Goal: Task Accomplishment & Management: Manage account settings

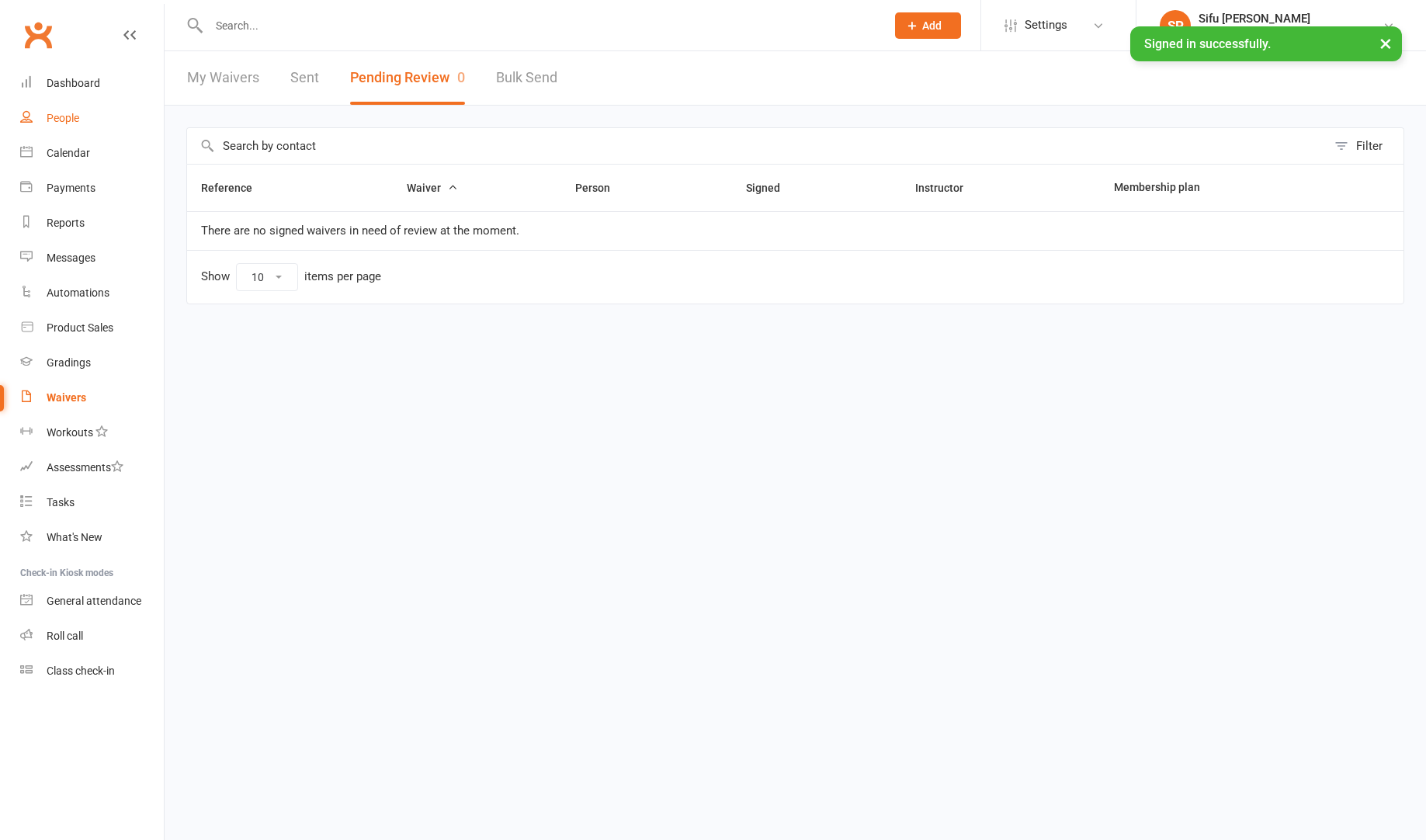
click at [77, 114] on div "People" at bounding box center [63, 118] width 33 height 12
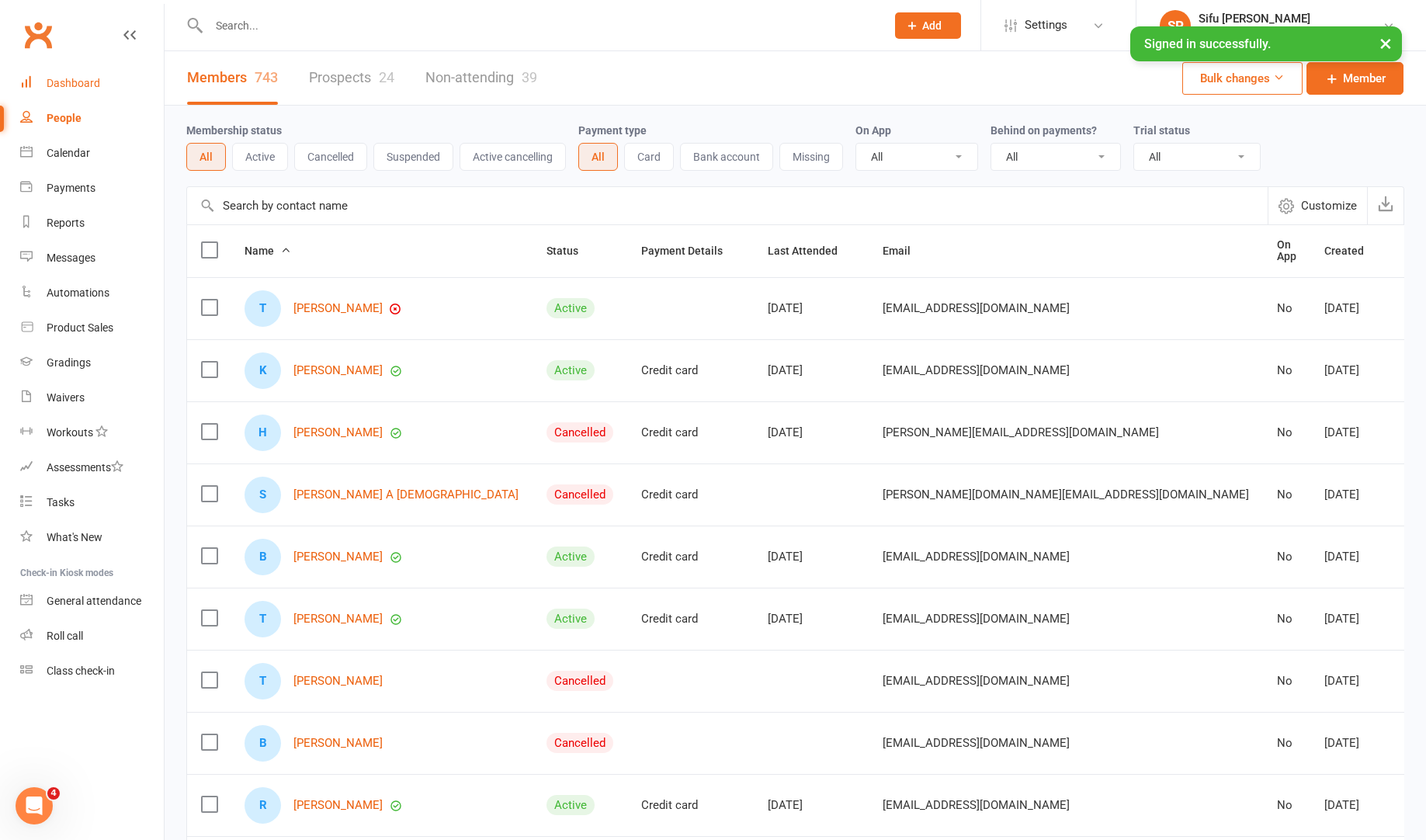
click at [78, 78] on div "Dashboard" at bounding box center [73, 82] width 54 height 12
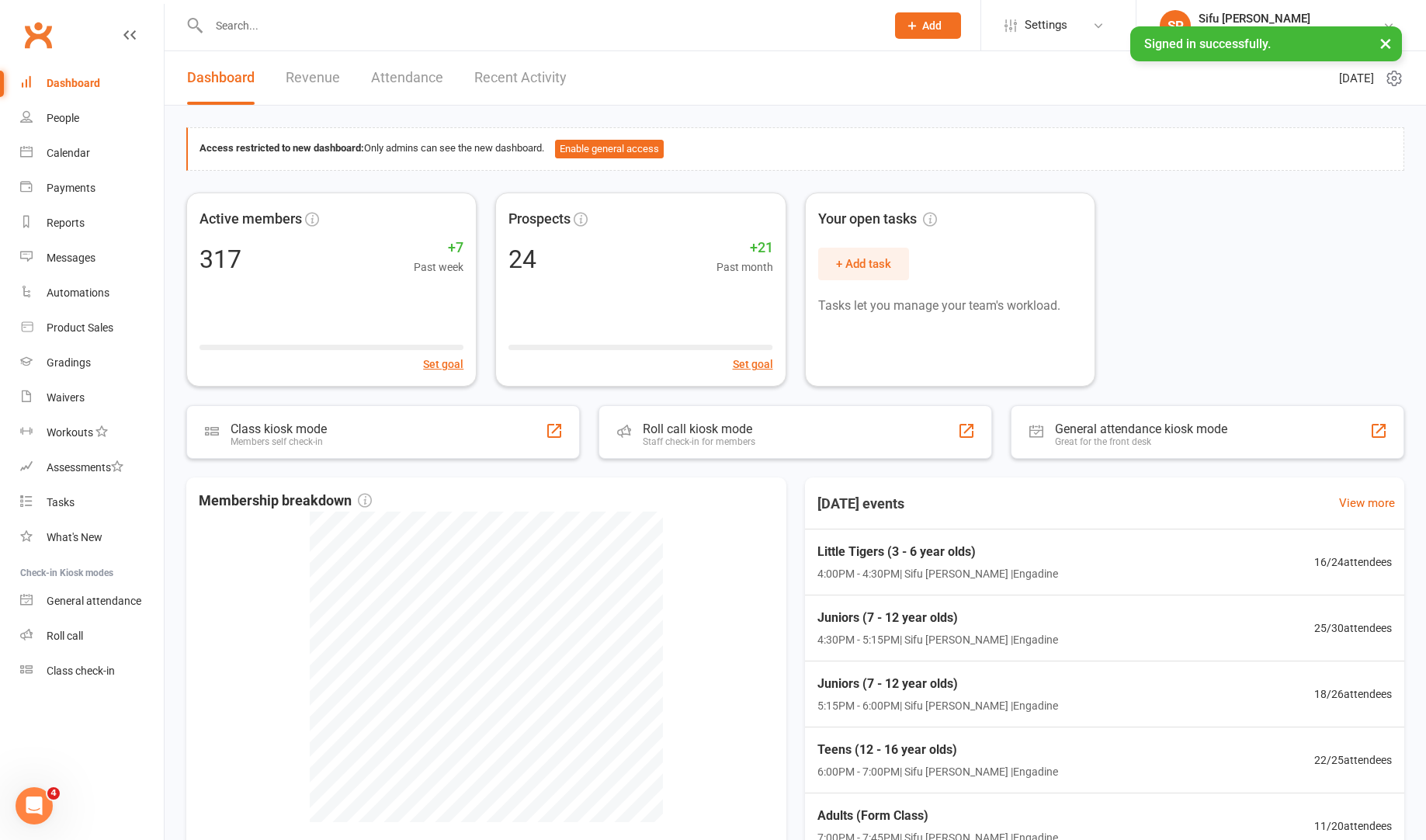
drag, startPoint x: 1252, startPoint y: 320, endPoint x: 1240, endPoint y: 326, distance: 13.4
click at [1250, 322] on div "Active members 317 +7 Past week Set goal Prospects 24 +21 Past month Set goal Y…" at bounding box center [795, 290] width 1218 height 194
click at [77, 157] on div "Calendar" at bounding box center [68, 152] width 44 height 12
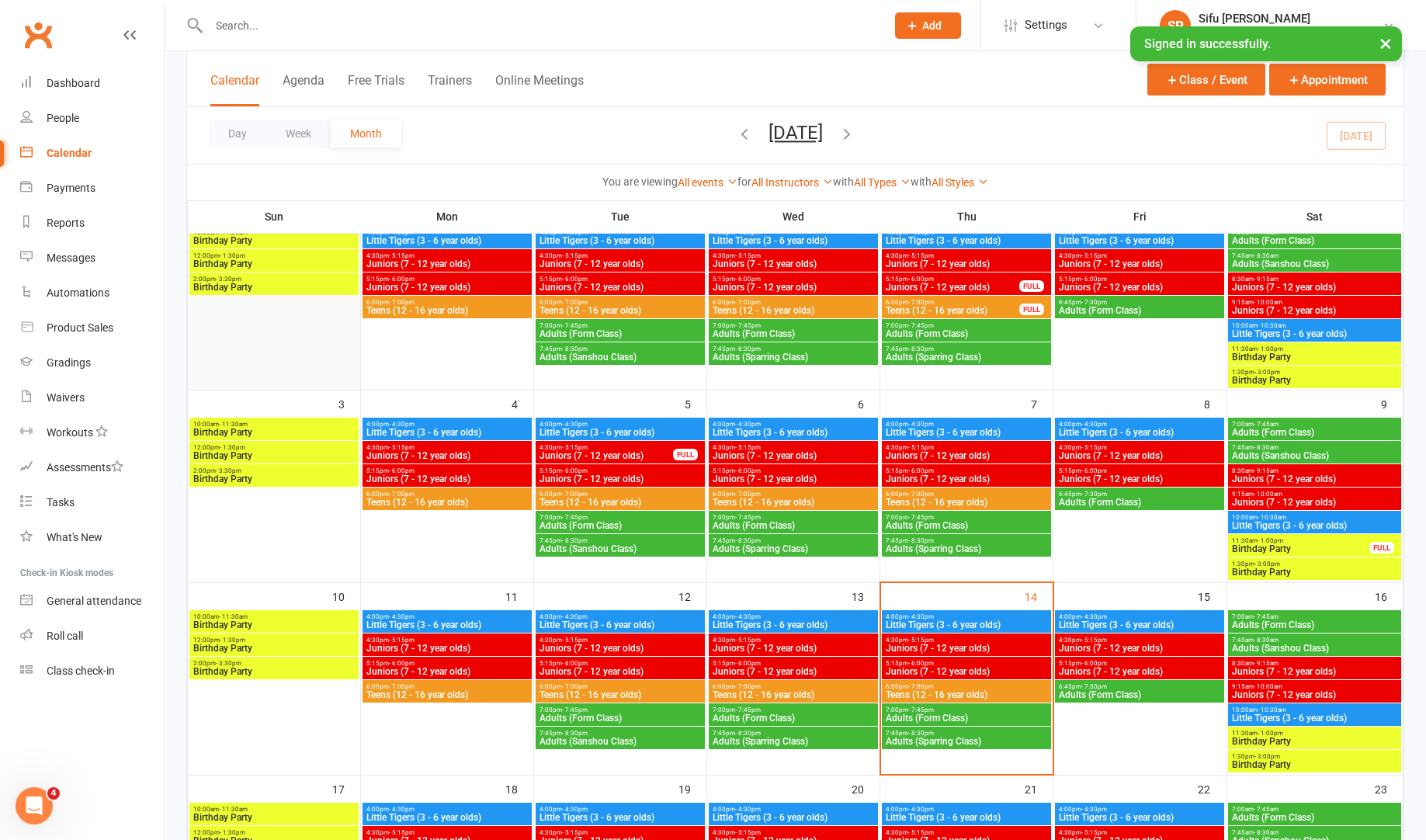
scroll to position [155, 0]
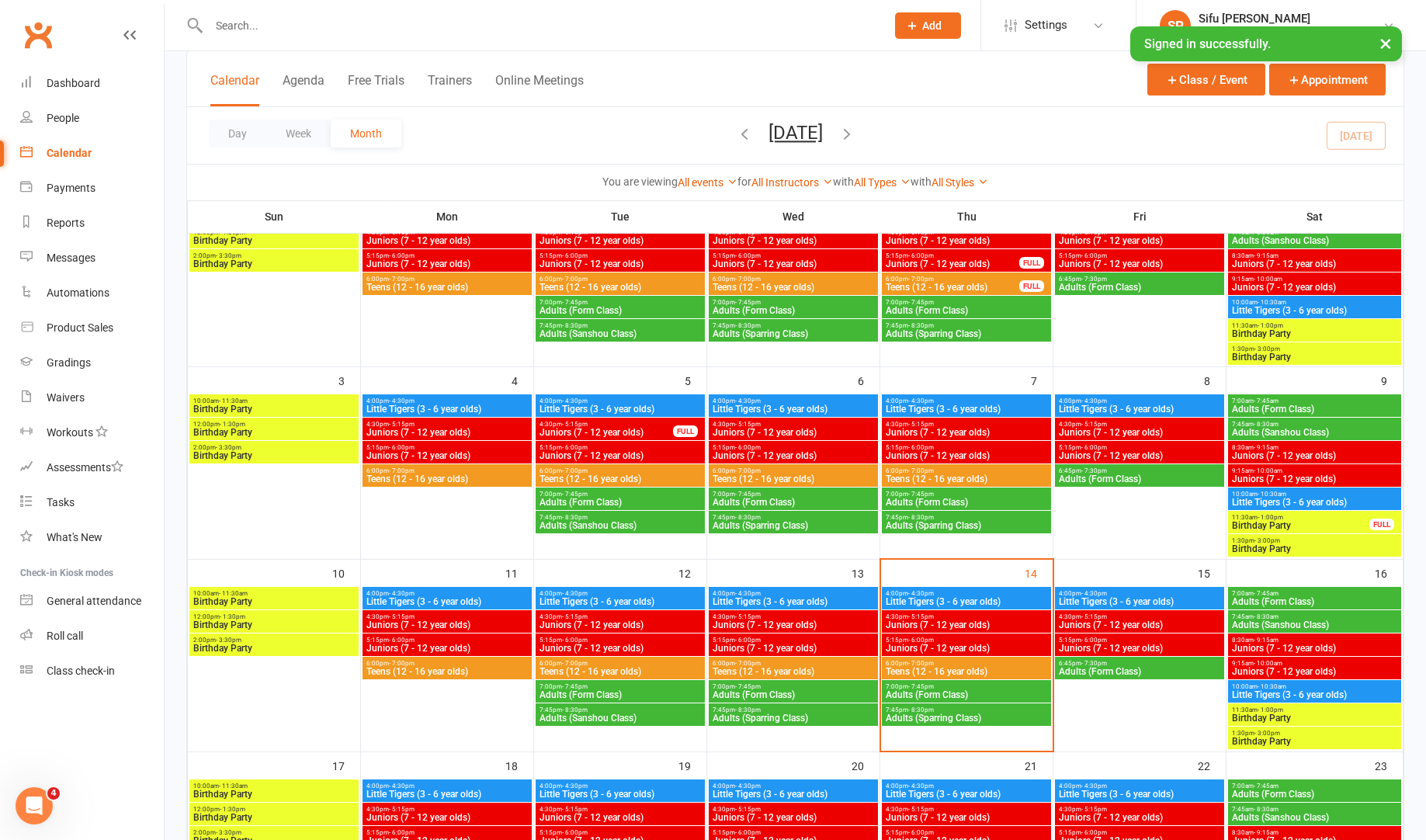
click at [833, 592] on span "4:00pm - 4:30pm" at bounding box center [793, 593] width 163 height 7
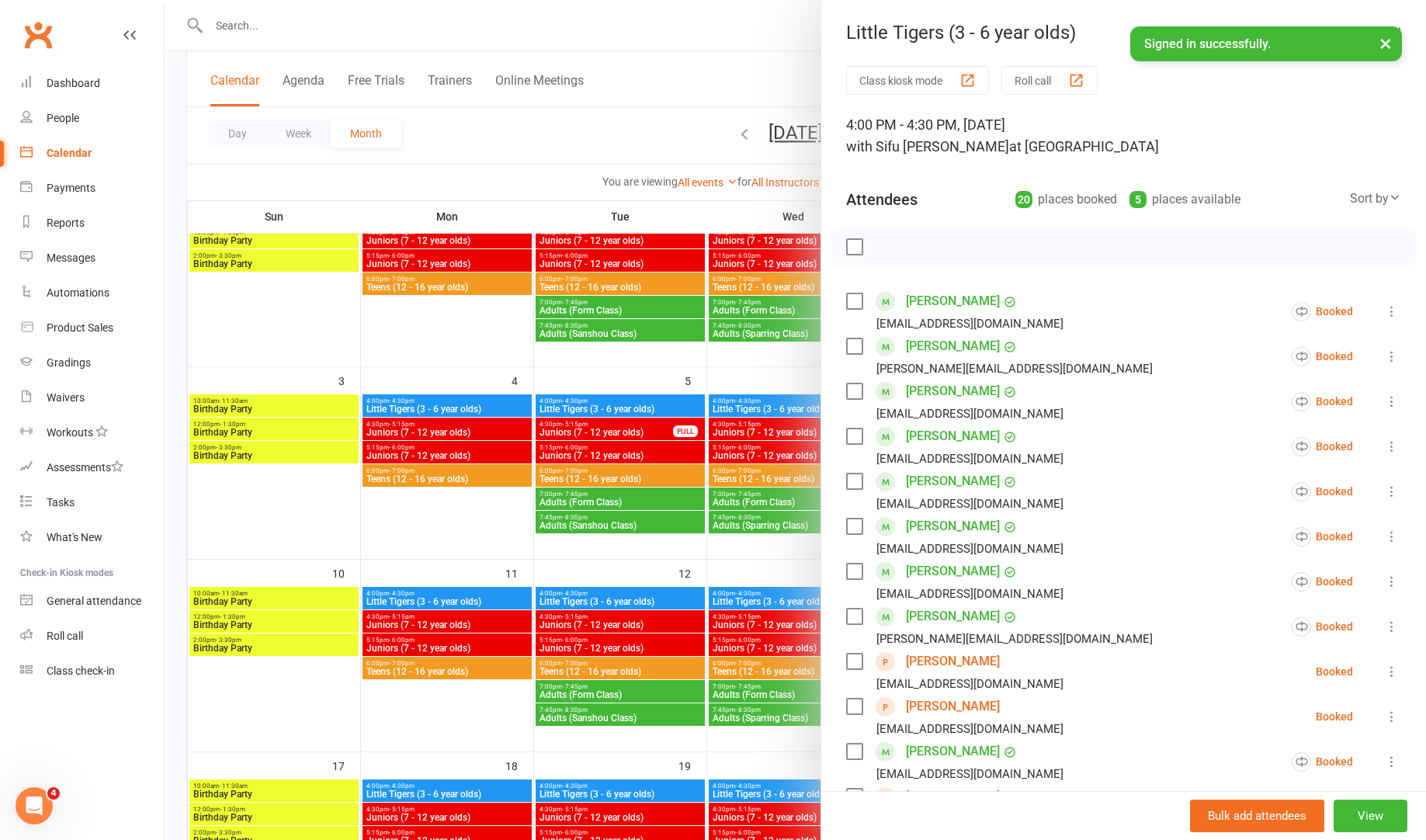
click at [857, 242] on label at bounding box center [853, 246] width 16 height 16
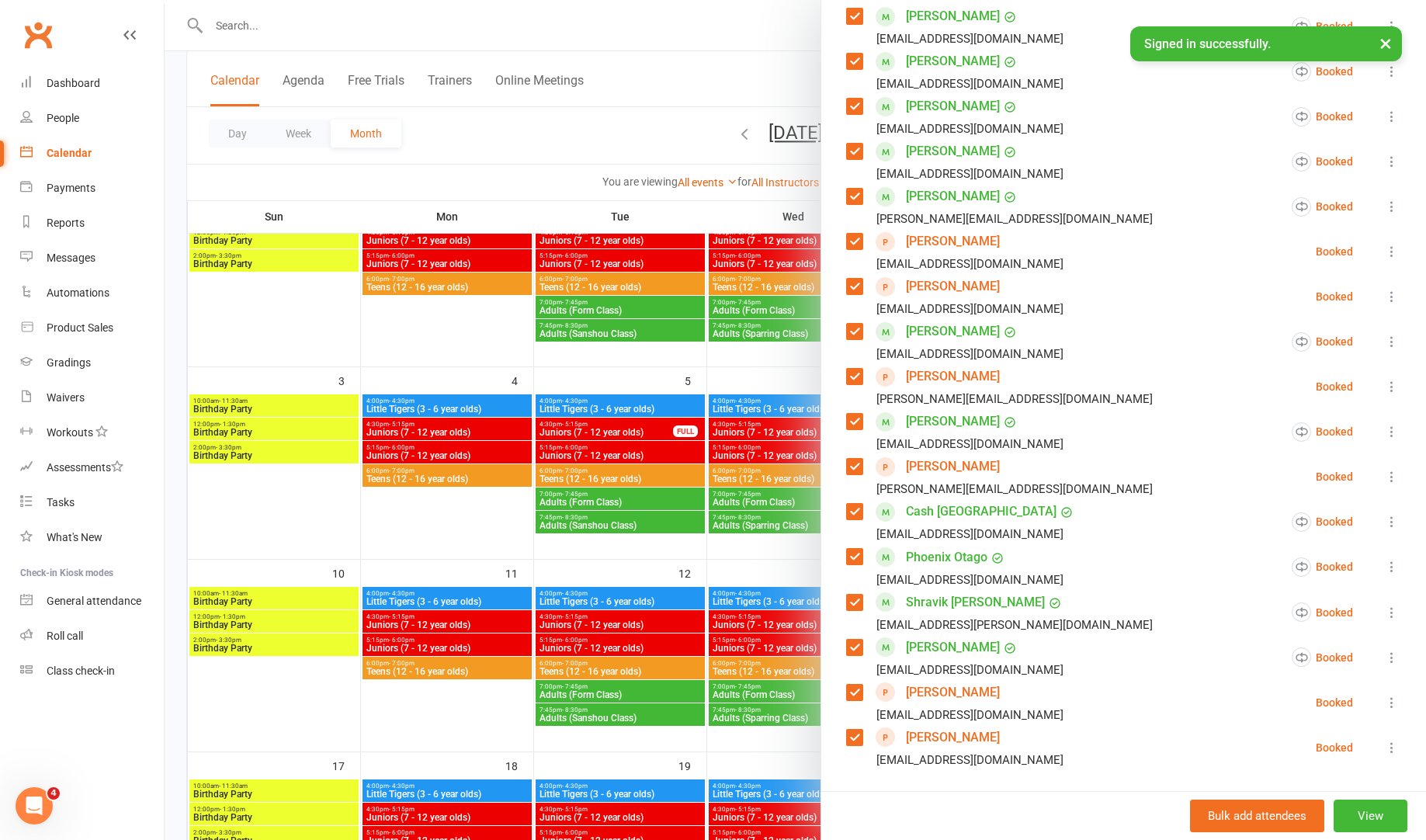
scroll to position [439, 0]
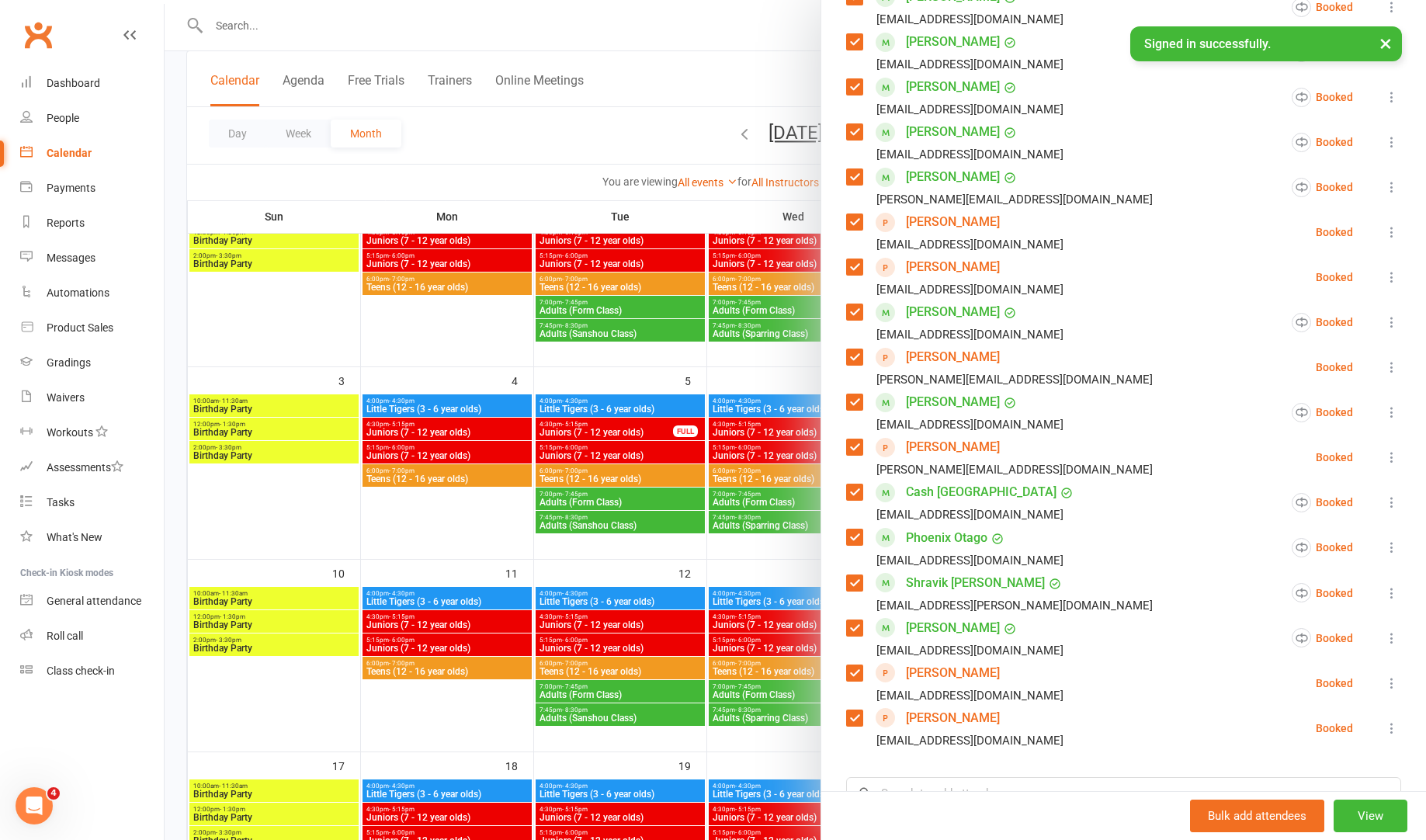
click at [859, 176] on label at bounding box center [853, 176] width 16 height 16
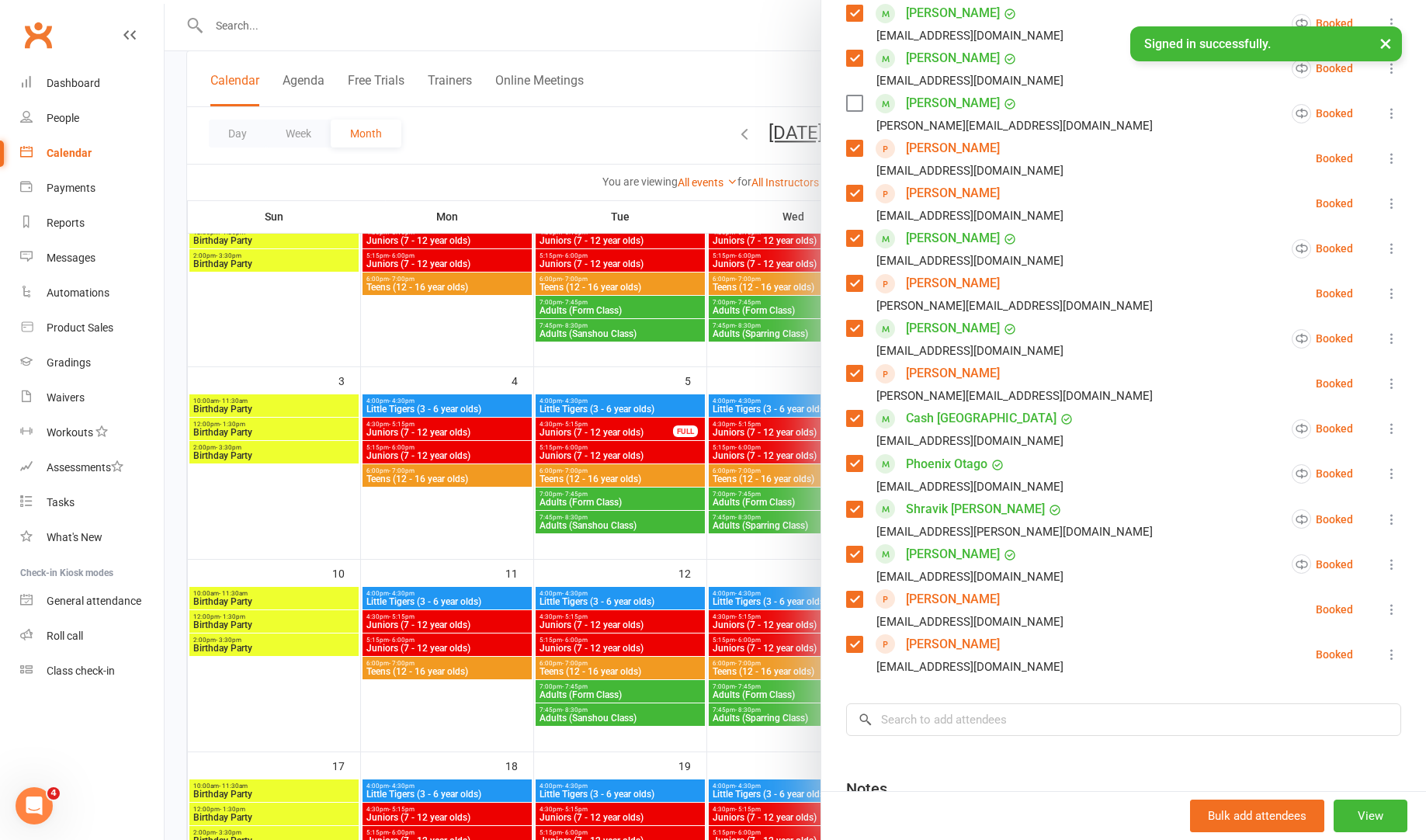
click at [857, 240] on label at bounding box center [853, 238] width 16 height 16
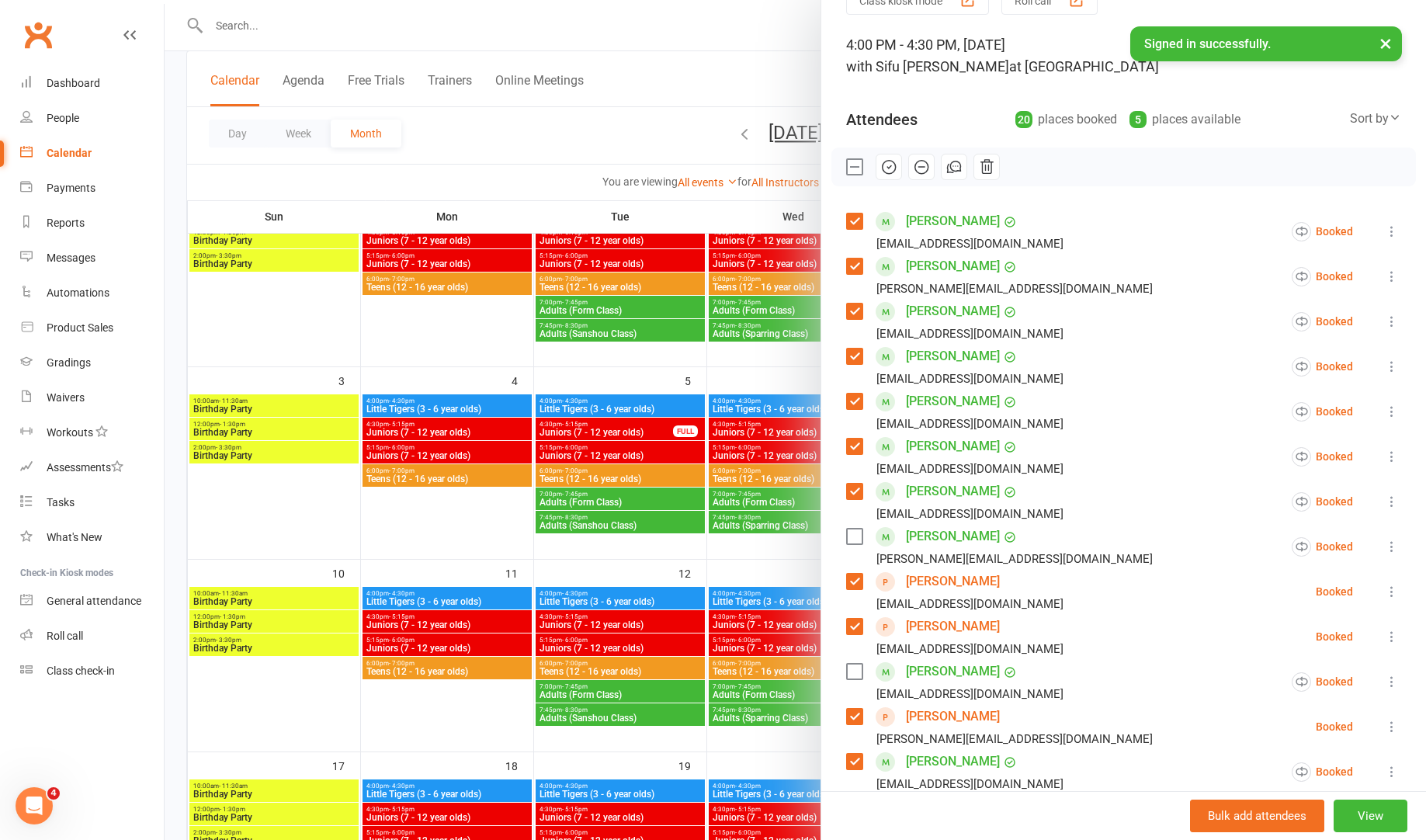
scroll to position [0, 0]
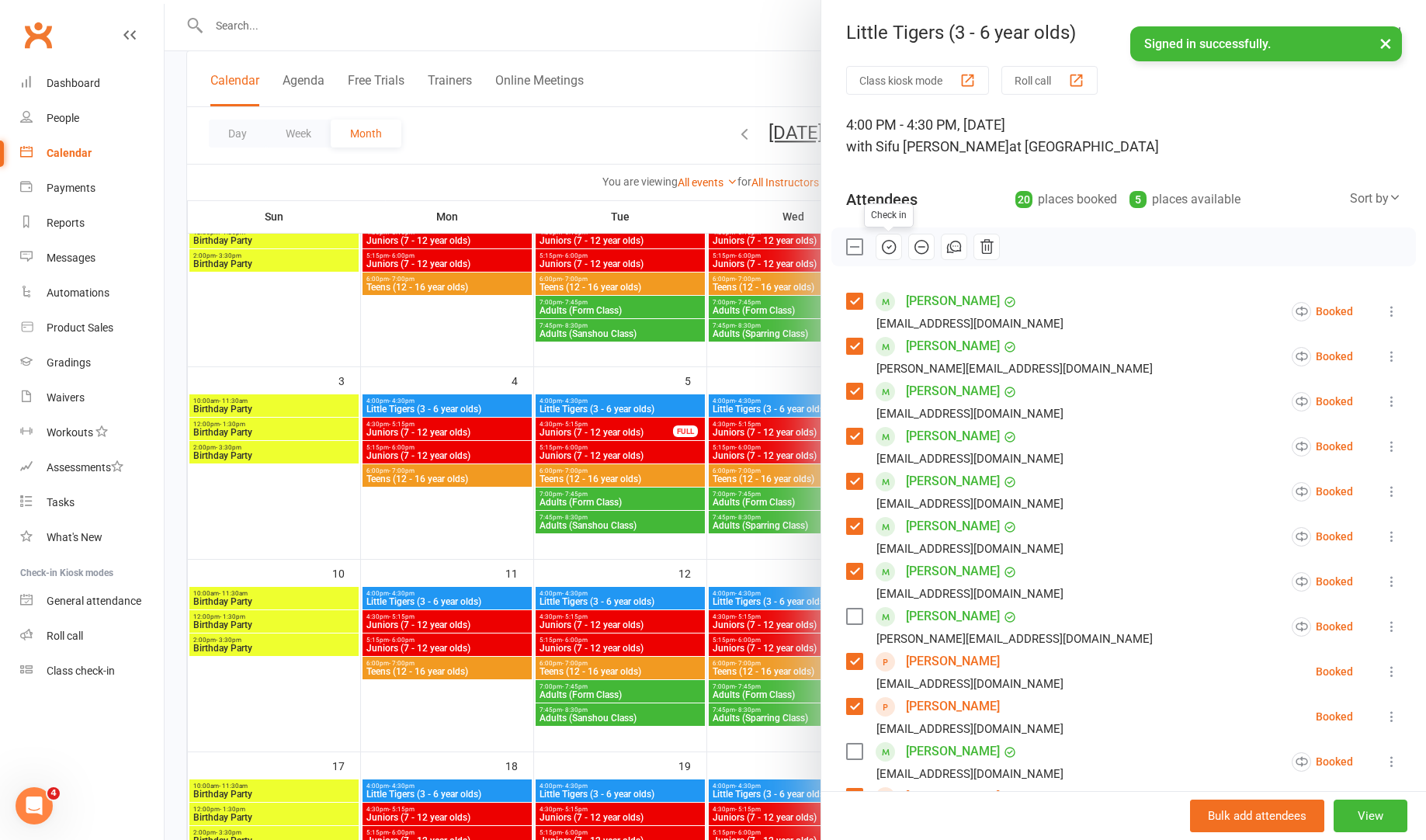
click at [888, 250] on icon "button" at bounding box center [889, 246] width 17 height 17
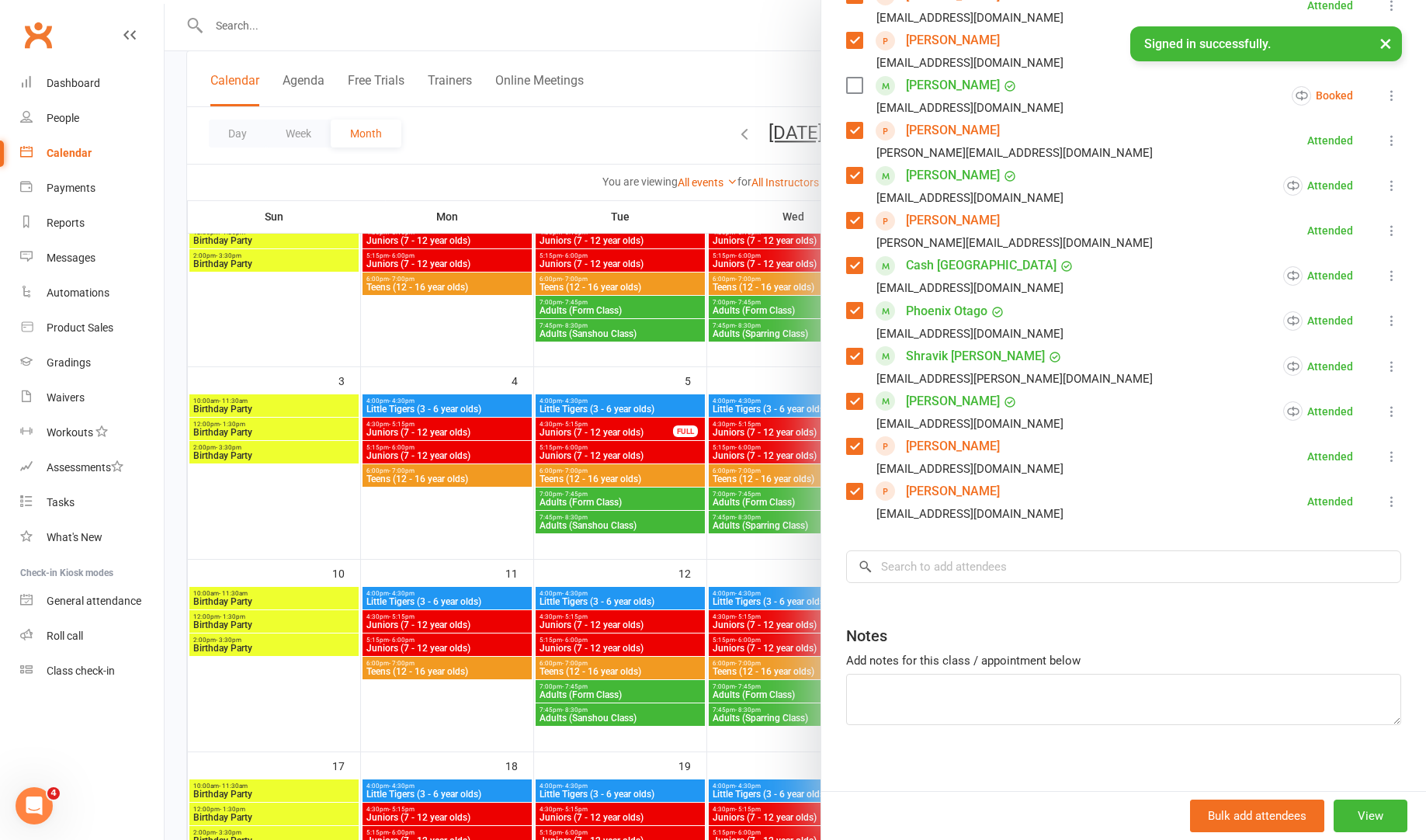
scroll to position [678, 0]
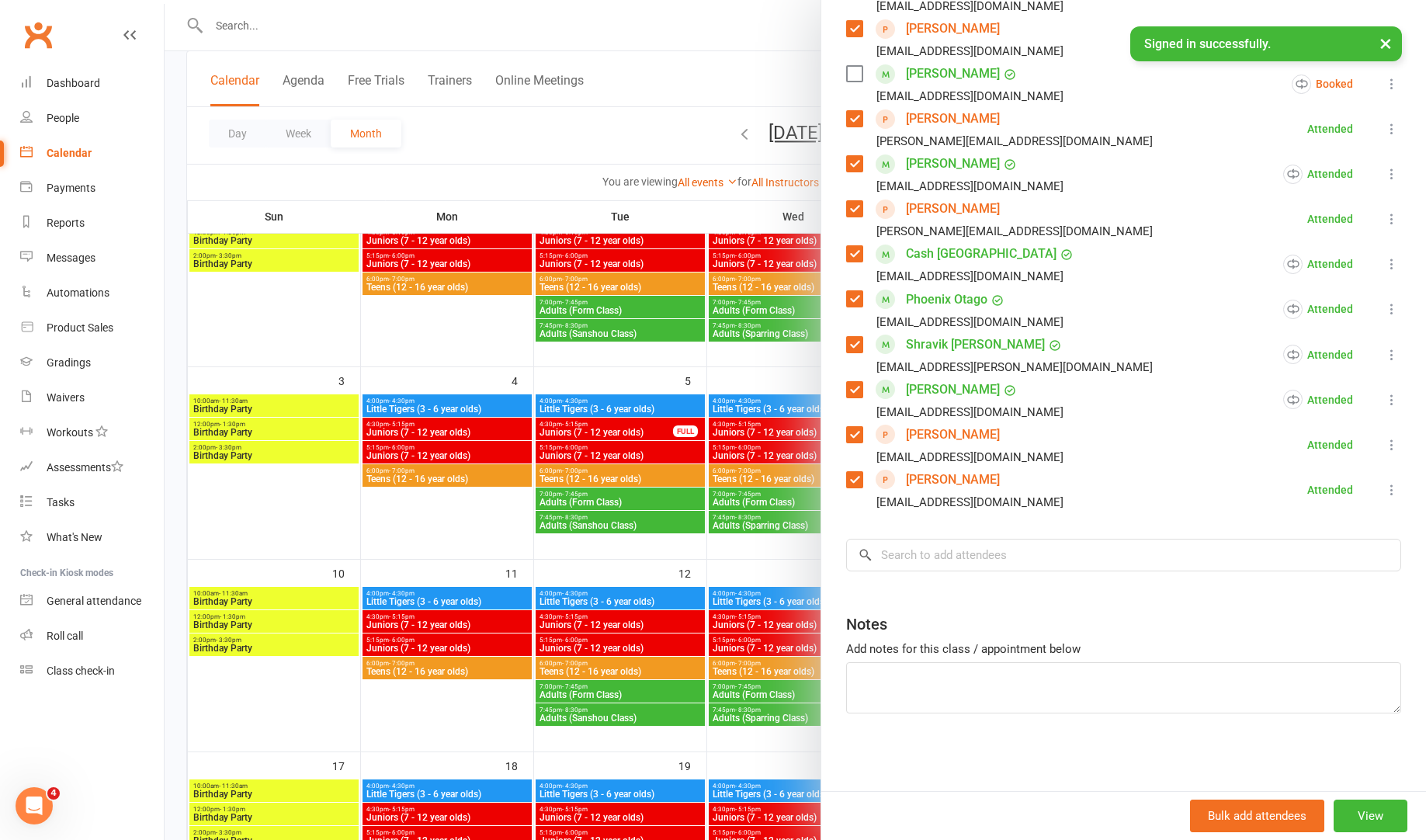
click at [644, 478] on div at bounding box center [795, 420] width 1261 height 840
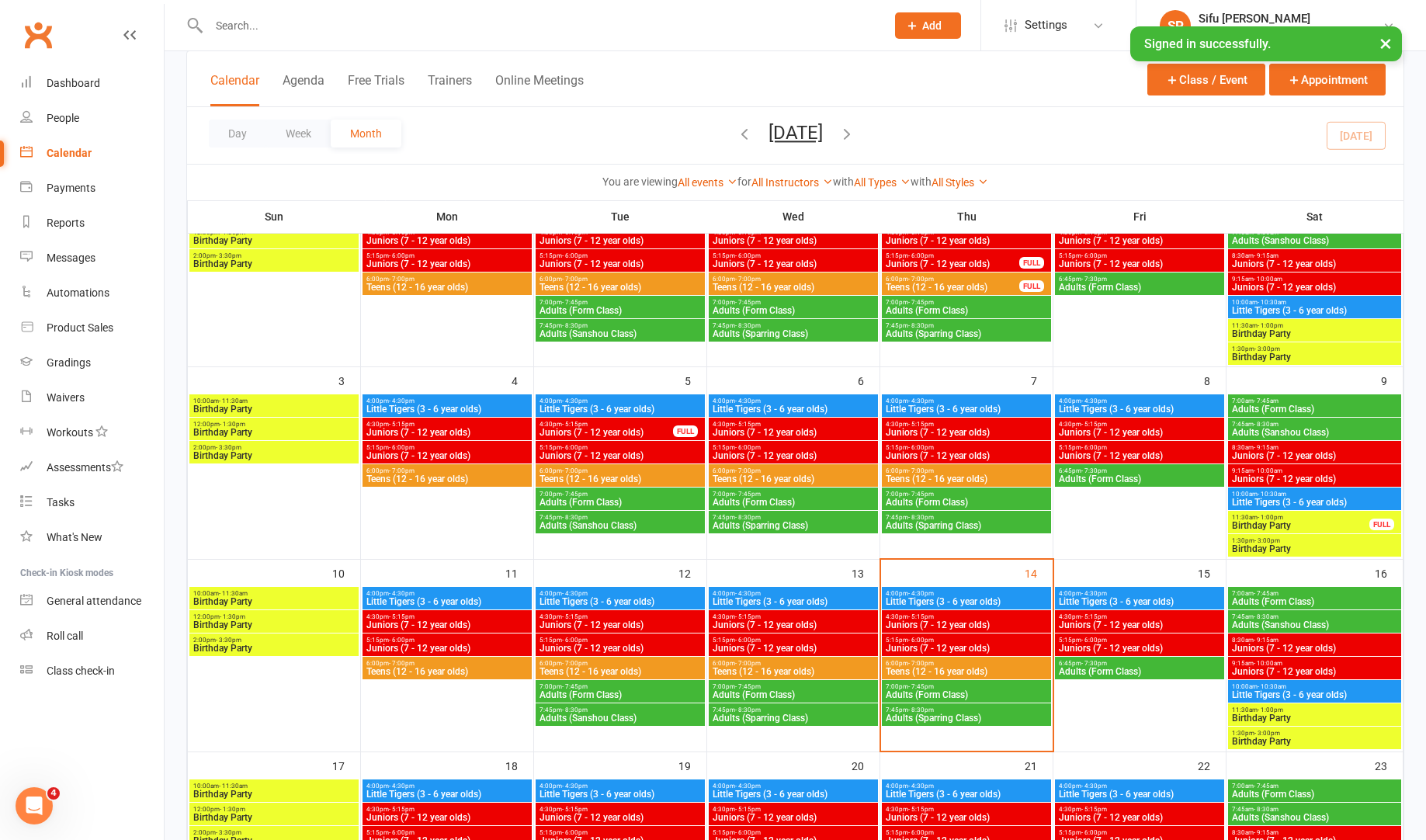
click at [838, 617] on span "4:30pm - 5:15pm" at bounding box center [793, 617] width 163 height 7
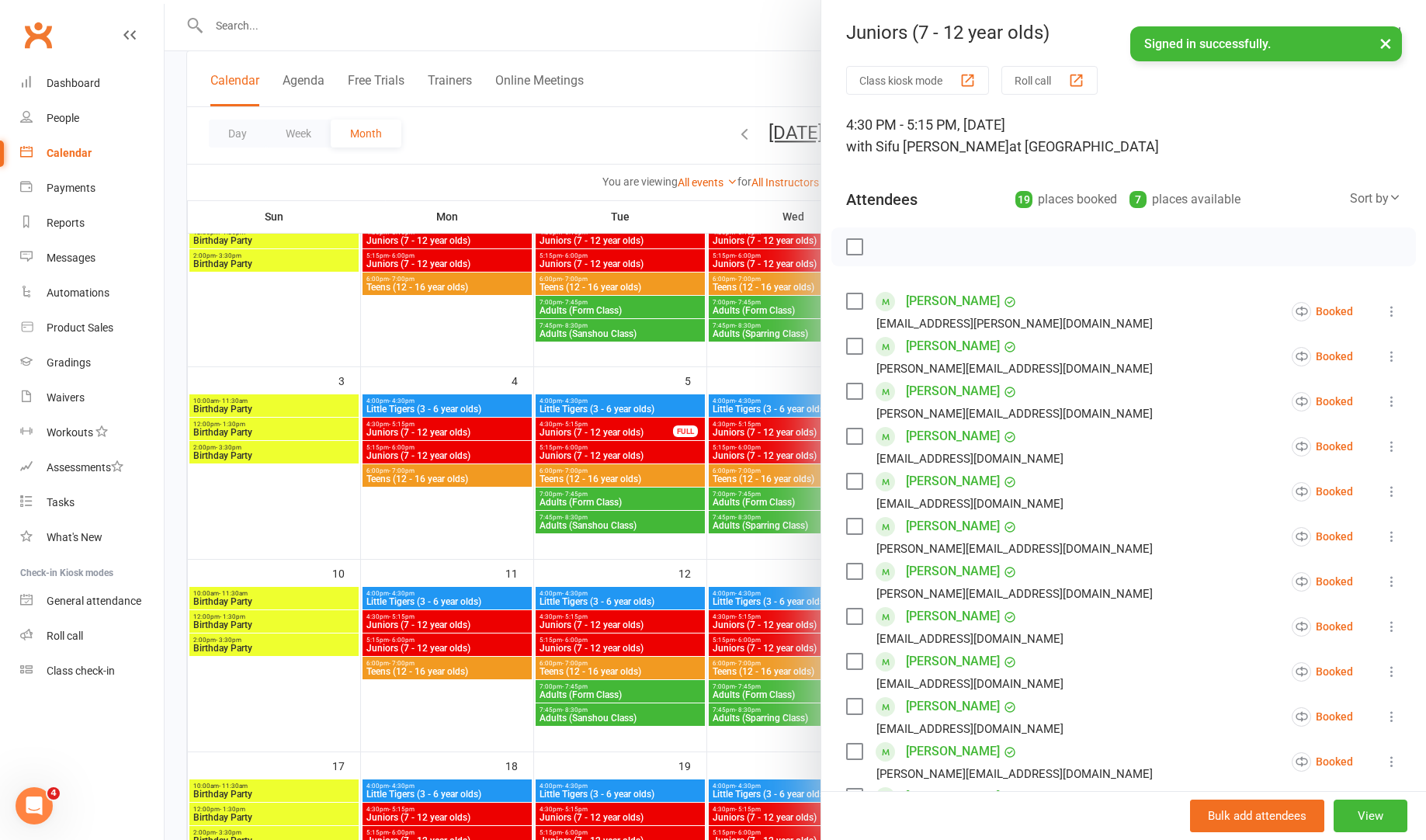
scroll to position [81, 0]
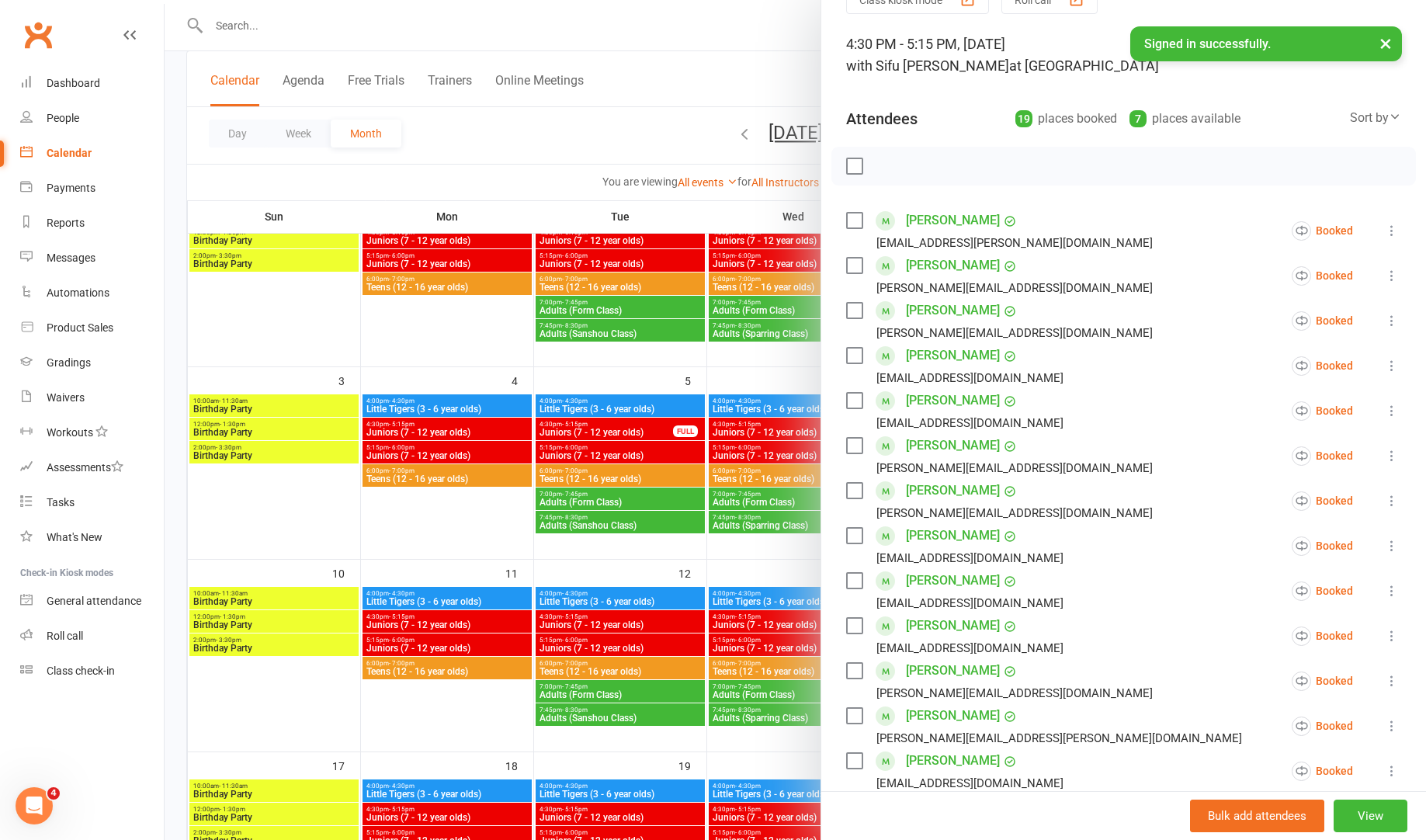
click at [856, 174] on label at bounding box center [853, 166] width 16 height 16
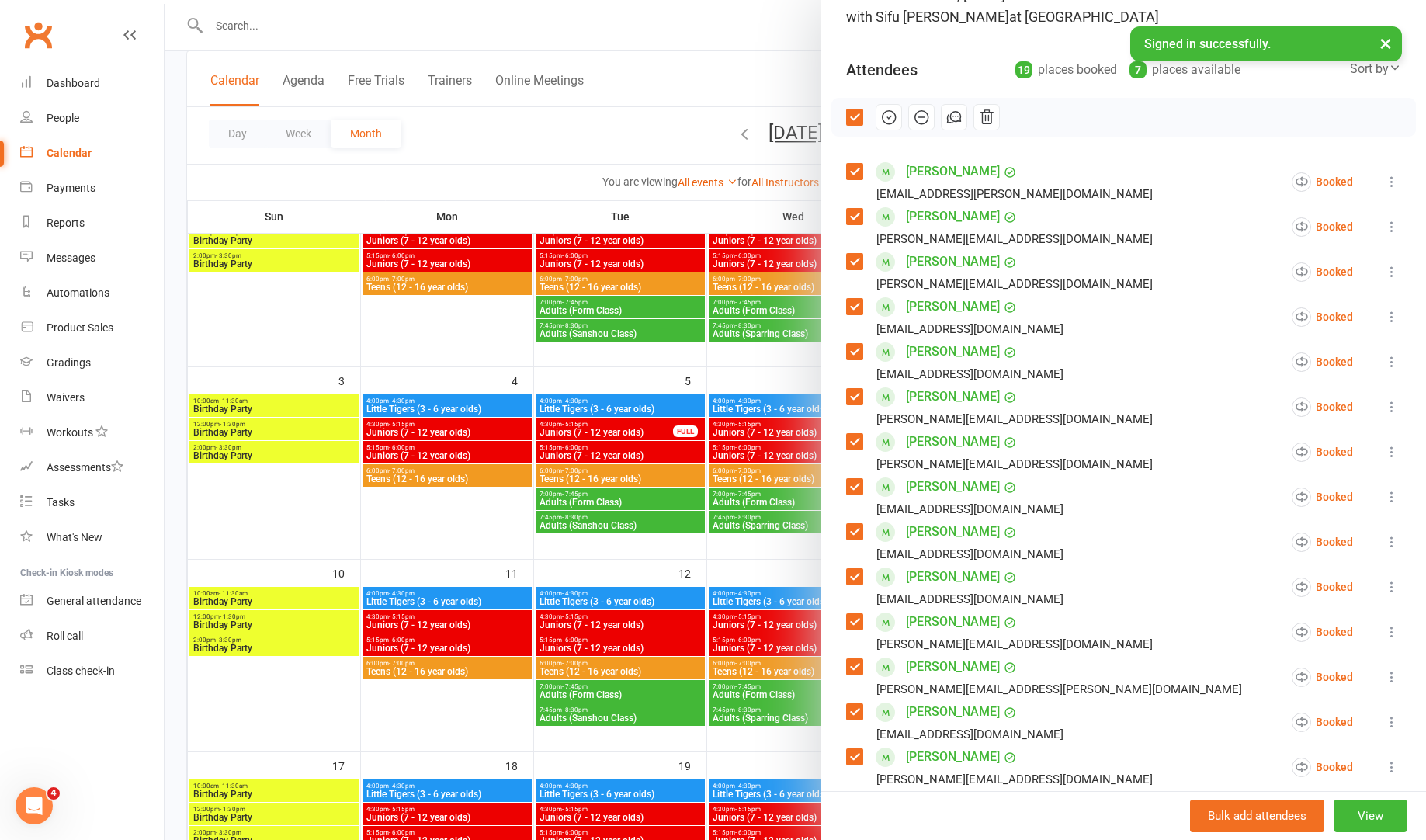
scroll to position [656, 0]
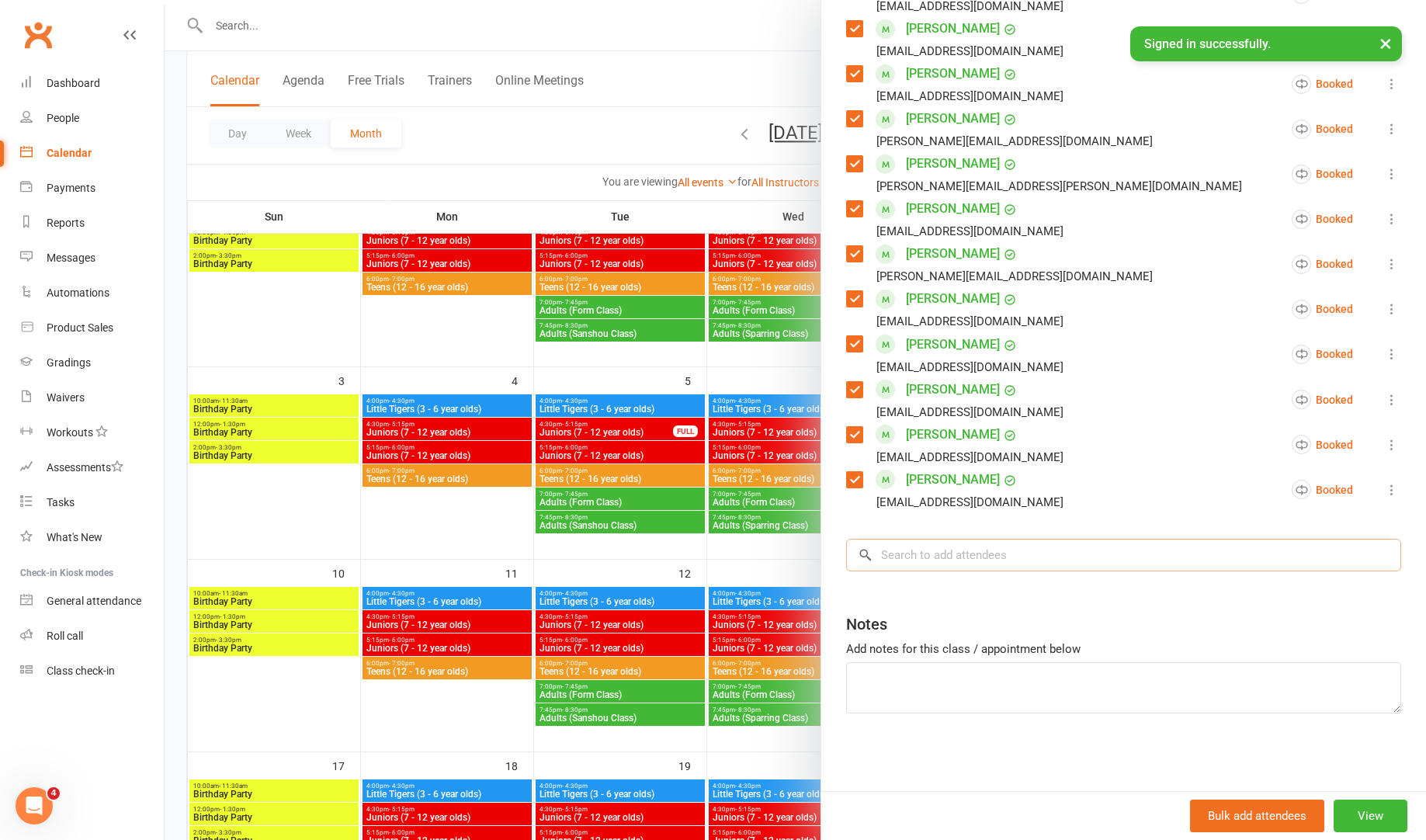
click at [945, 550] on input "search" at bounding box center [1124, 555] width 555 height 33
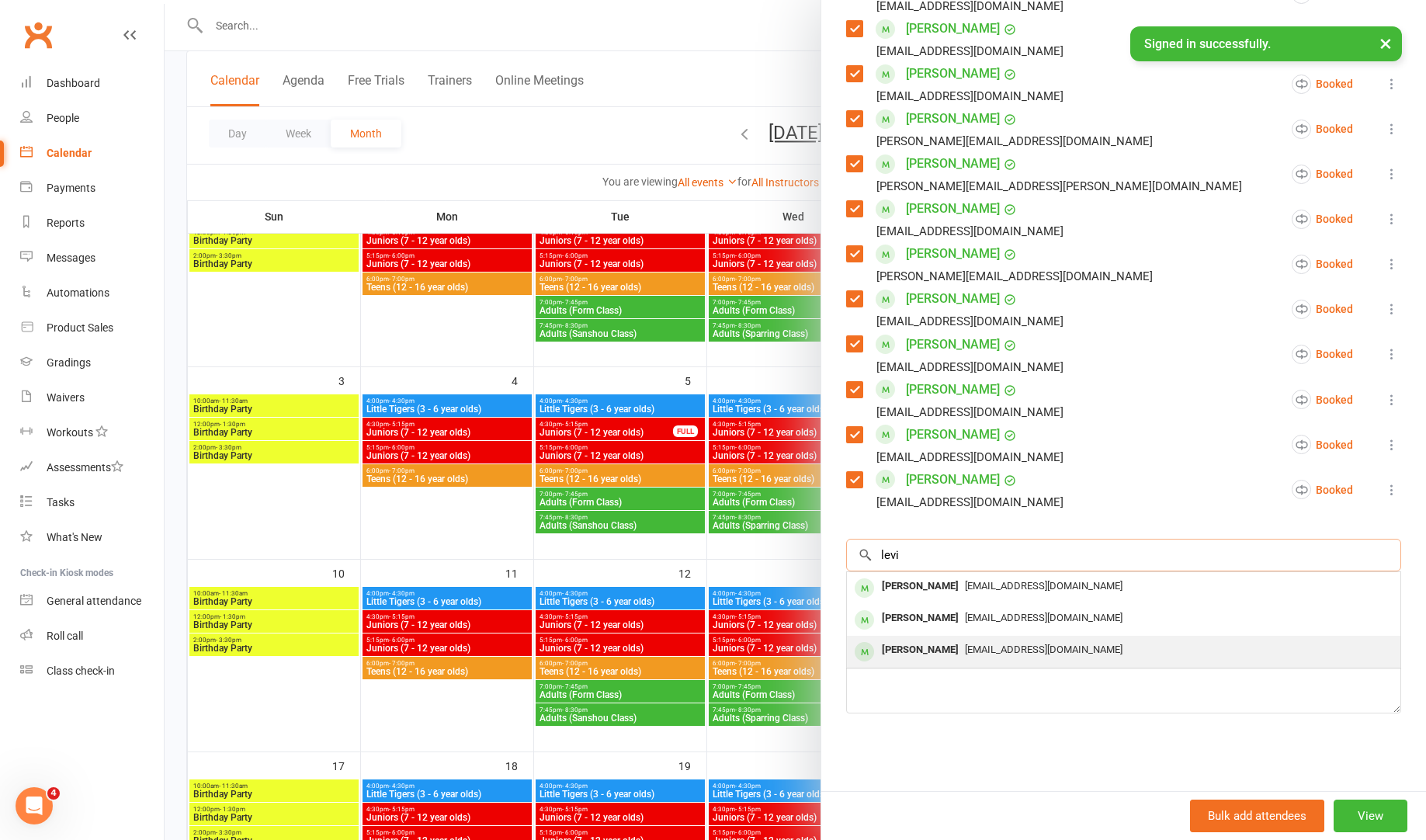
type input "levi"
click at [965, 647] on span "[EMAIL_ADDRESS][DOMAIN_NAME]" at bounding box center [1043, 649] width 157 height 12
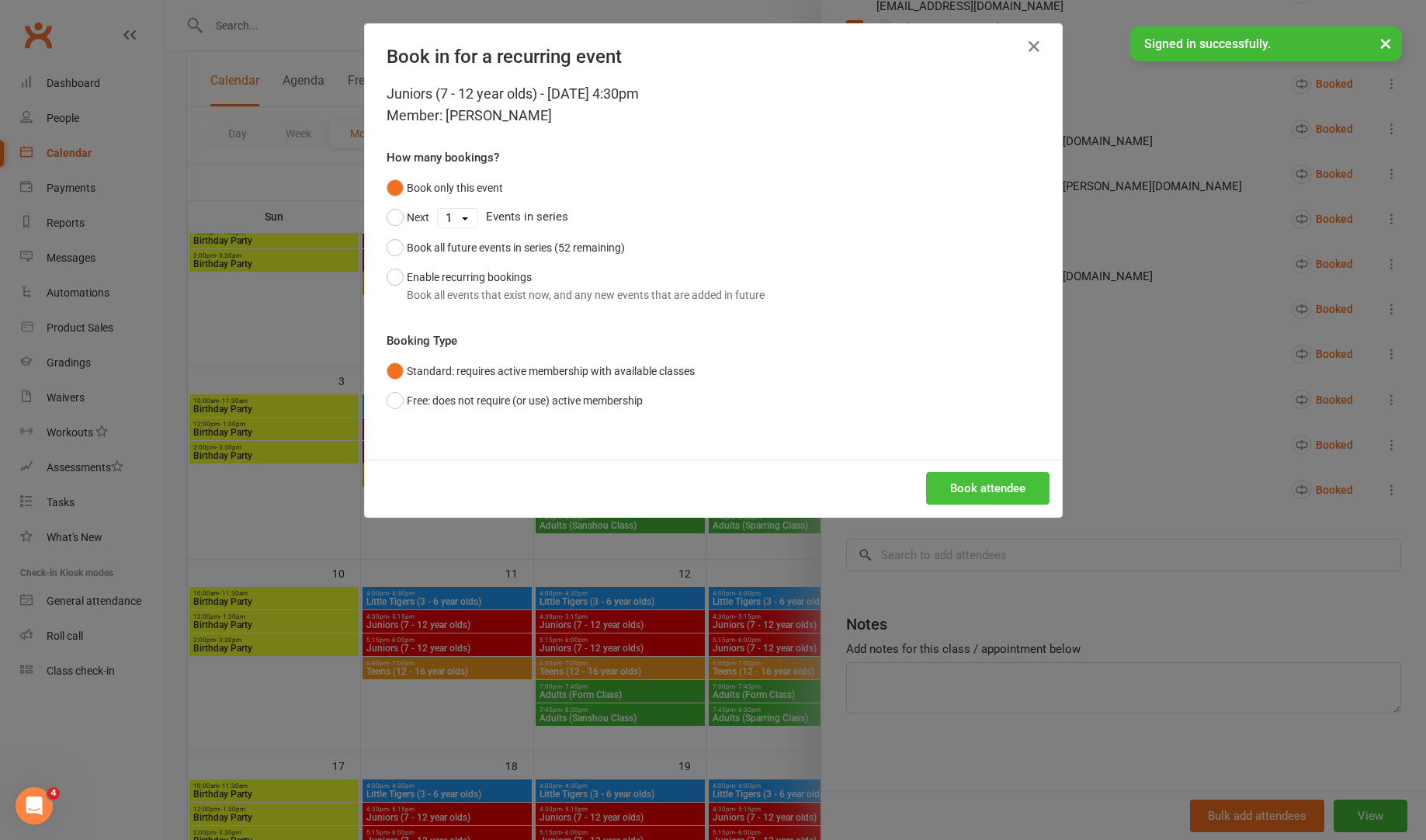
click at [1018, 499] on button "Book attendee" at bounding box center [988, 488] width 124 height 33
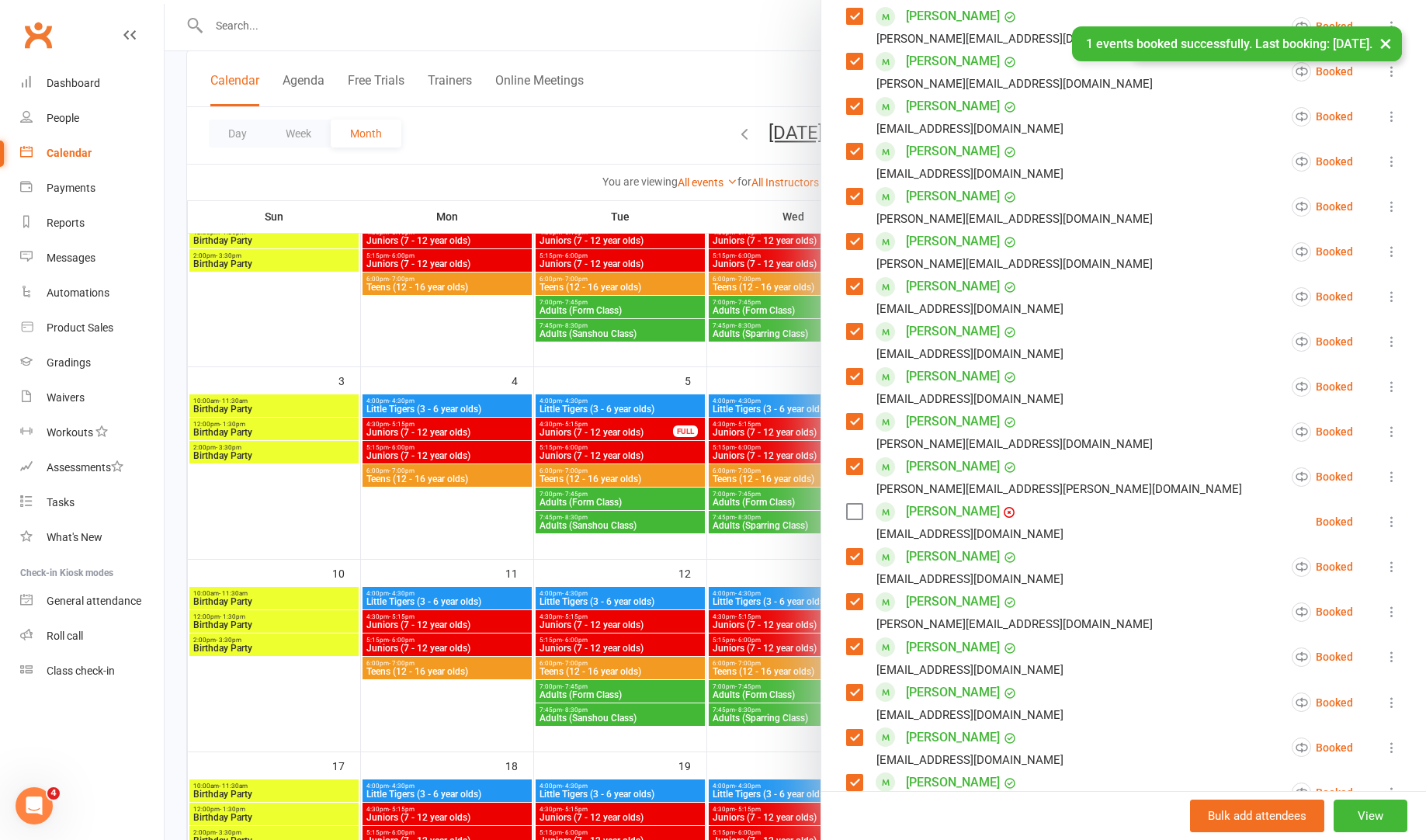
scroll to position [303, 0]
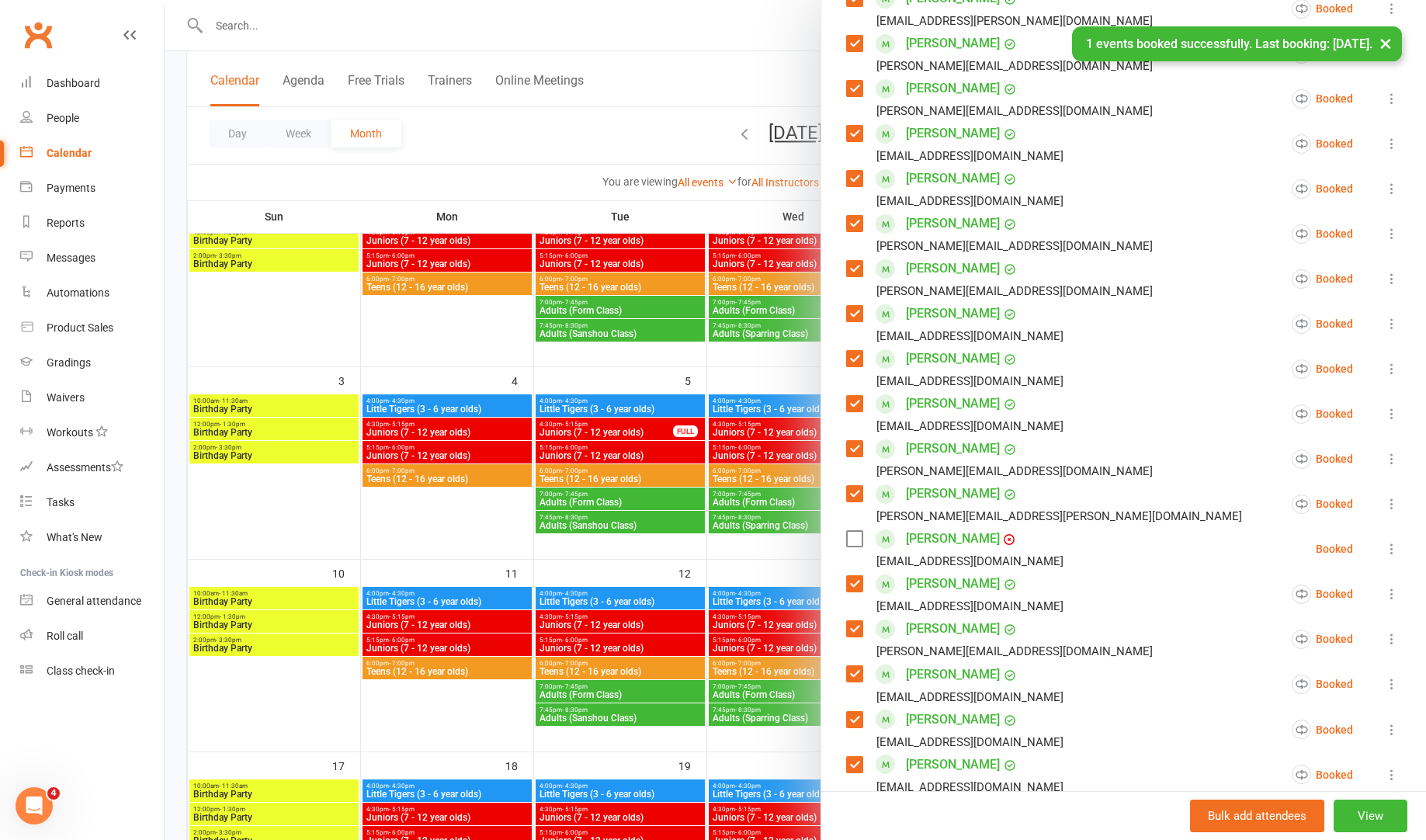
click at [858, 546] on label at bounding box center [853, 539] width 16 height 16
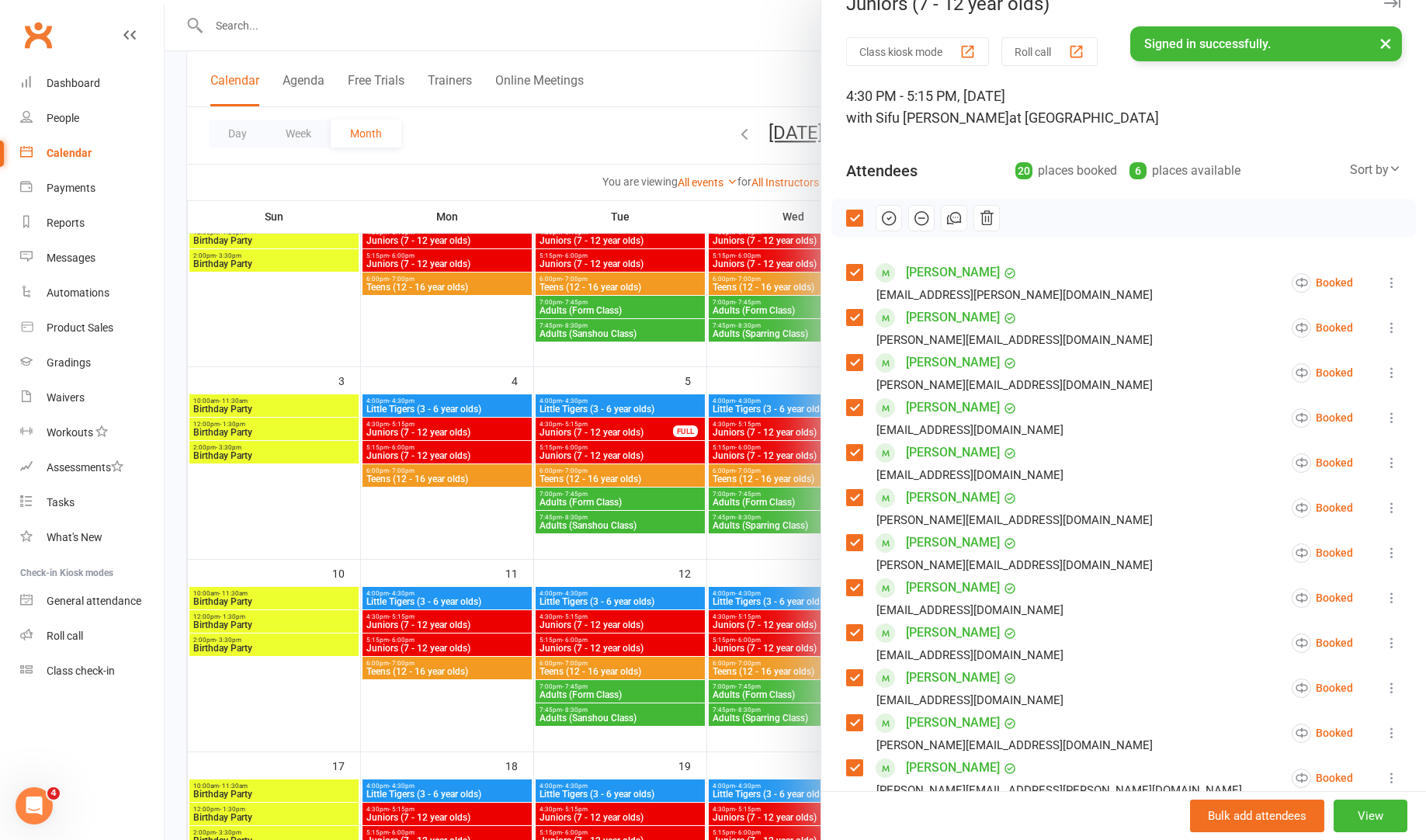
scroll to position [0, 0]
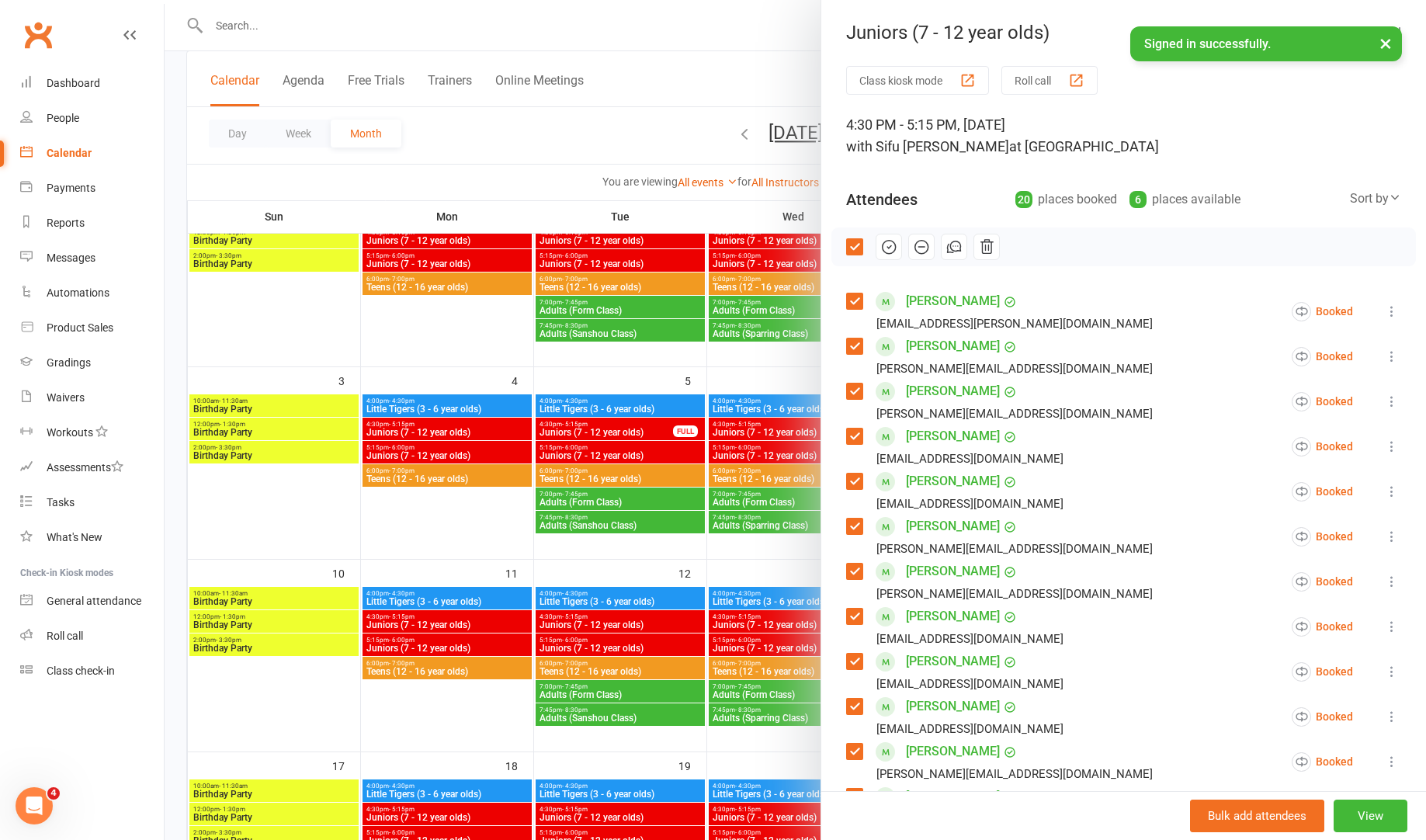
click at [896, 247] on icon "button" at bounding box center [890, 247] width 13 height 13
click at [778, 572] on div at bounding box center [795, 420] width 1261 height 840
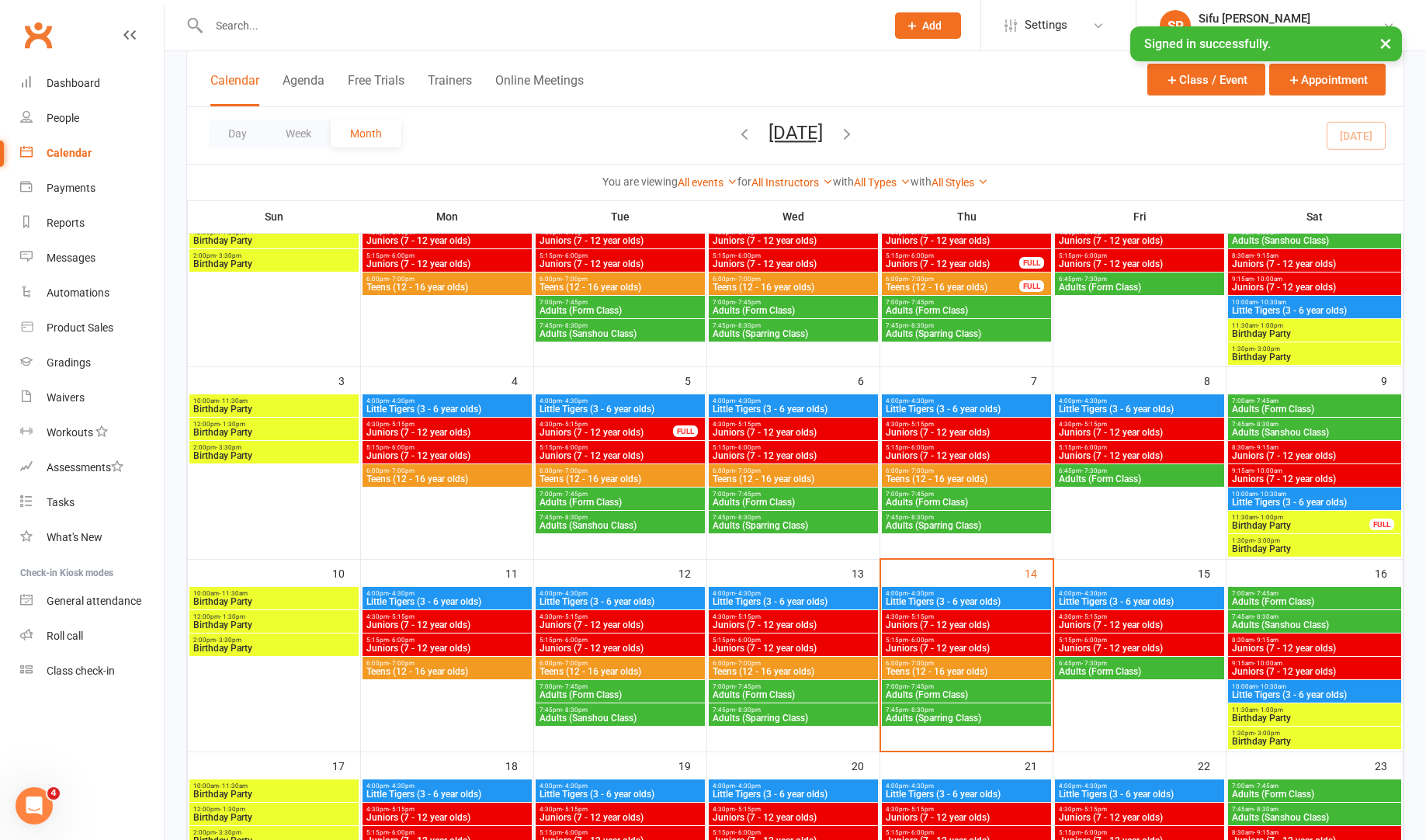
click at [994, 647] on span "Juniors (7 - 12 year olds)" at bounding box center [966, 647] width 163 height 9
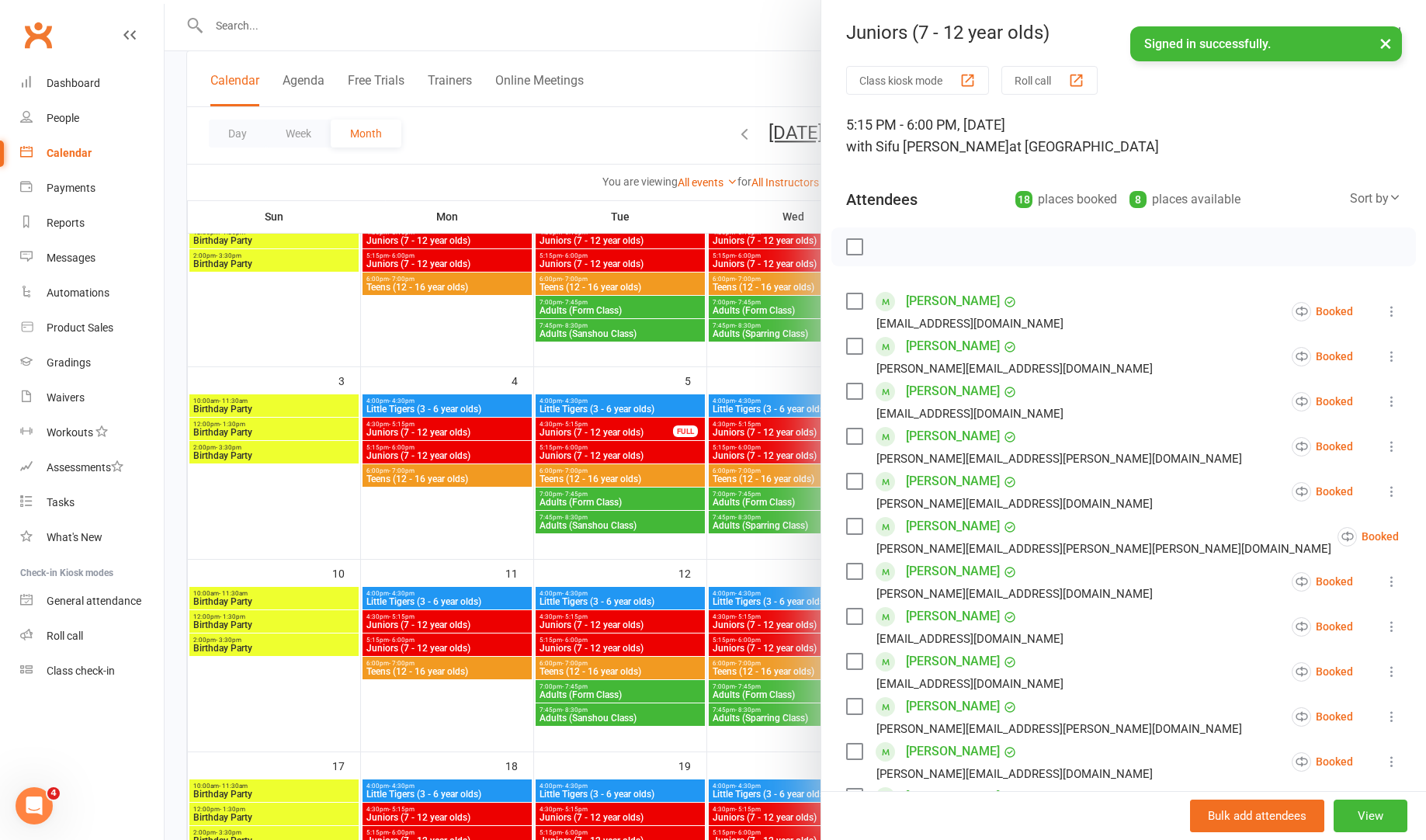
click at [767, 502] on div at bounding box center [795, 420] width 1261 height 840
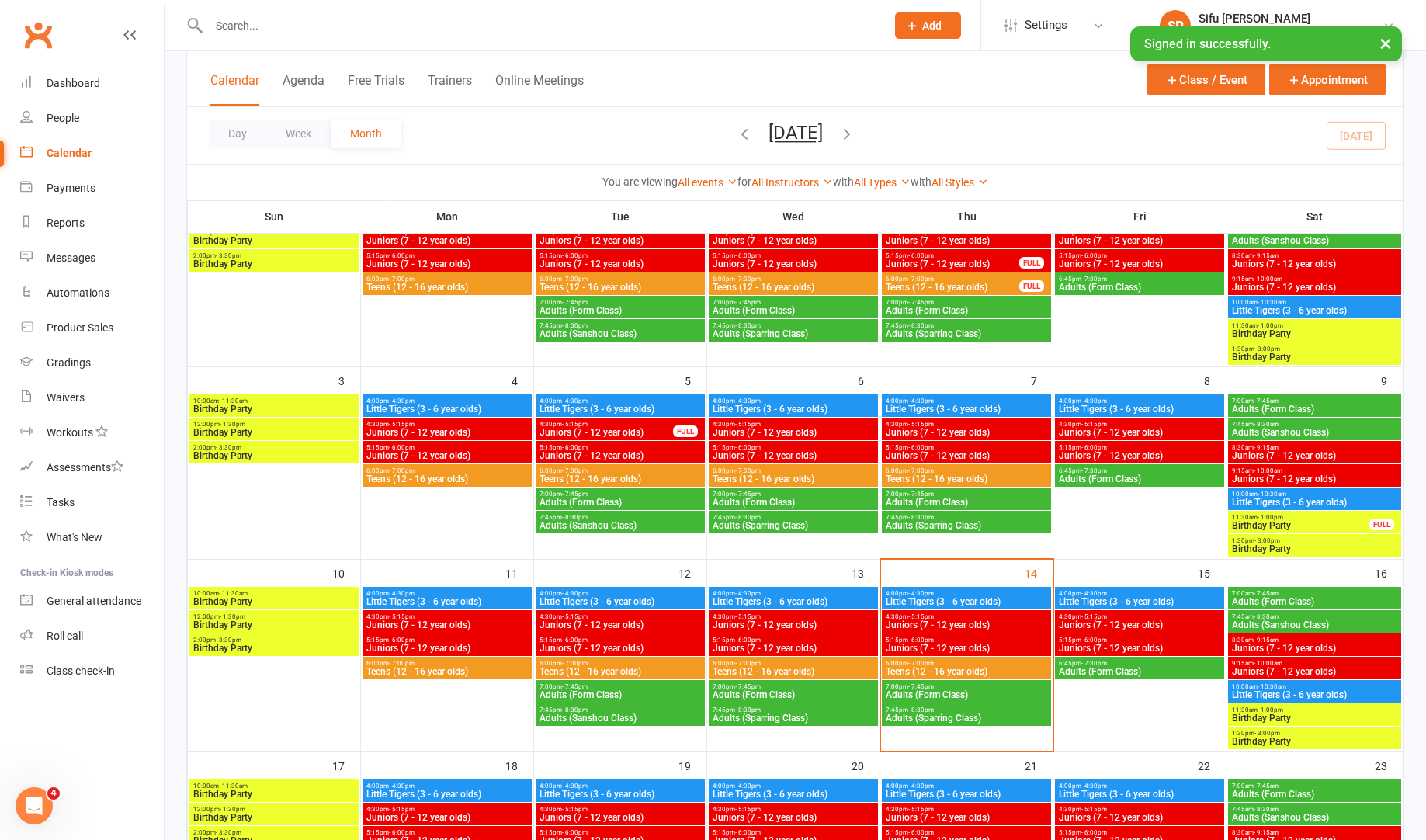
click at [821, 623] on span "Juniors (7 - 12 year olds)" at bounding box center [793, 624] width 163 height 9
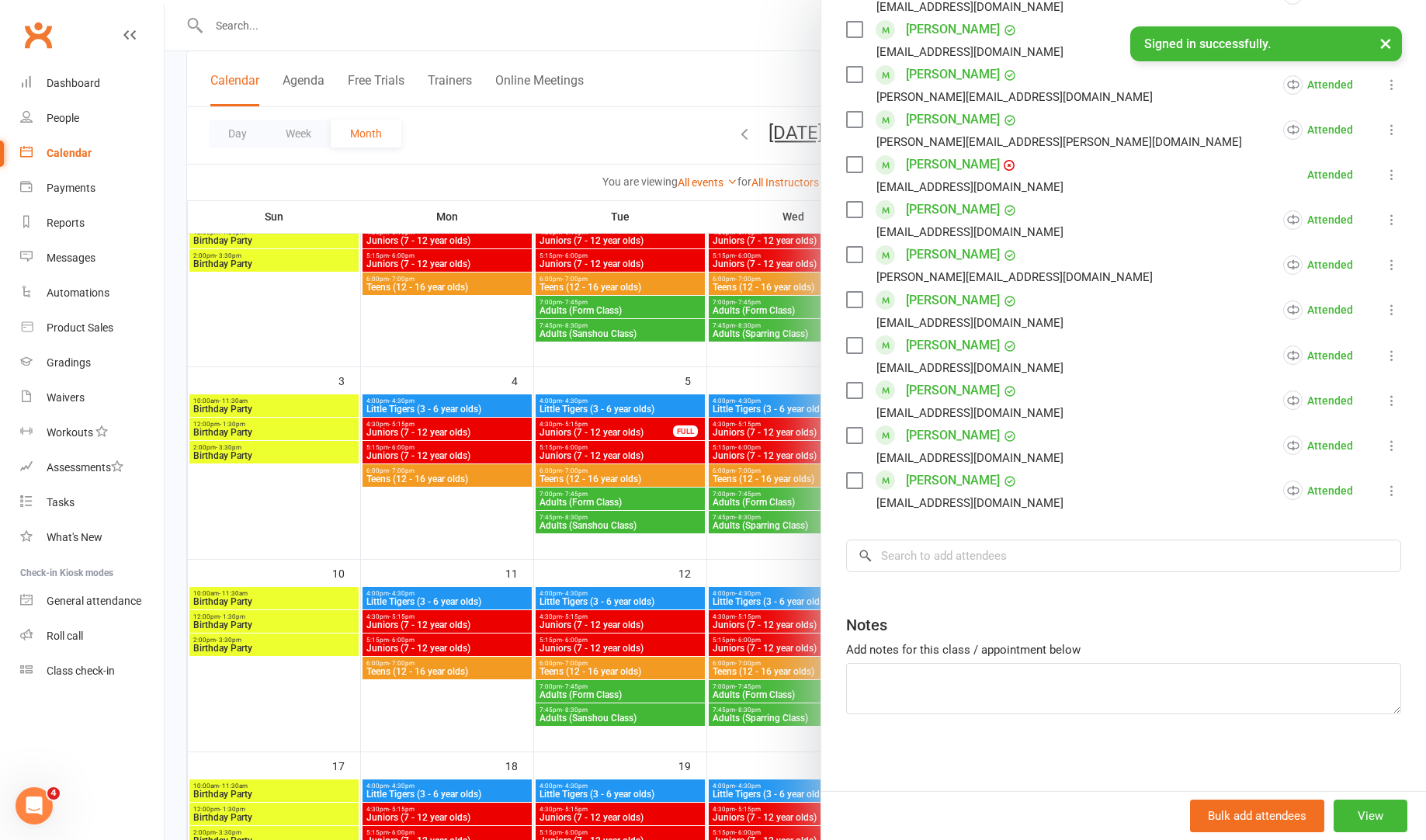
scroll to position [702, 0]
click at [954, 562] on input "search" at bounding box center [1124, 555] width 555 height 33
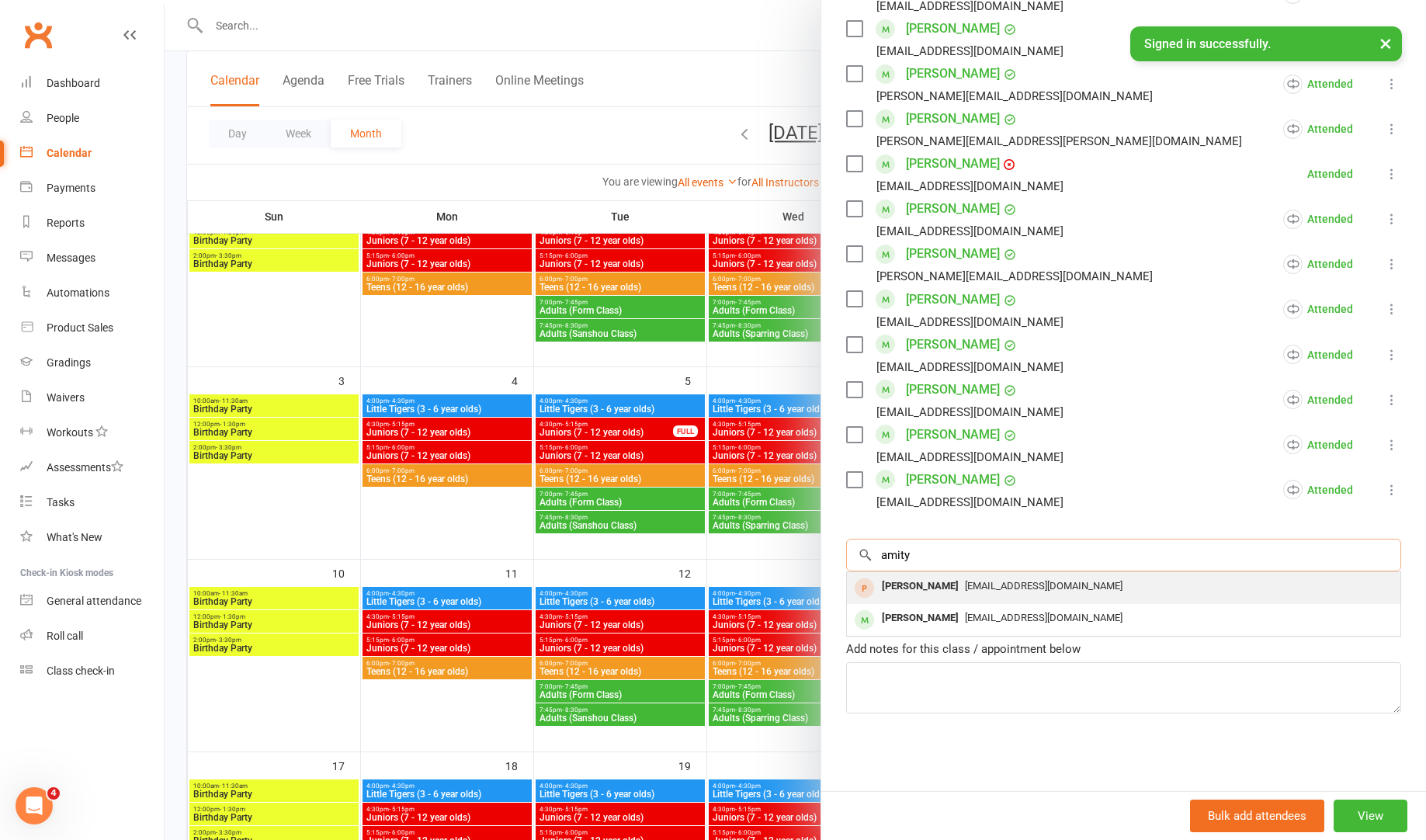
type input "amity"
click at [933, 586] on div "[PERSON_NAME]" at bounding box center [920, 586] width 89 height 22
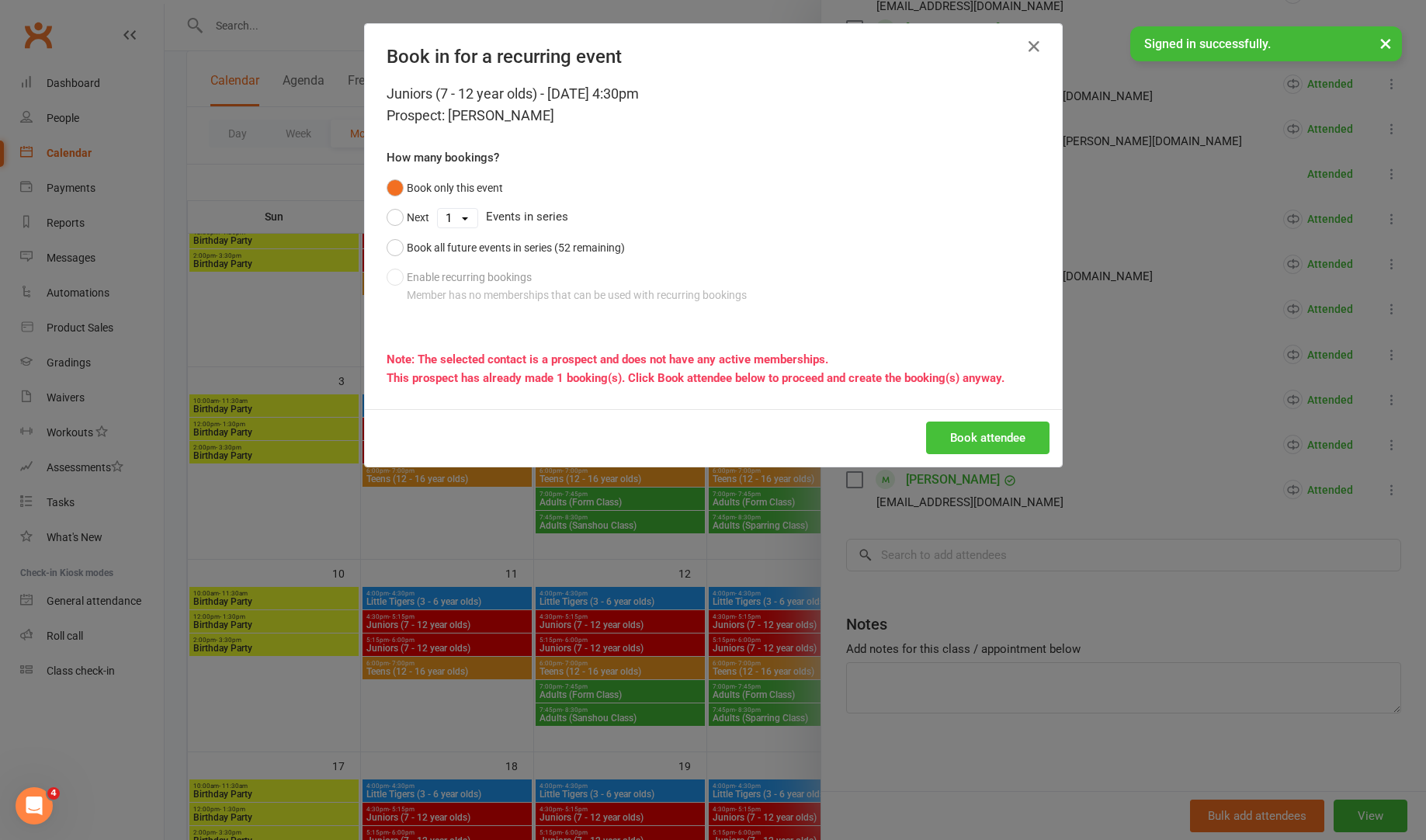
click at [966, 427] on button "Book attendee" at bounding box center [988, 438] width 124 height 33
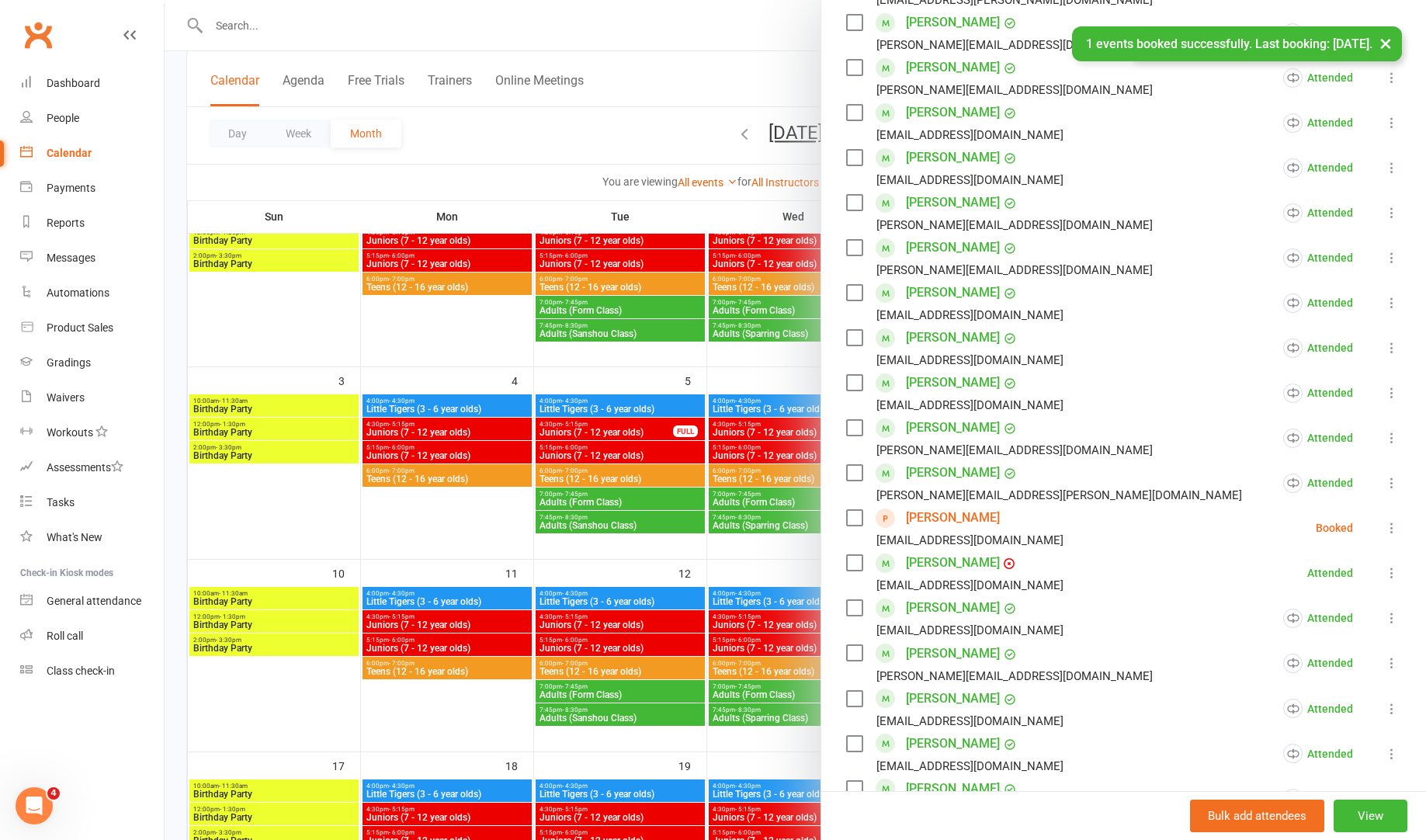
click at [860, 525] on label at bounding box center [853, 517] width 16 height 16
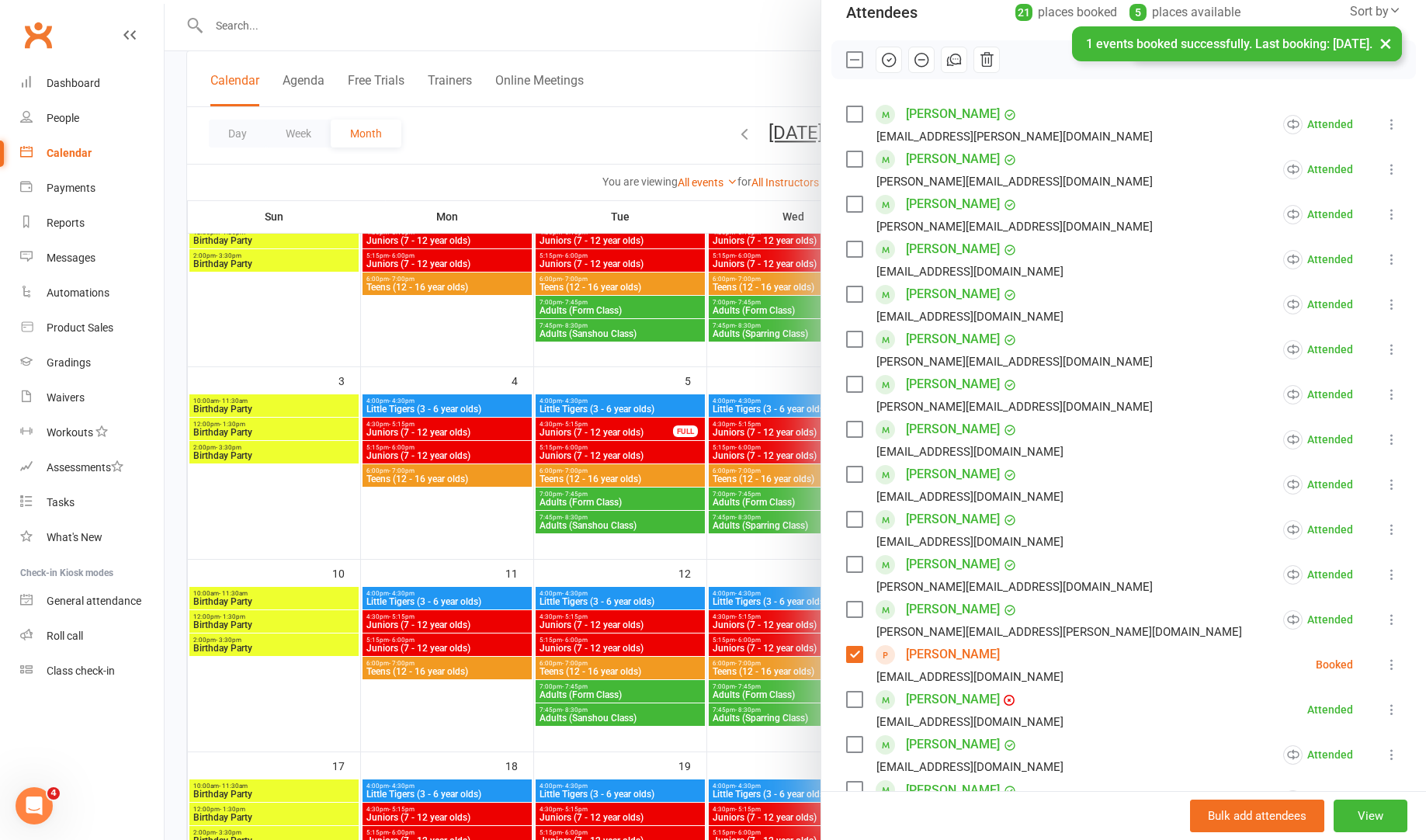
scroll to position [0, 0]
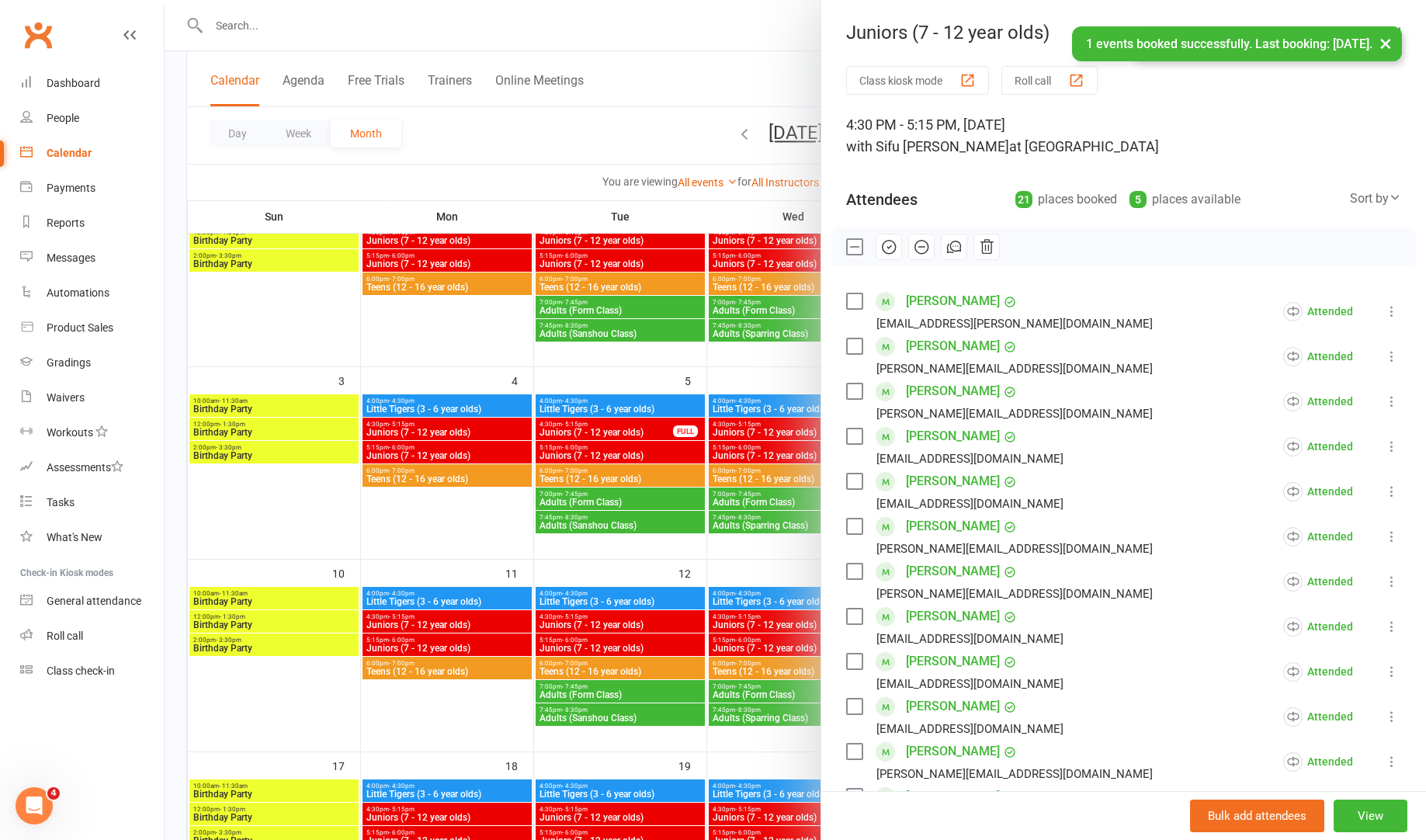
click at [886, 247] on icon "button" at bounding box center [889, 246] width 17 height 17
click at [754, 415] on div at bounding box center [795, 420] width 1261 height 840
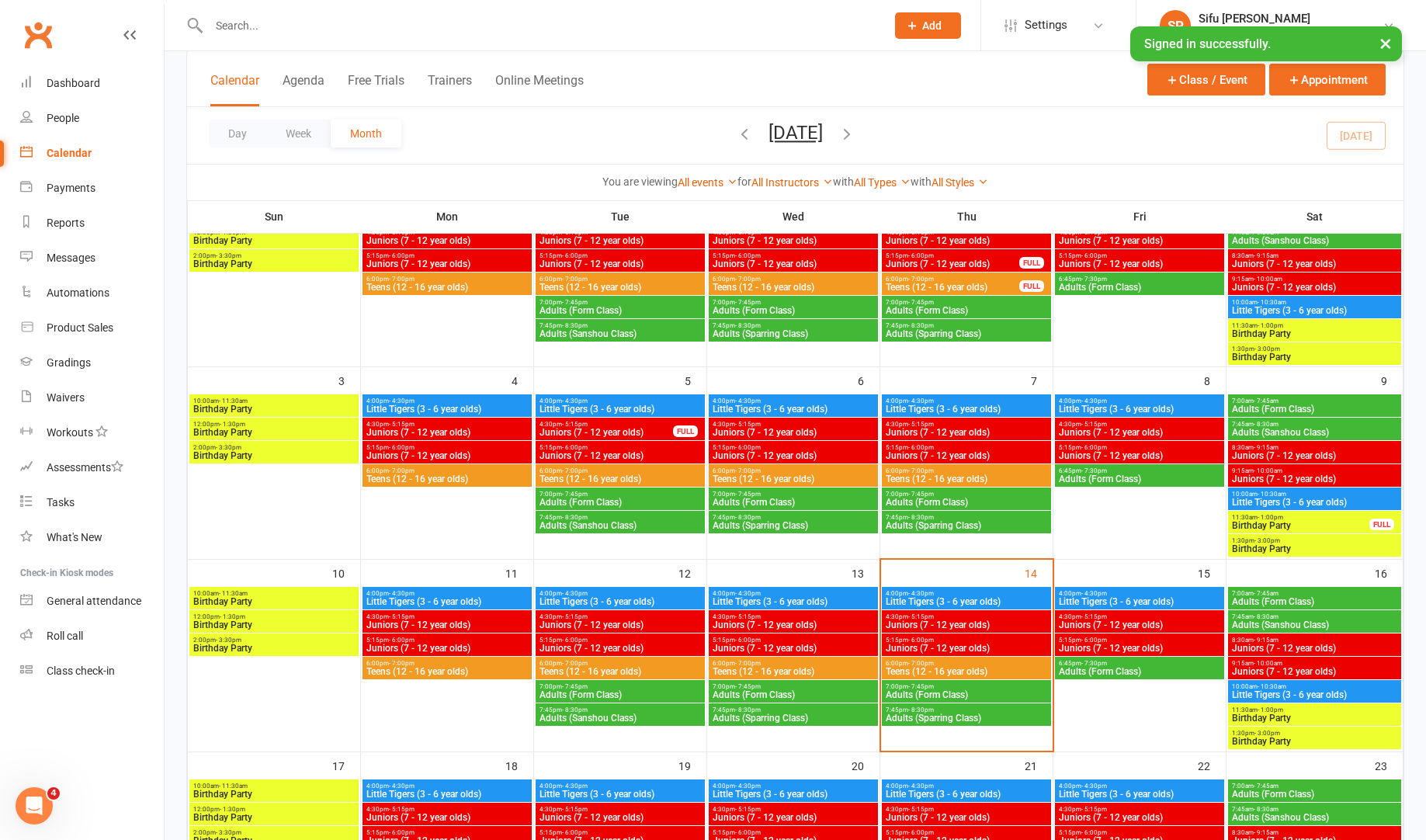
click at [832, 640] on span "5:15pm - 6:00pm" at bounding box center [793, 640] width 163 height 7
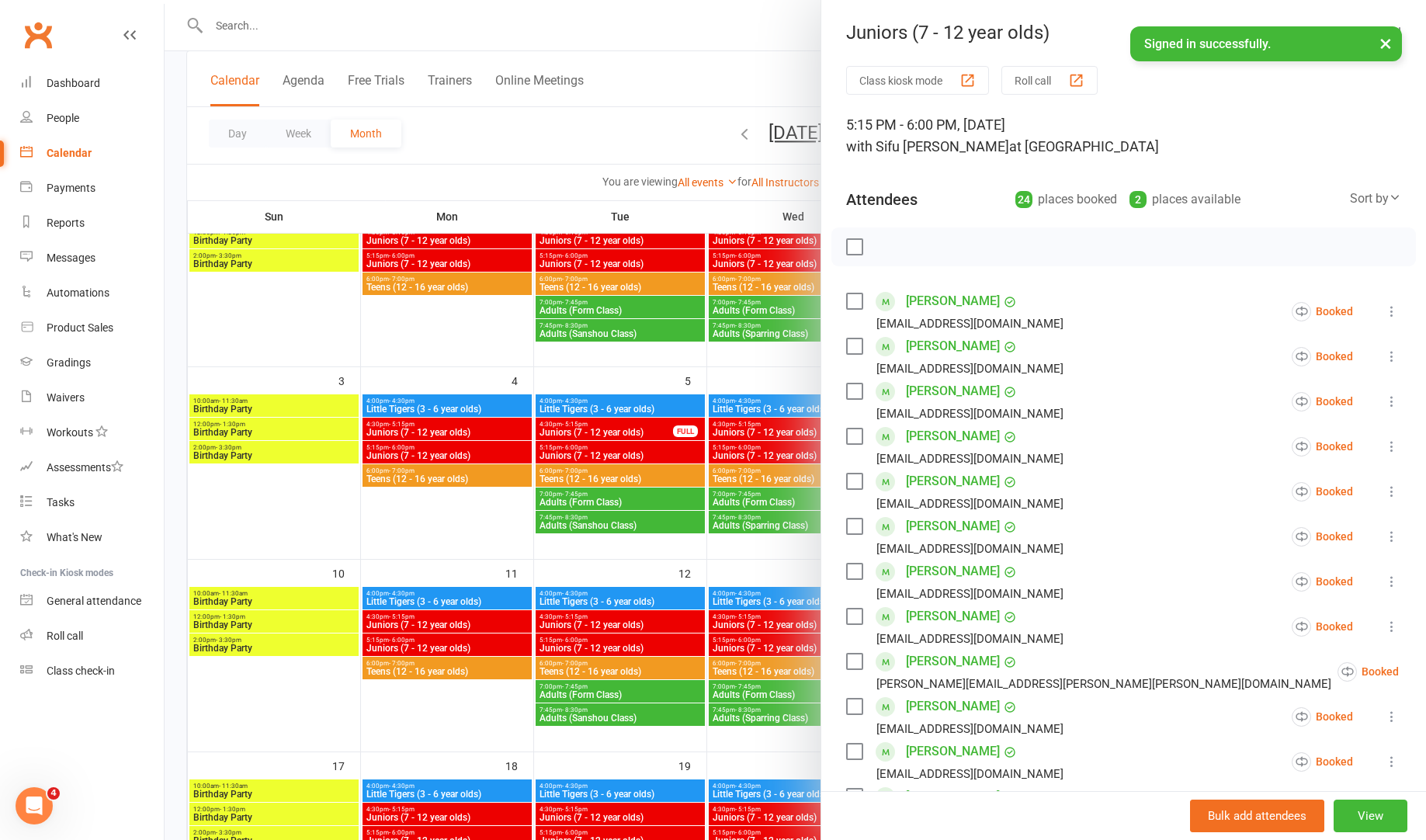
click at [855, 254] on label at bounding box center [853, 246] width 16 height 16
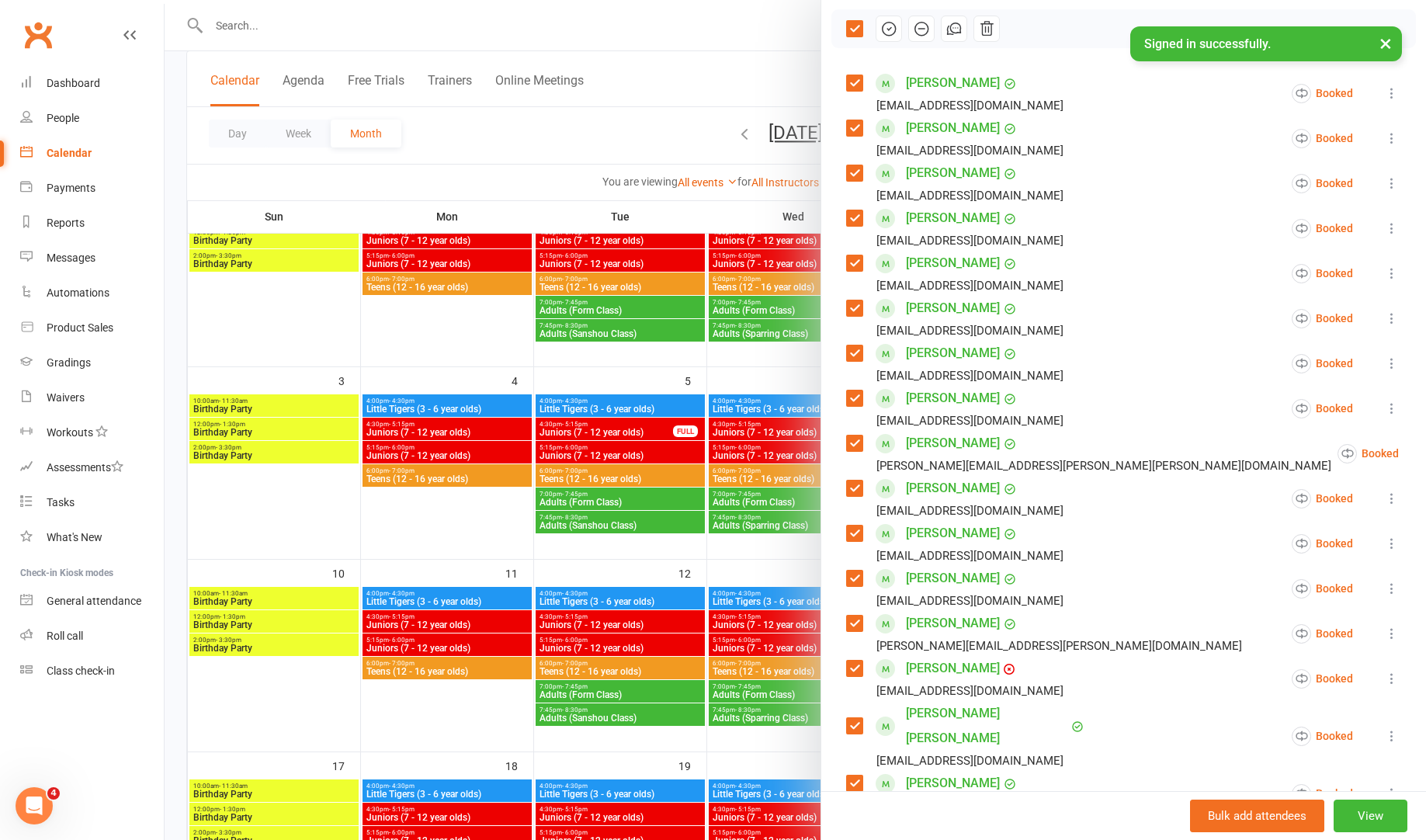
scroll to position [219, 0]
click at [856, 223] on label at bounding box center [853, 217] width 16 height 16
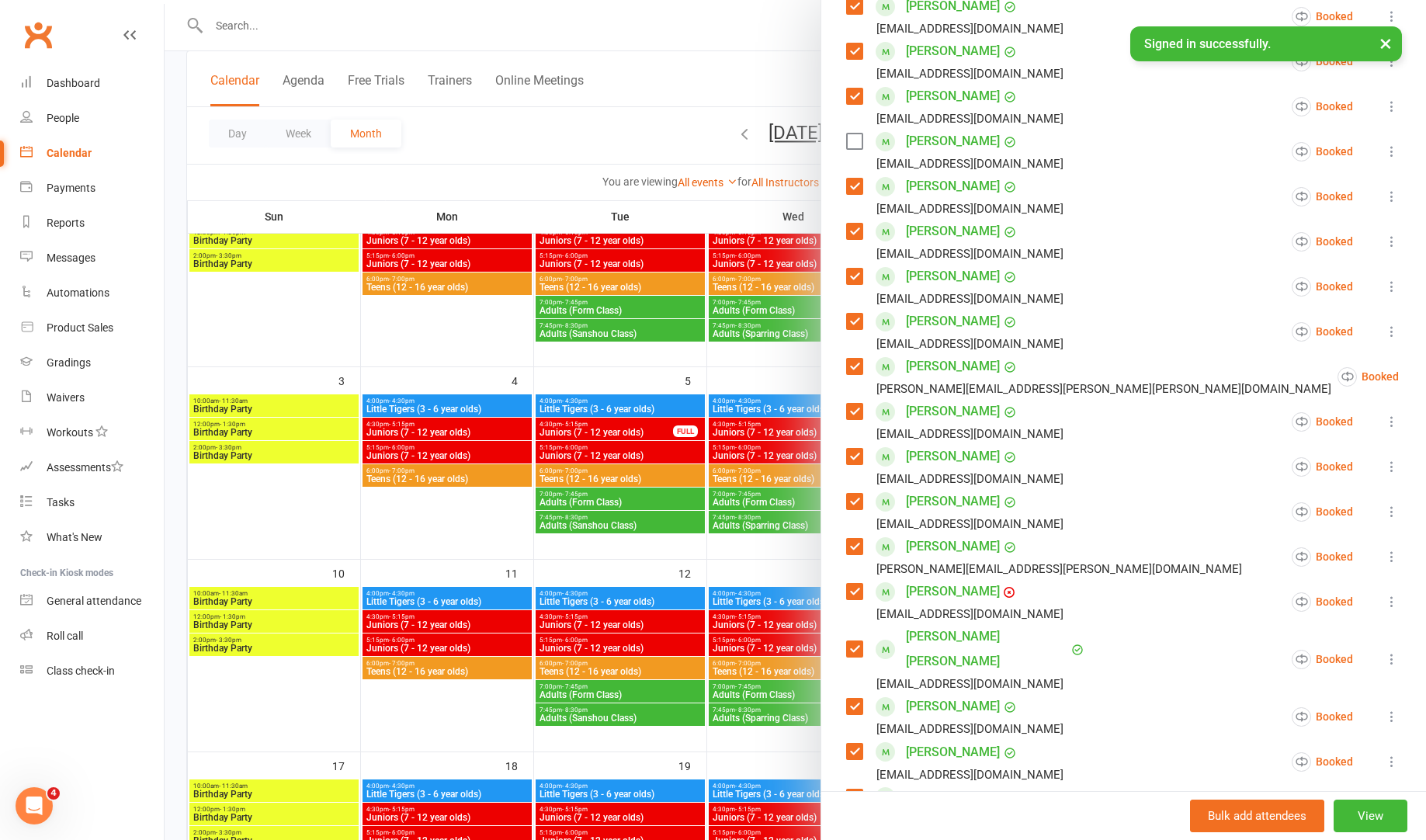
scroll to position [301, 0]
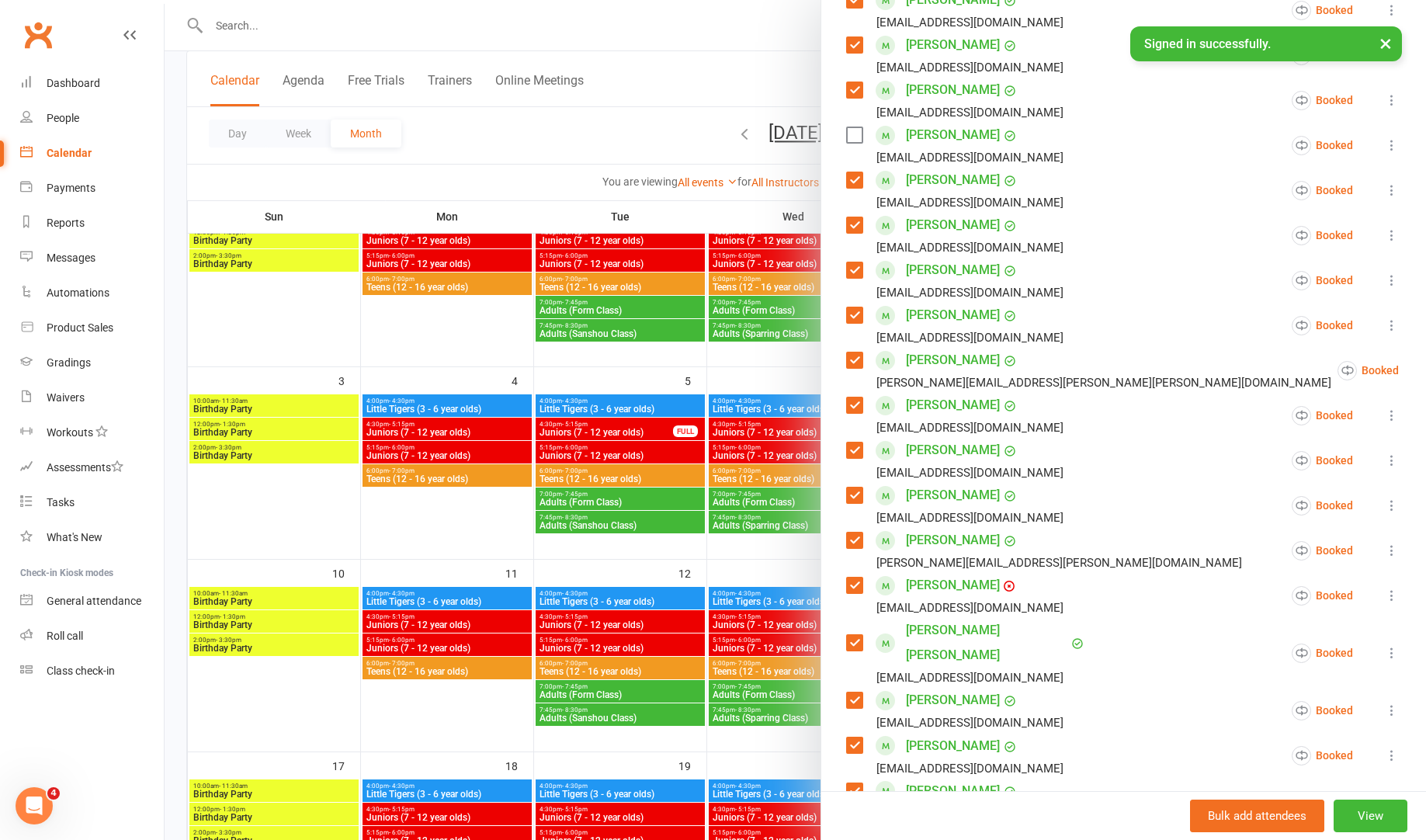
click at [856, 223] on label at bounding box center [853, 225] width 16 height 16
click at [1396, 238] on icon at bounding box center [1391, 235] width 16 height 16
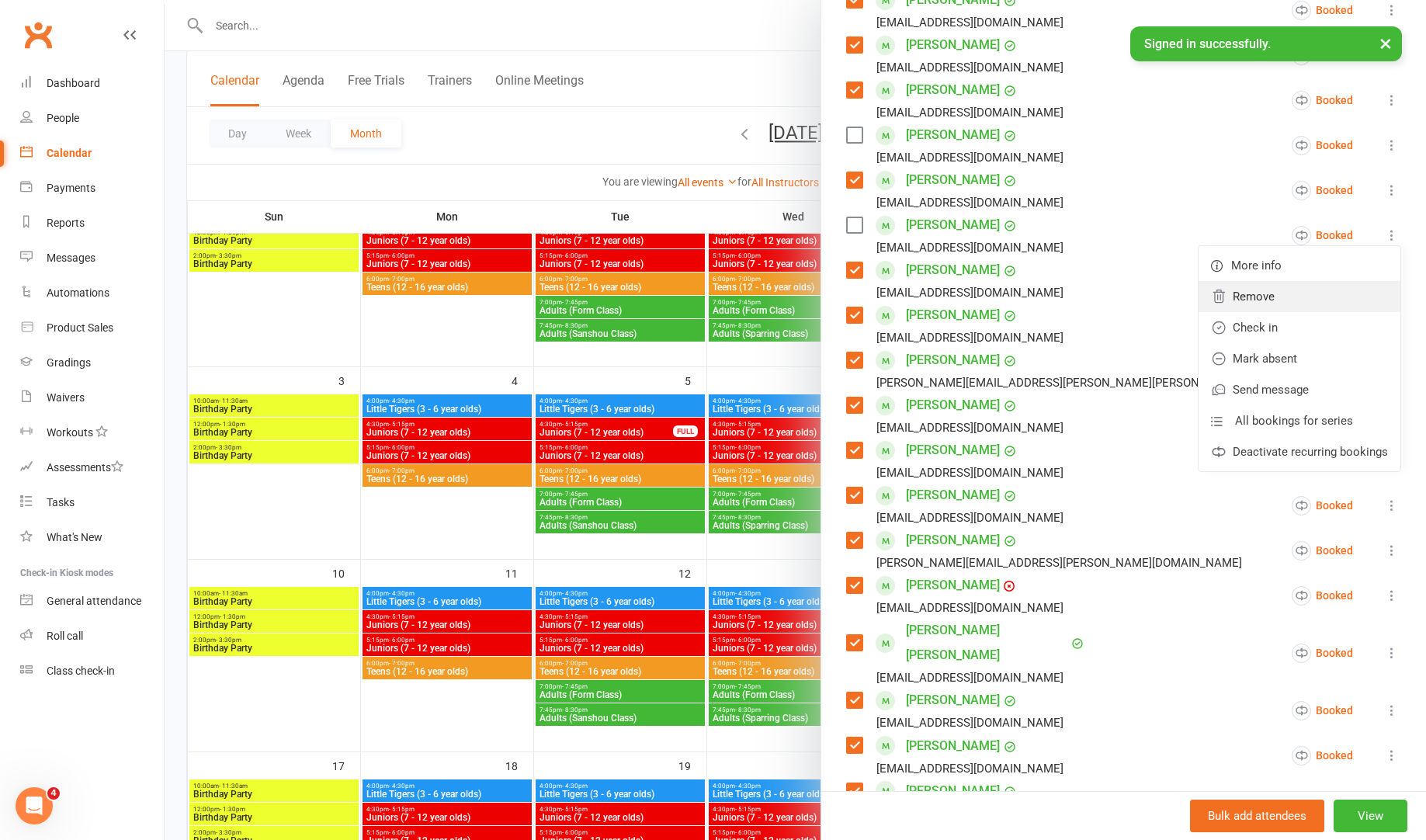
click at [1328, 290] on link "Remove" at bounding box center [1299, 296] width 202 height 31
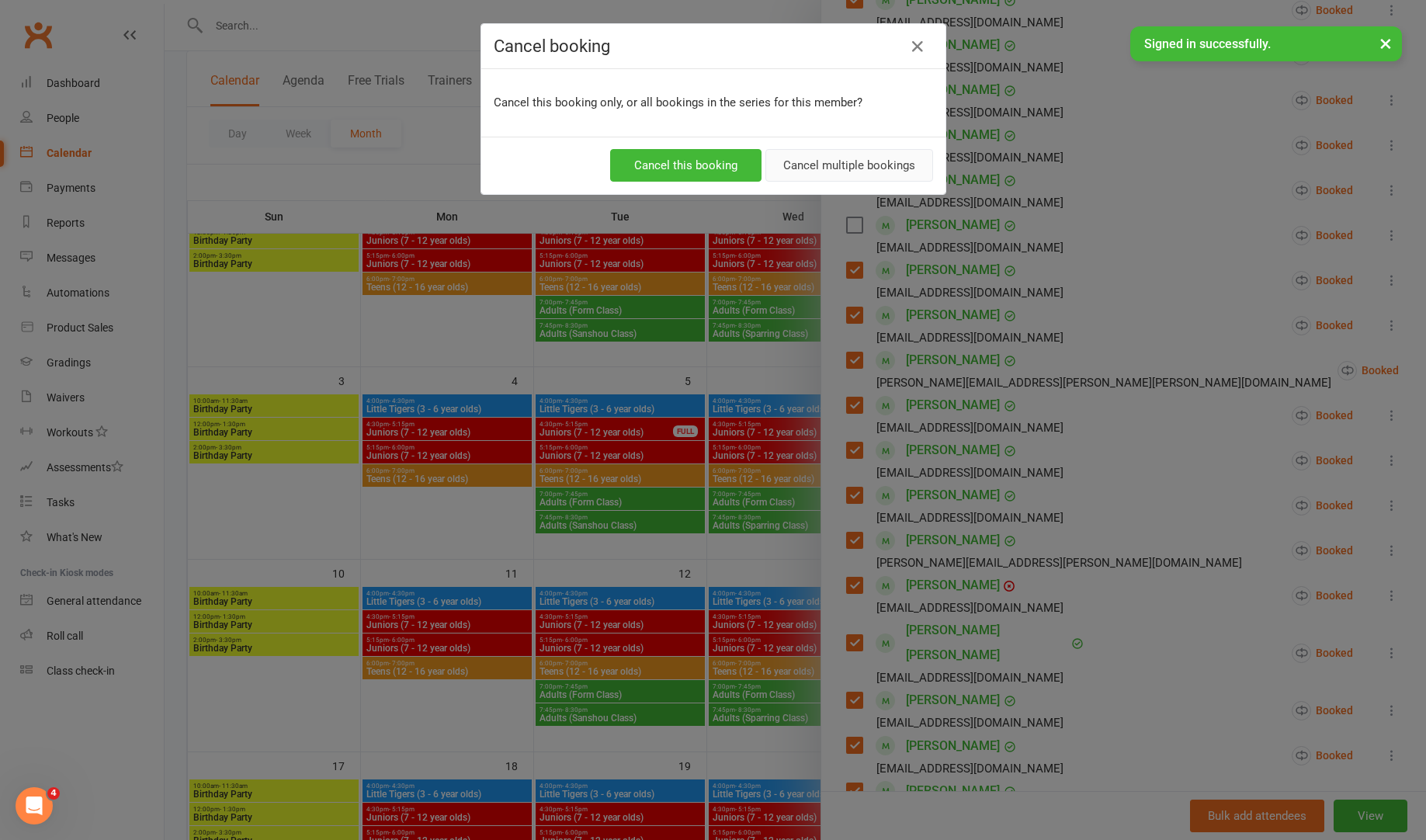
click at [858, 171] on button "Cancel multiple bookings" at bounding box center [849, 166] width 168 height 33
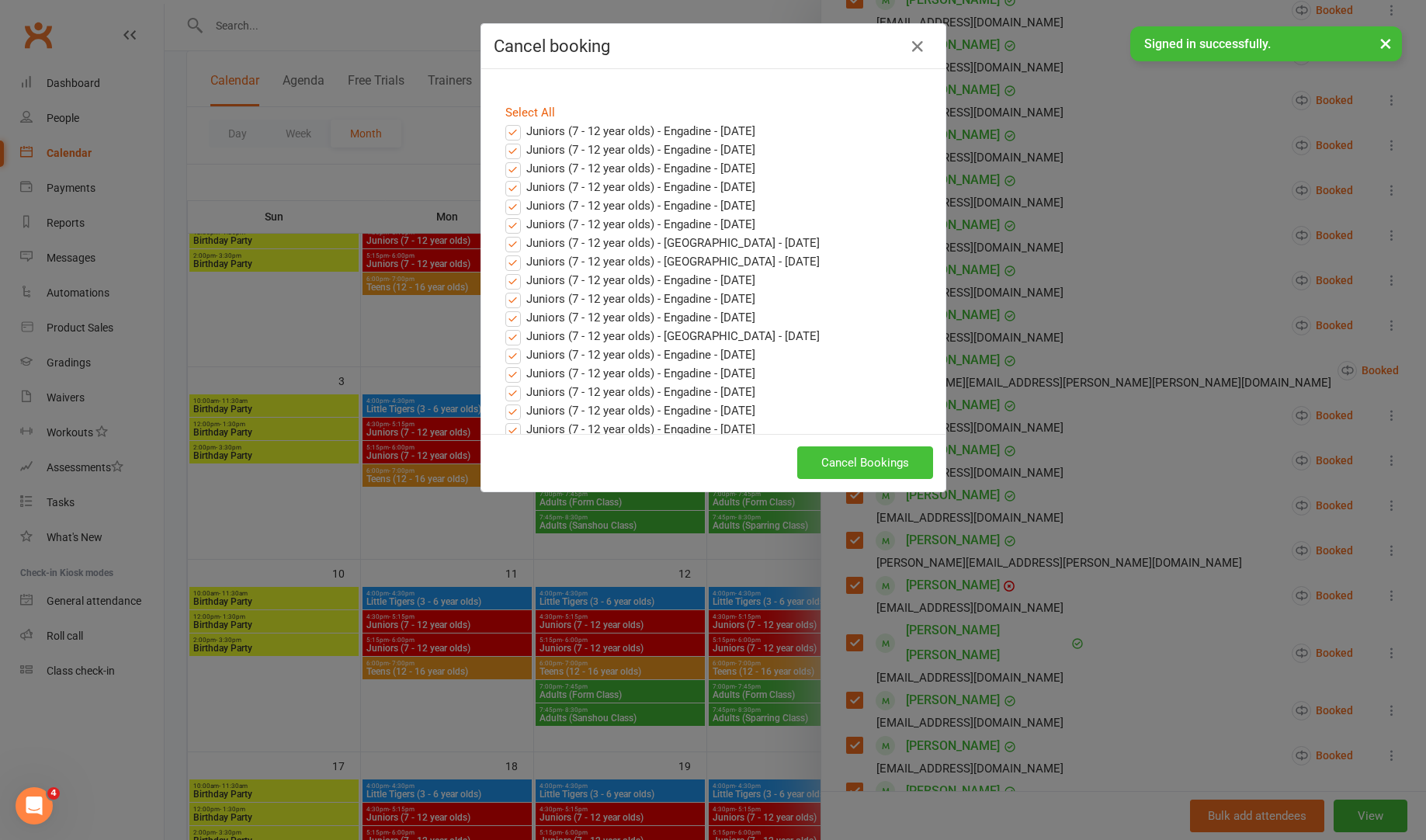
click at [867, 455] on button "Cancel Bookings" at bounding box center [865, 463] width 136 height 33
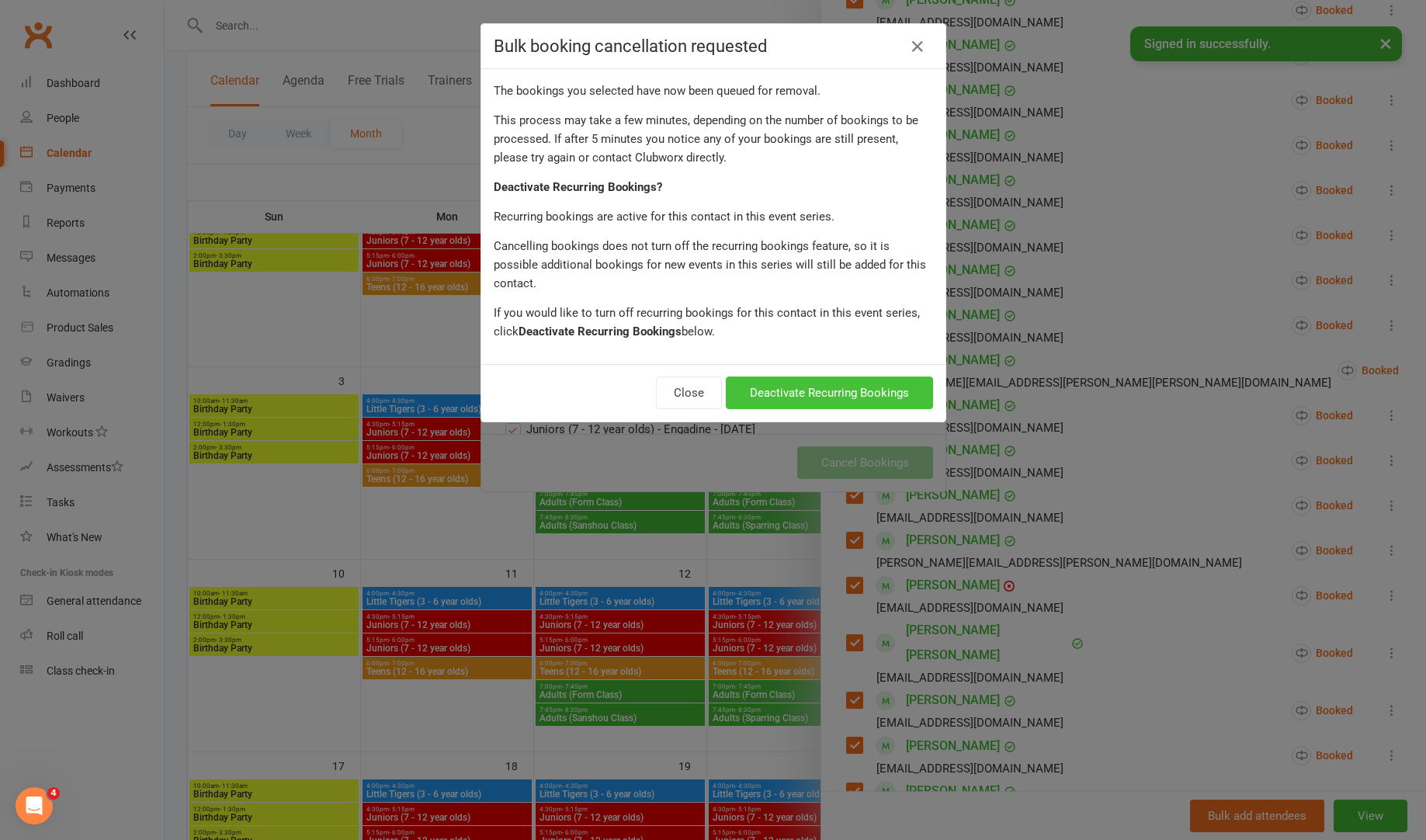
click at [884, 376] on button "Deactivate Recurring Bookings" at bounding box center [830, 393] width 208 height 33
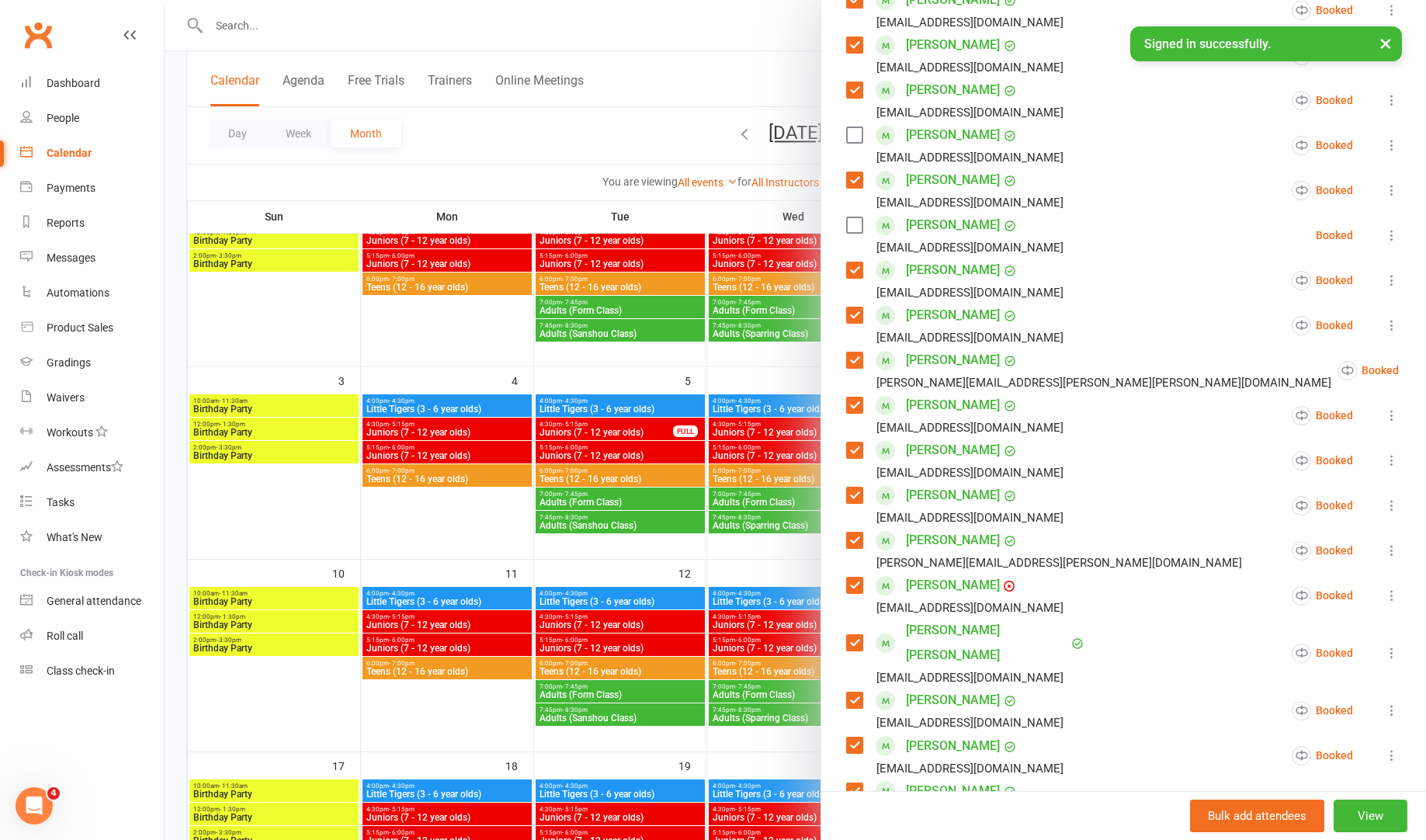
click at [1394, 240] on icon at bounding box center [1391, 235] width 16 height 16
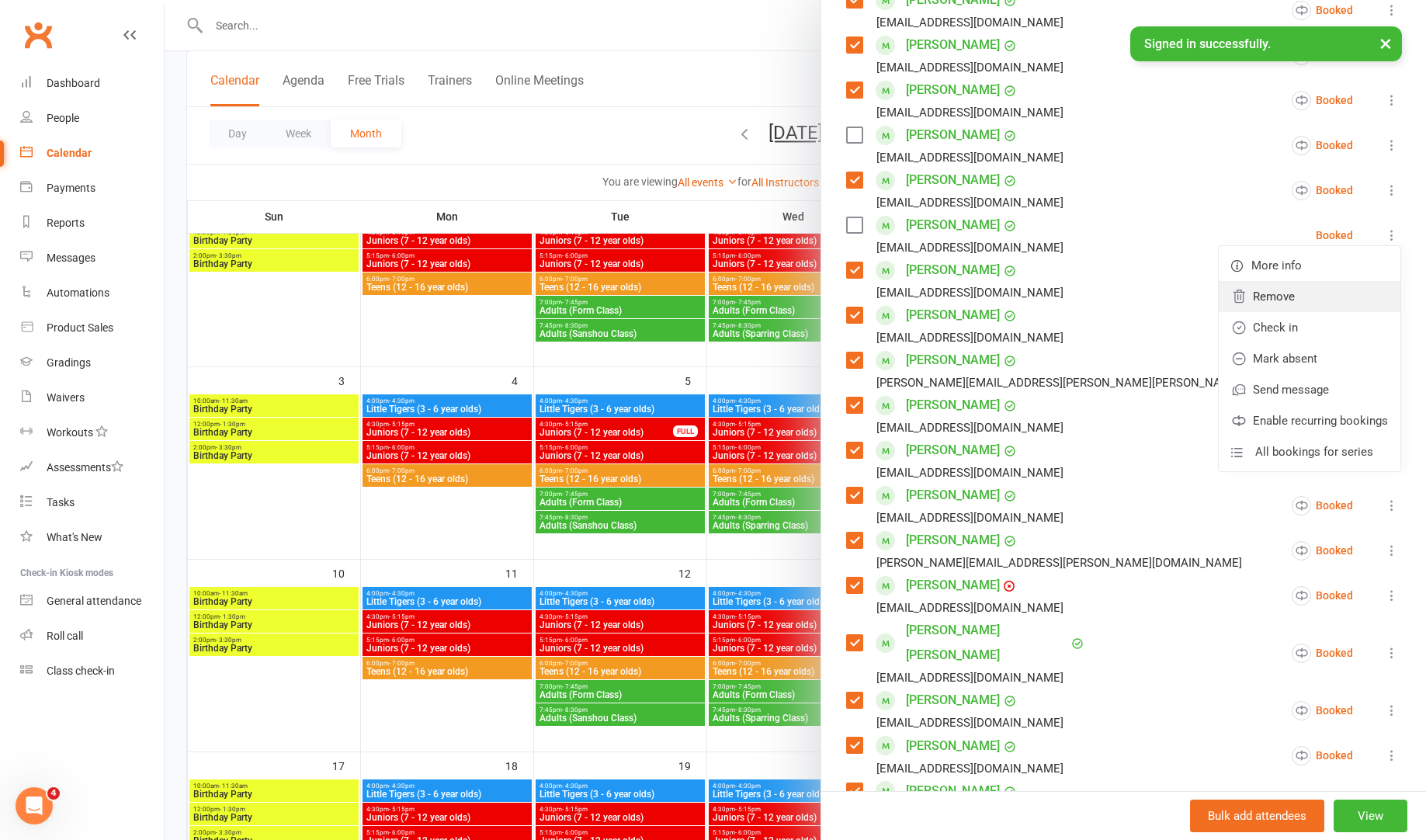
click at [1326, 293] on link "Remove" at bounding box center [1310, 296] width 182 height 31
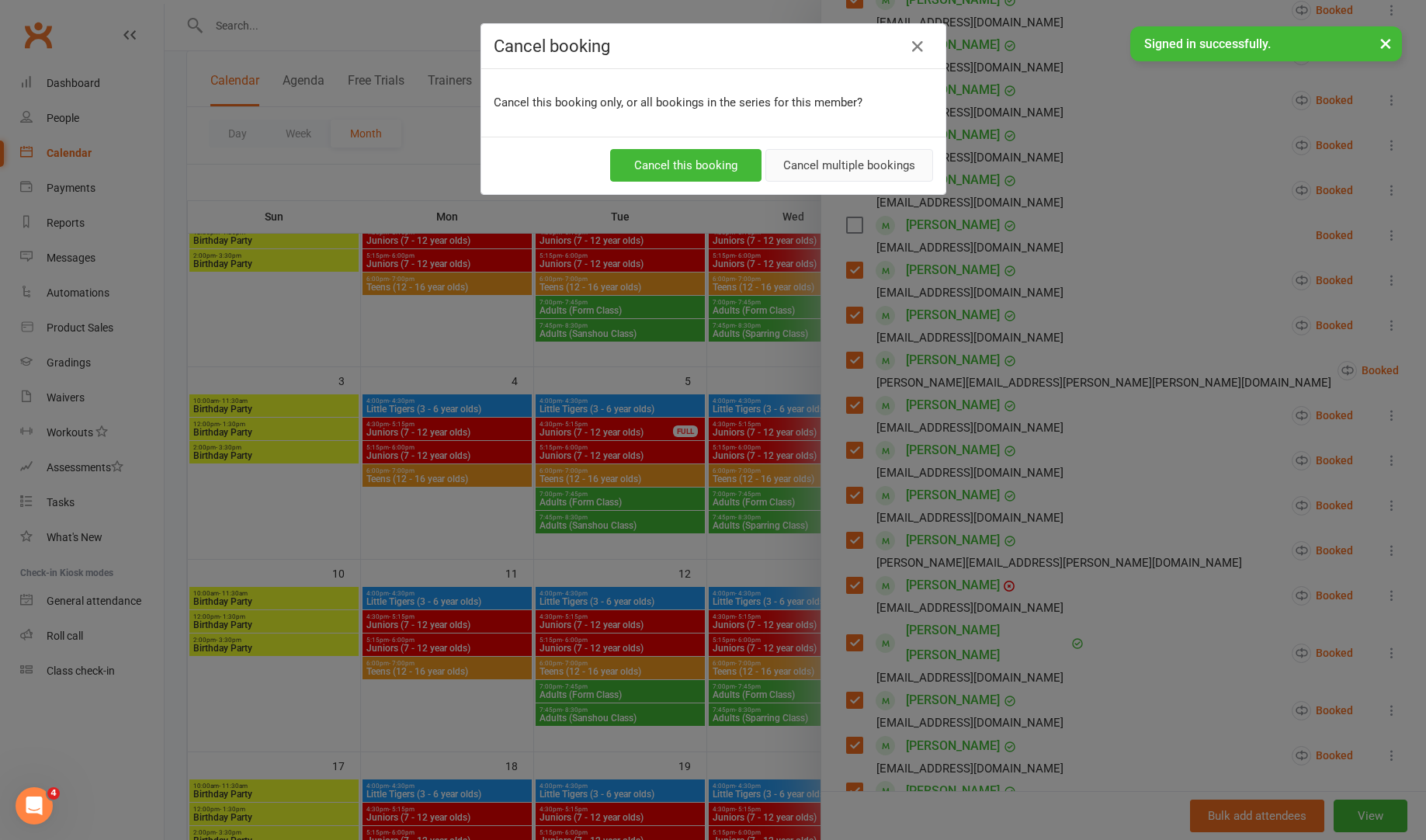
click at [879, 168] on button "Cancel multiple bookings" at bounding box center [849, 166] width 168 height 33
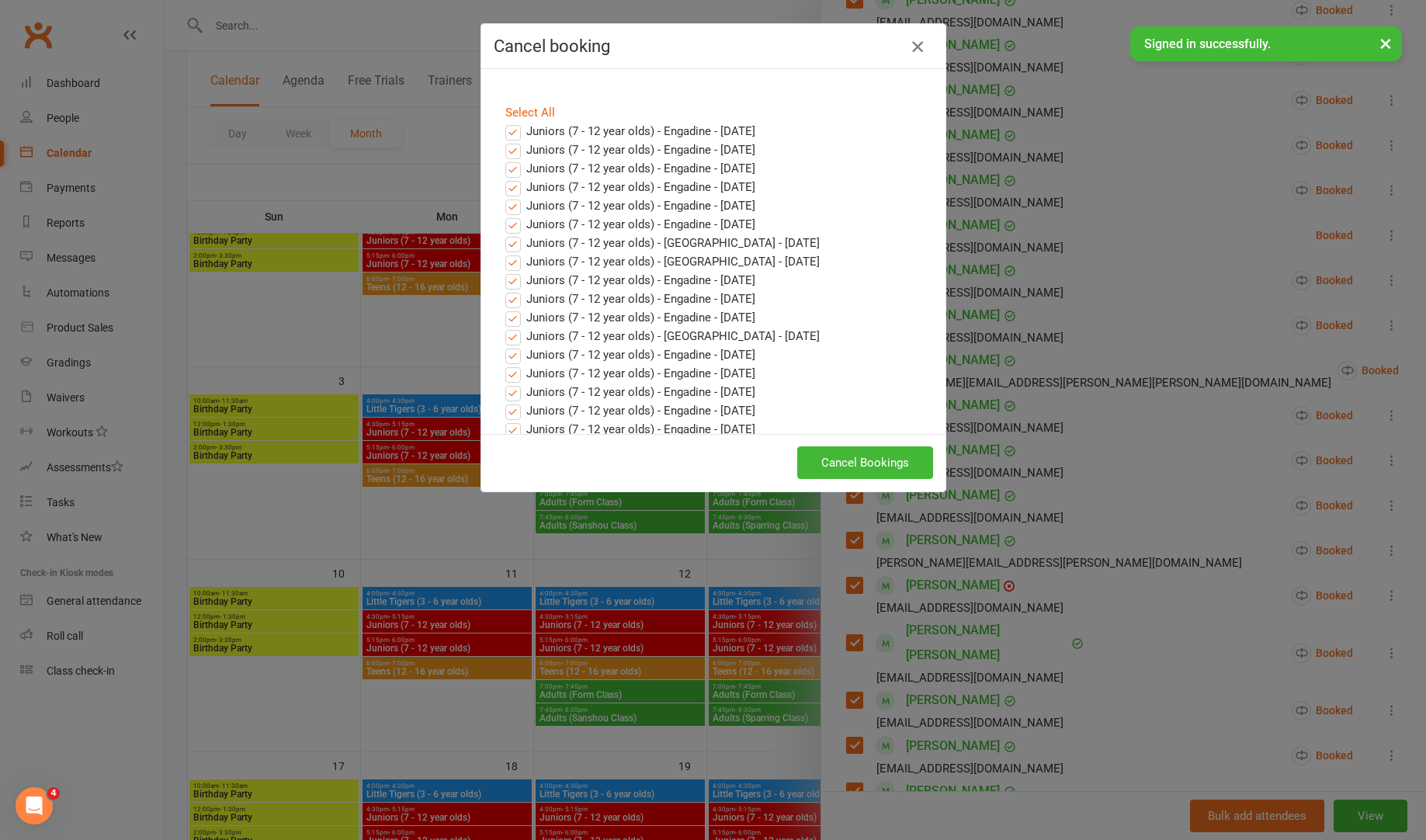
click at [923, 41] on icon "button" at bounding box center [918, 46] width 19 height 19
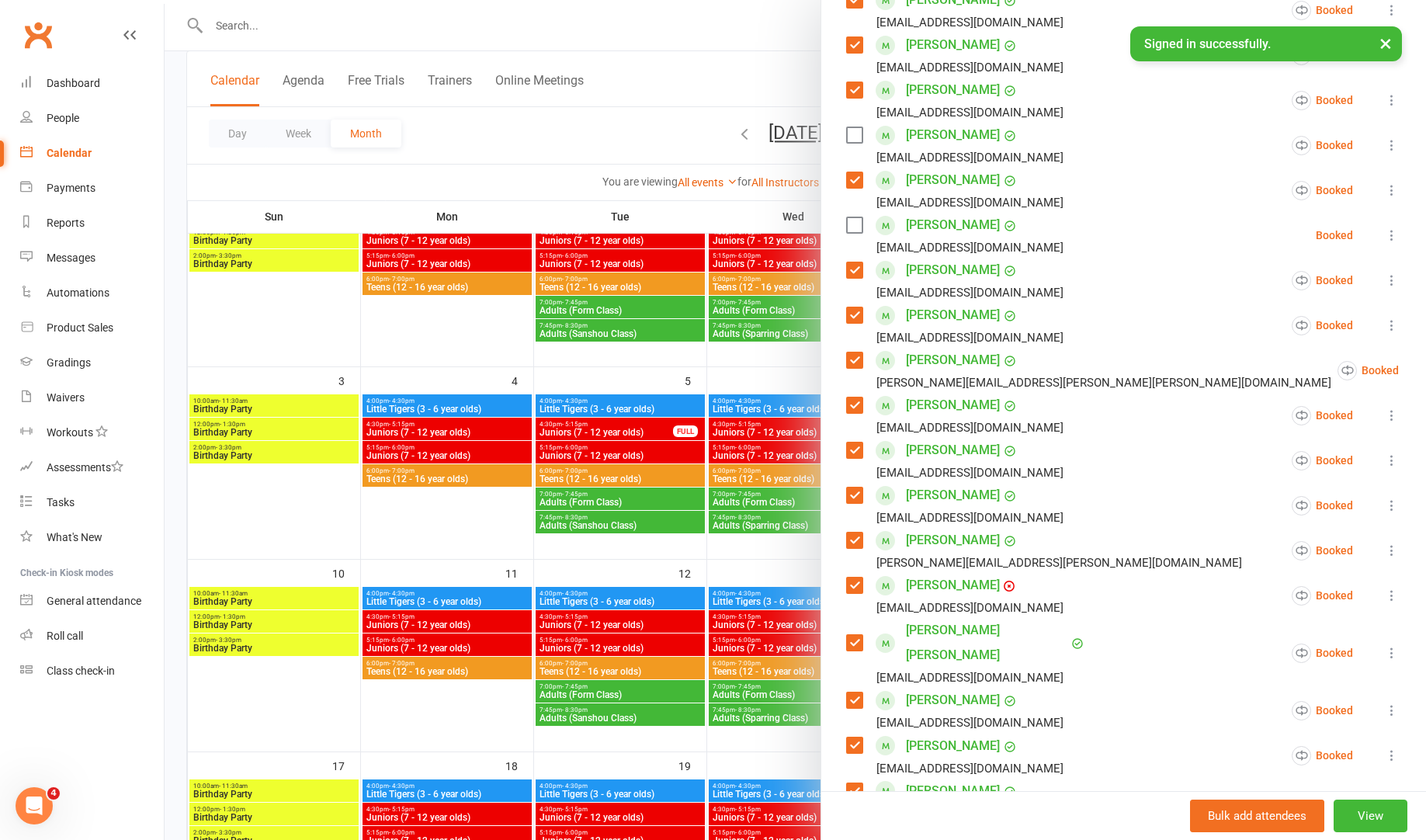
click at [1388, 232] on icon at bounding box center [1391, 235] width 16 height 16
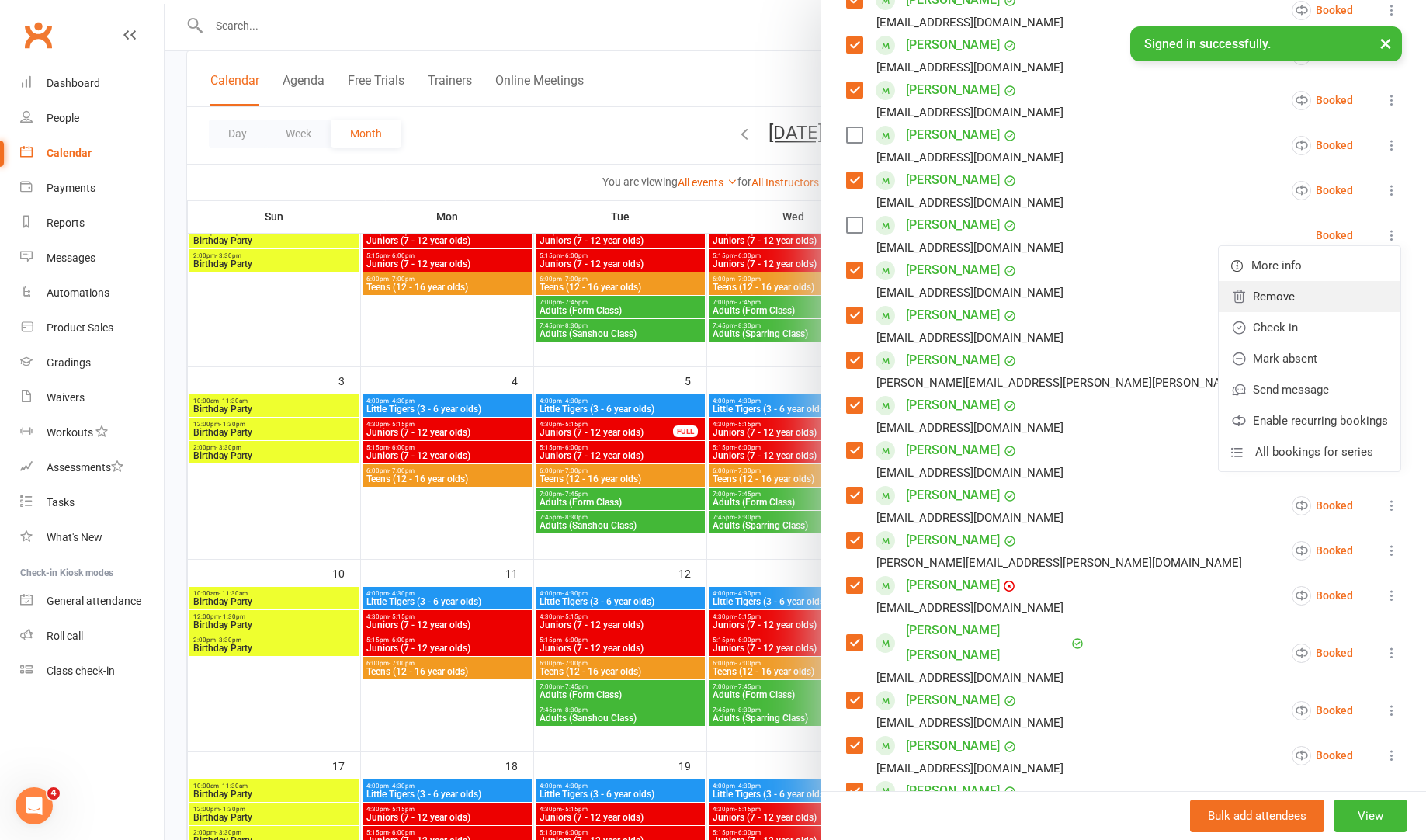
click at [1293, 296] on link "Remove" at bounding box center [1310, 296] width 182 height 31
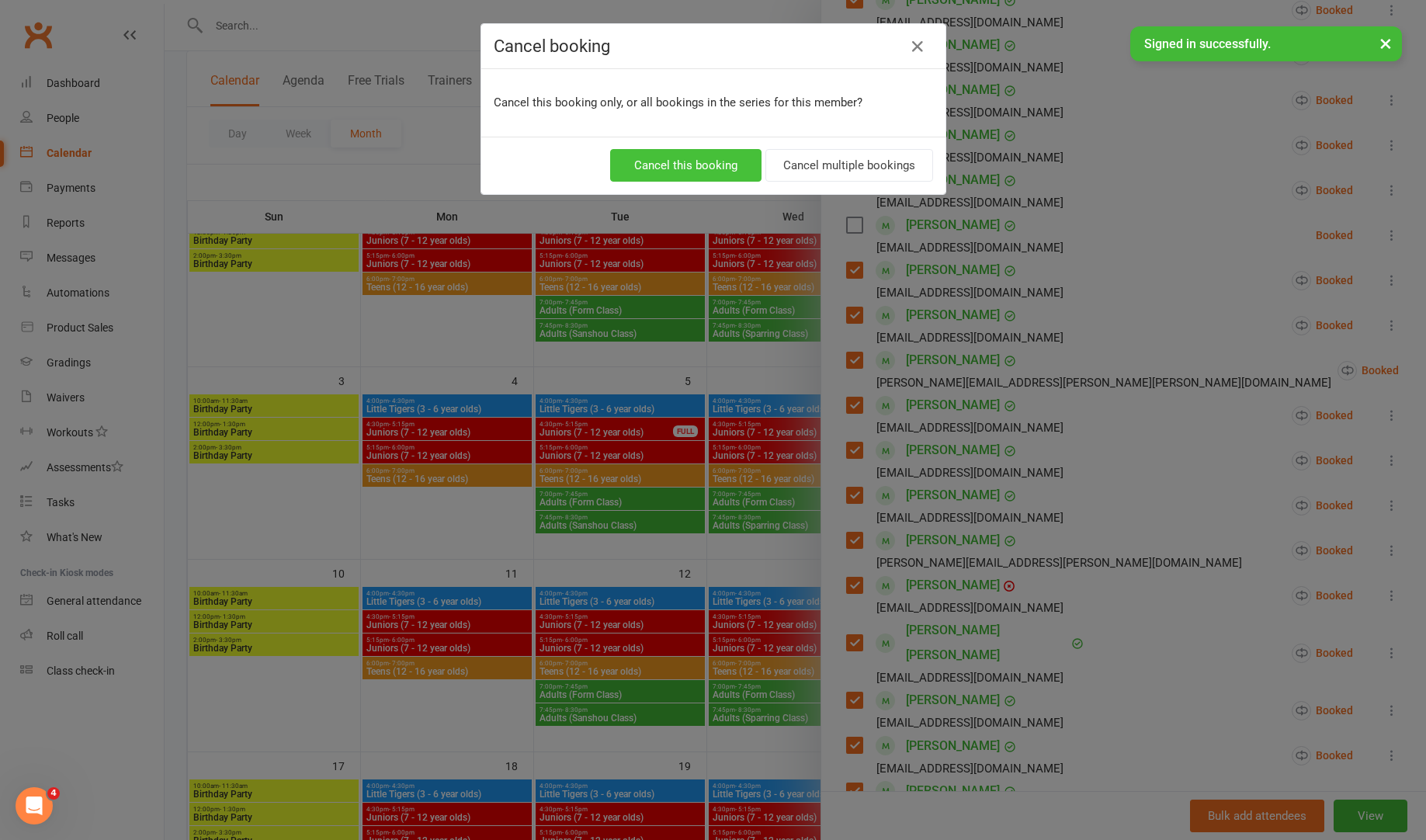
click at [712, 167] on button "Cancel this booking" at bounding box center [686, 166] width 152 height 33
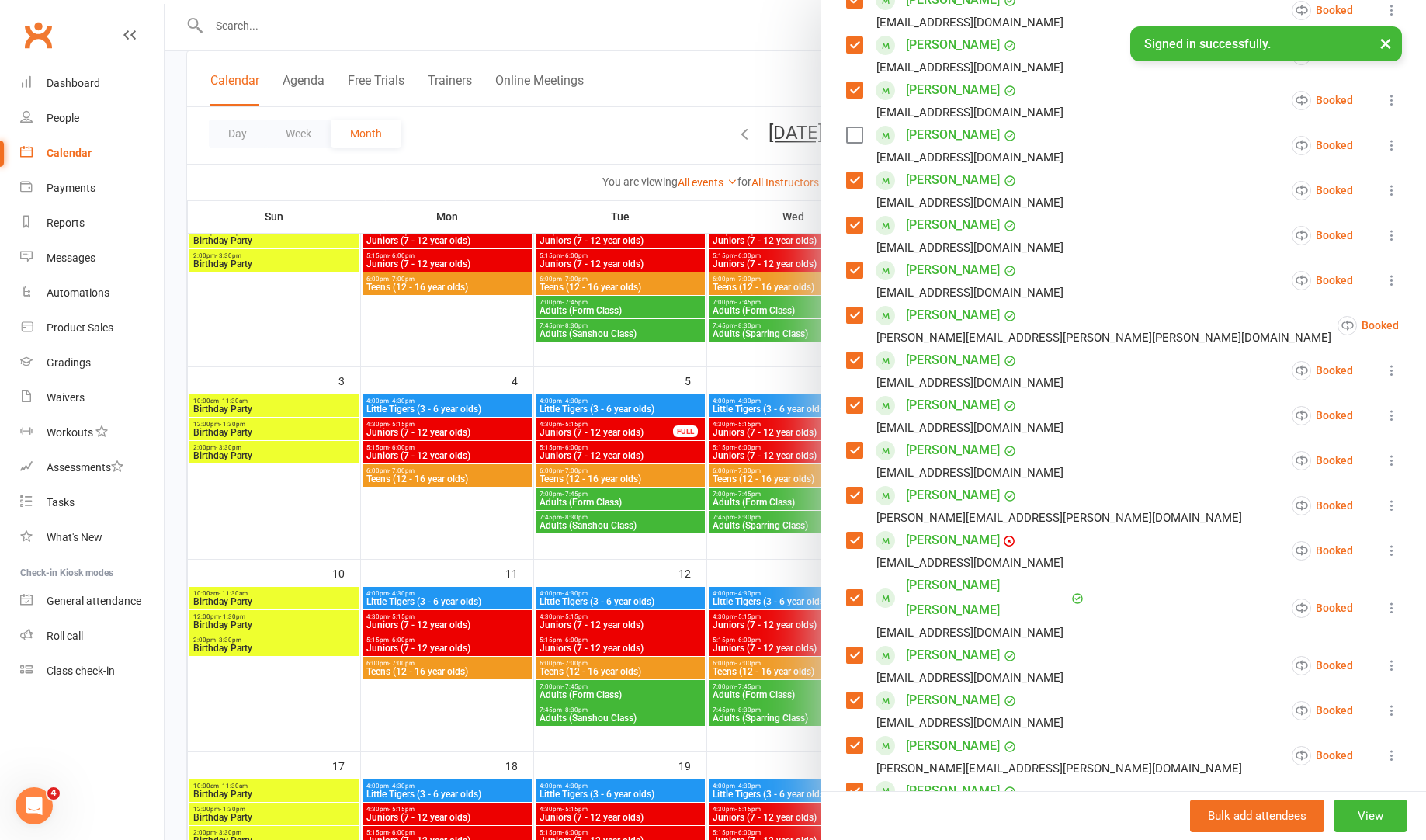
click at [851, 362] on label at bounding box center [853, 360] width 16 height 16
click at [856, 314] on label at bounding box center [853, 315] width 16 height 16
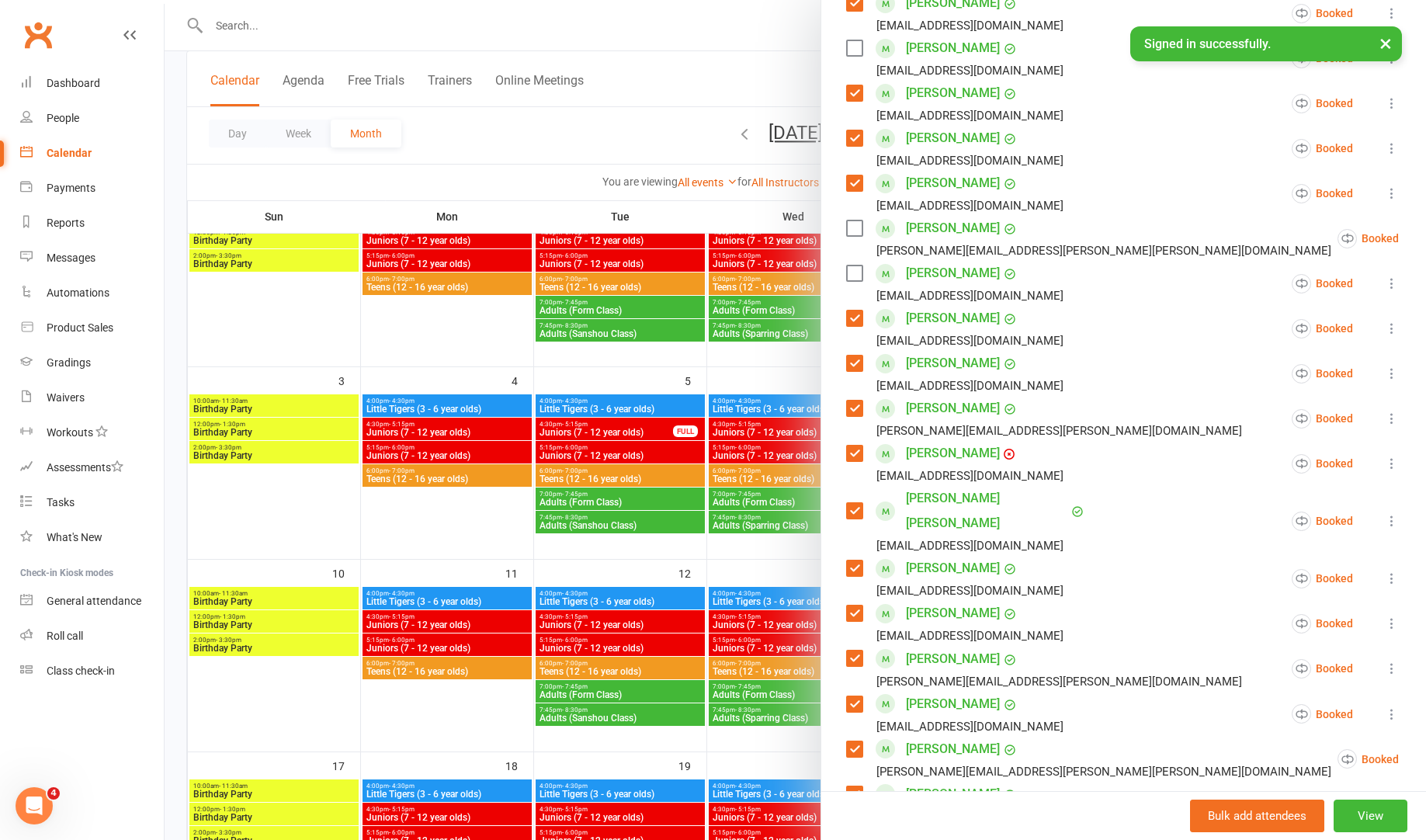
scroll to position [390, 0]
drag, startPoint x: 849, startPoint y: 494, endPoint x: 860, endPoint y: 509, distance: 18.6
click at [850, 502] on label at bounding box center [853, 509] width 16 height 16
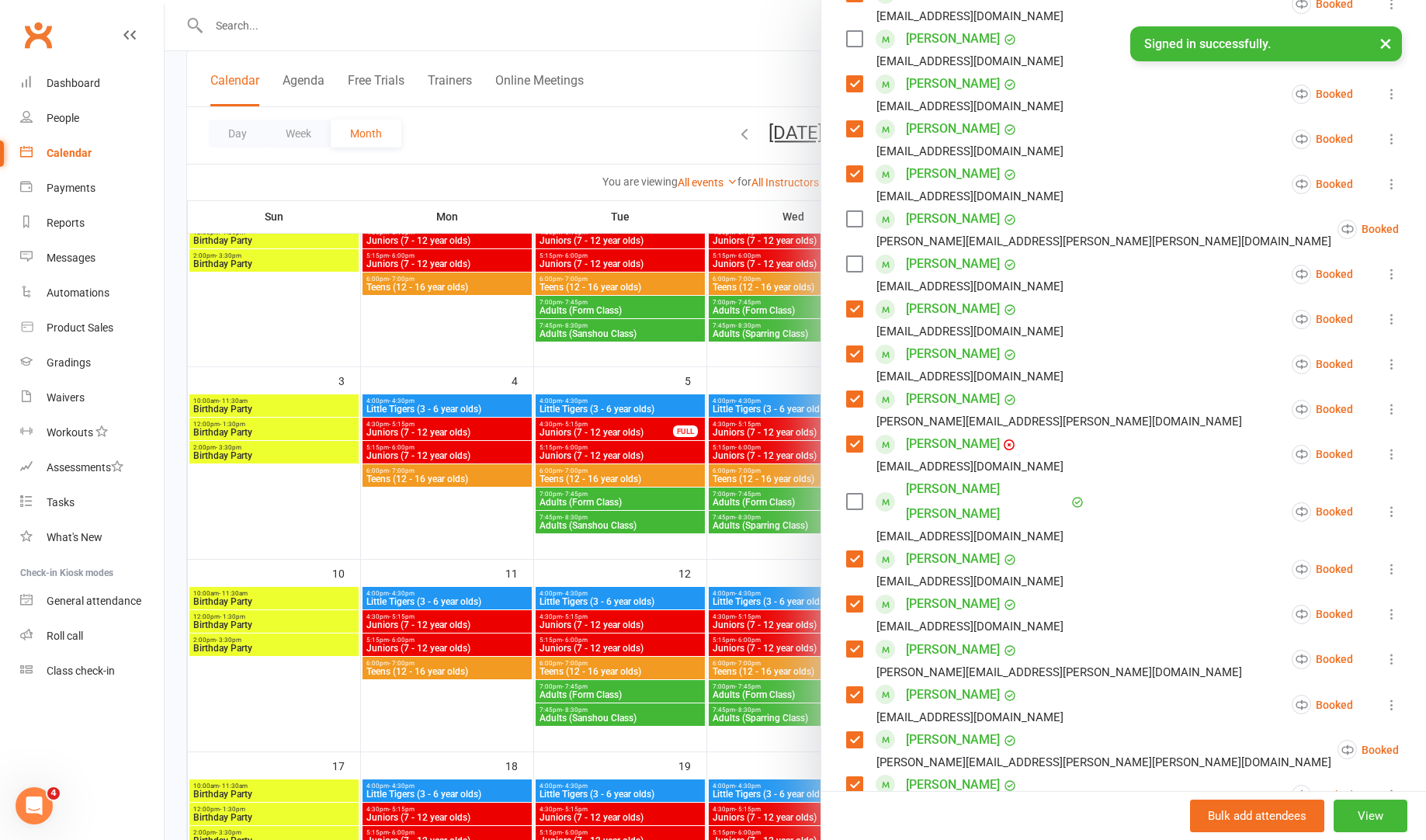
click at [864, 546] on div "[PERSON_NAME] [EMAIL_ADDRESS][DOMAIN_NAME]" at bounding box center [957, 568] width 223 height 45
click at [857, 551] on label at bounding box center [853, 558] width 16 height 16
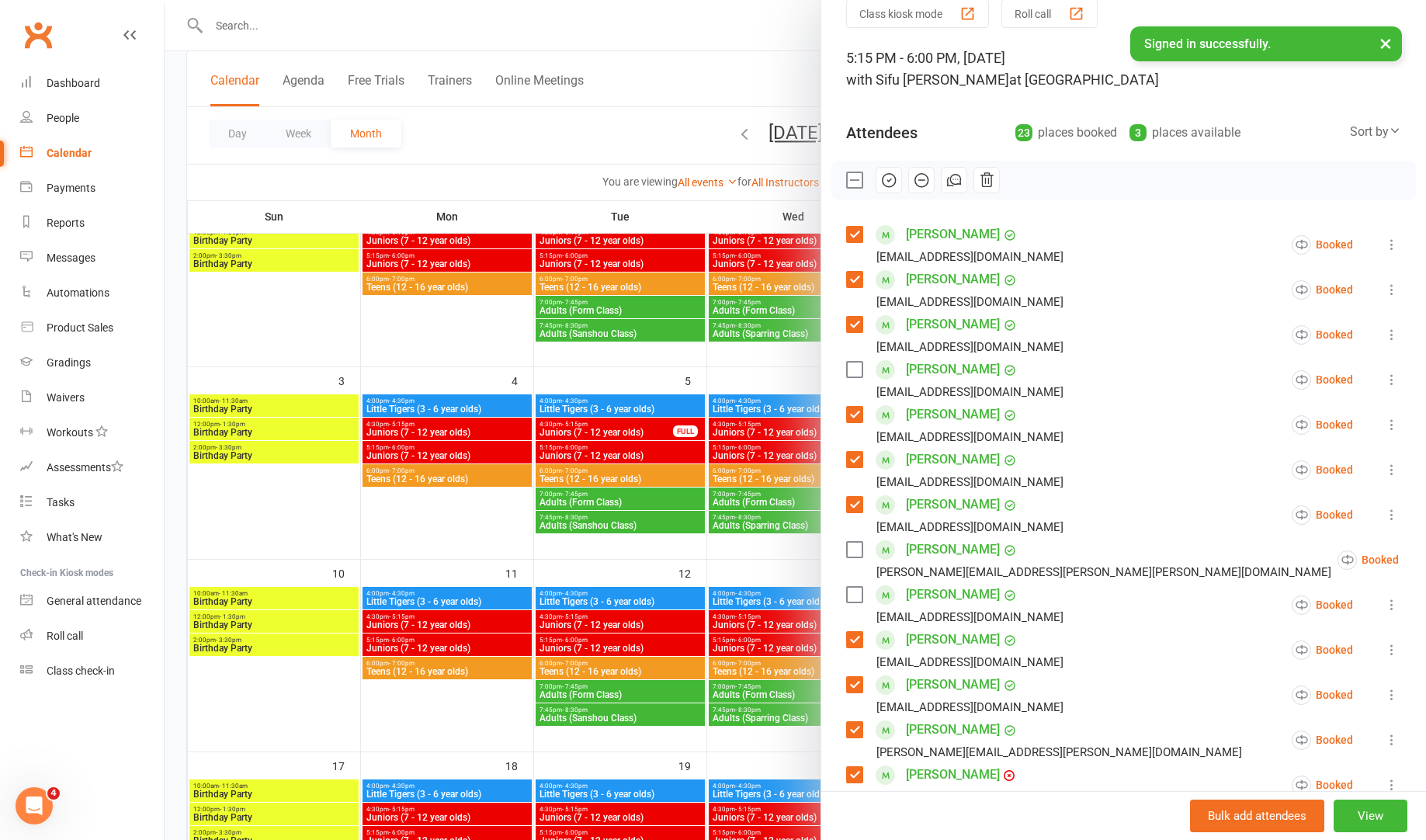
scroll to position [0, 0]
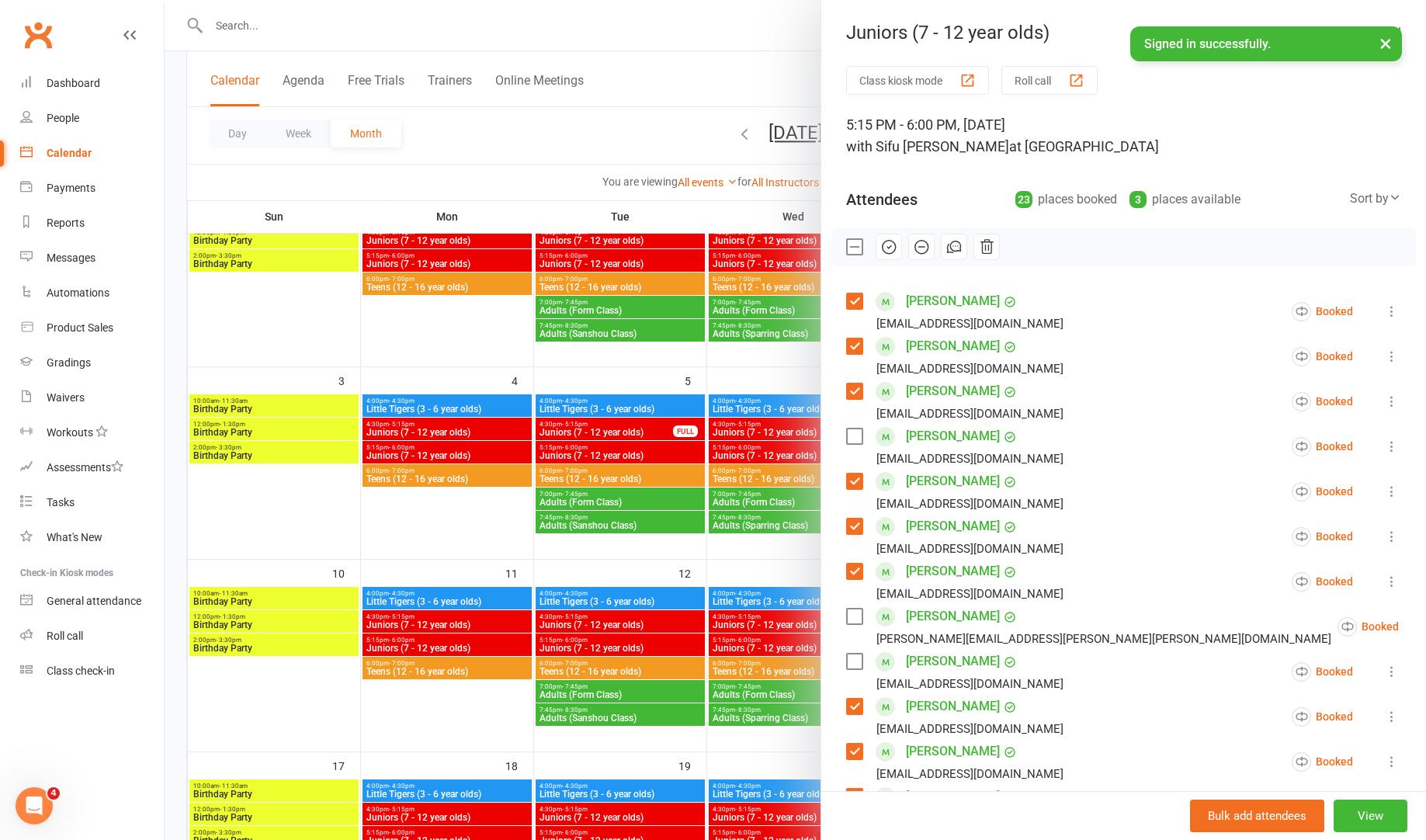
click at [887, 247] on icon "button" at bounding box center [888, 248] width 2 height 2
click at [1386, 42] on button "×" at bounding box center [1386, 43] width 28 height 34
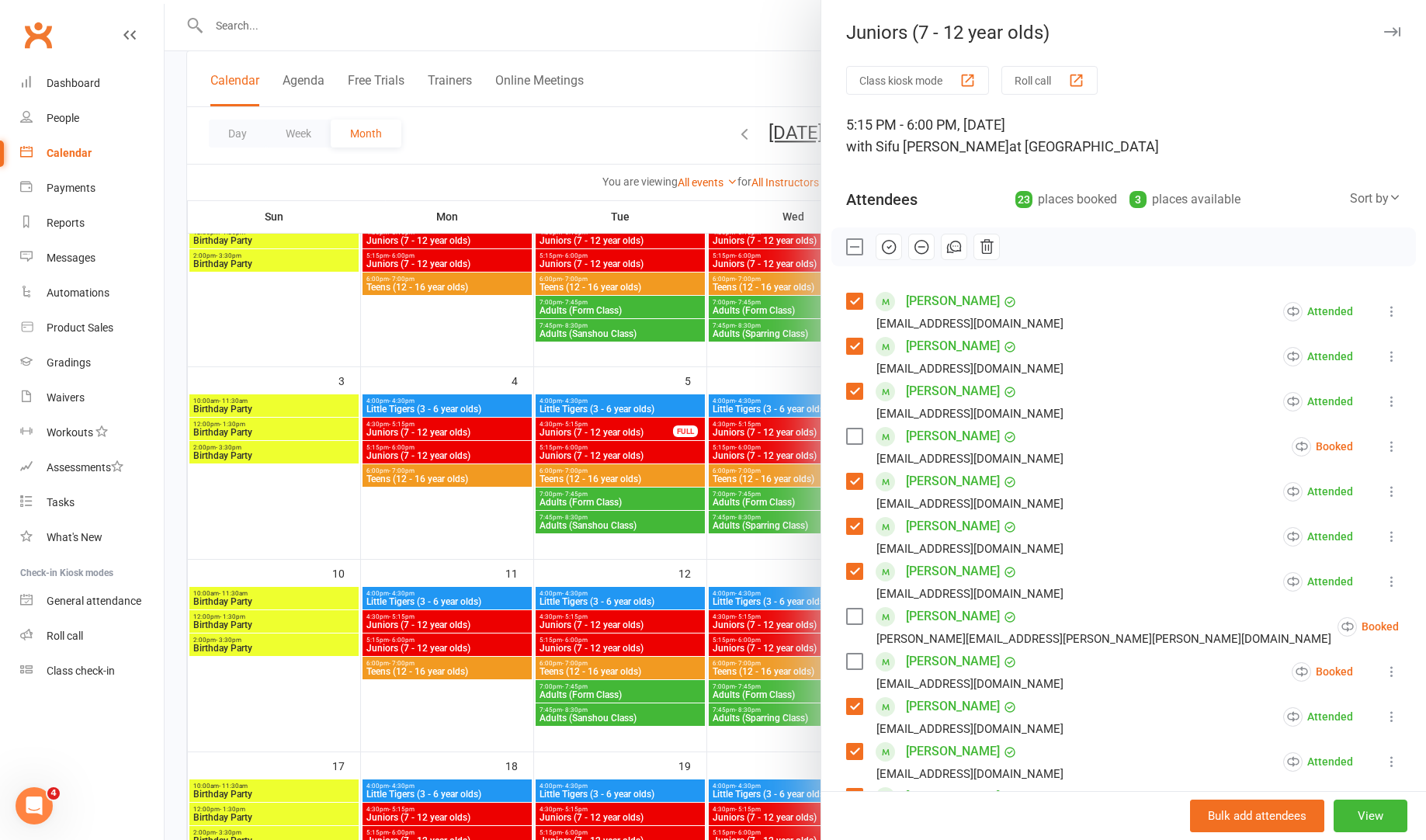
click at [1394, 33] on icon "button" at bounding box center [1392, 31] width 16 height 9
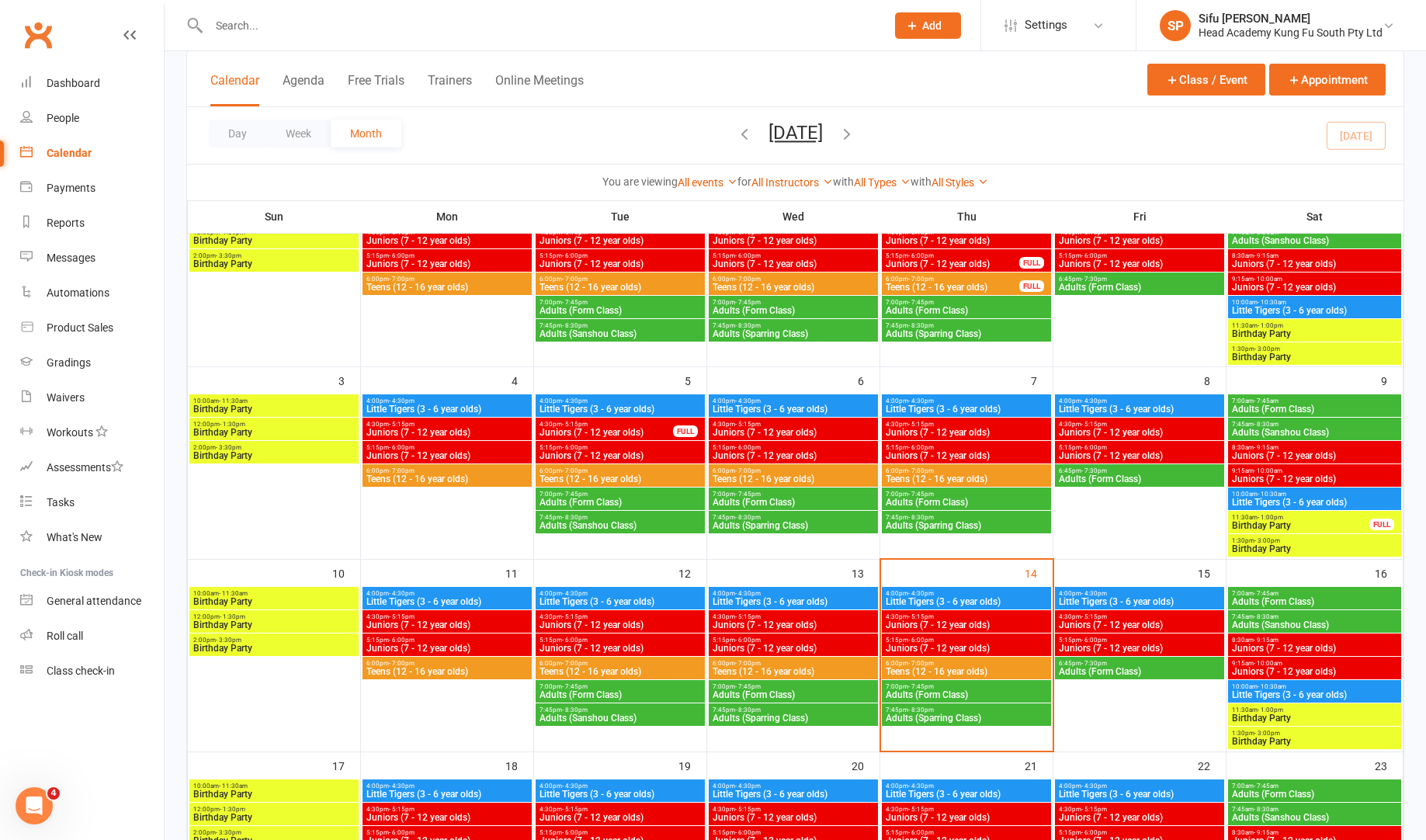
click at [1282, 669] on span "Juniors (7 - 12 year olds)" at bounding box center [1315, 671] width 167 height 9
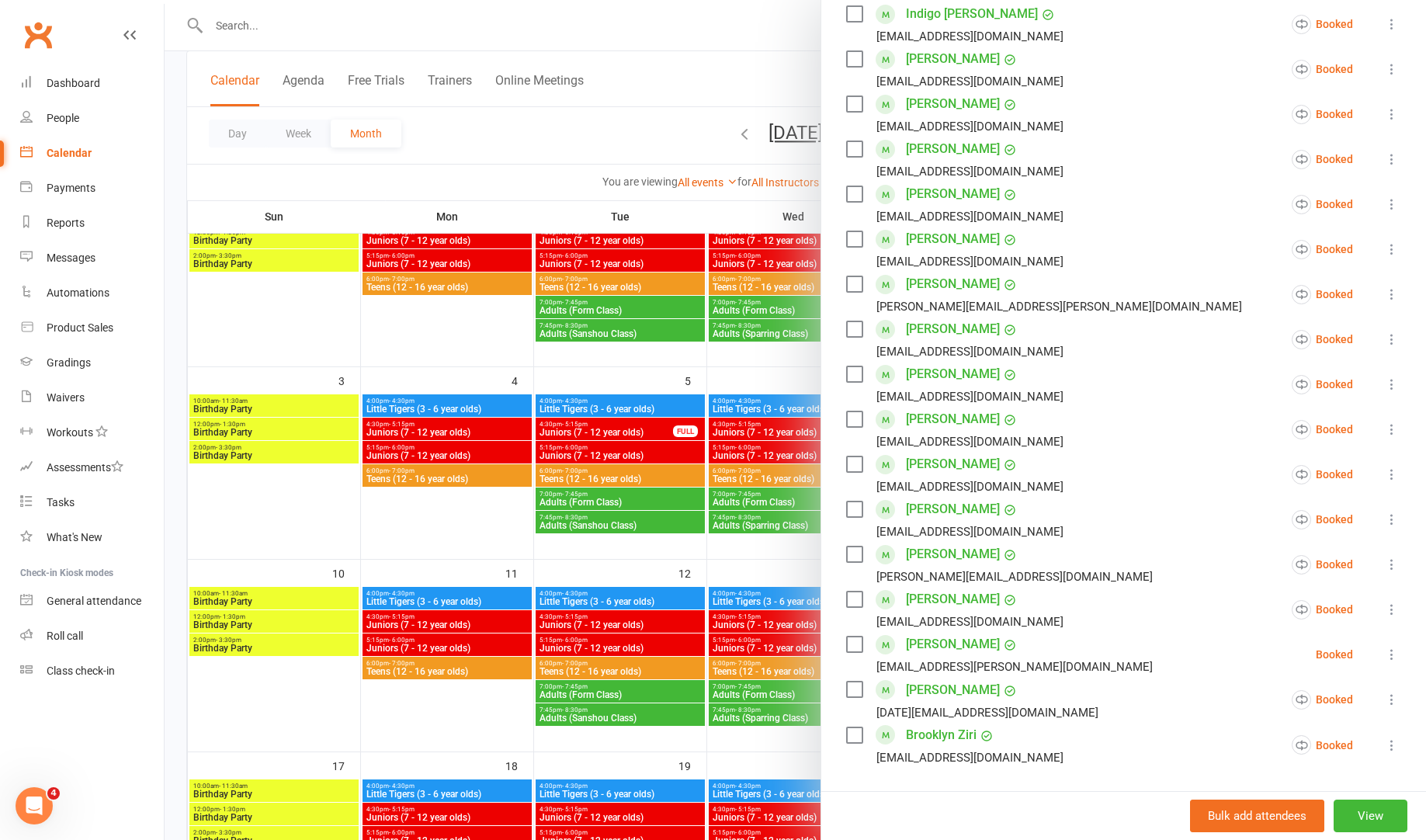
scroll to position [340, 0]
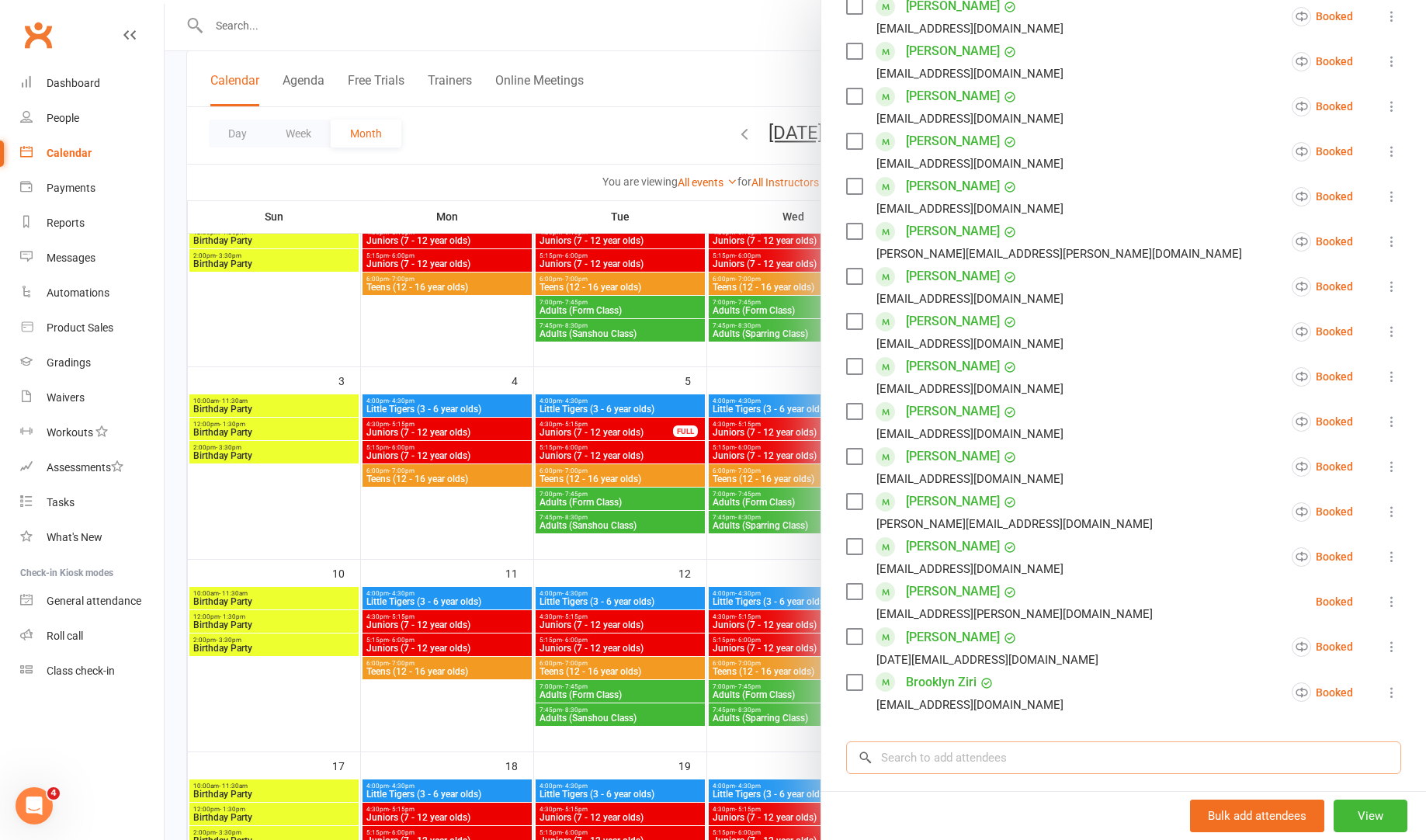
click at [1059, 752] on input "search" at bounding box center [1124, 758] width 555 height 33
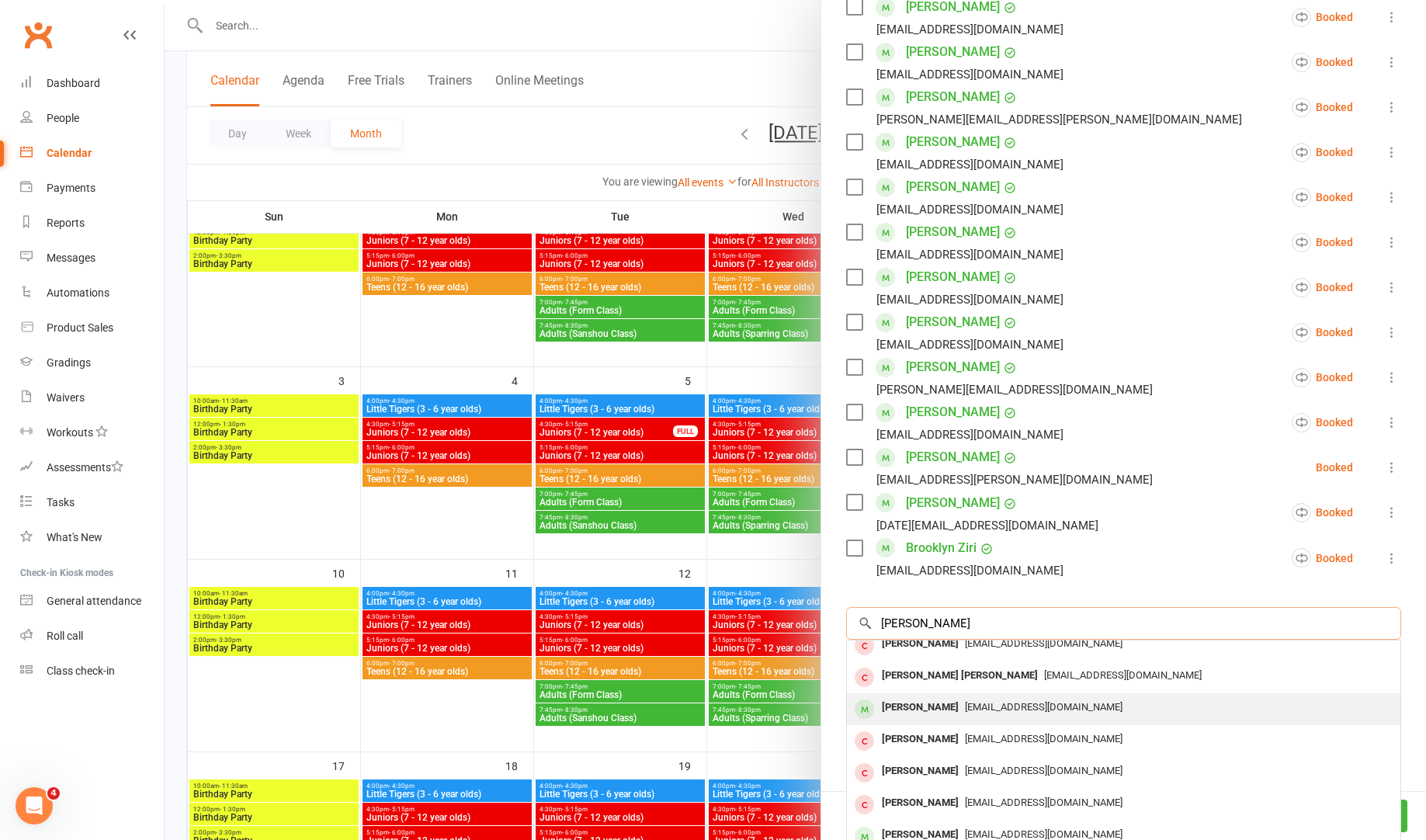
scroll to position [86, 0]
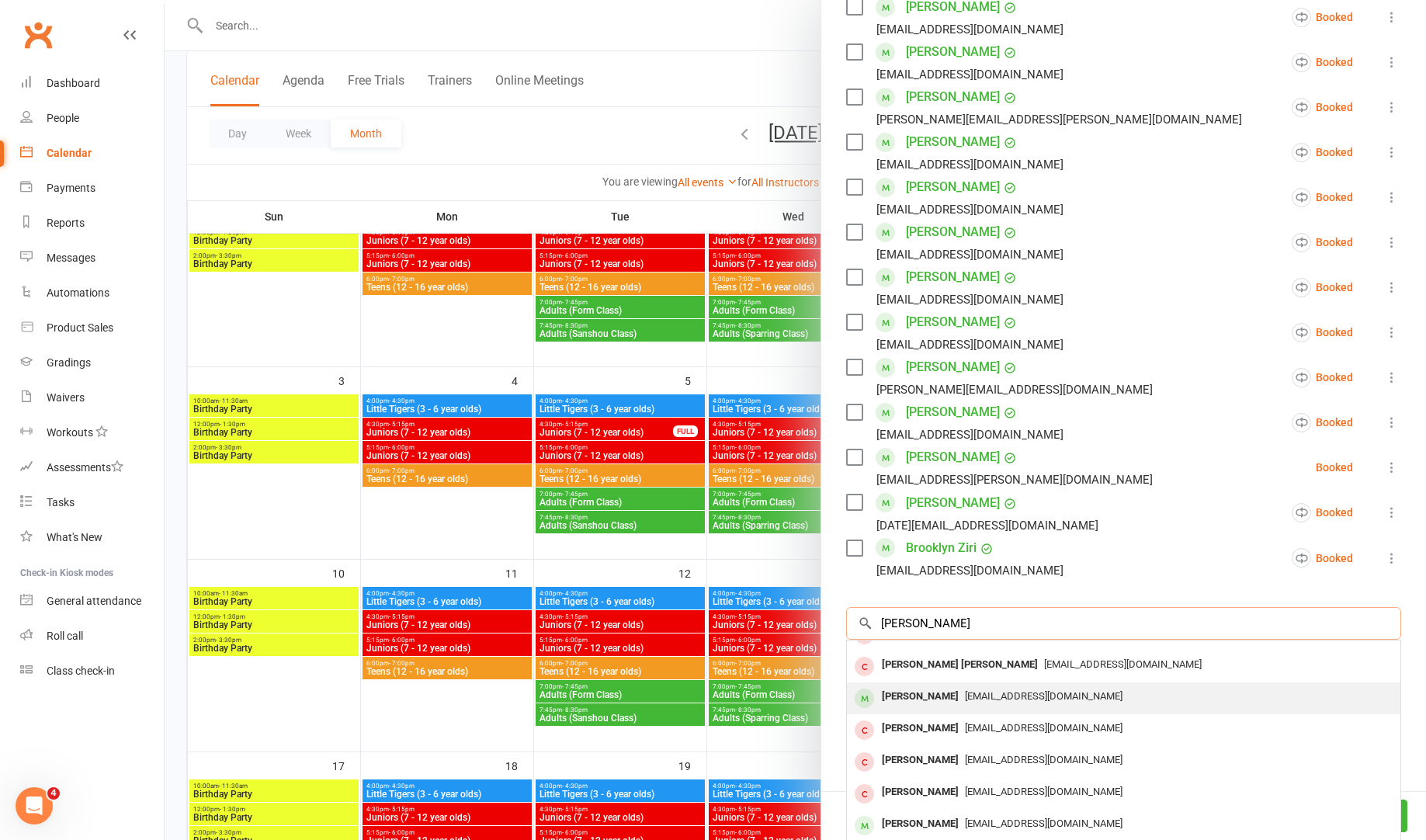
type input "[PERSON_NAME]"
click at [956, 693] on div "[PERSON_NAME]" at bounding box center [920, 696] width 89 height 22
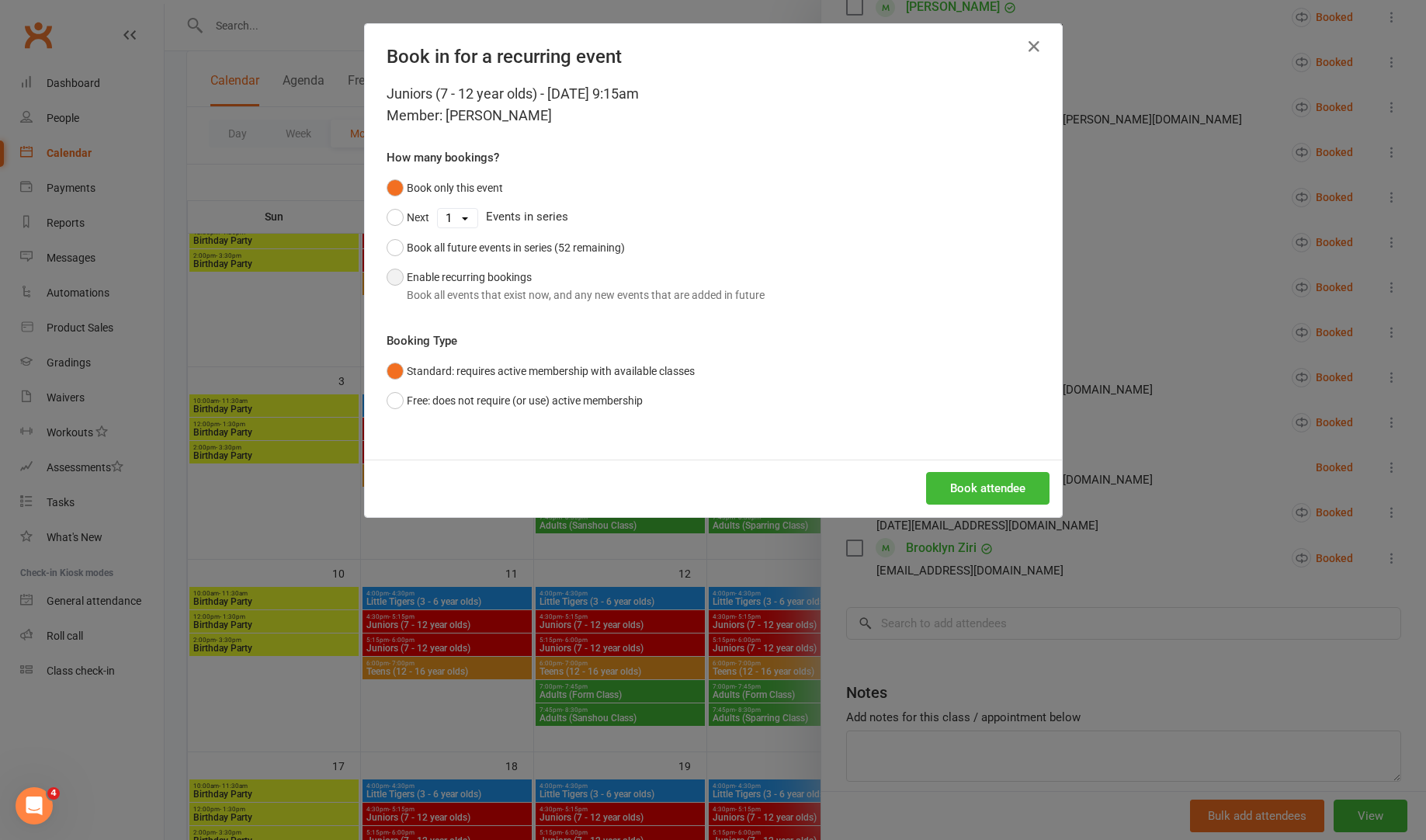
click at [442, 280] on button "Enable recurring bookings Book all events that exist now, and any new events th…" at bounding box center [575, 286] width 378 height 47
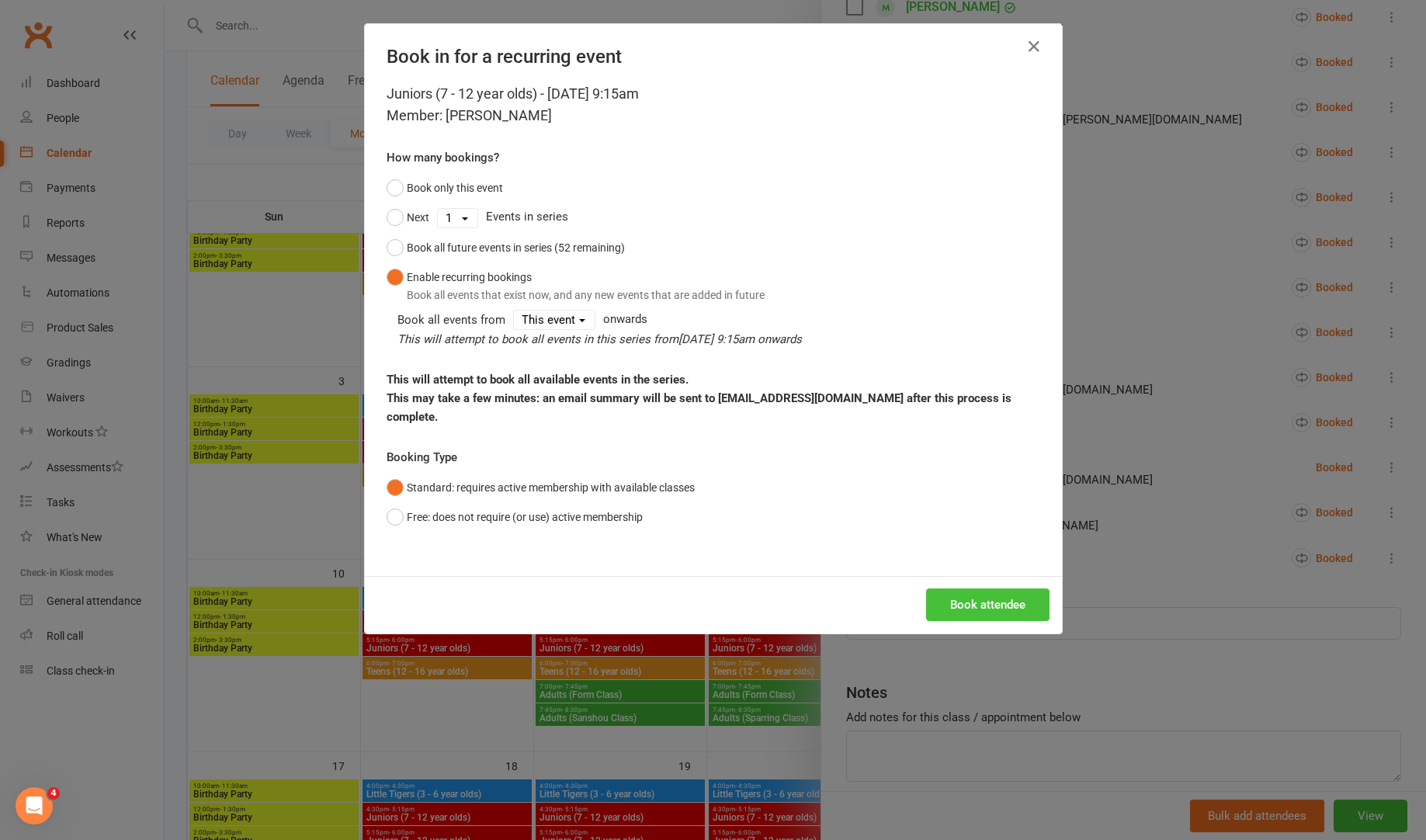
click at [994, 588] on button "Book attendee" at bounding box center [988, 604] width 124 height 33
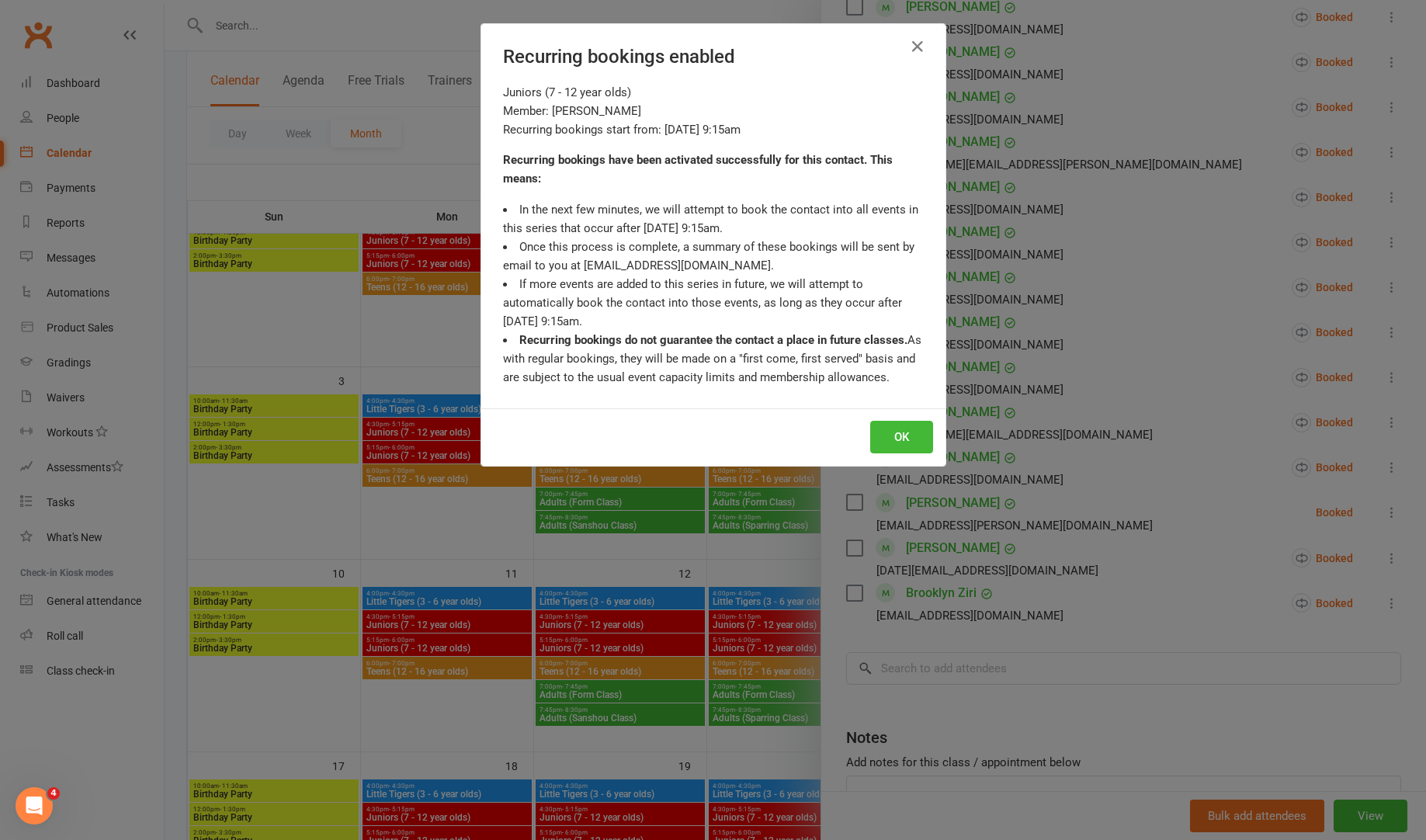
scroll to position [520, 0]
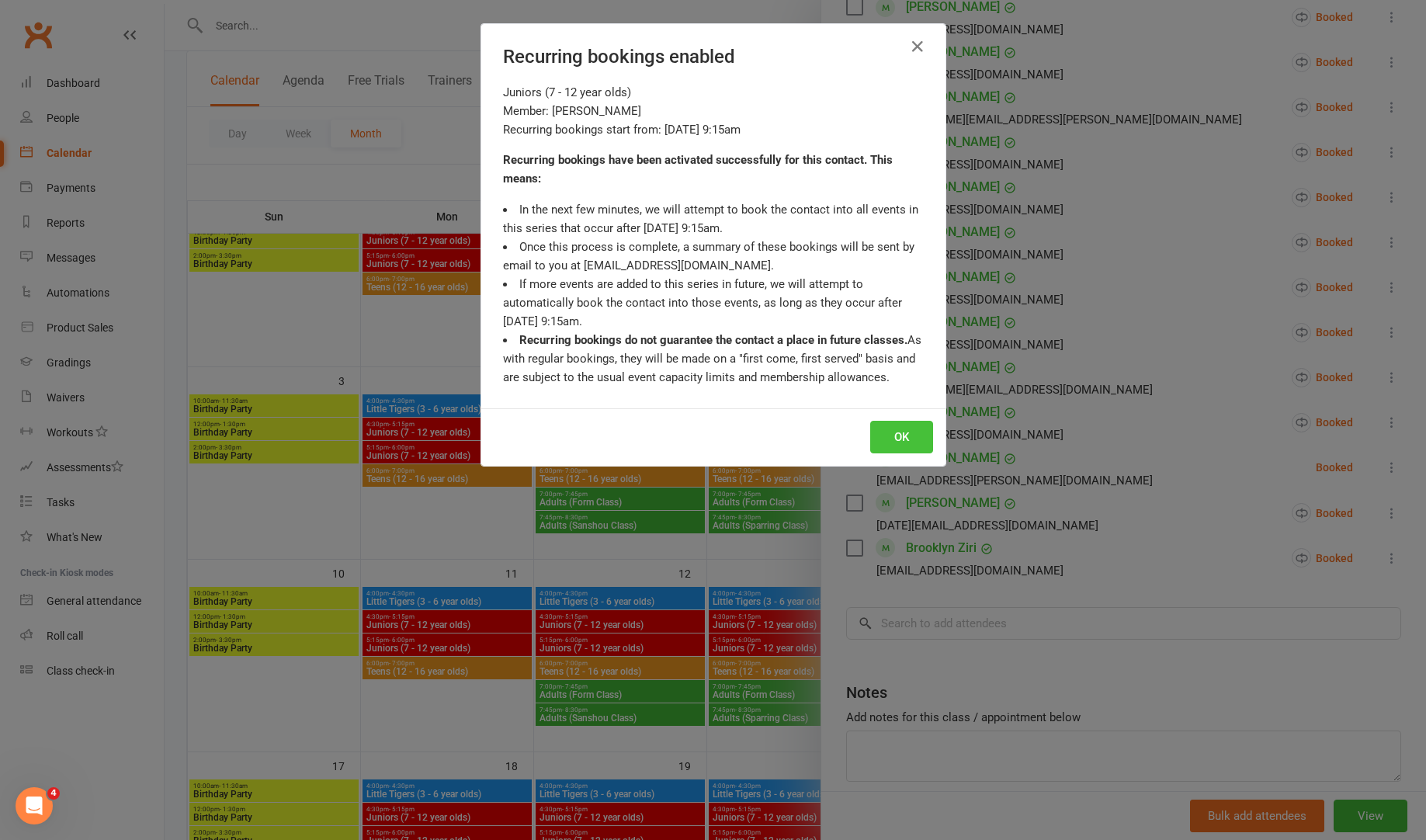
click at [911, 429] on button "OK" at bounding box center [901, 437] width 63 height 33
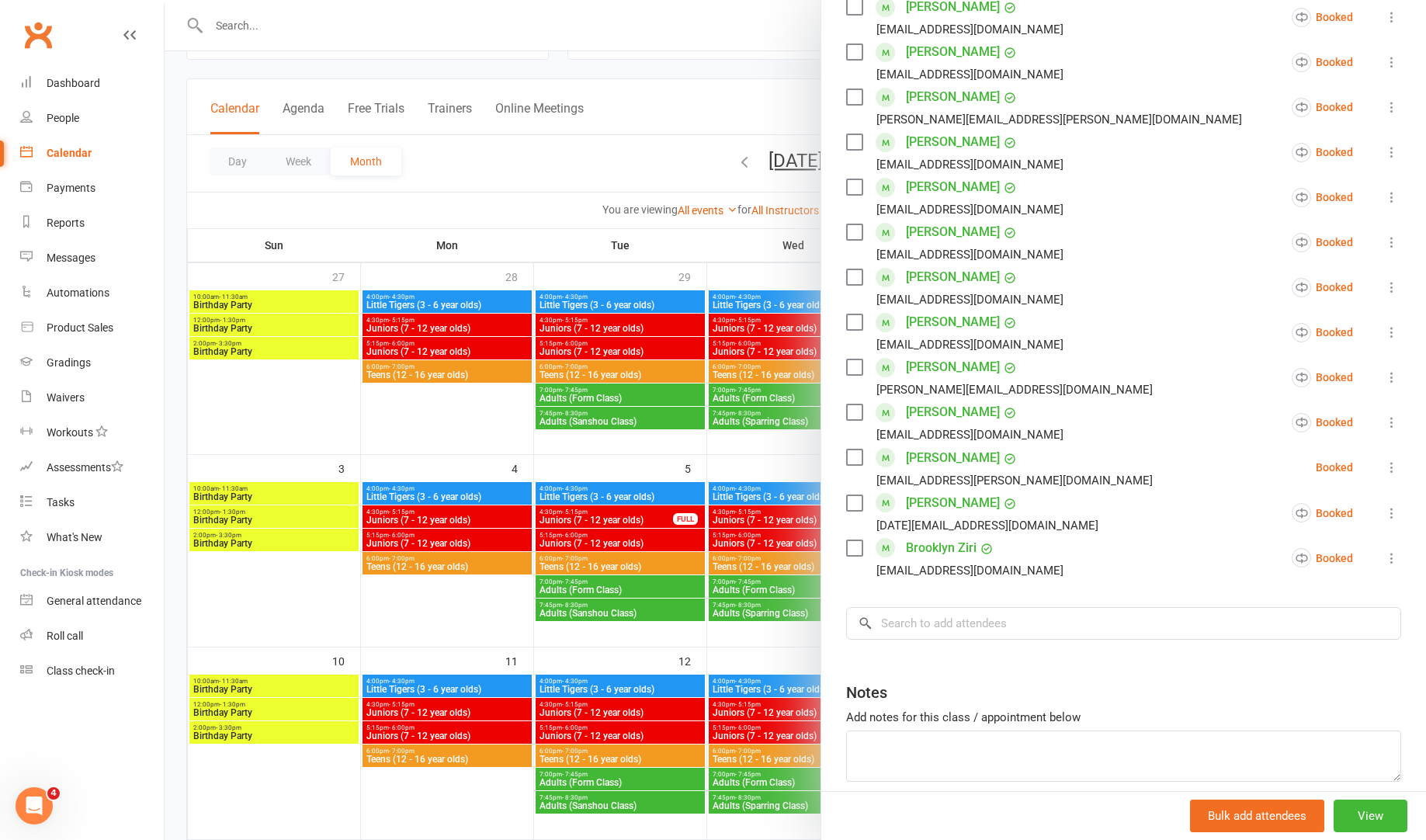
scroll to position [91, 0]
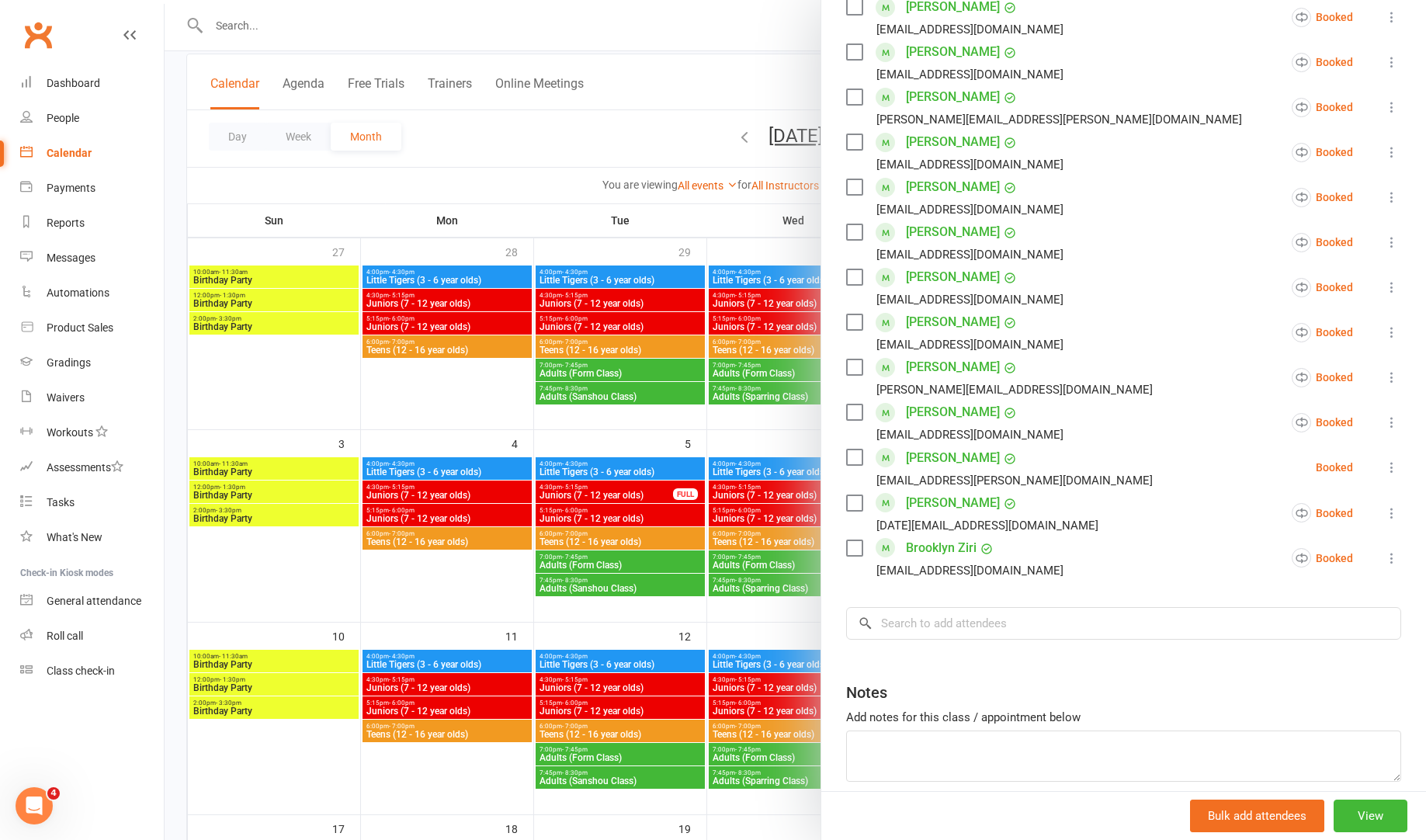
click at [1396, 462] on icon at bounding box center [1391, 467] width 16 height 16
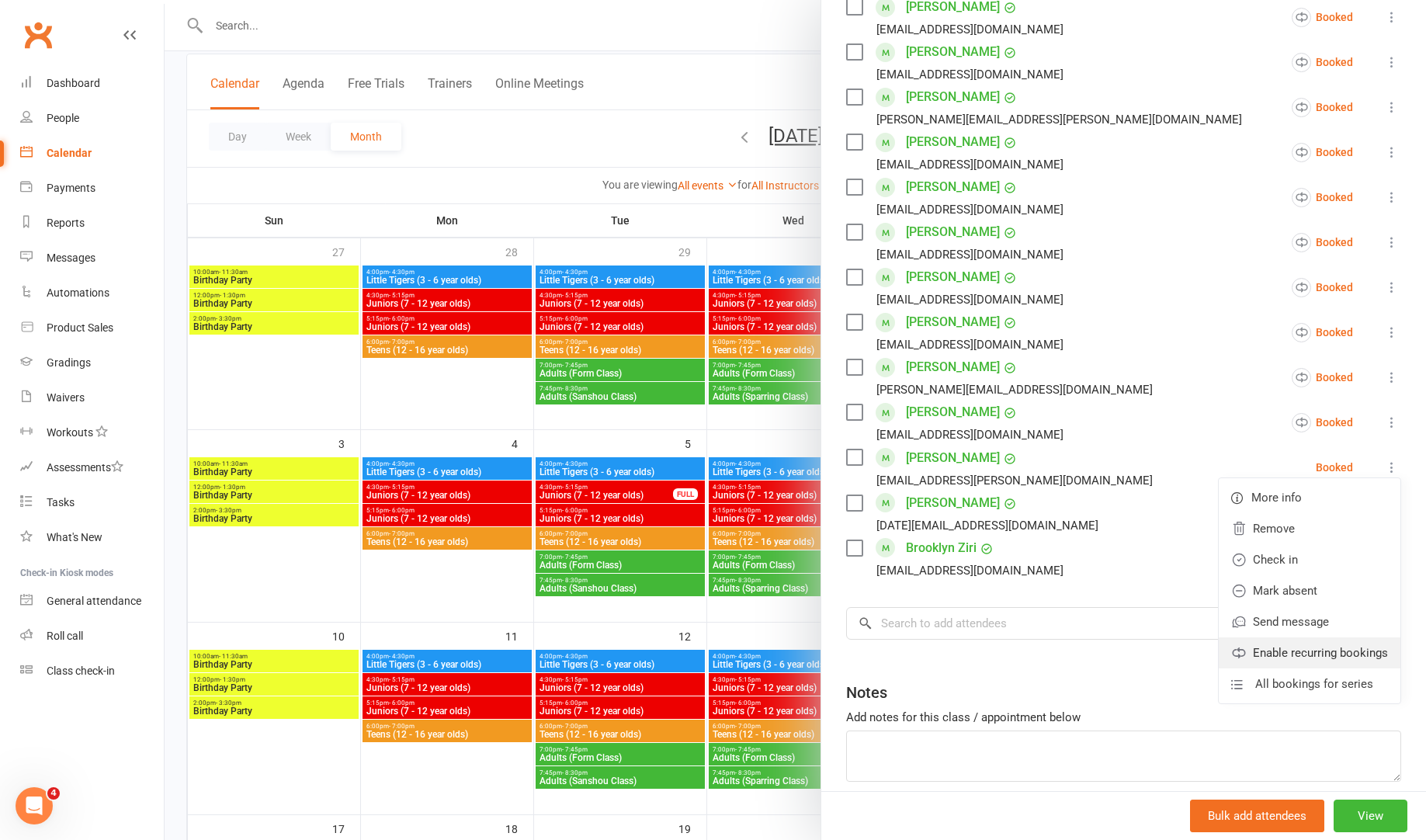
click at [1321, 654] on link "Enable recurring bookings" at bounding box center [1310, 653] width 182 height 31
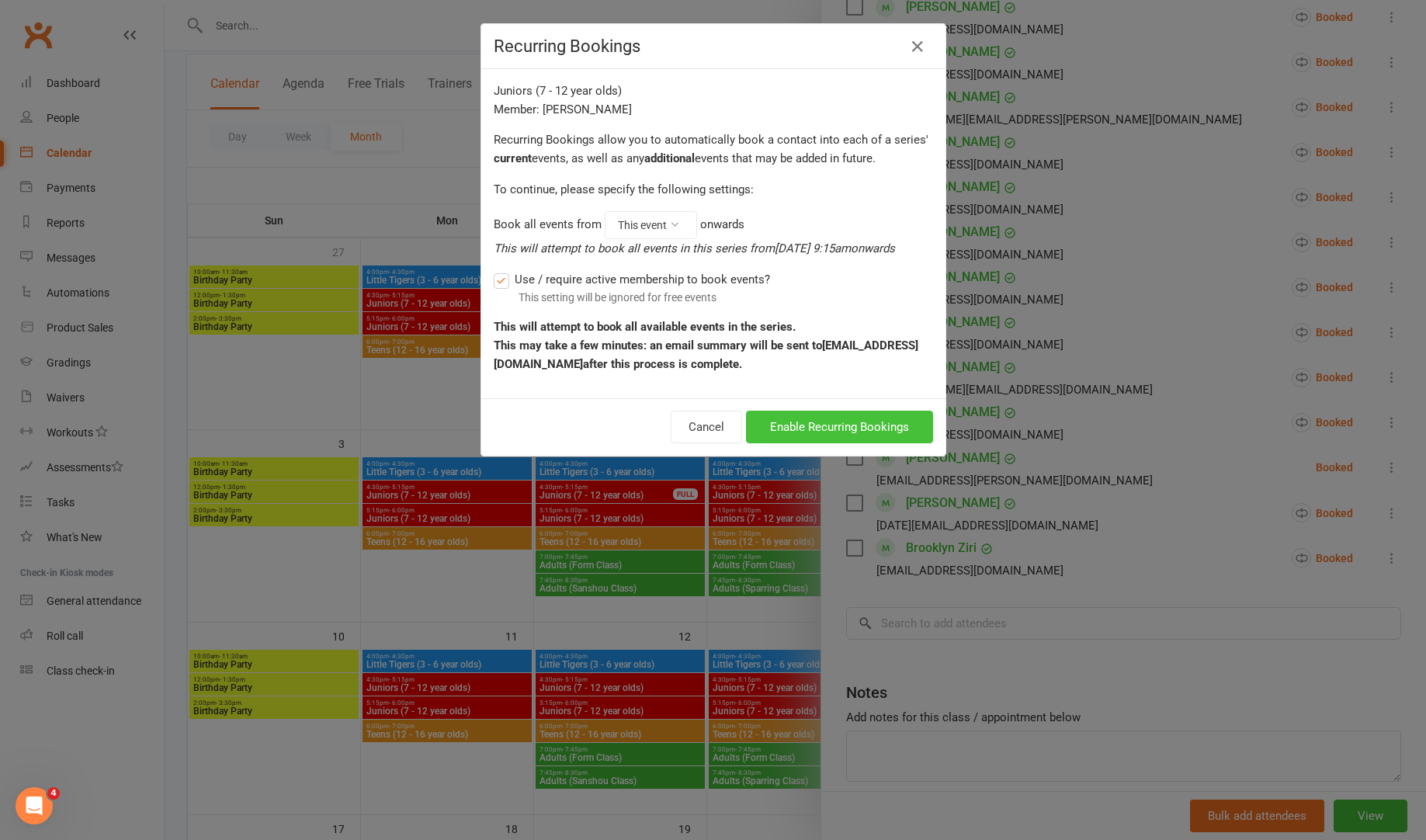
click at [843, 427] on button "Enable Recurring Bookings" at bounding box center [839, 427] width 187 height 33
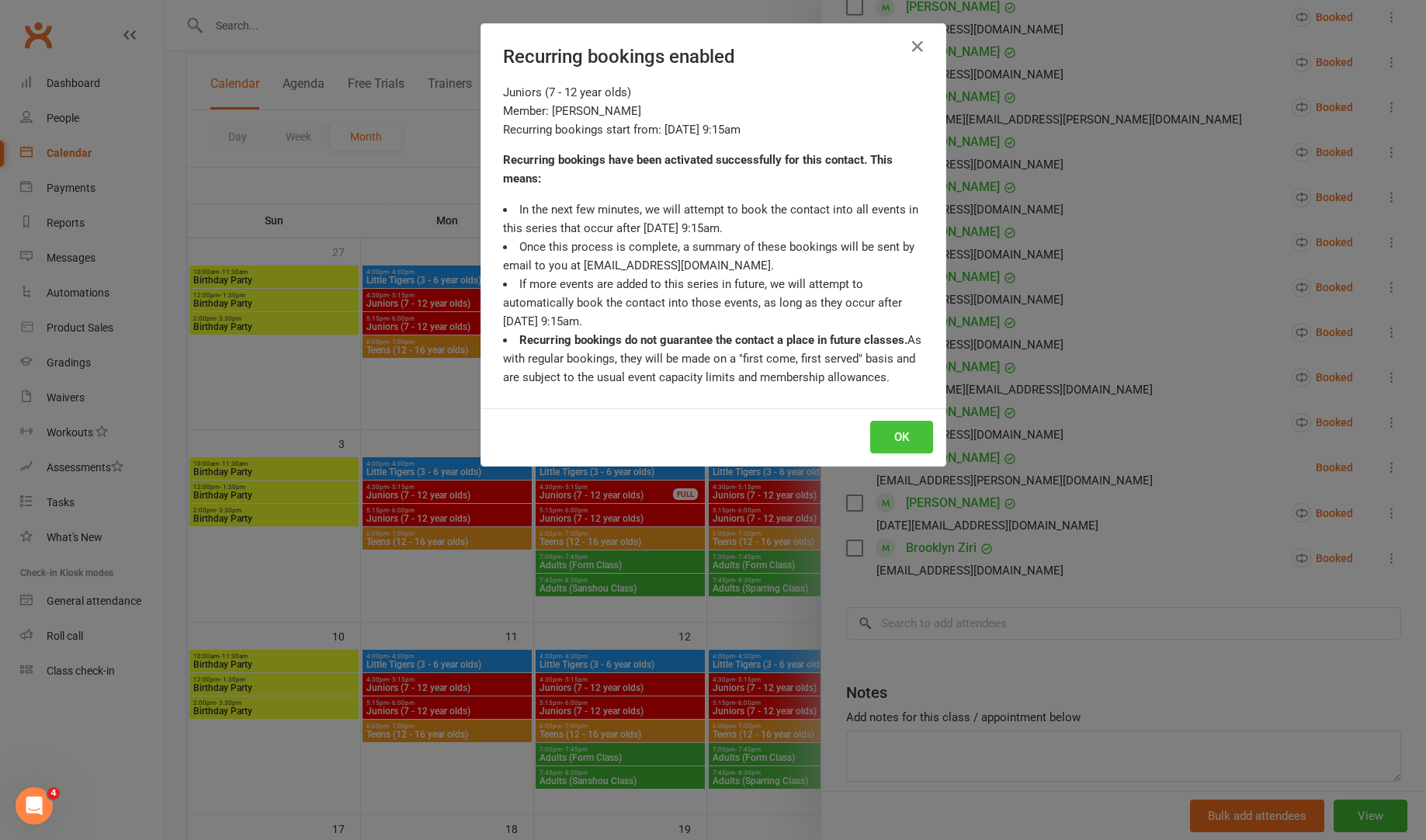
click at [891, 441] on button "OK" at bounding box center [901, 437] width 63 height 33
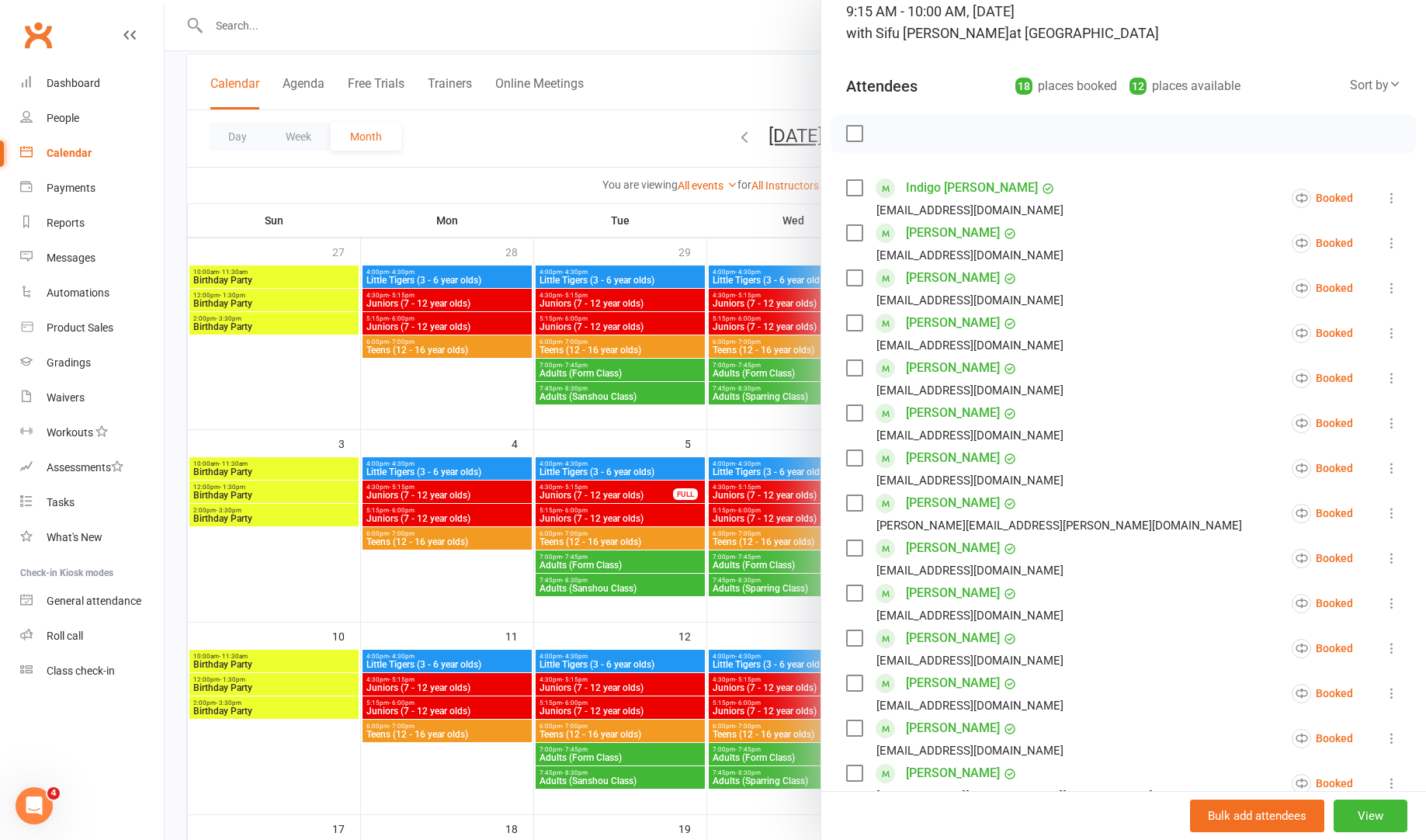
scroll to position [100, 0]
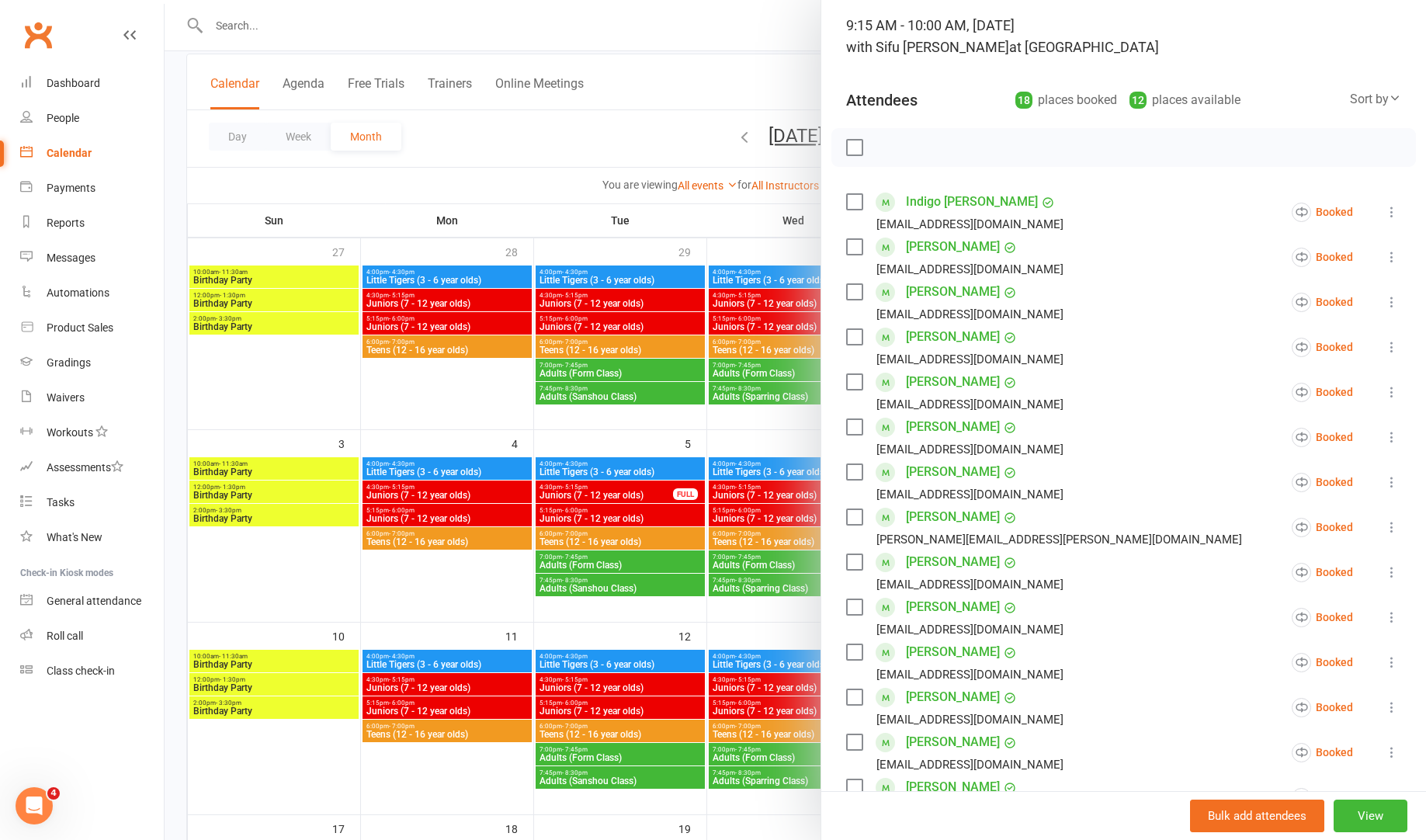
click at [694, 366] on div at bounding box center [795, 420] width 1261 height 840
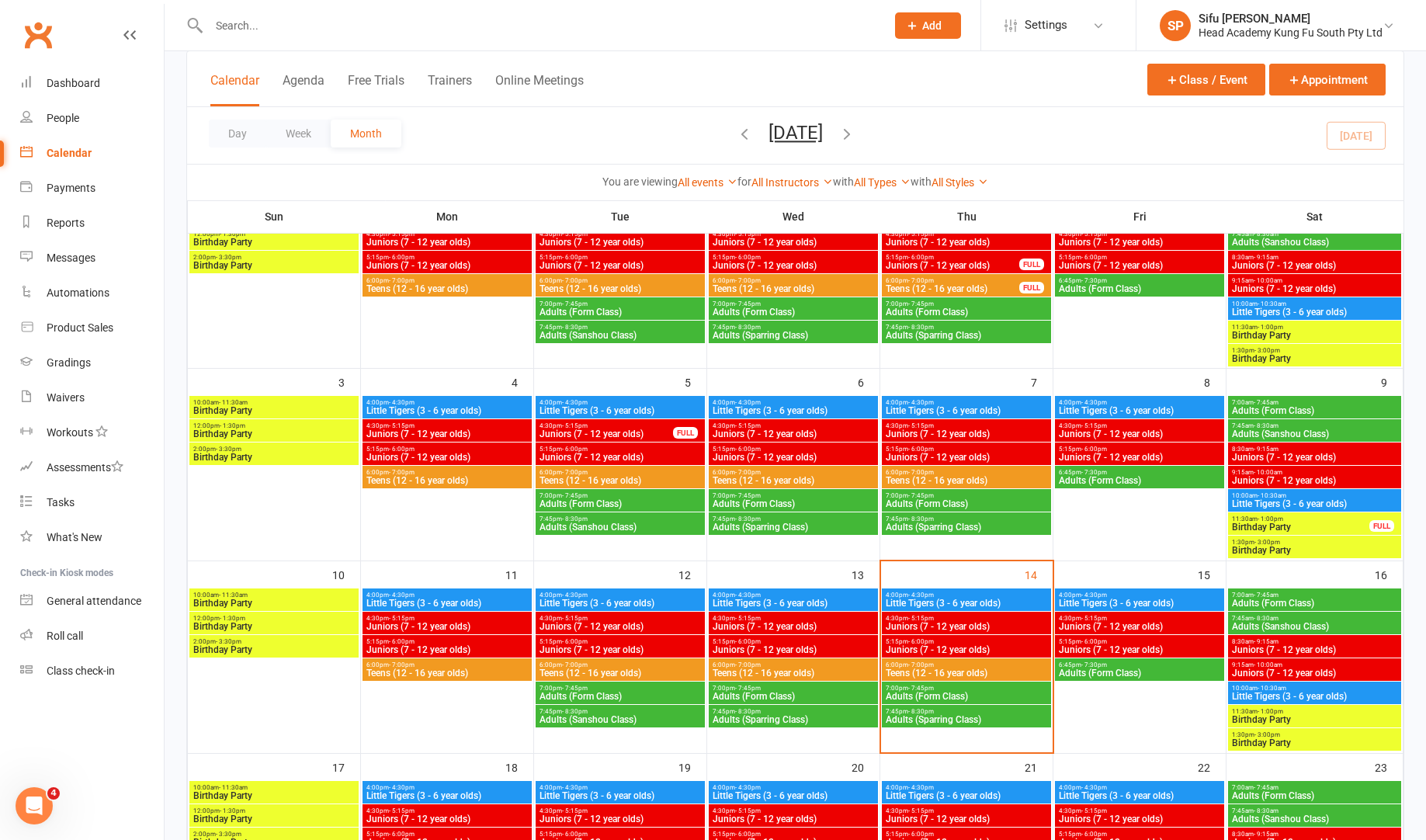
scroll to position [253, 0]
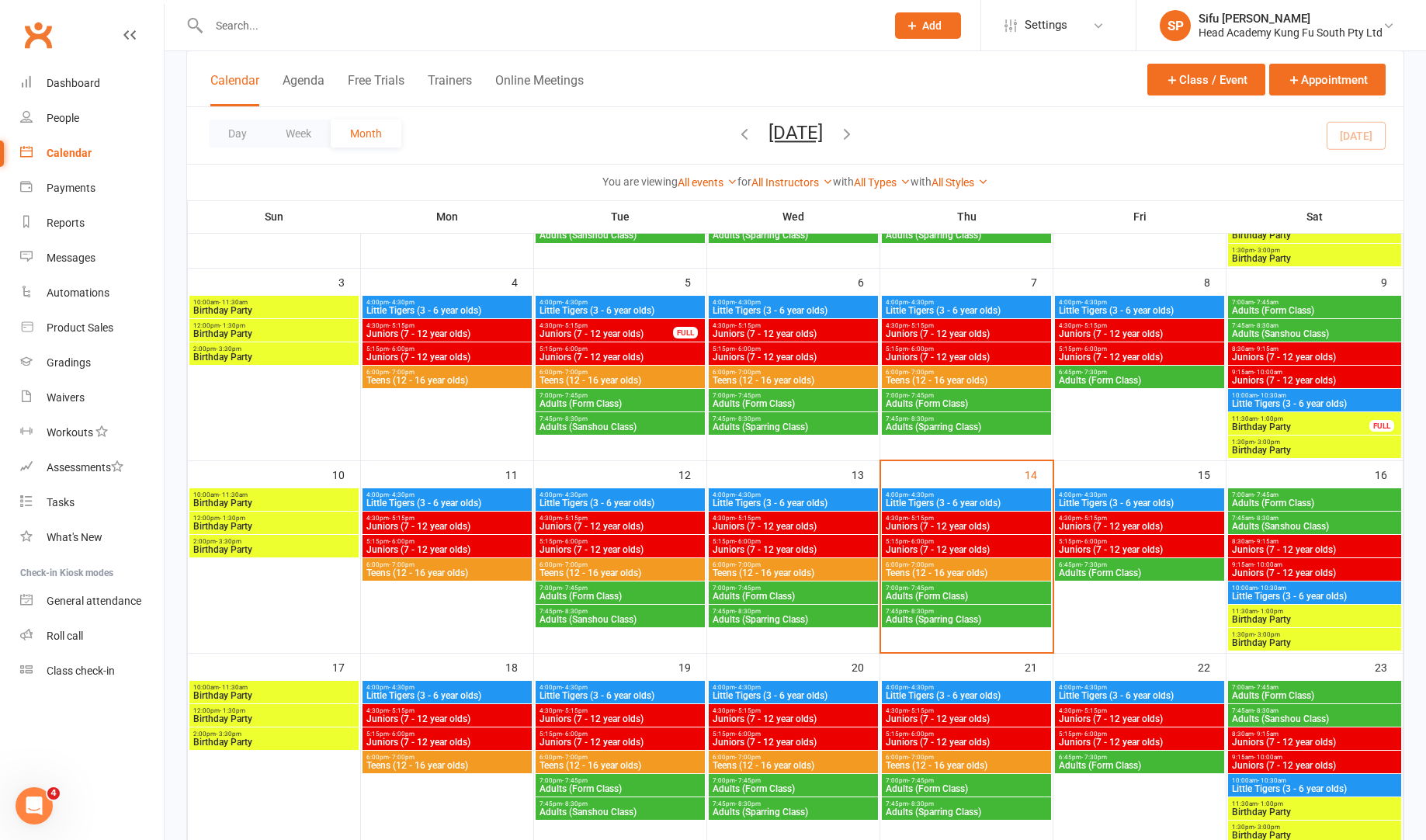
click at [949, 564] on span "6:00pm - 7:00pm" at bounding box center [966, 564] width 163 height 7
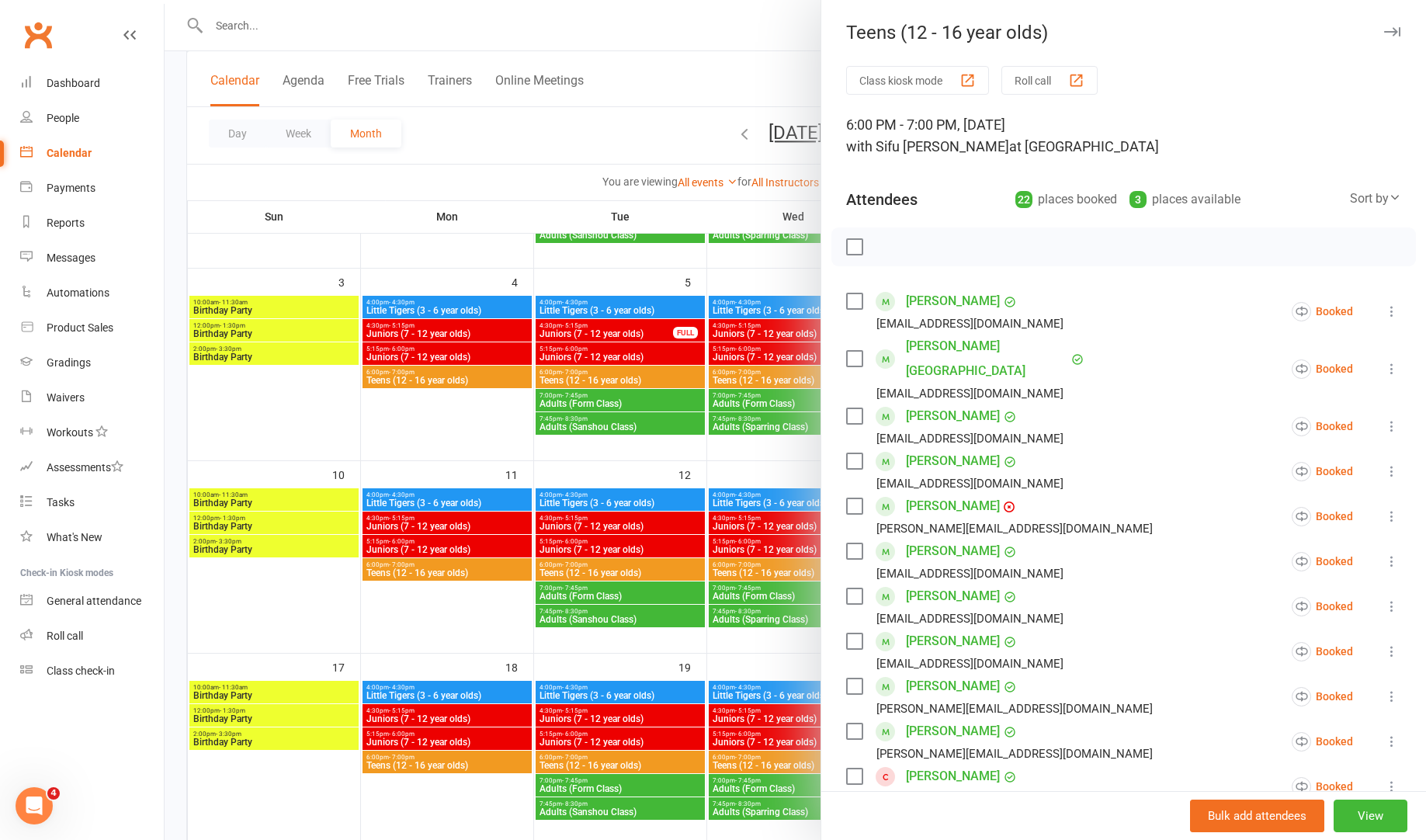
click at [844, 240] on div at bounding box center [1124, 246] width 585 height 39
click at [851, 242] on label at bounding box center [853, 246] width 16 height 16
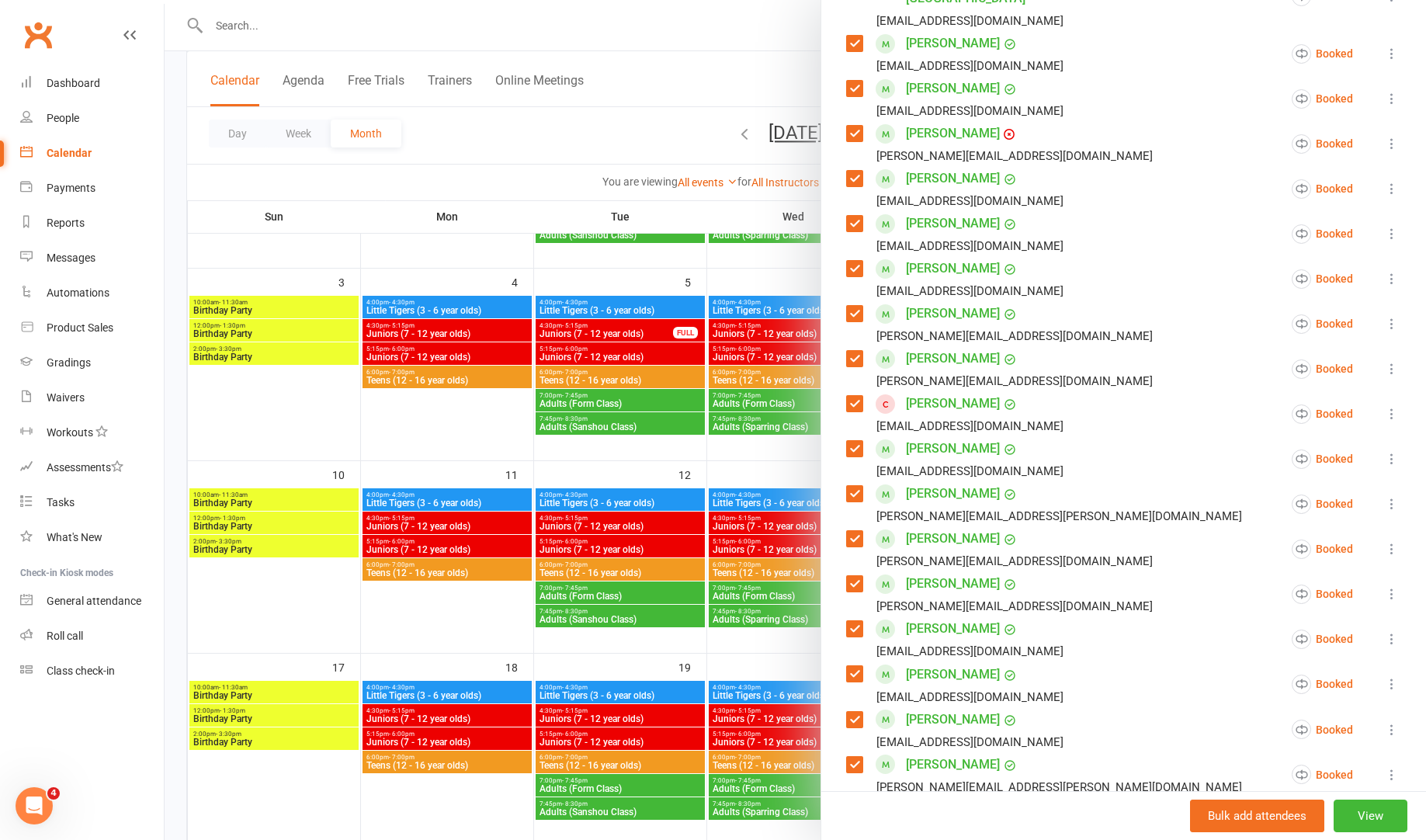
scroll to position [373, 0]
click at [1388, 405] on icon at bounding box center [1391, 413] width 16 height 16
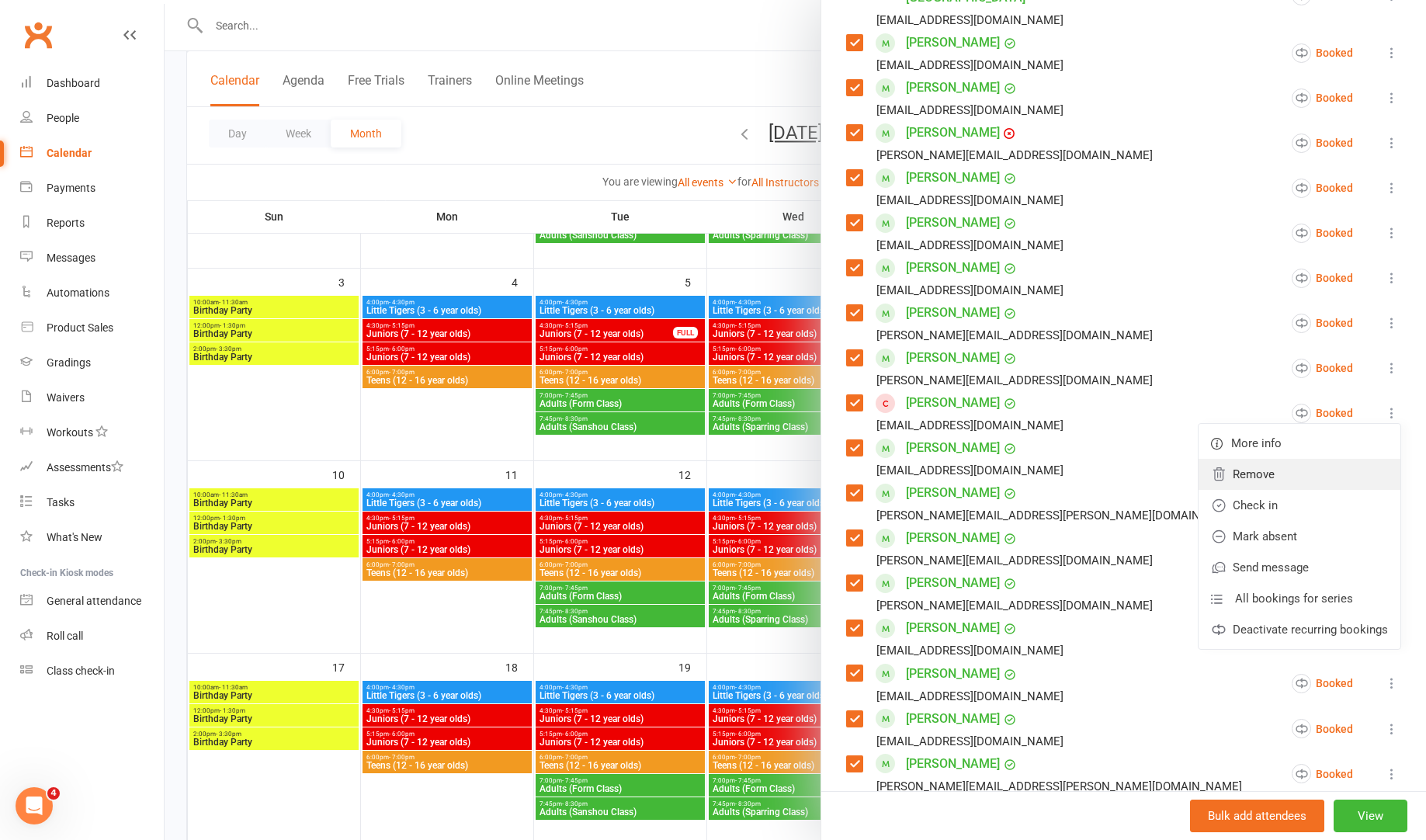
click at [1332, 459] on link "Remove" at bounding box center [1299, 474] width 202 height 31
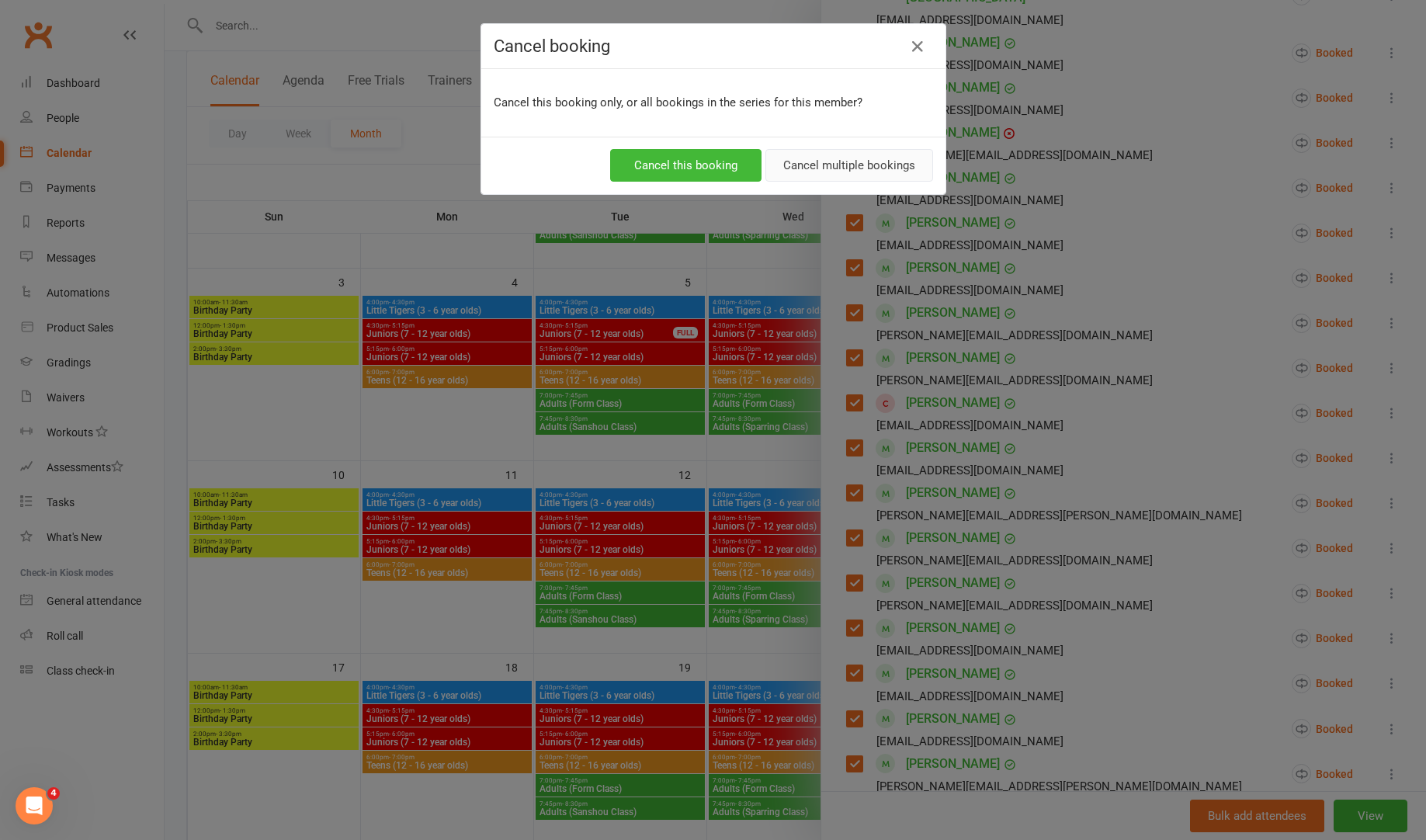
click at [792, 174] on button "Cancel multiple bookings" at bounding box center [849, 166] width 168 height 33
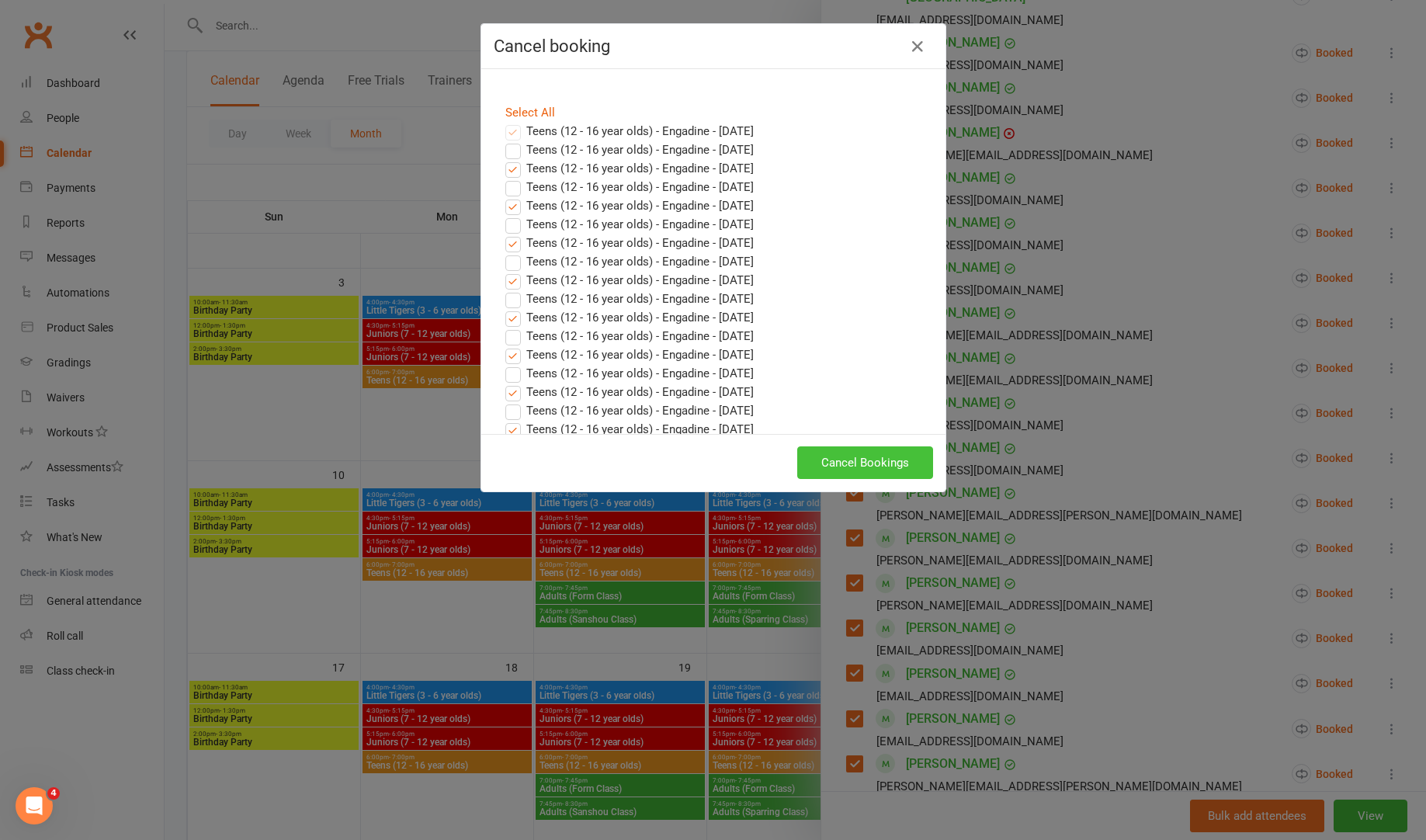
click at [866, 464] on button "Cancel Bookings" at bounding box center [865, 463] width 136 height 33
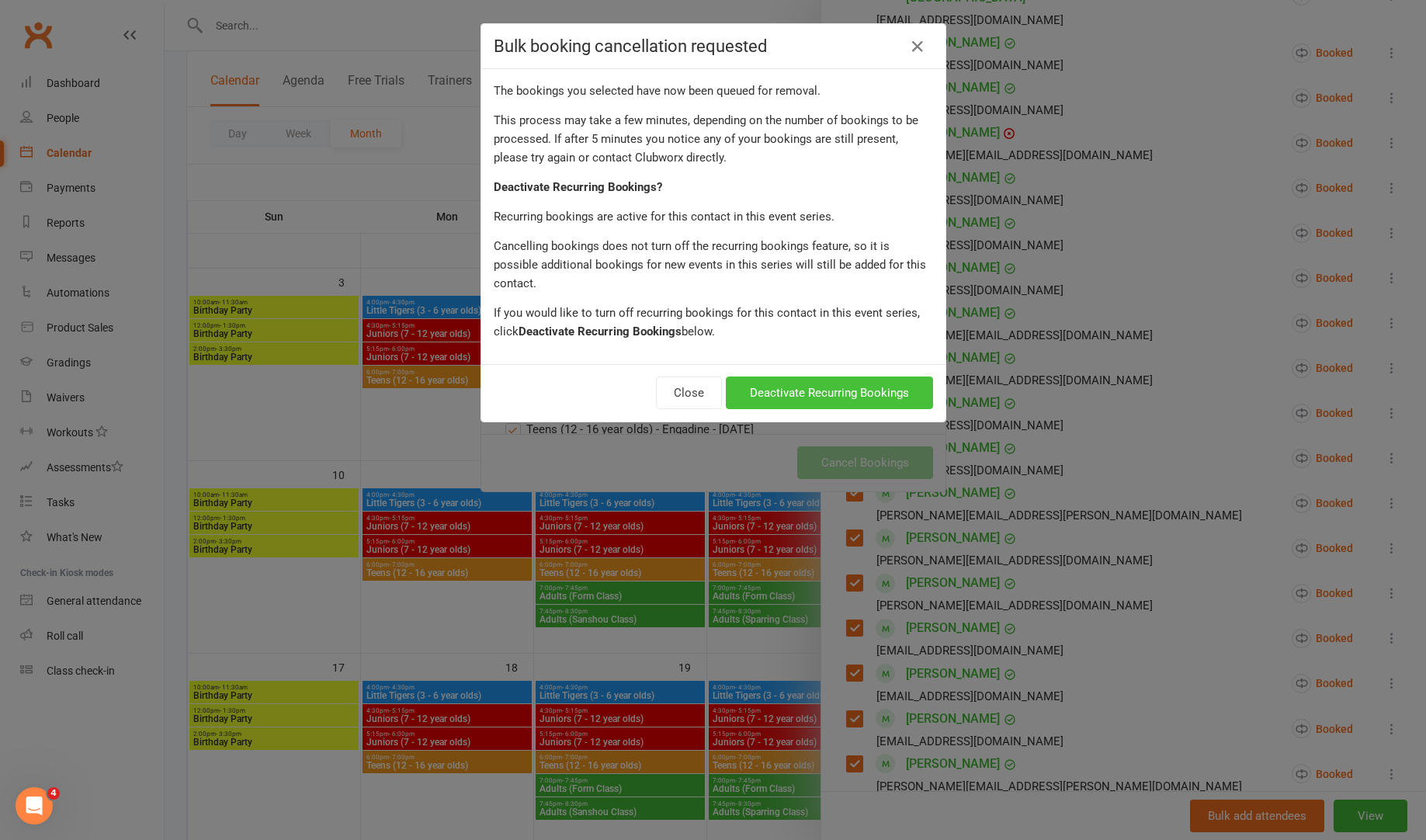
click at [873, 376] on button "Deactivate Recurring Bookings" at bounding box center [830, 393] width 208 height 33
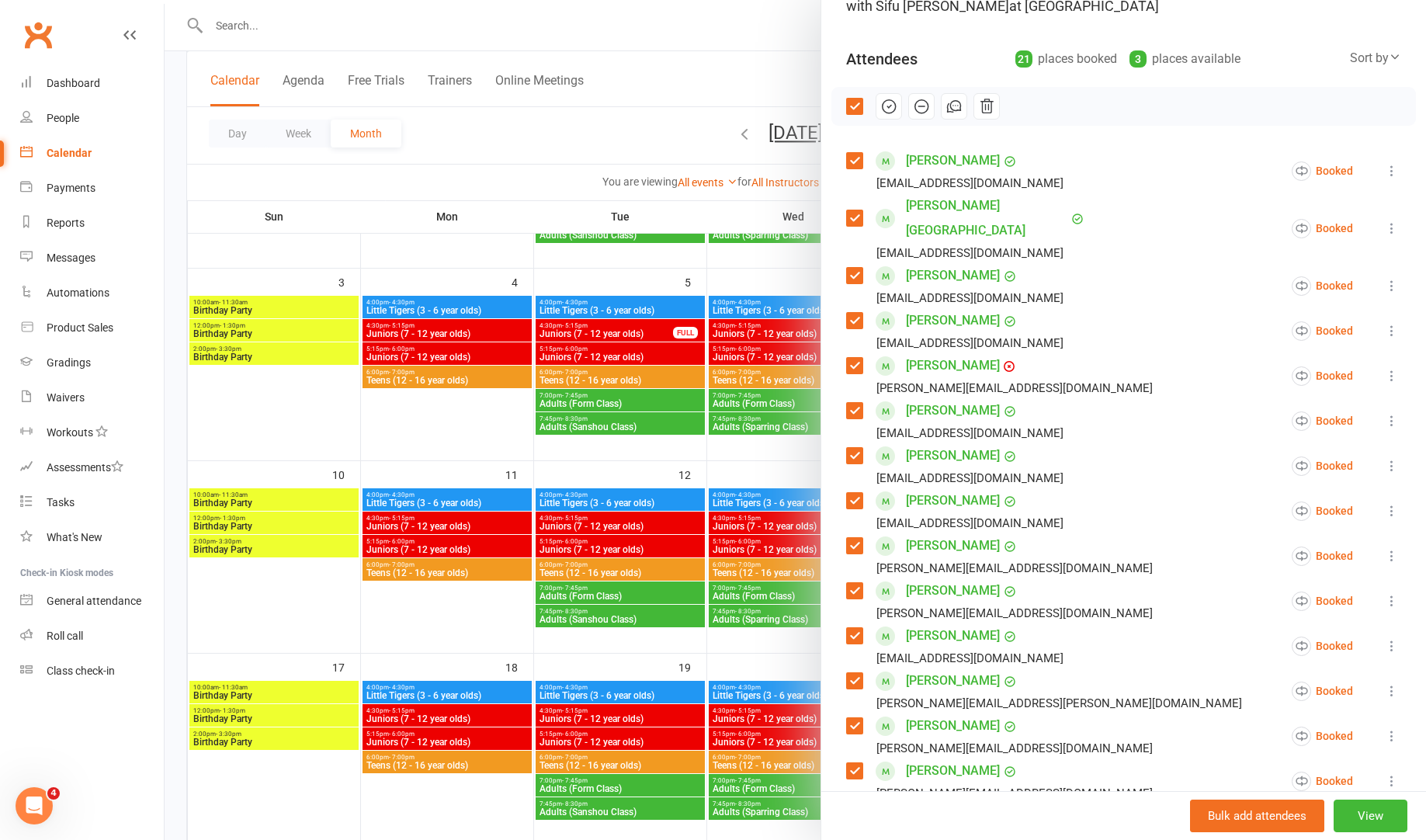
scroll to position [0, 0]
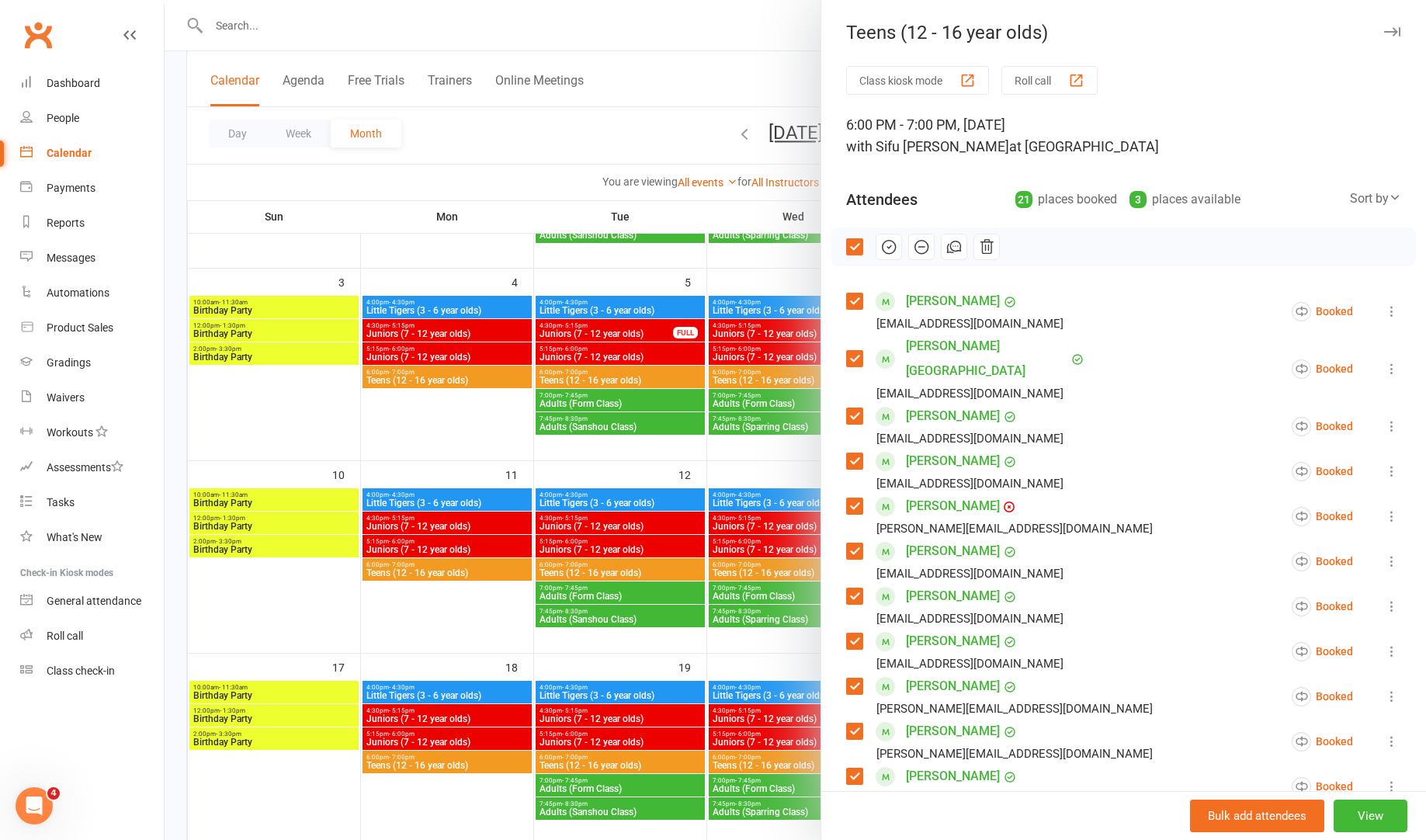
click at [855, 249] on label at bounding box center [853, 246] width 16 height 16
click at [741, 495] on div at bounding box center [795, 420] width 1261 height 840
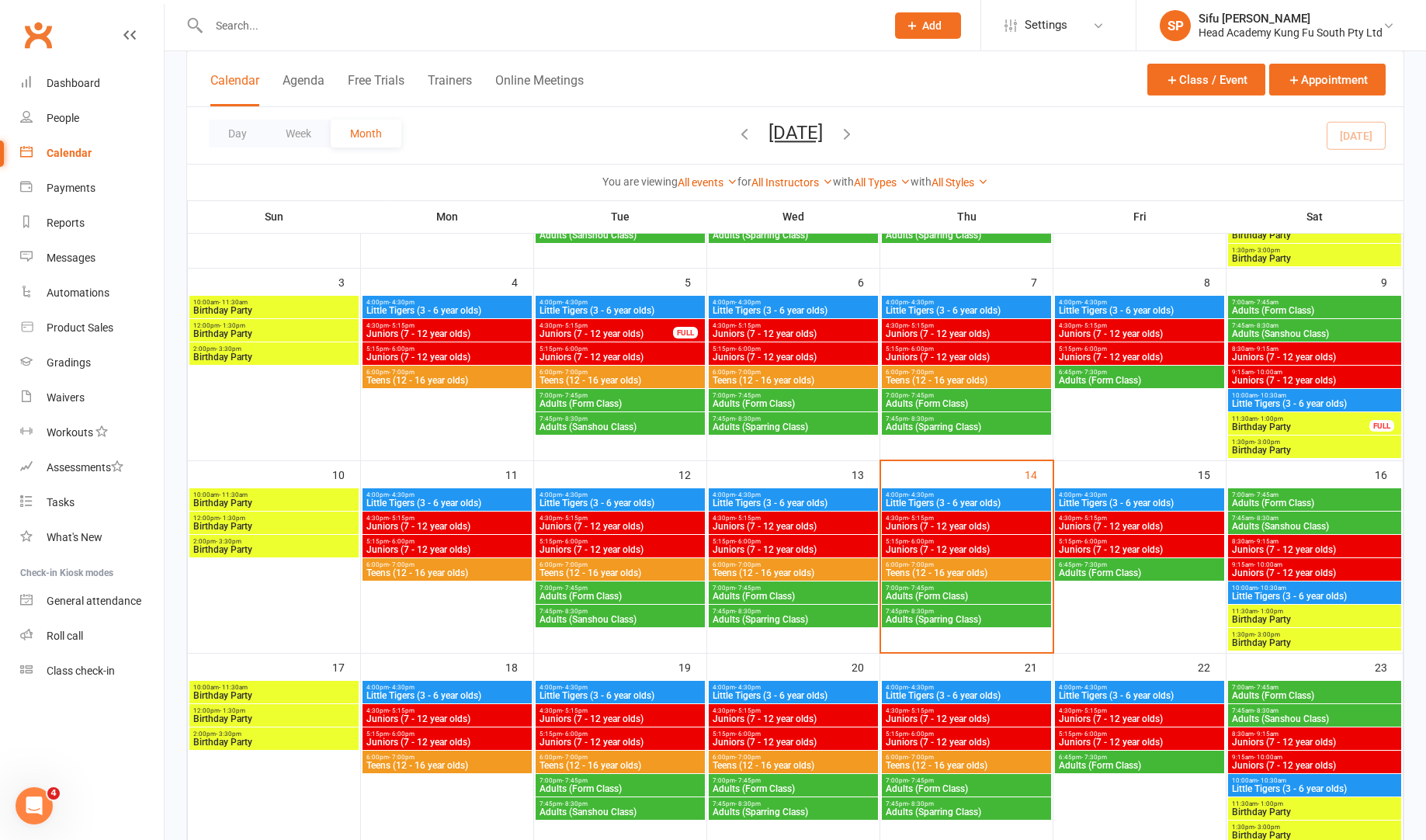
click at [810, 564] on span "6:00pm - 7:00pm" at bounding box center [793, 564] width 163 height 7
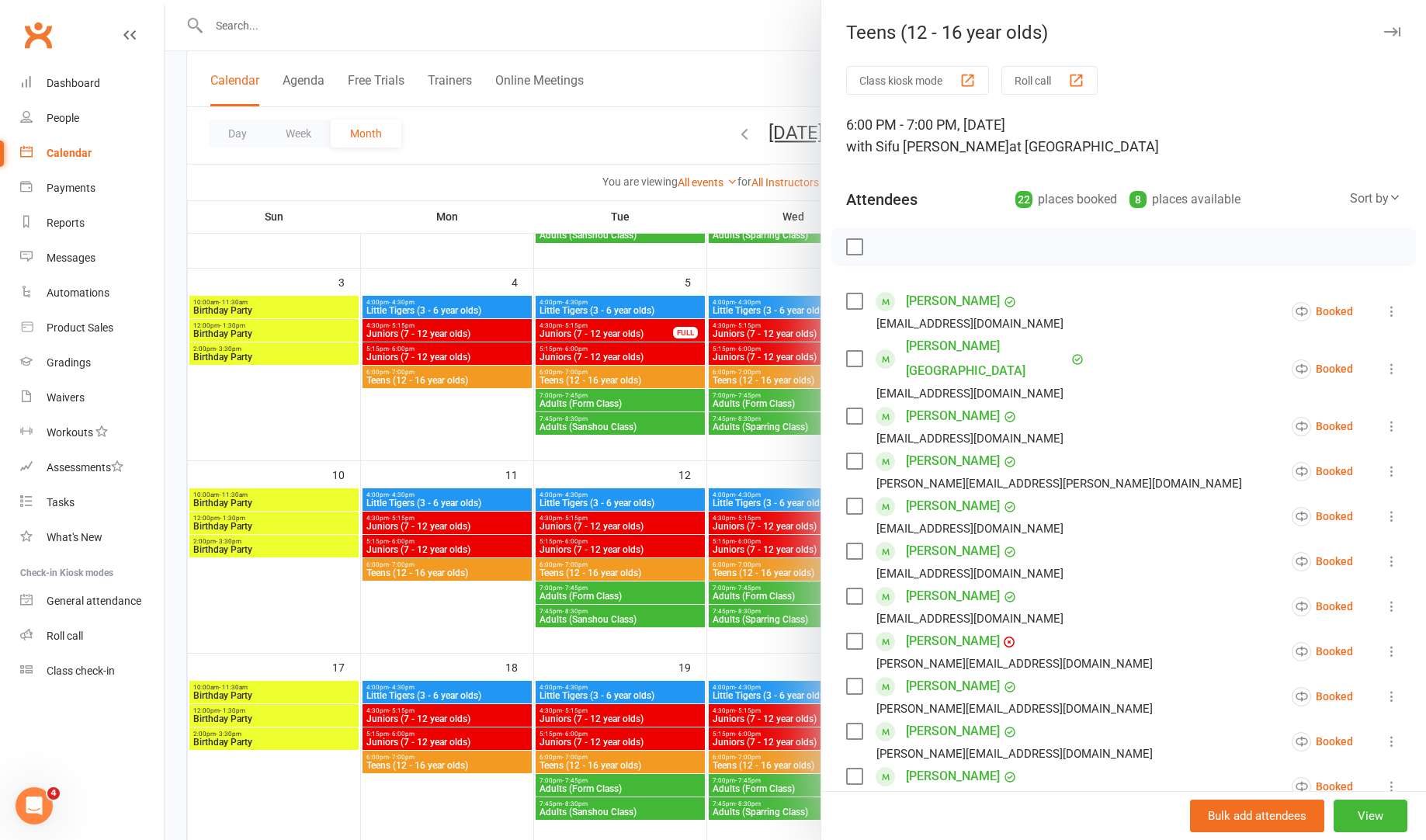
click at [857, 246] on label at bounding box center [853, 246] width 16 height 16
click at [857, 290] on div "[PERSON_NAME] [EMAIL_ADDRESS][DOMAIN_NAME]" at bounding box center [957, 311] width 223 height 45
click at [857, 296] on label at bounding box center [853, 301] width 16 height 16
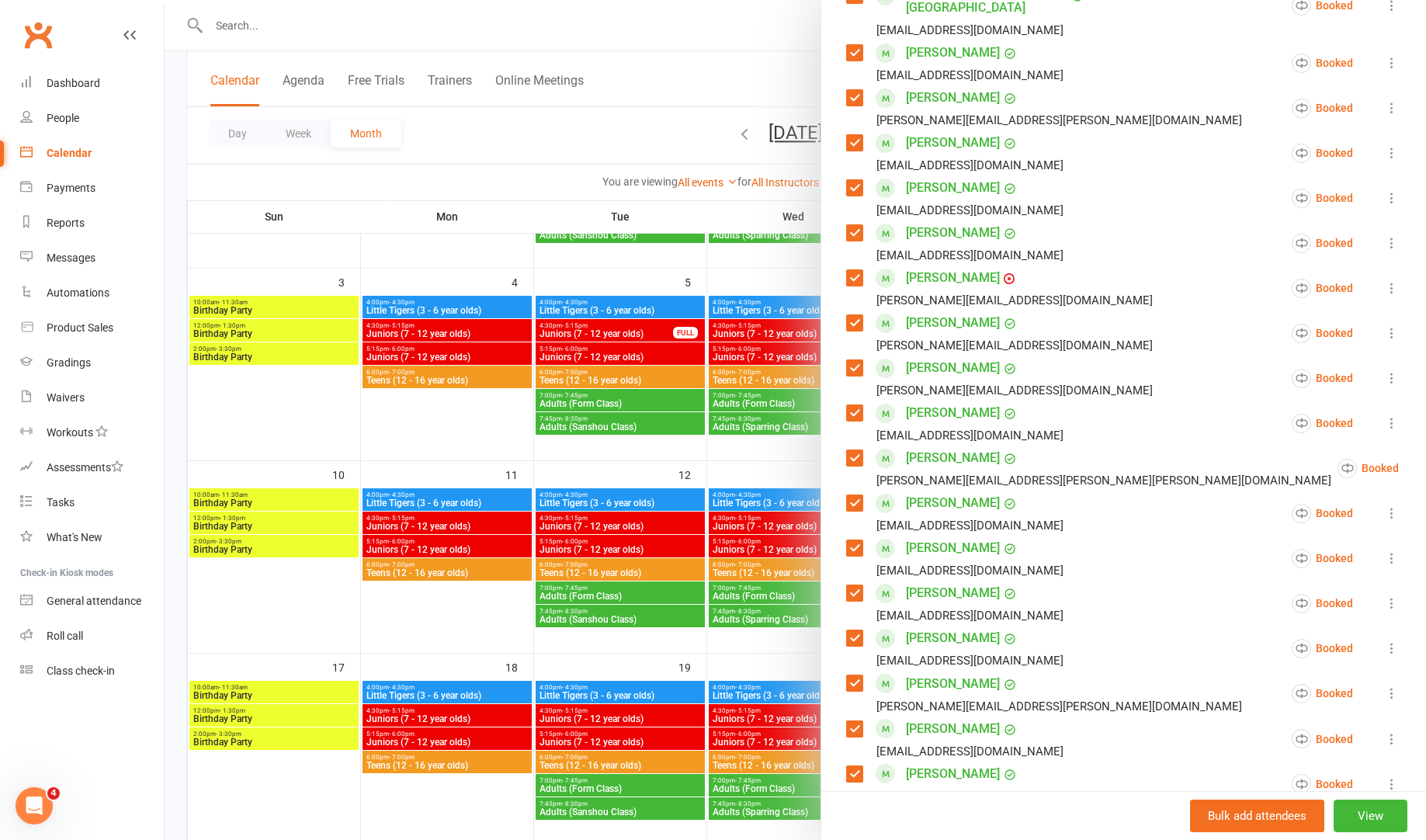
scroll to position [586, 0]
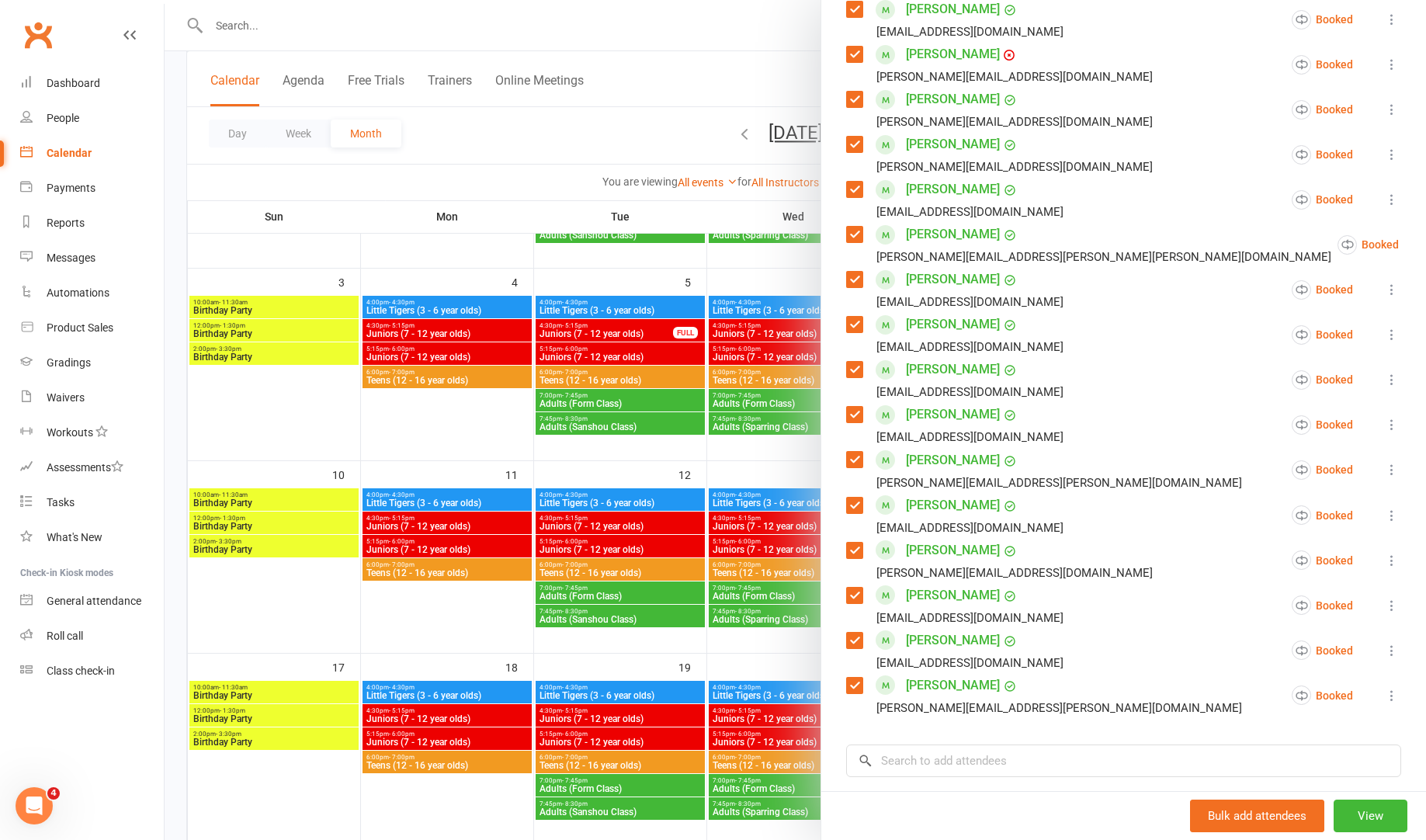
click at [1395, 598] on icon at bounding box center [1391, 605] width 16 height 16
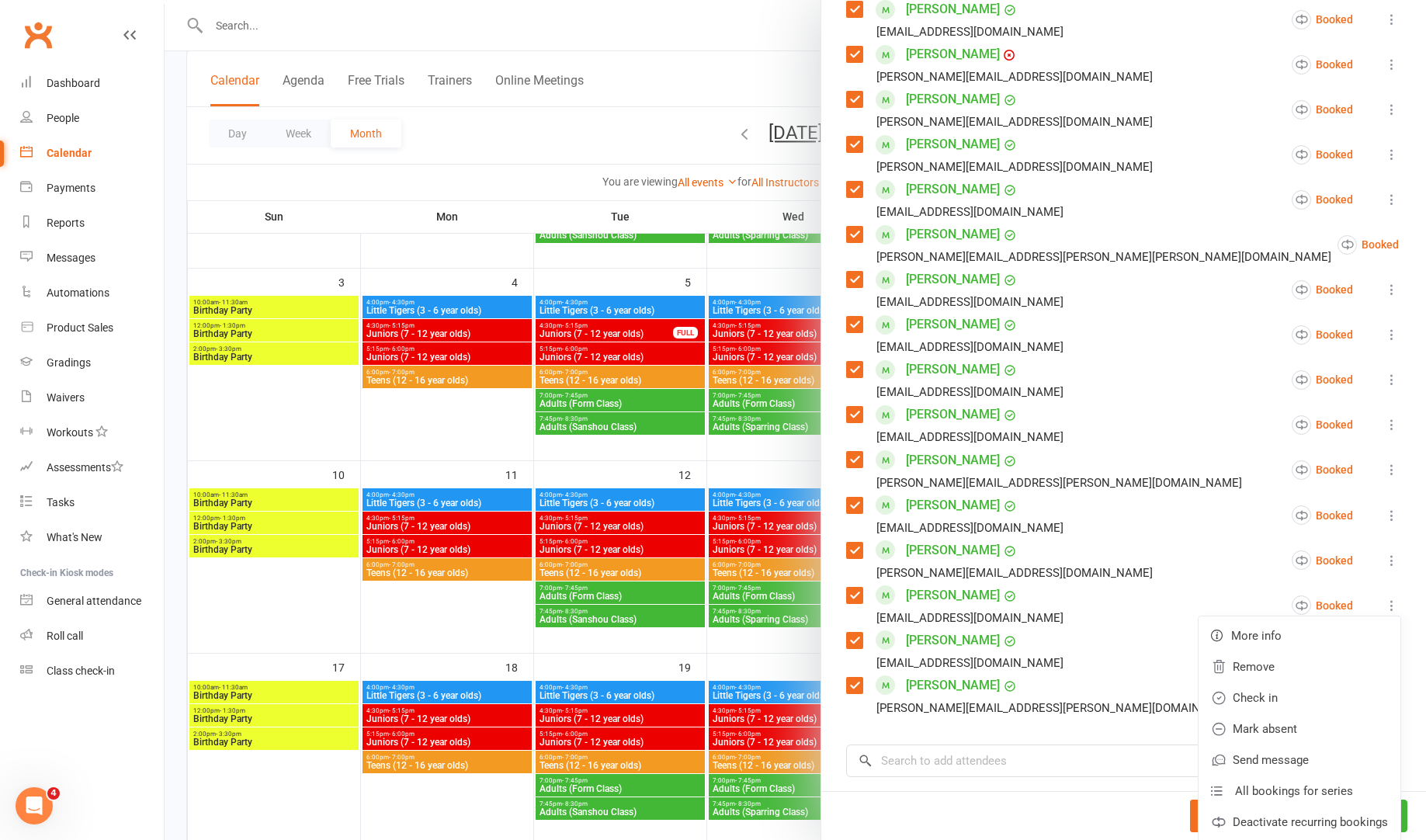
click at [1078, 592] on li "[PERSON_NAME] [EMAIL_ADDRESS][DOMAIN_NAME] Booked More info Remove Check in Mar…" at bounding box center [1124, 605] width 555 height 45
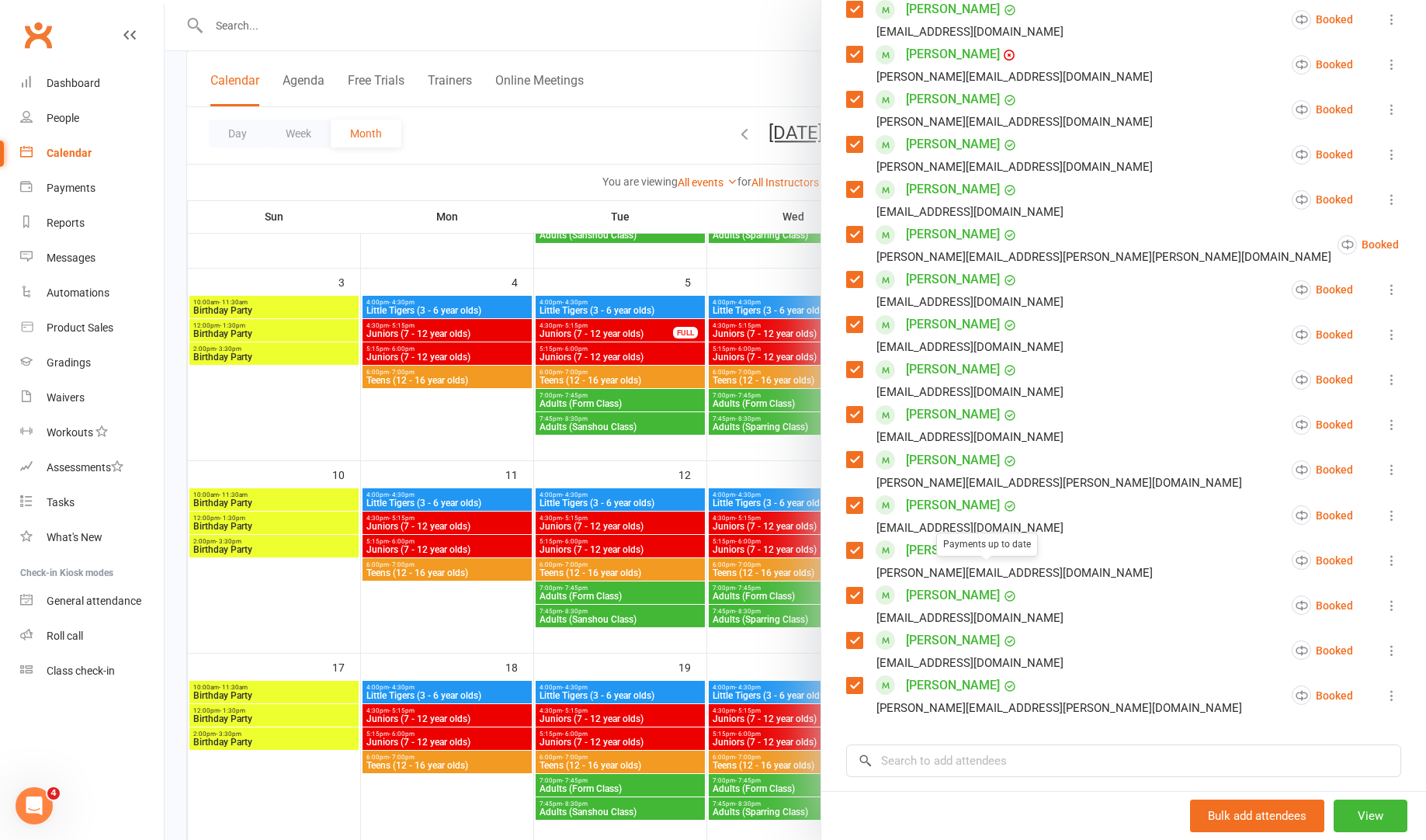
click at [856, 587] on label at bounding box center [853, 595] width 16 height 16
click at [858, 632] on label at bounding box center [853, 640] width 16 height 16
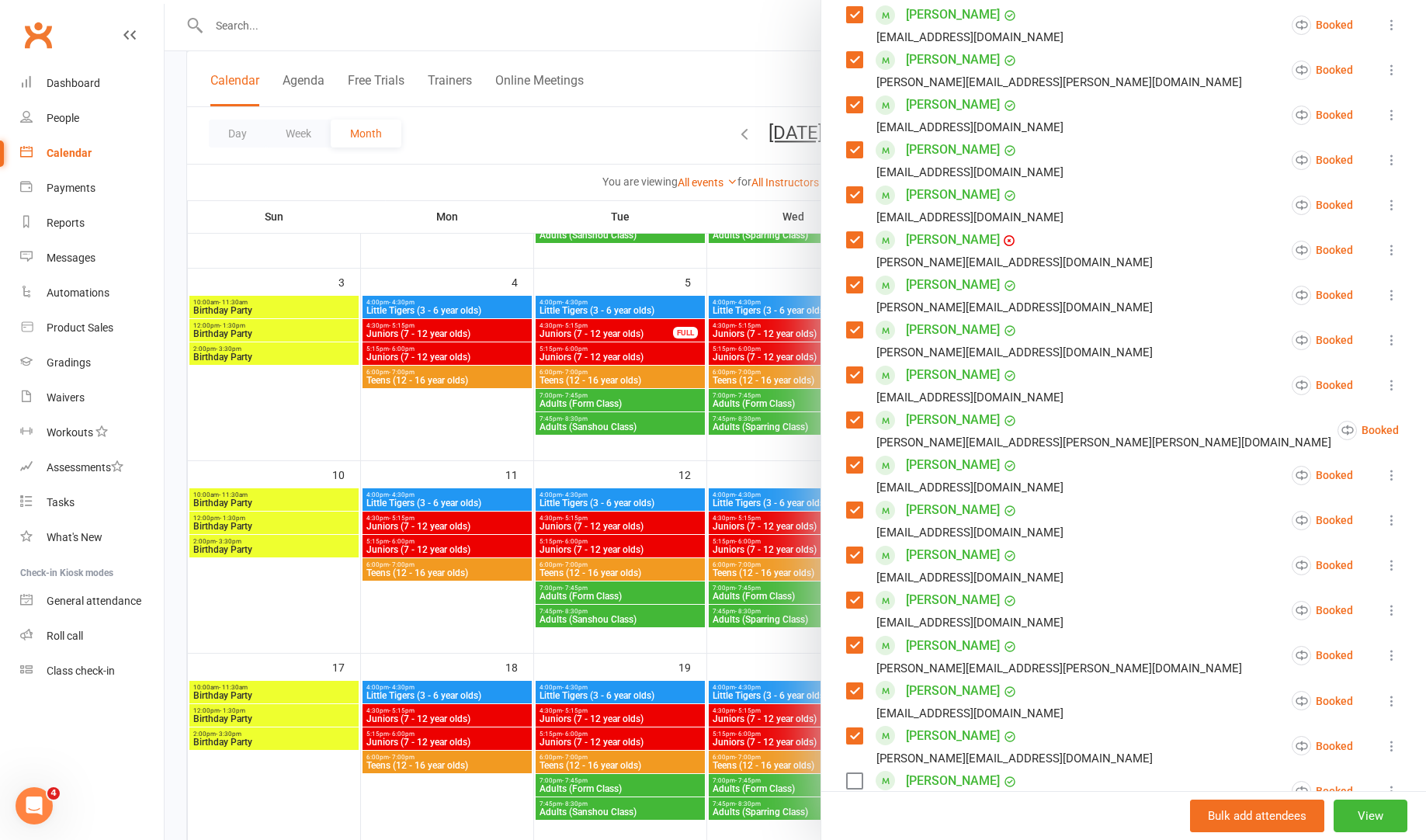
scroll to position [398, 0]
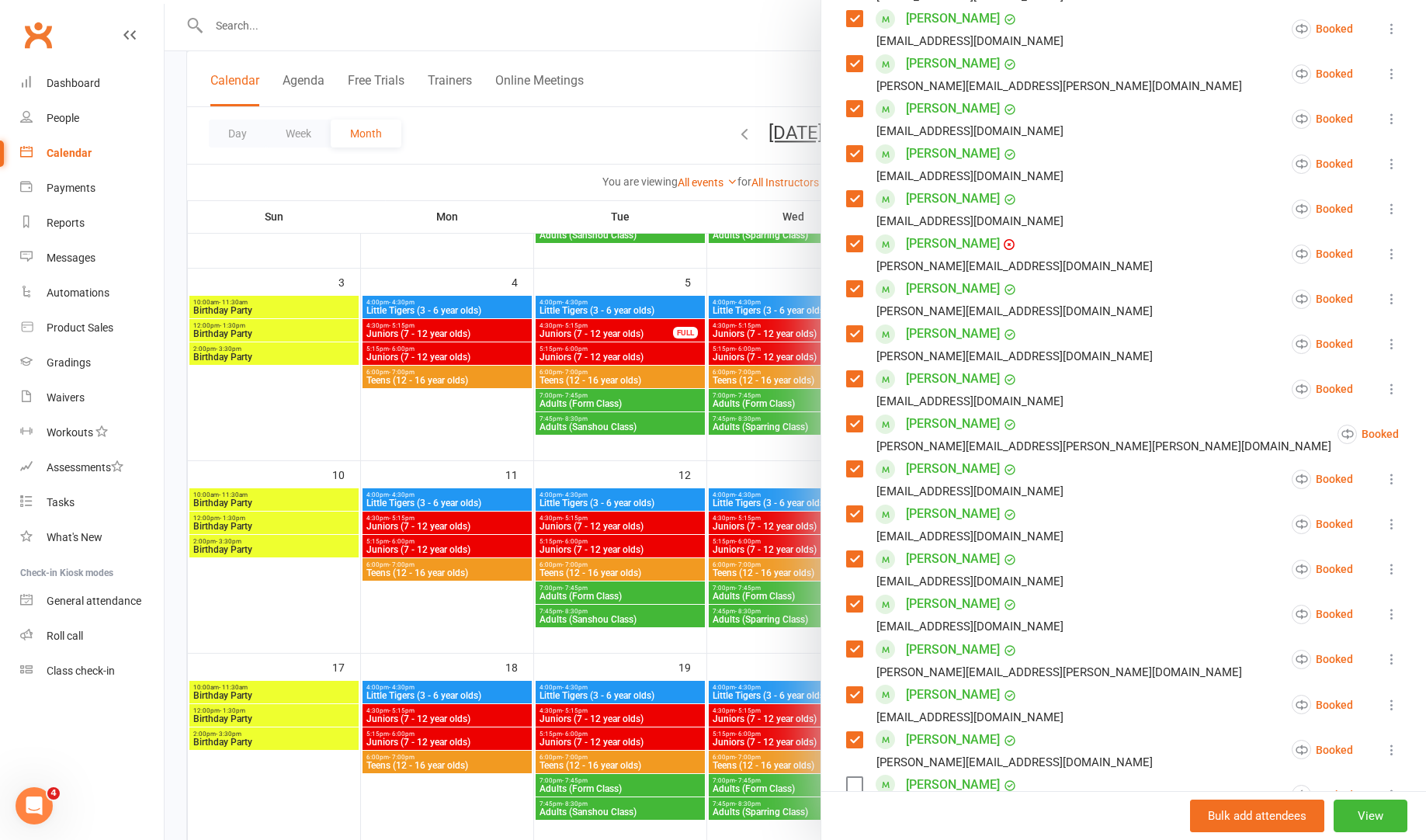
click at [856, 461] on label at bounding box center [853, 469] width 16 height 16
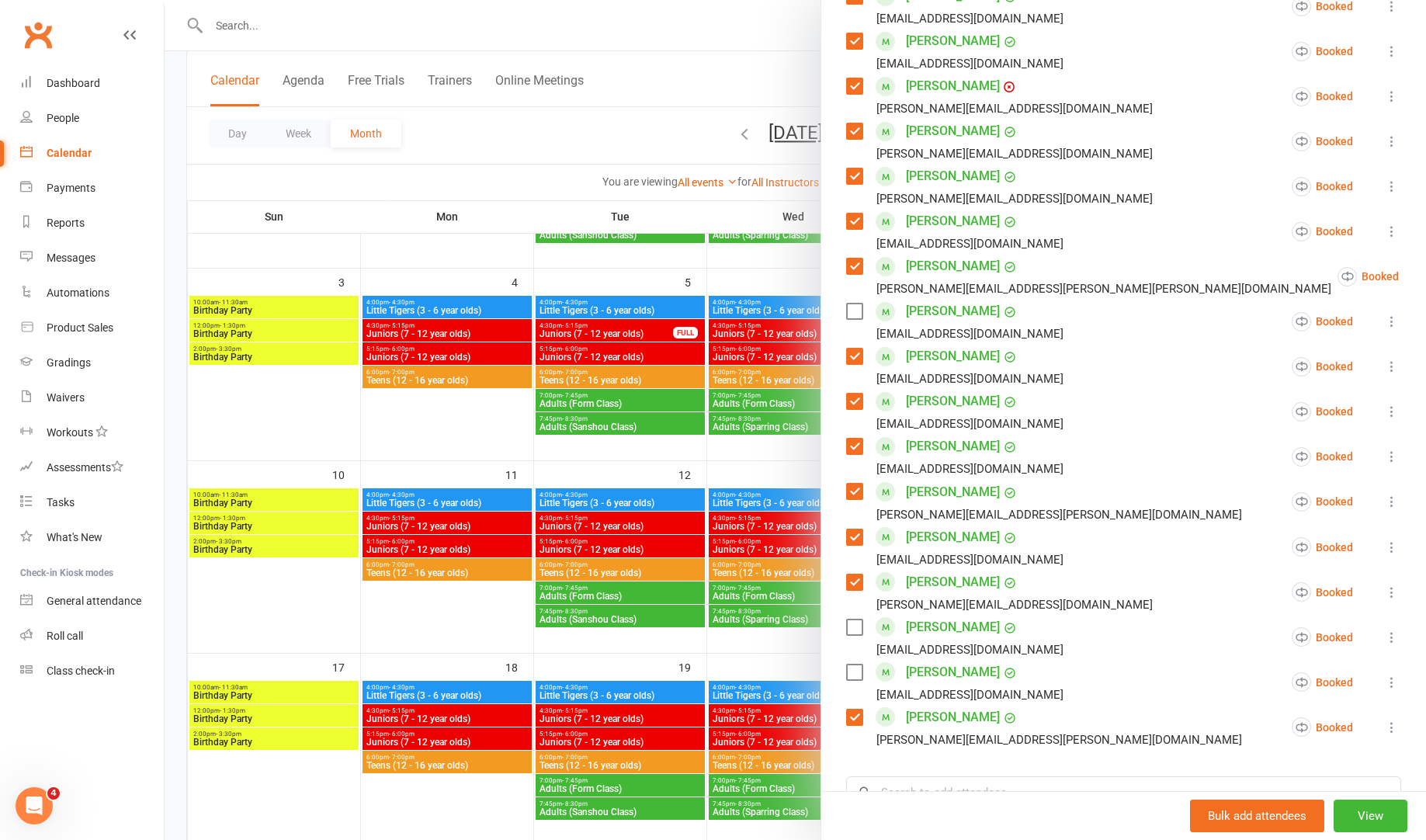
scroll to position [768, 0]
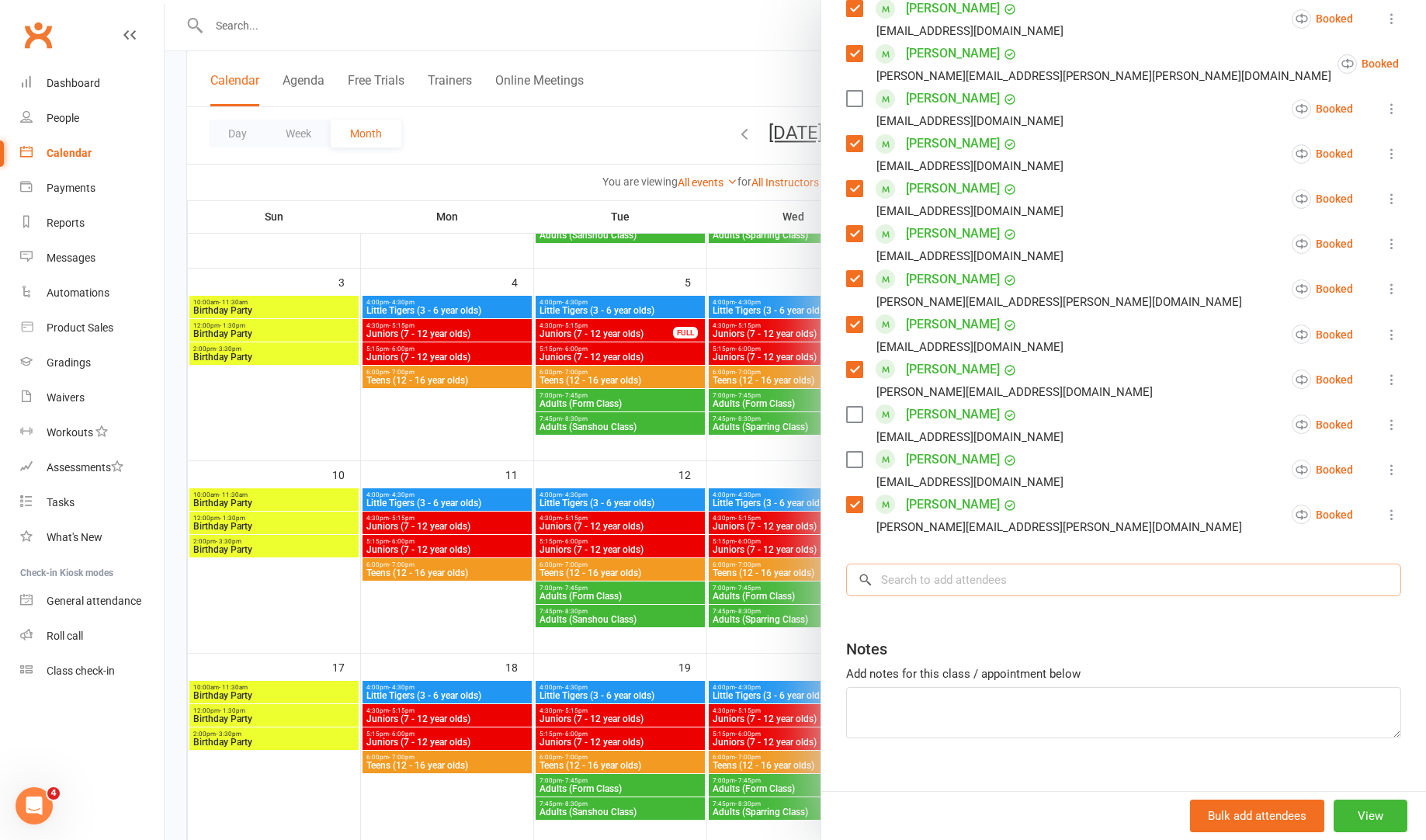
click at [915, 563] on input "search" at bounding box center [1124, 580] width 555 height 33
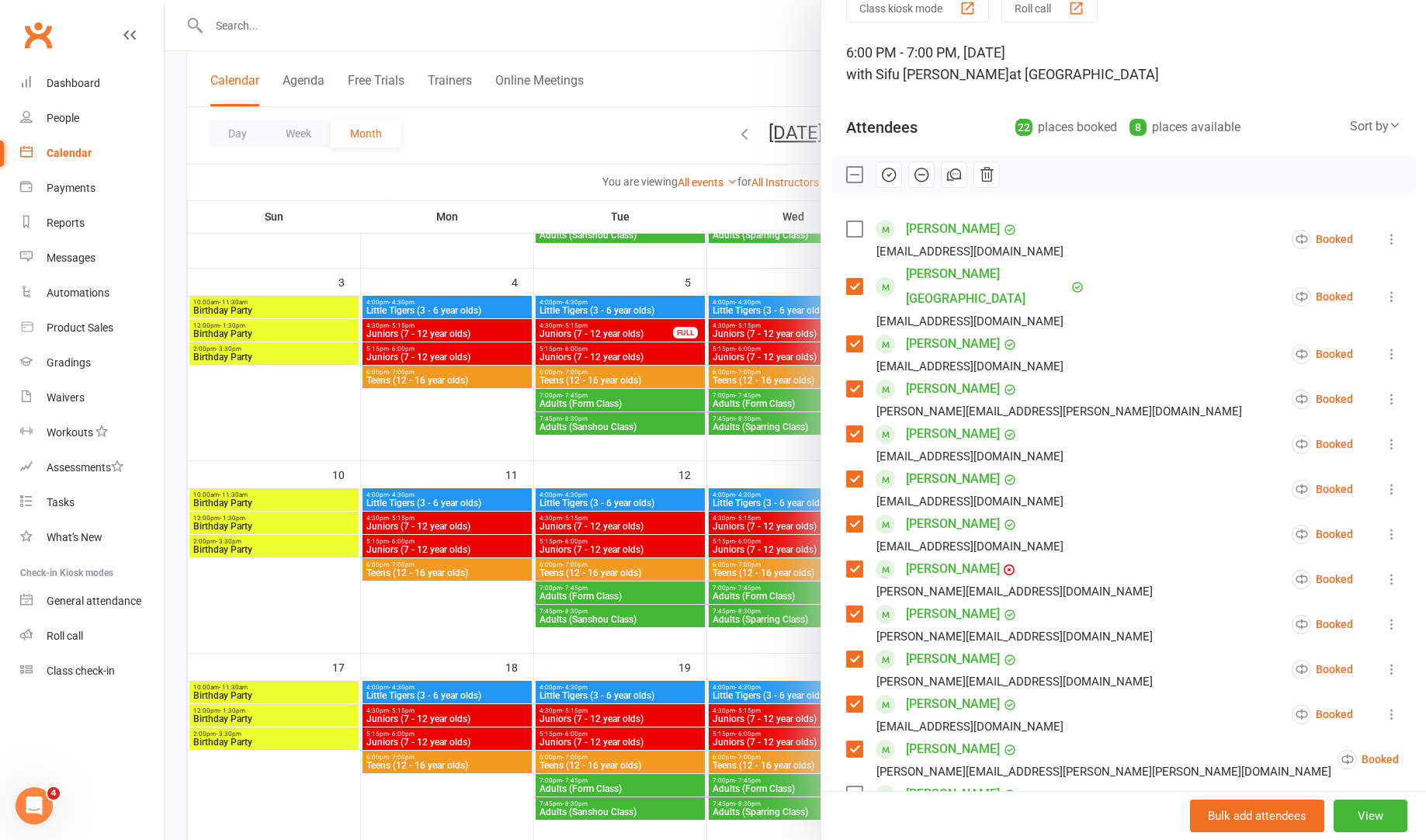
scroll to position [0, 0]
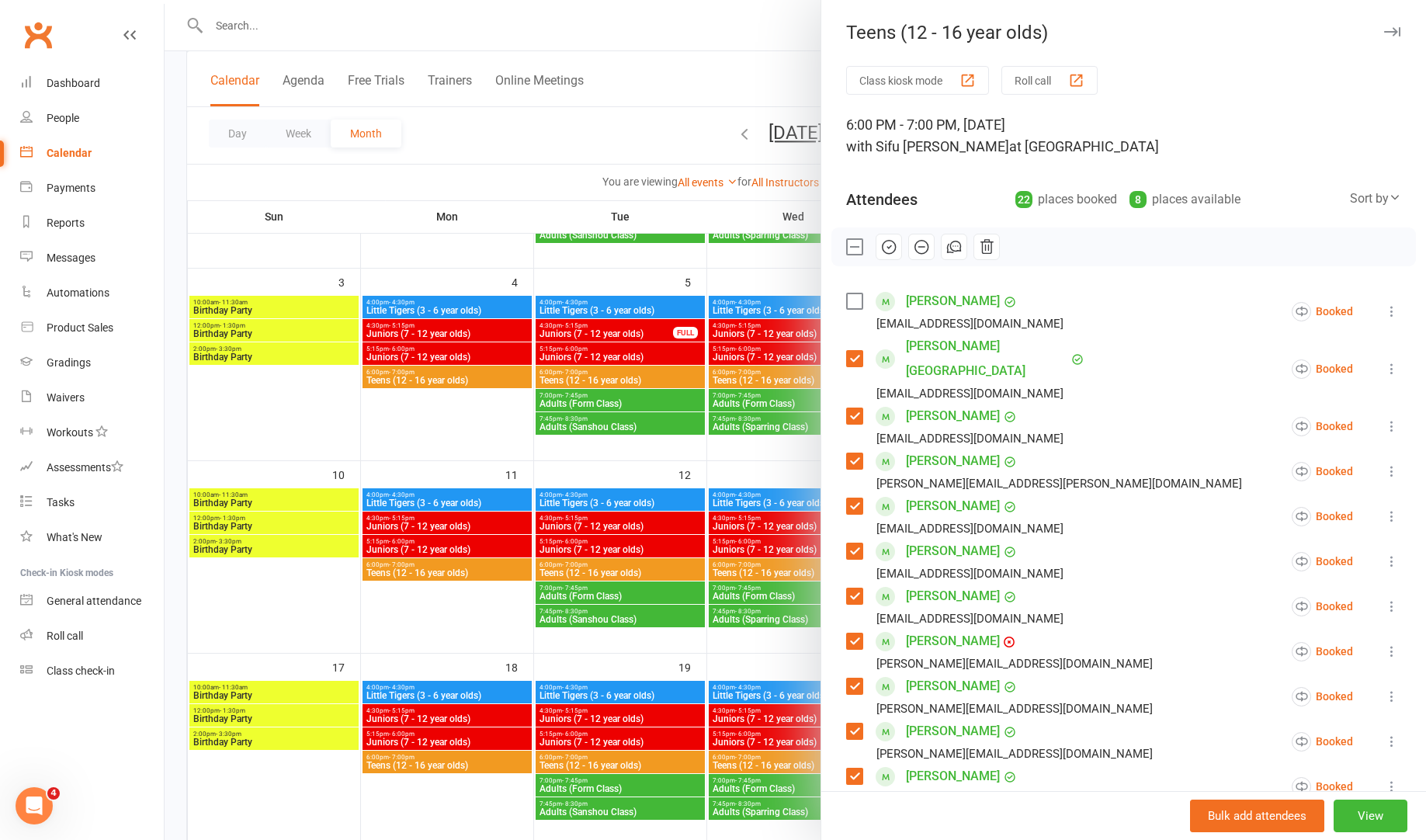
click at [895, 244] on icon "button" at bounding box center [889, 246] width 17 height 17
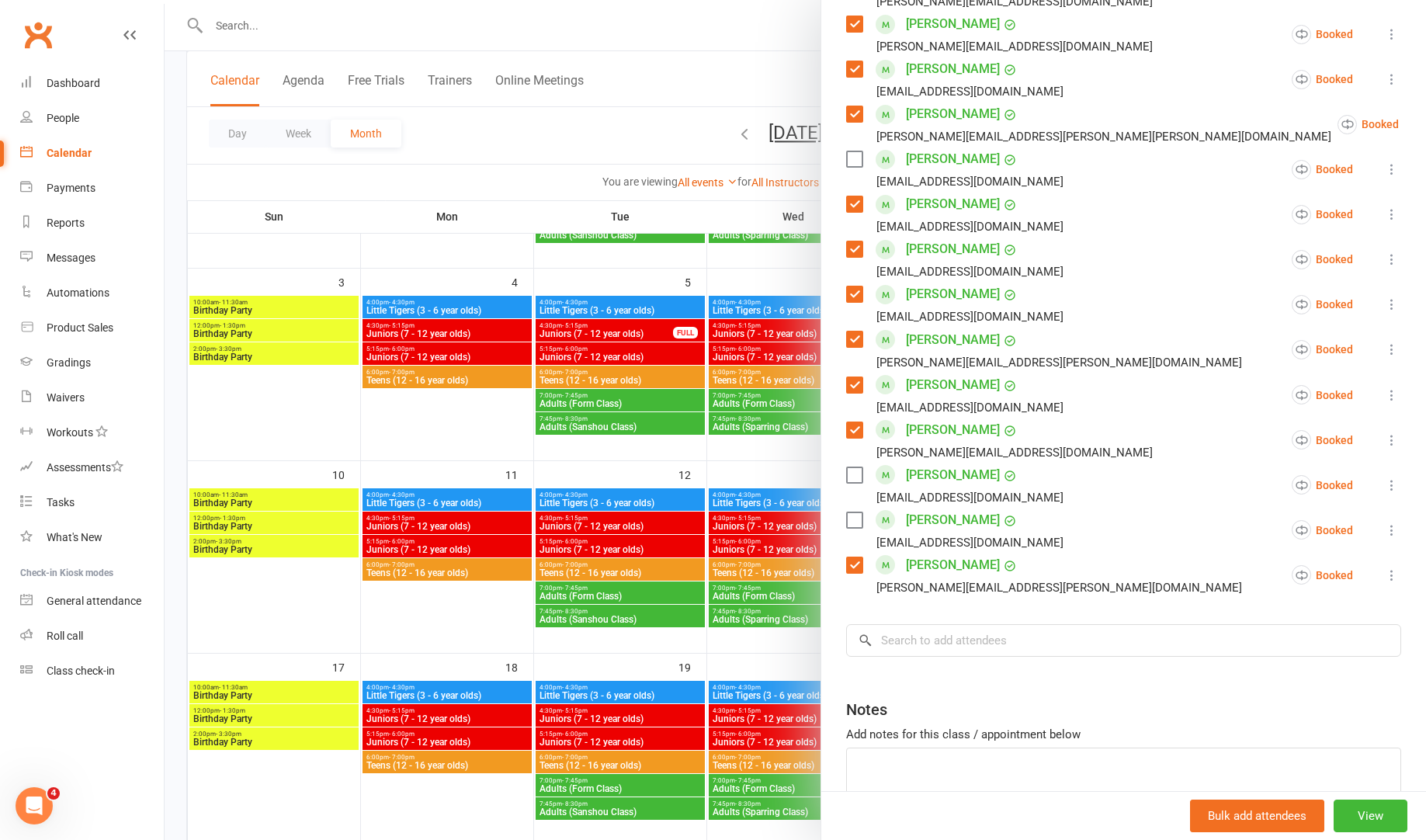
scroll to position [768, 0]
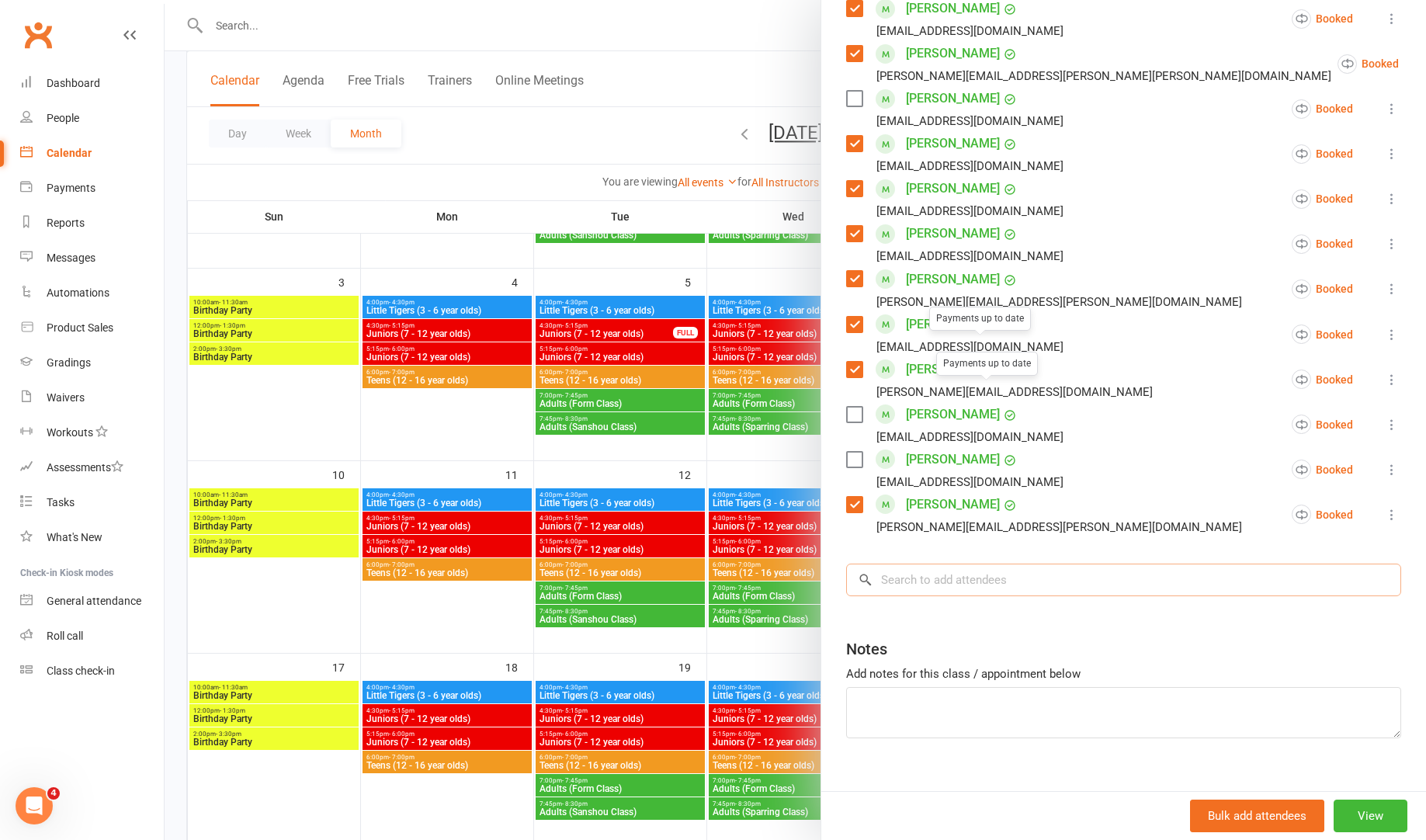
click at [1020, 563] on input "search" at bounding box center [1124, 580] width 555 height 33
type input "c"
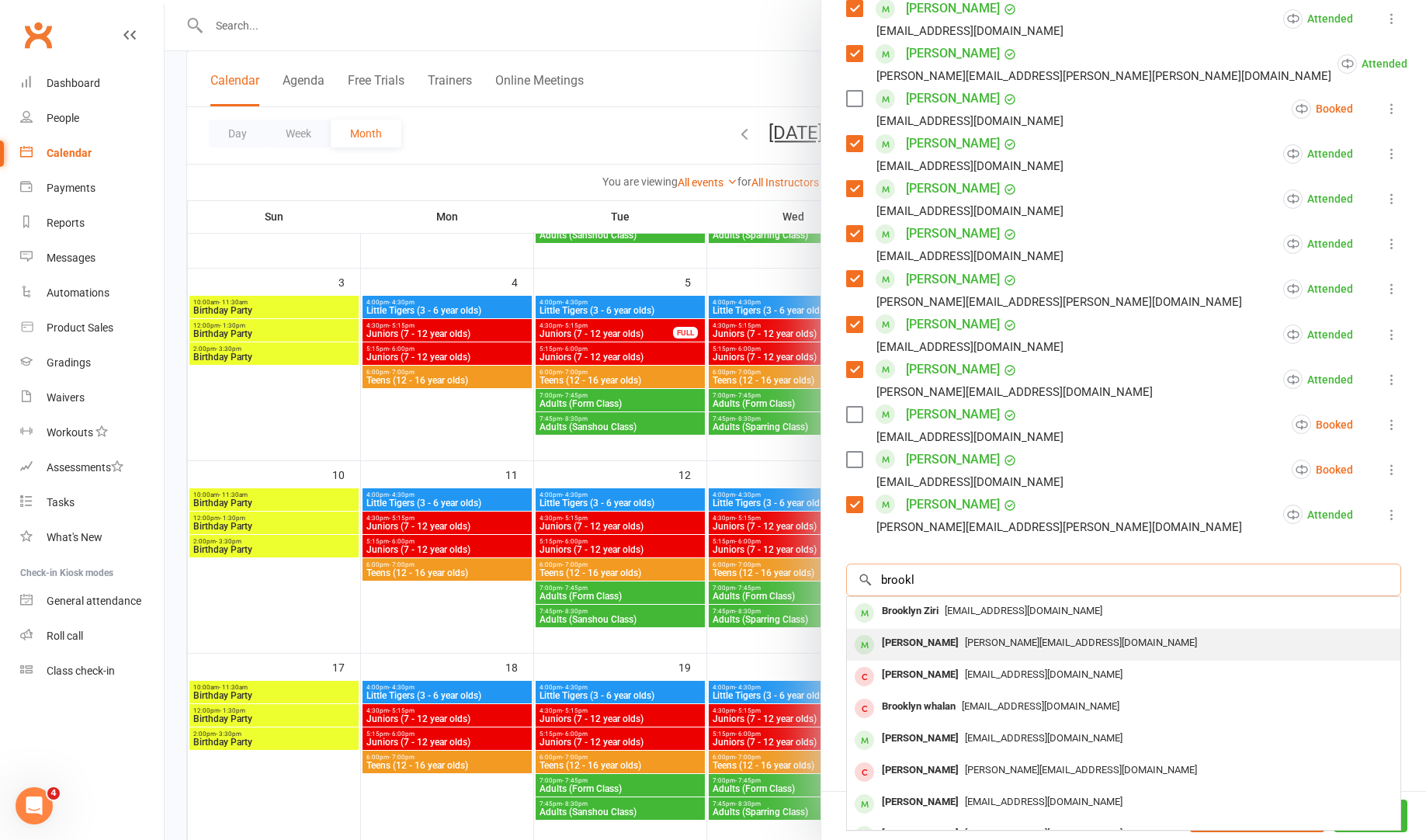
type input "brookl"
click at [989, 637] on span "[PERSON_NAME][EMAIL_ADDRESS][DOMAIN_NAME]" at bounding box center [1081, 642] width 232 height 12
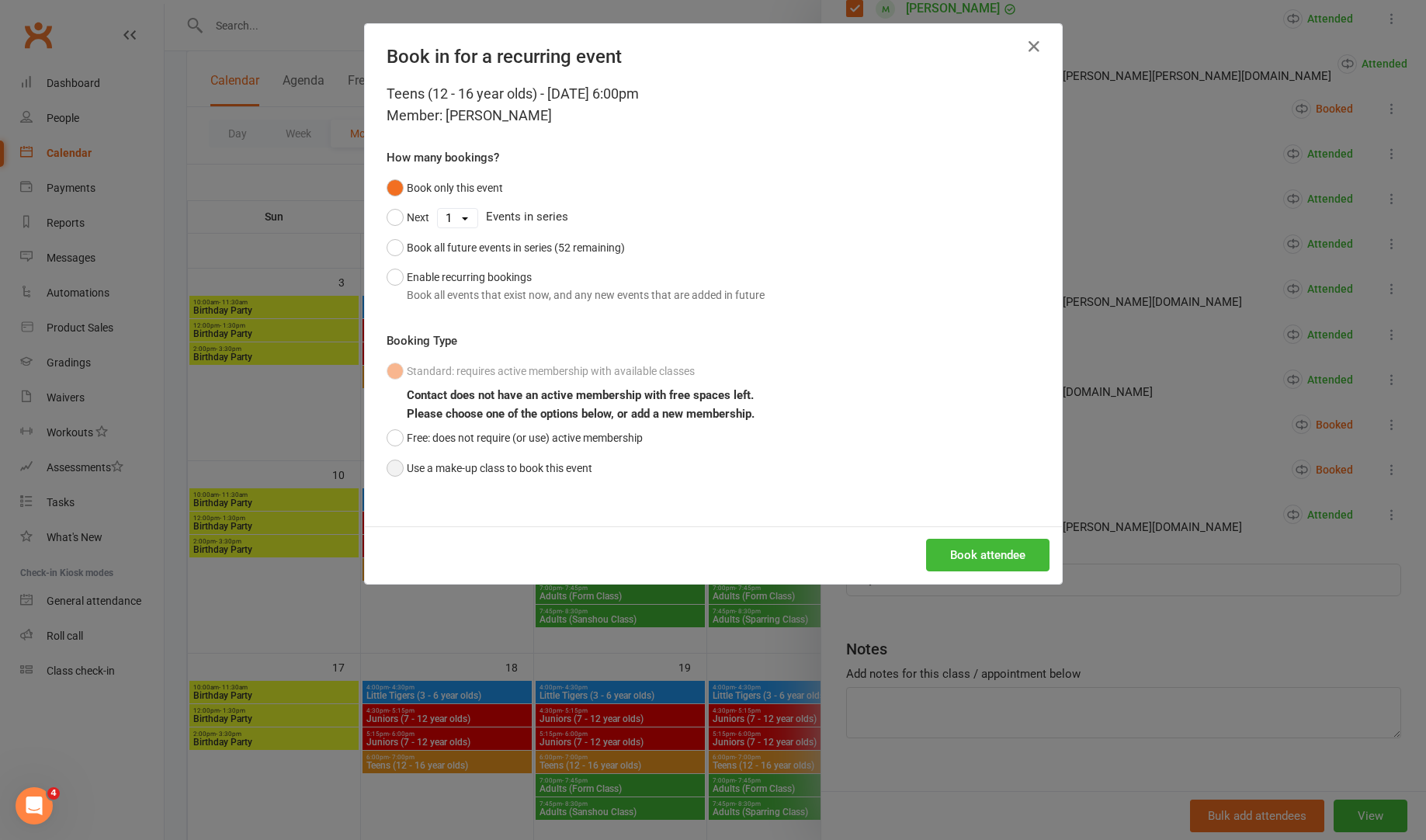
click at [458, 465] on button "Use a make-up class to book this event" at bounding box center [489, 468] width 206 height 30
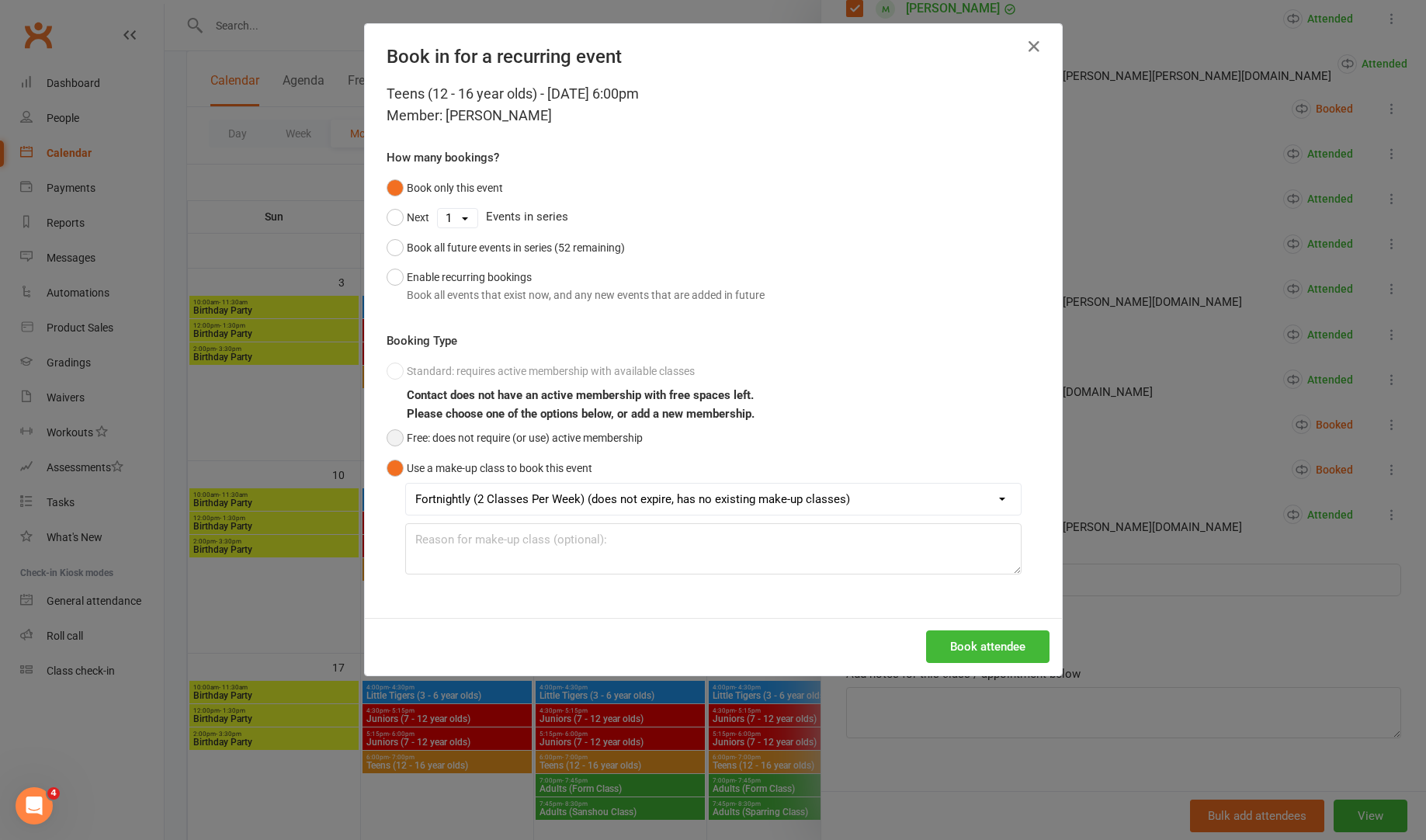
click at [453, 440] on button "Free: does not require (or use) active membership" at bounding box center [514, 438] width 256 height 30
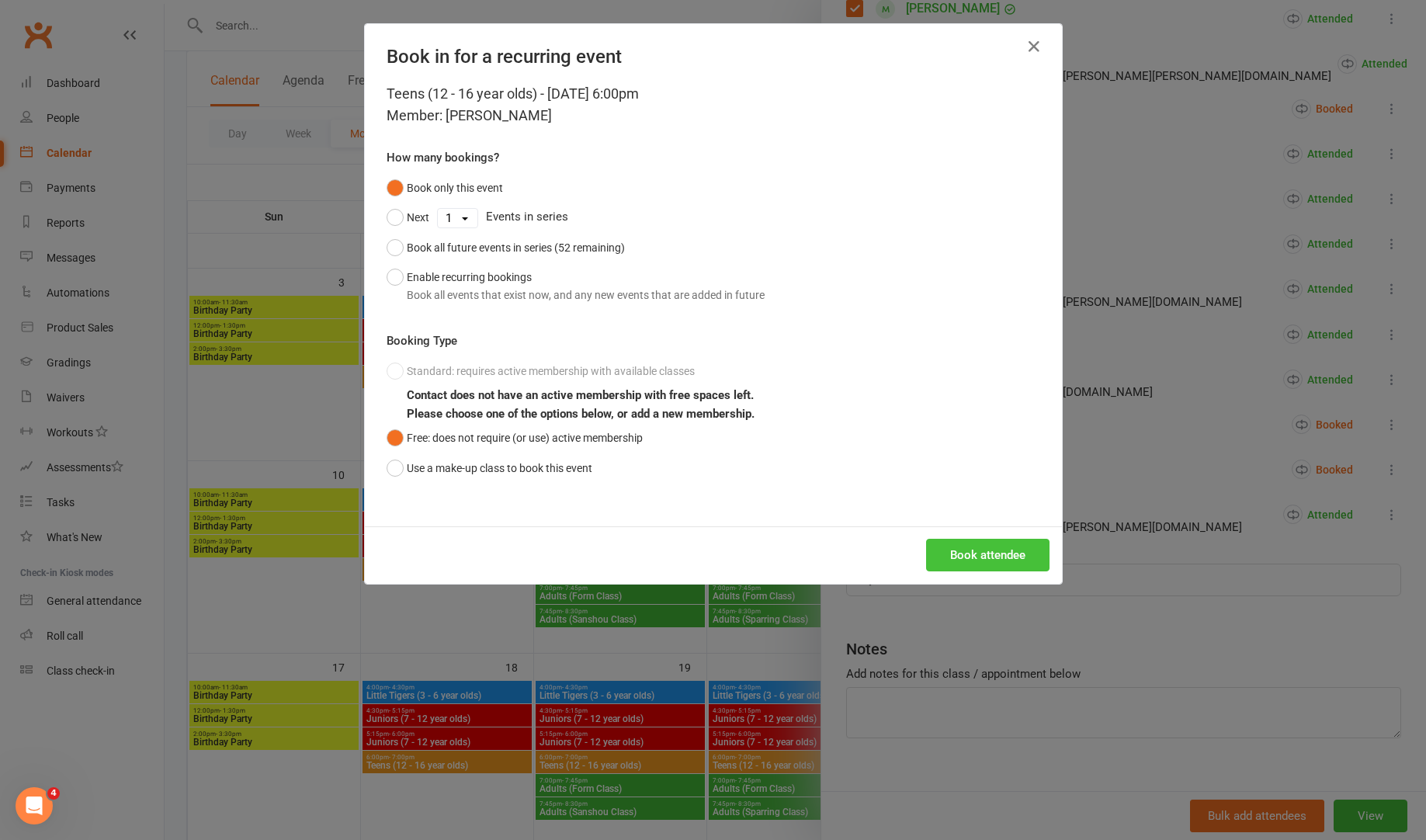
click at [937, 551] on button "Book attendee" at bounding box center [988, 555] width 124 height 33
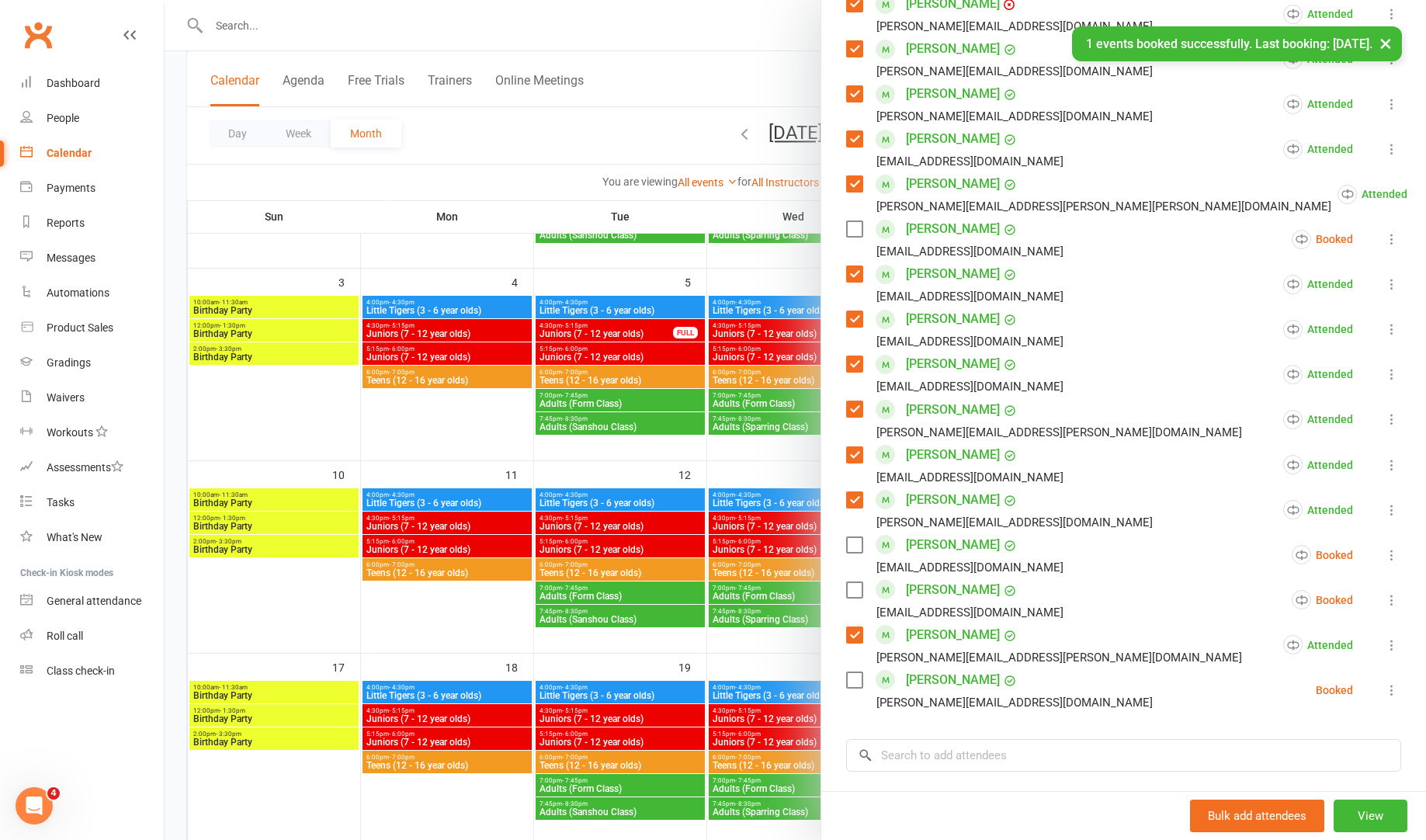
scroll to position [813, 0]
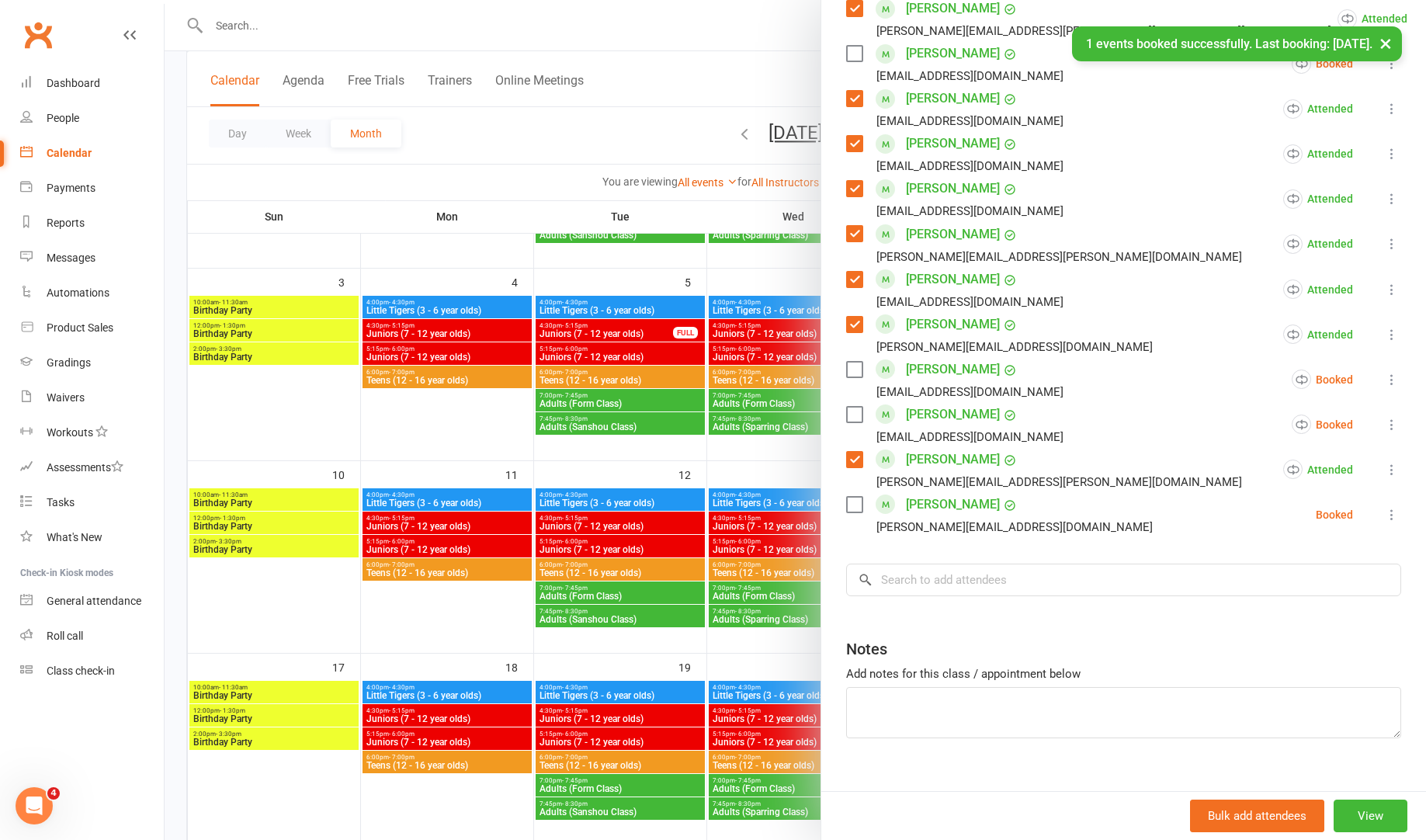
click at [863, 492] on div "[PERSON_NAME] [PERSON_NAME][EMAIL_ADDRESS][DOMAIN_NAME]" at bounding box center [1003, 515] width 313 height 45
click at [858, 497] on label at bounding box center [853, 504] width 16 height 16
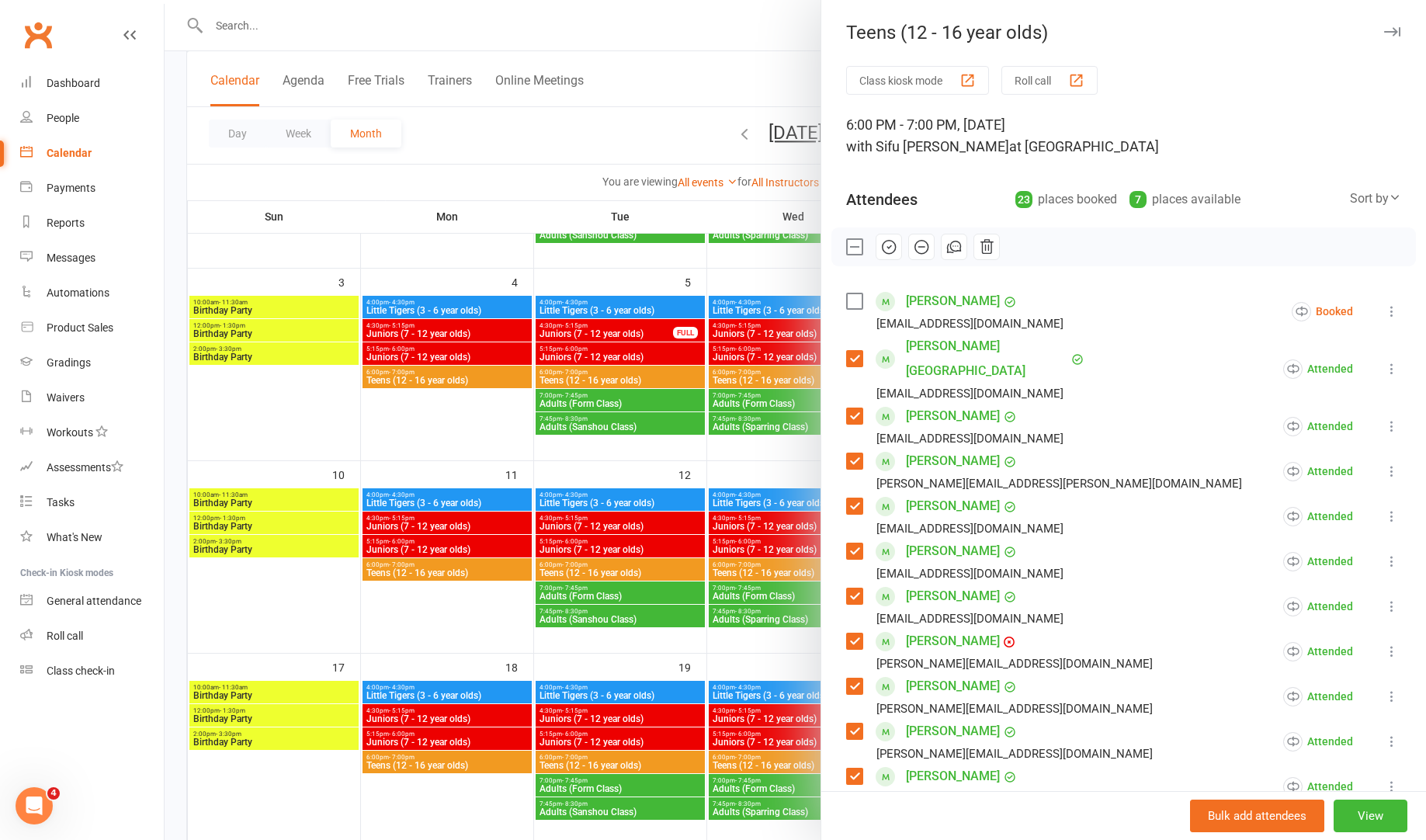
click at [893, 250] on icon "button" at bounding box center [889, 246] width 17 height 17
click at [1396, 35] on icon "button" at bounding box center [1392, 31] width 16 height 9
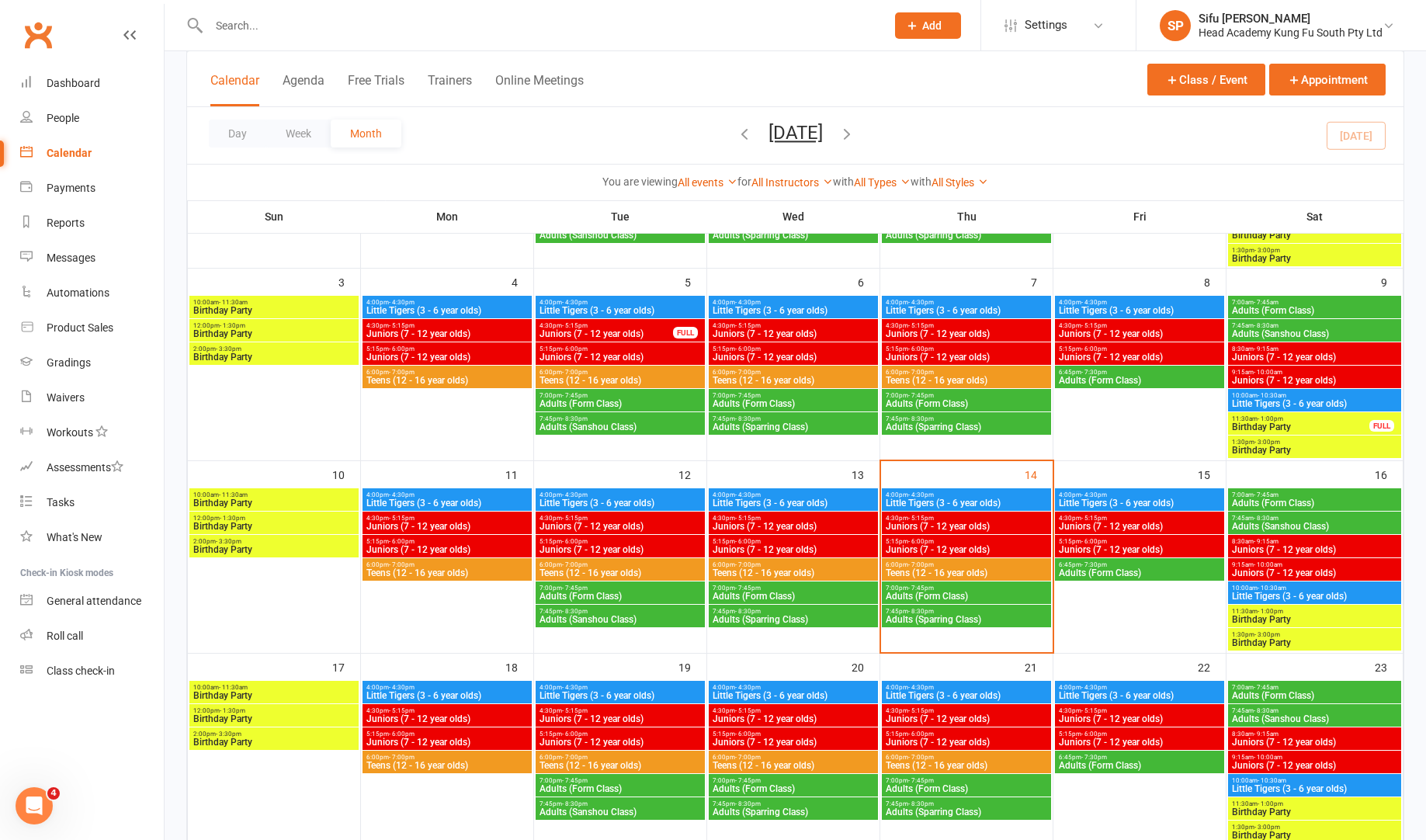
click at [785, 599] on span "Adults (Form Class)" at bounding box center [793, 595] width 163 height 9
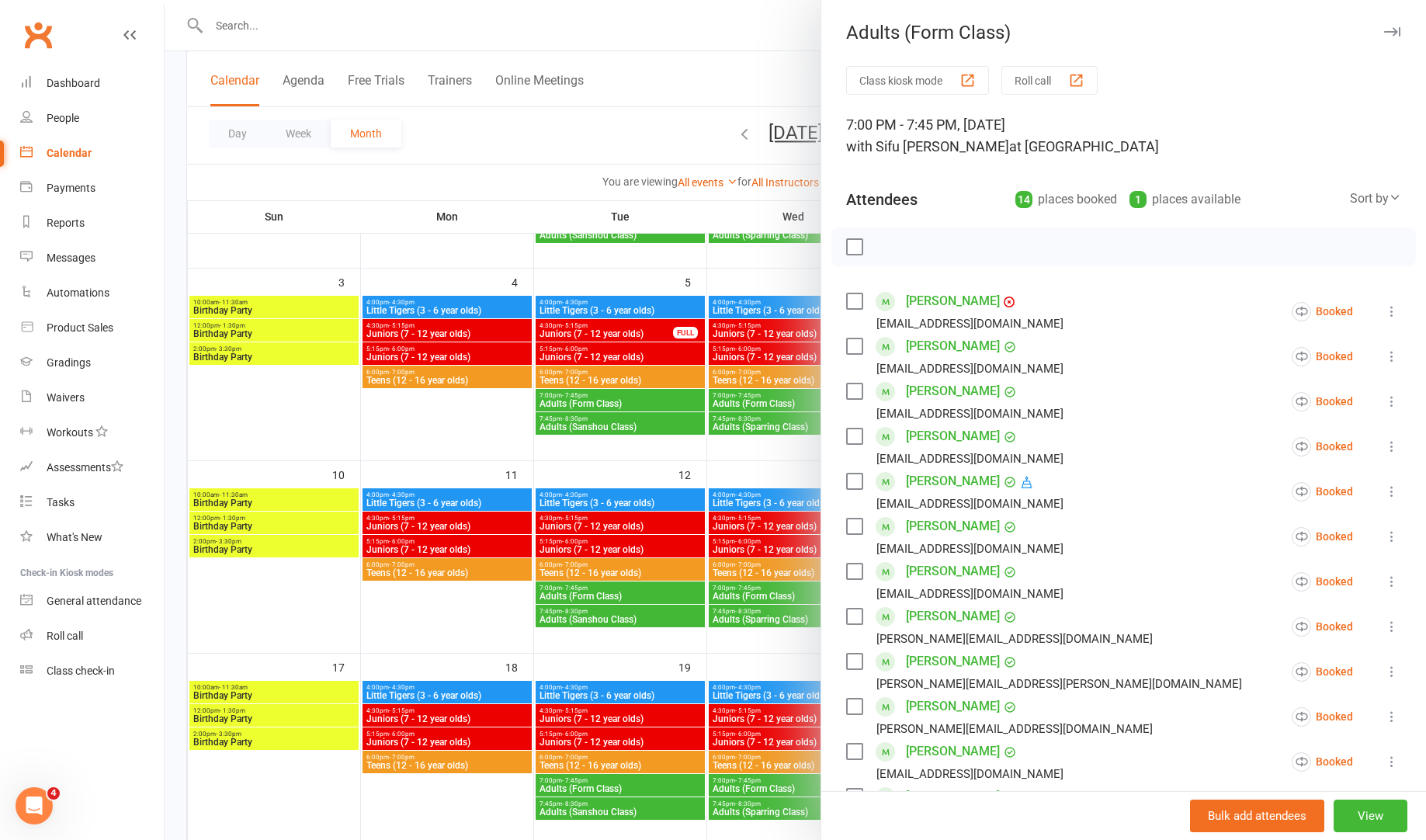
click at [857, 241] on label at bounding box center [853, 246] width 16 height 16
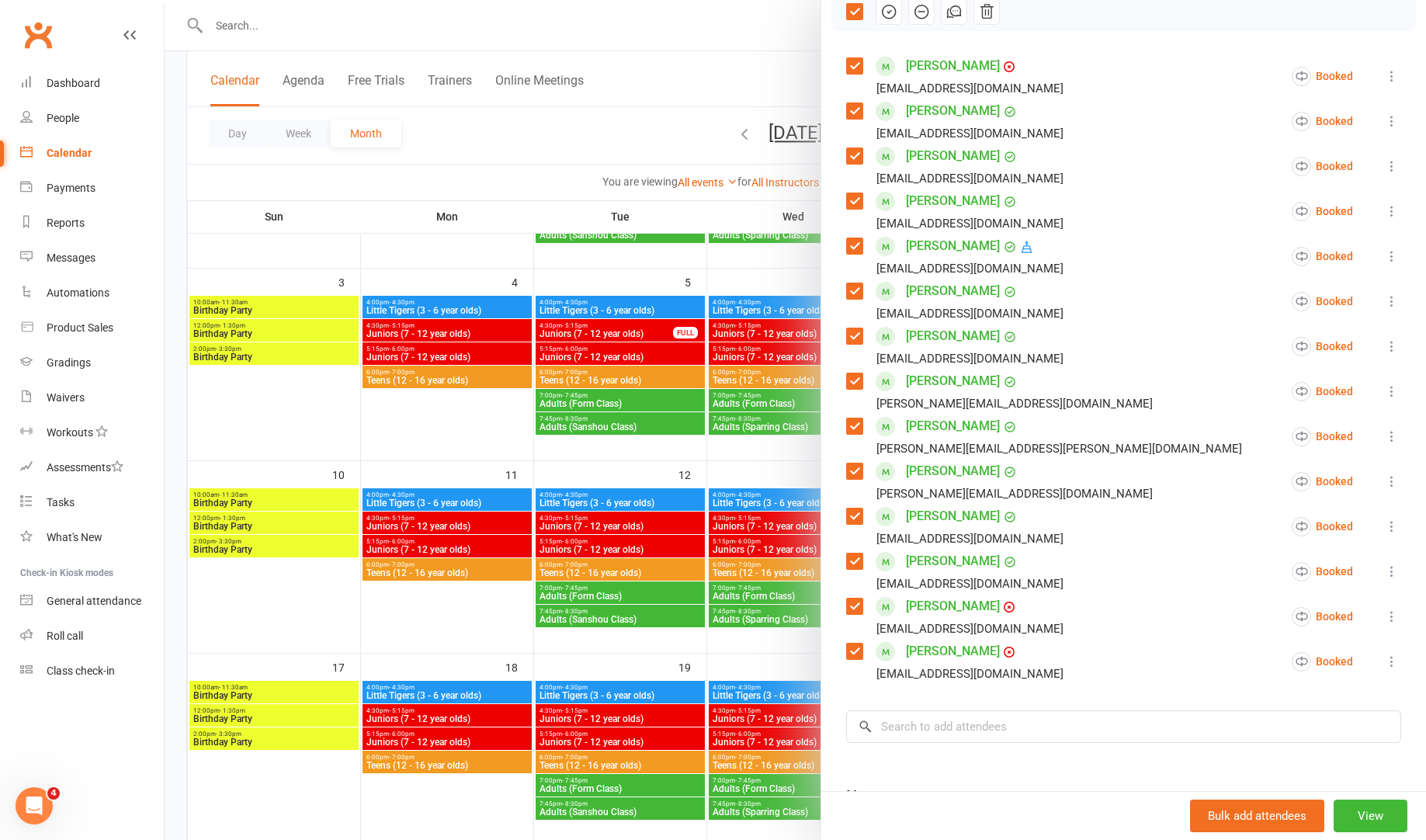
scroll to position [227, 0]
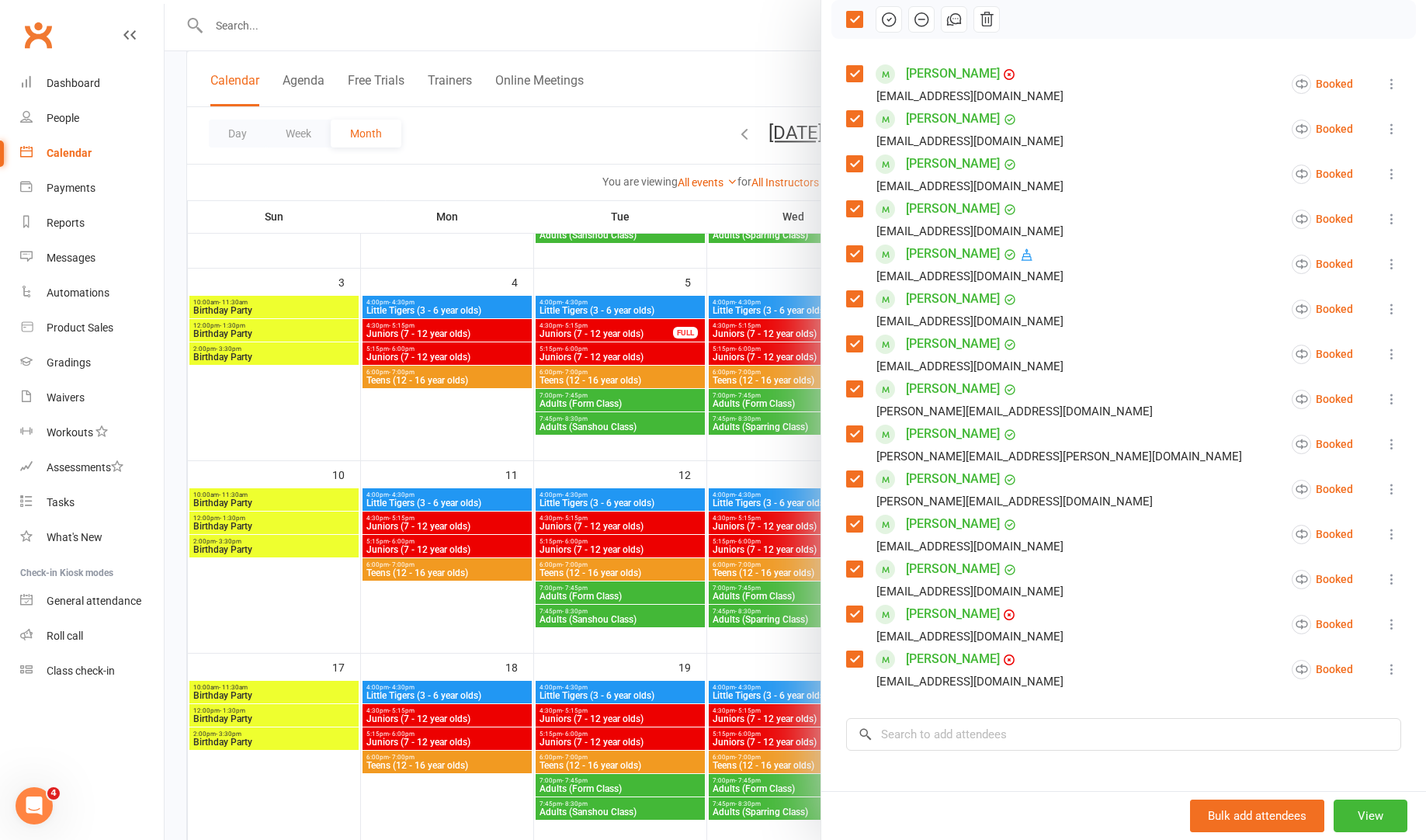
click at [841, 301] on div "Class kiosk mode Roll call 7:00 PM - 7:45 PM, [DATE] with [PERSON_NAME] at [GEO…" at bounding box center [1124, 404] width 605 height 1132
click at [857, 304] on label at bounding box center [853, 298] width 16 height 16
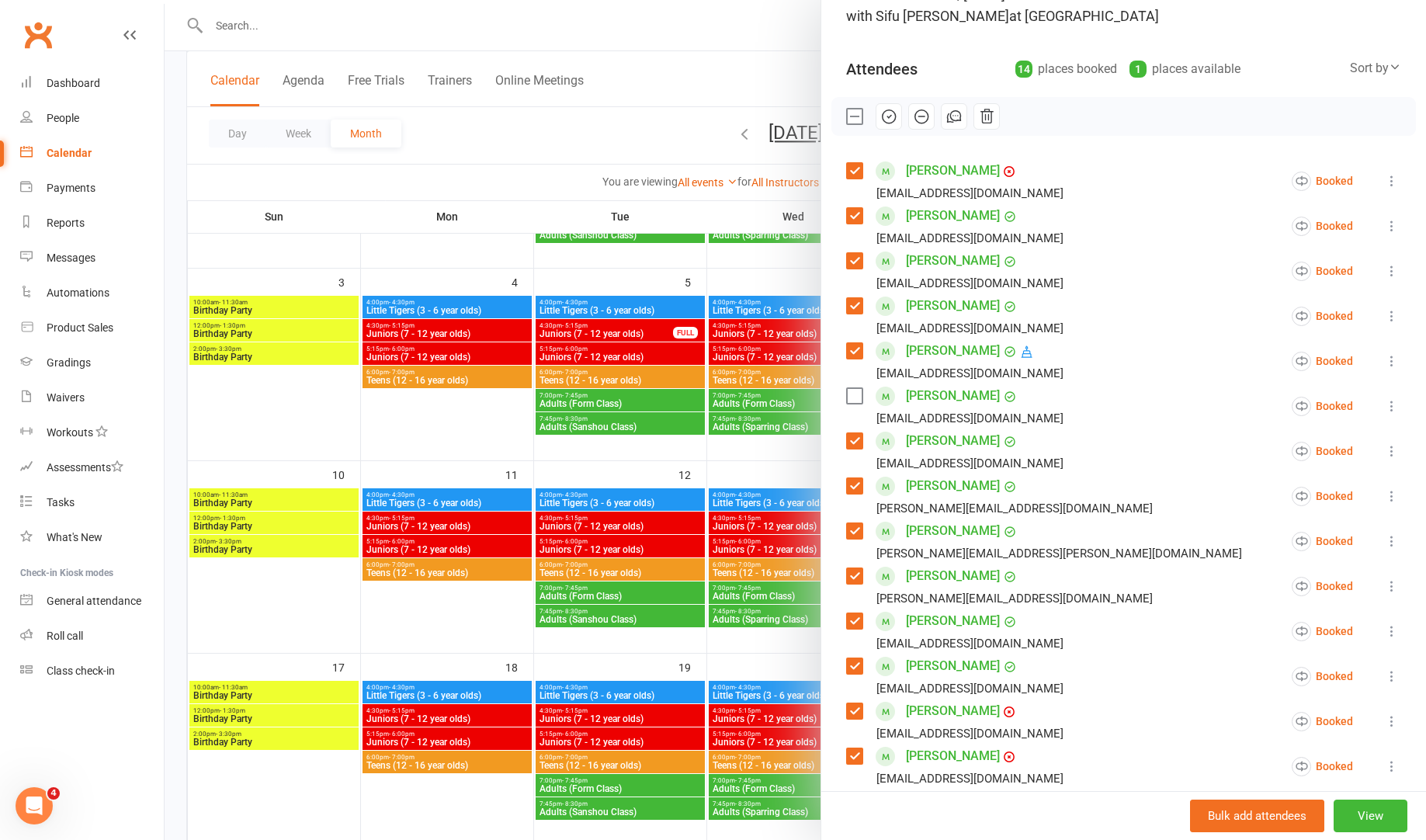
scroll to position [103, 0]
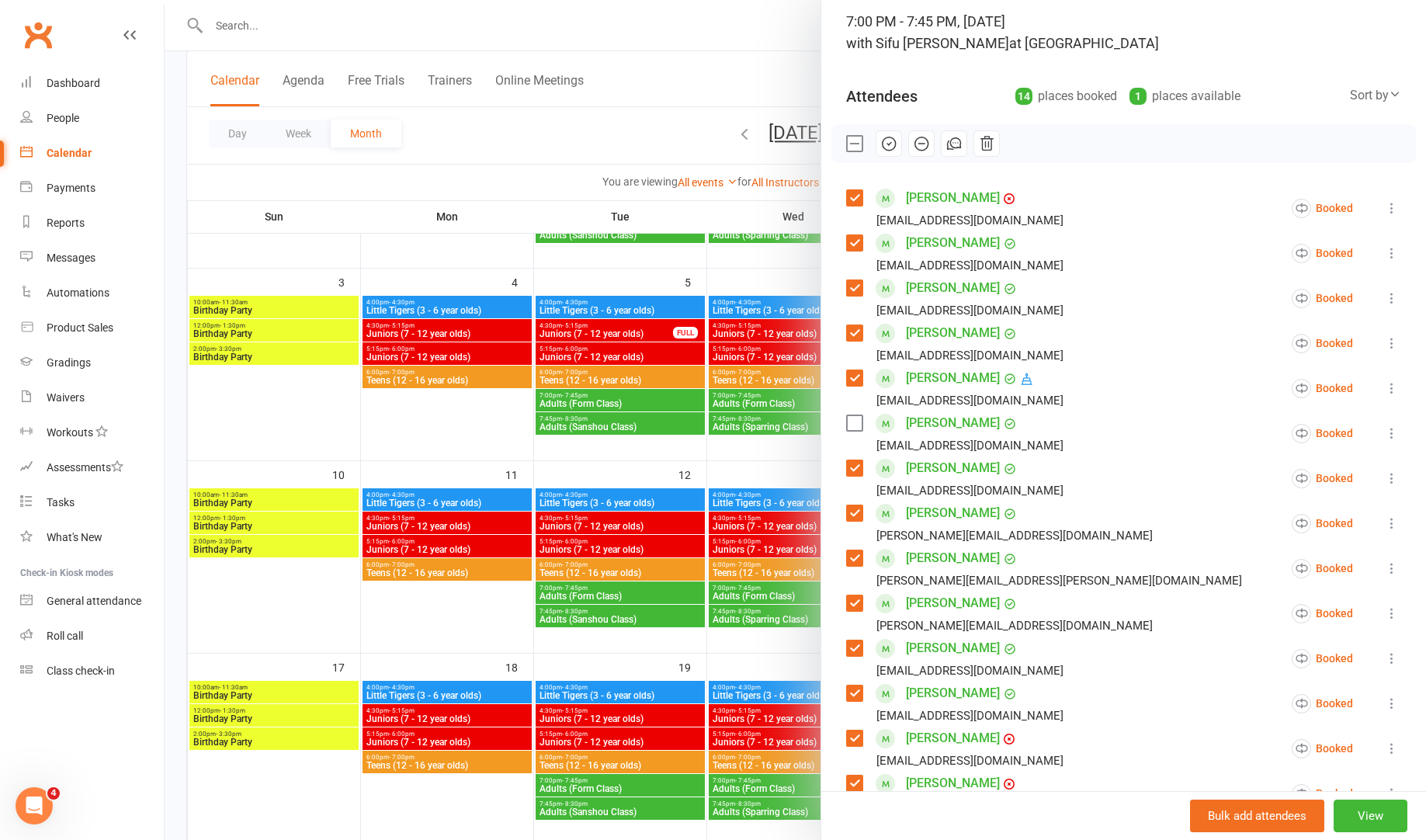
click at [857, 331] on label at bounding box center [853, 333] width 16 height 16
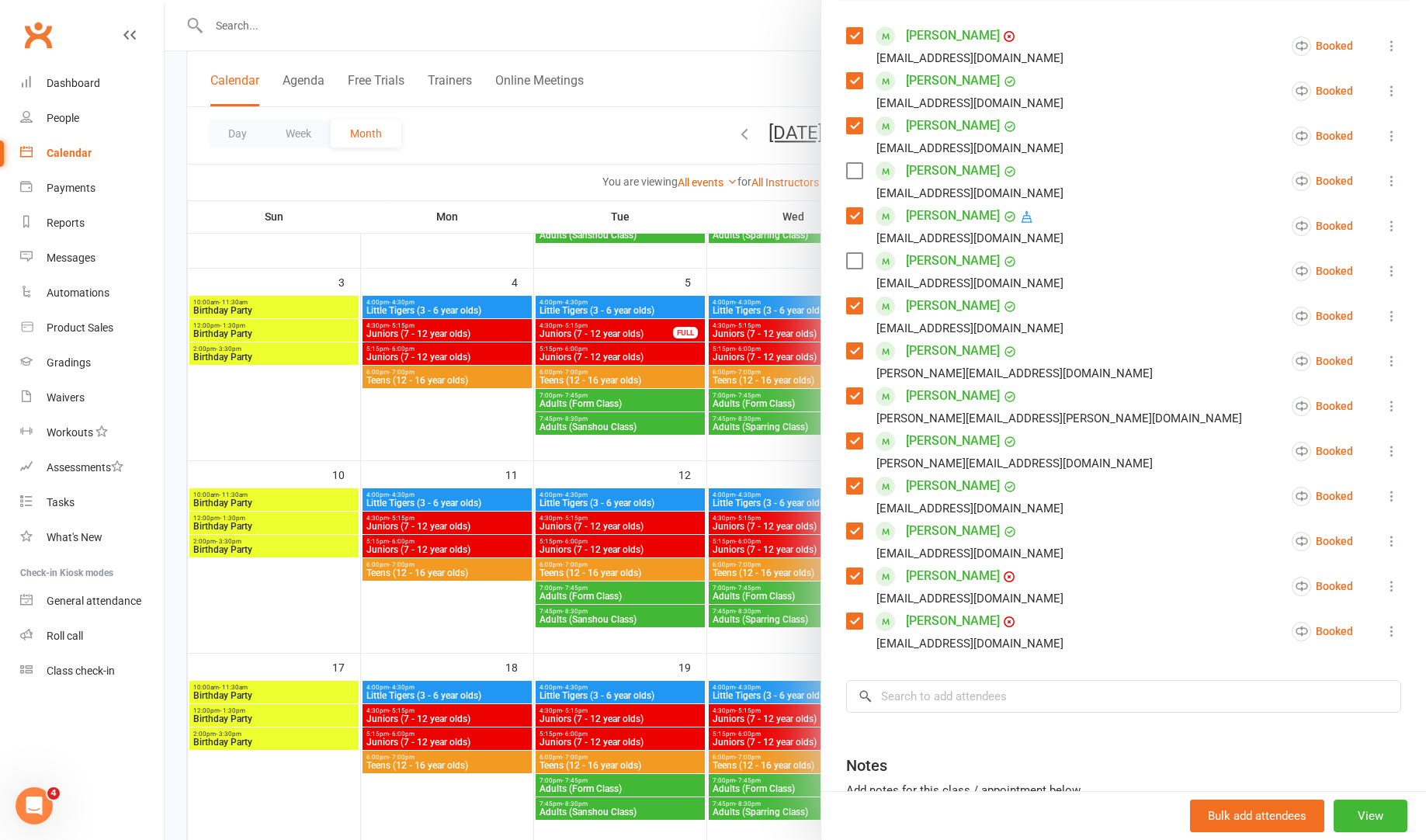
click at [846, 581] on label at bounding box center [853, 576] width 16 height 16
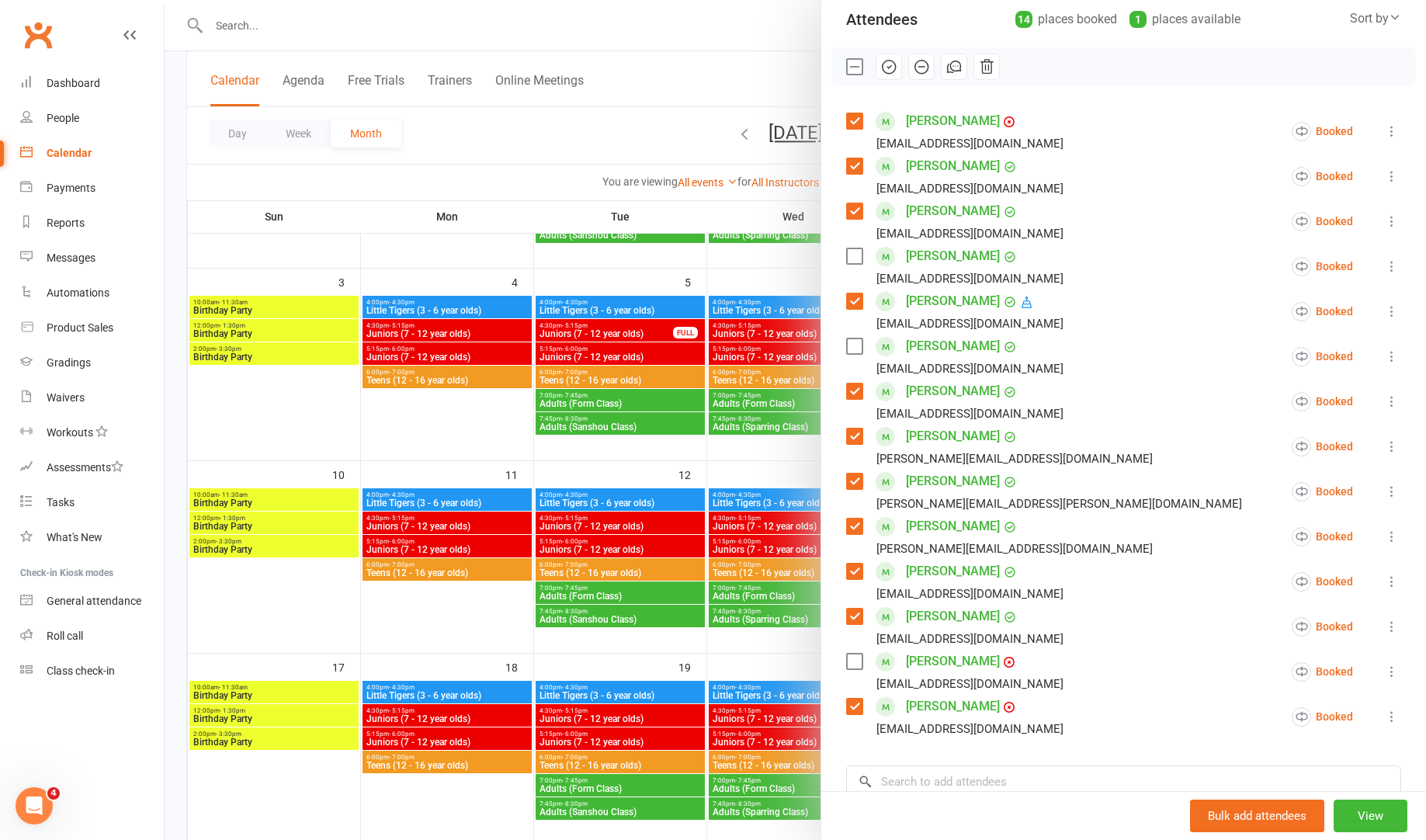
scroll to position [156, 0]
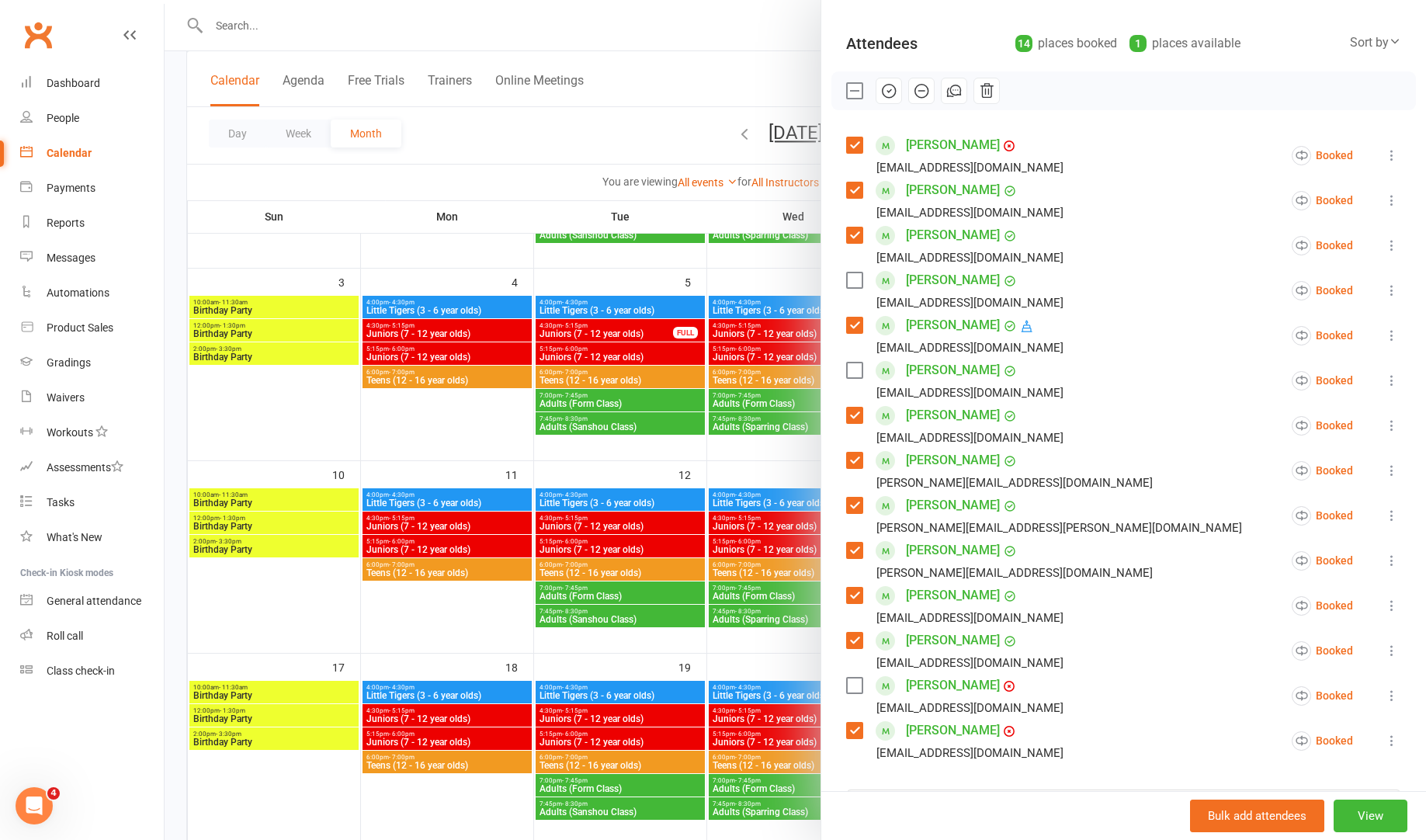
click at [859, 556] on label at bounding box center [853, 550] width 16 height 16
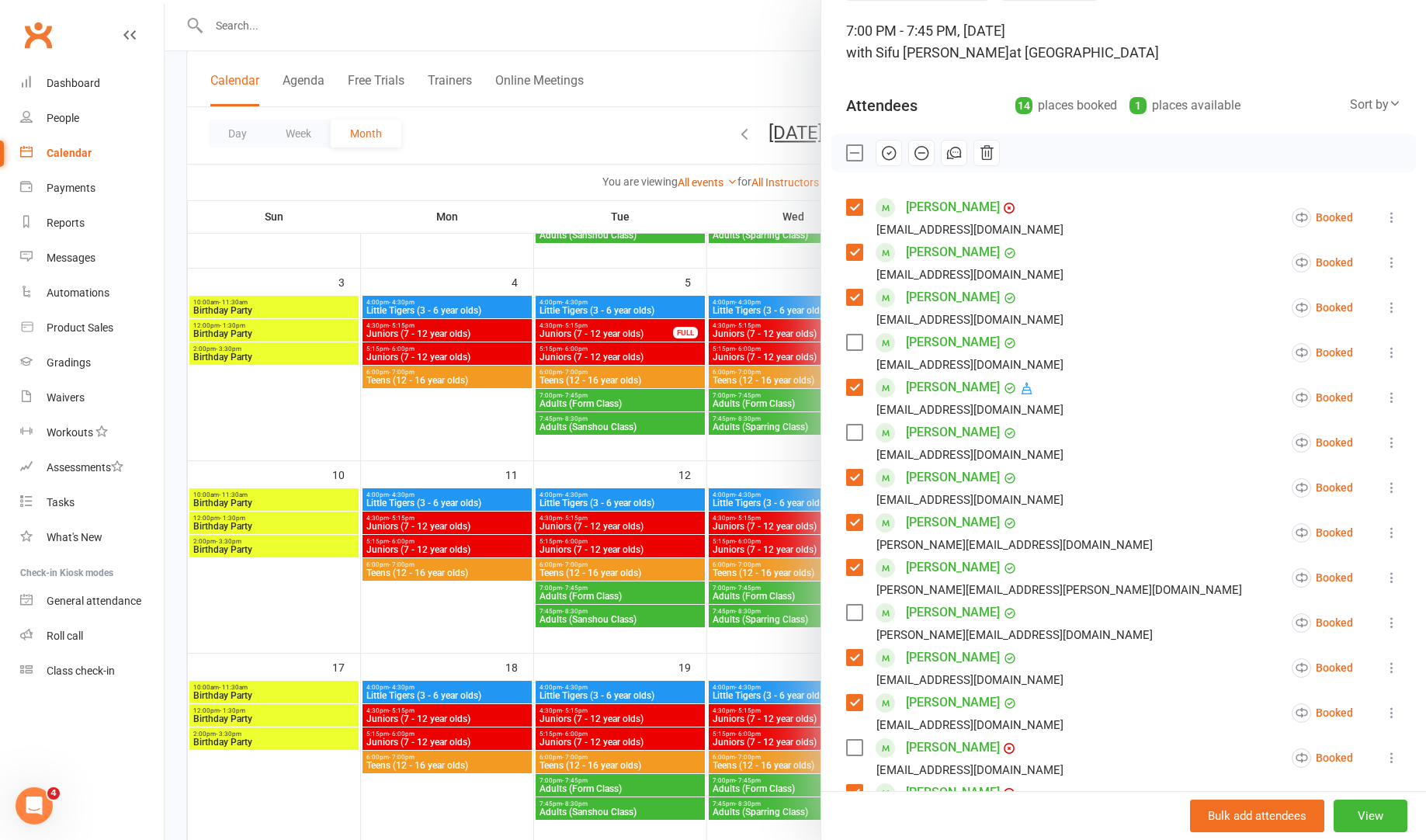
scroll to position [93, 0]
click at [851, 562] on label at bounding box center [853, 567] width 16 height 16
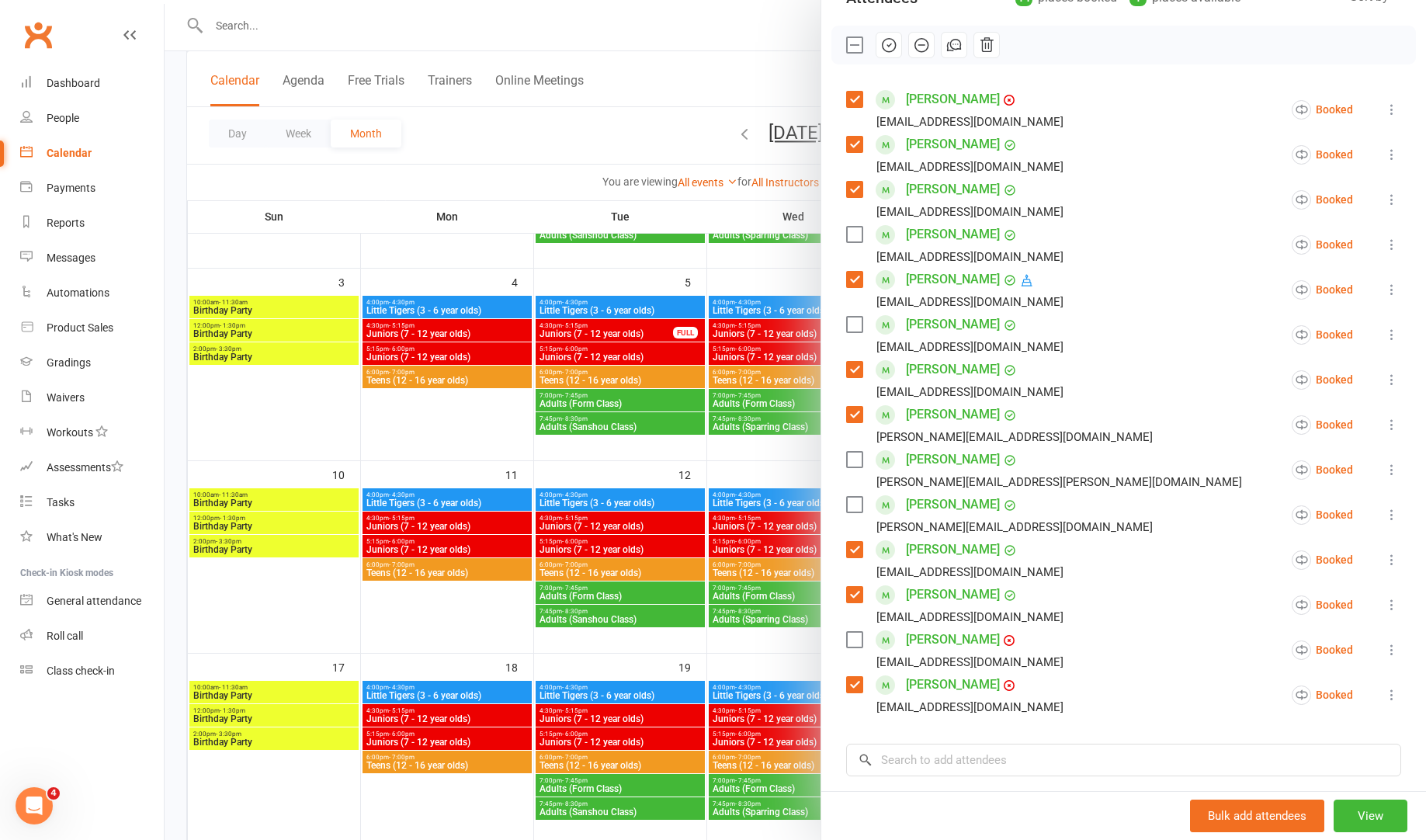
scroll to position [201, 0]
click at [955, 749] on input "search" at bounding box center [1124, 761] width 555 height 33
type input "y"
type input "r"
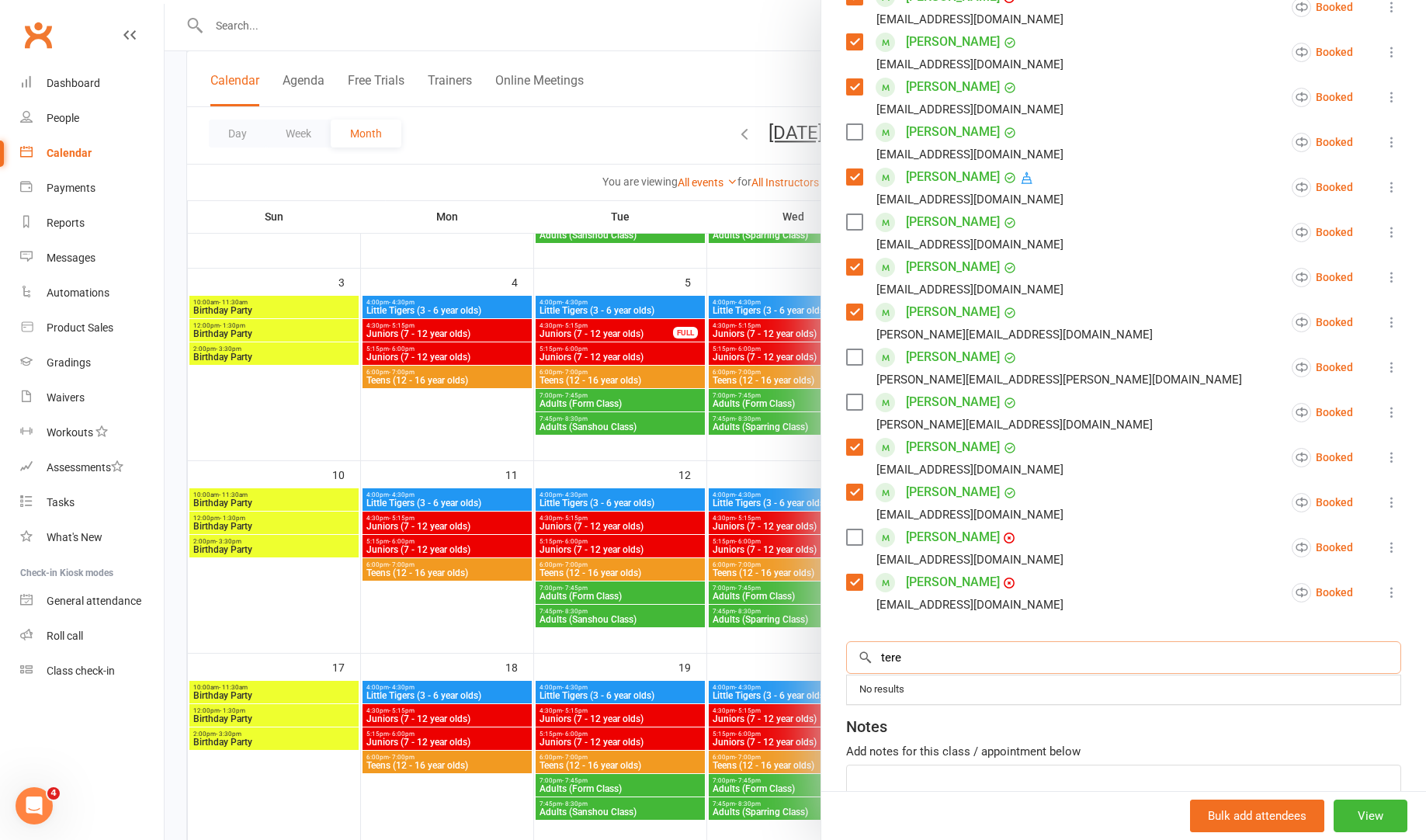
scroll to position [315, 0]
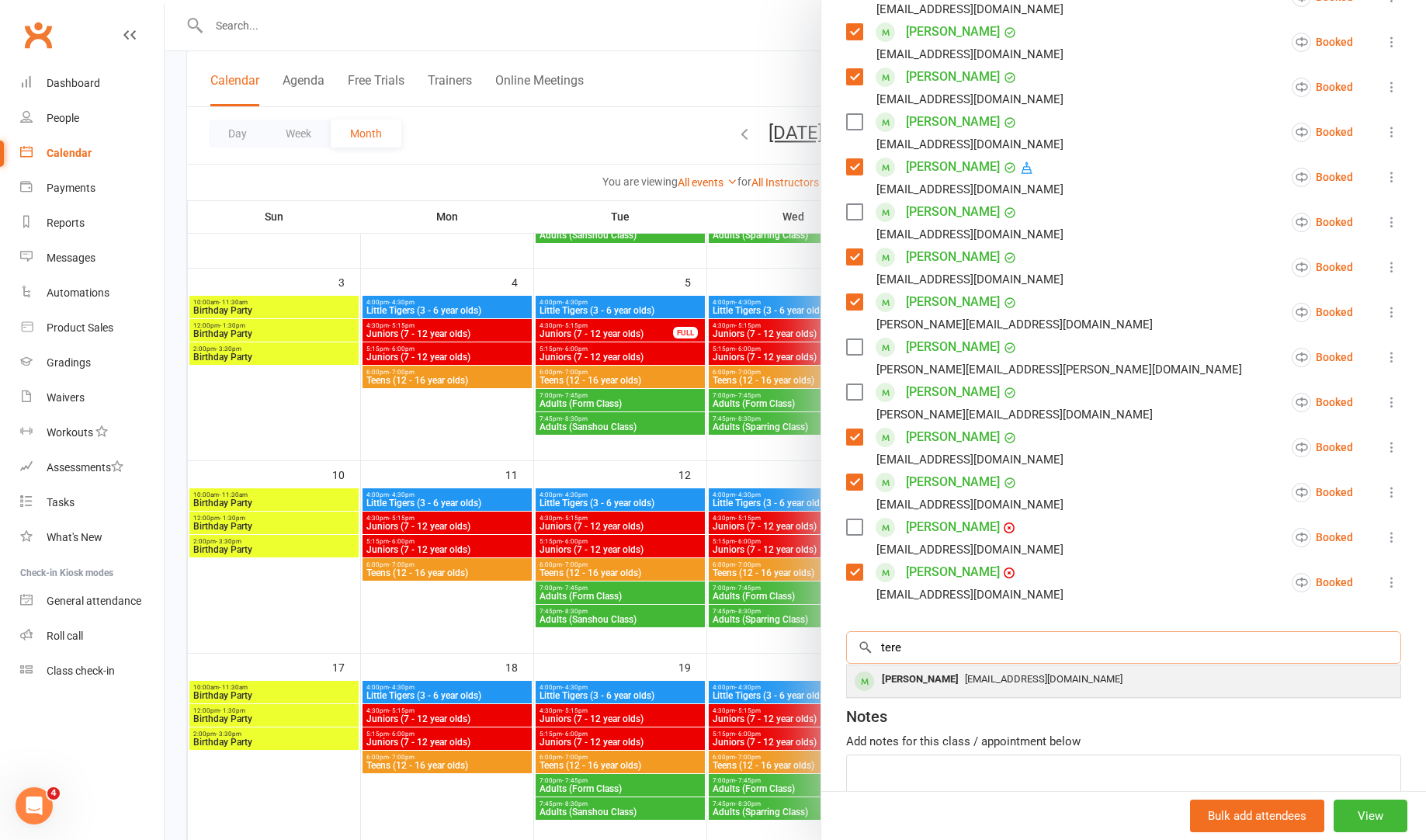
type input "tere"
click at [943, 688] on div "[PERSON_NAME]" at bounding box center [920, 679] width 89 height 22
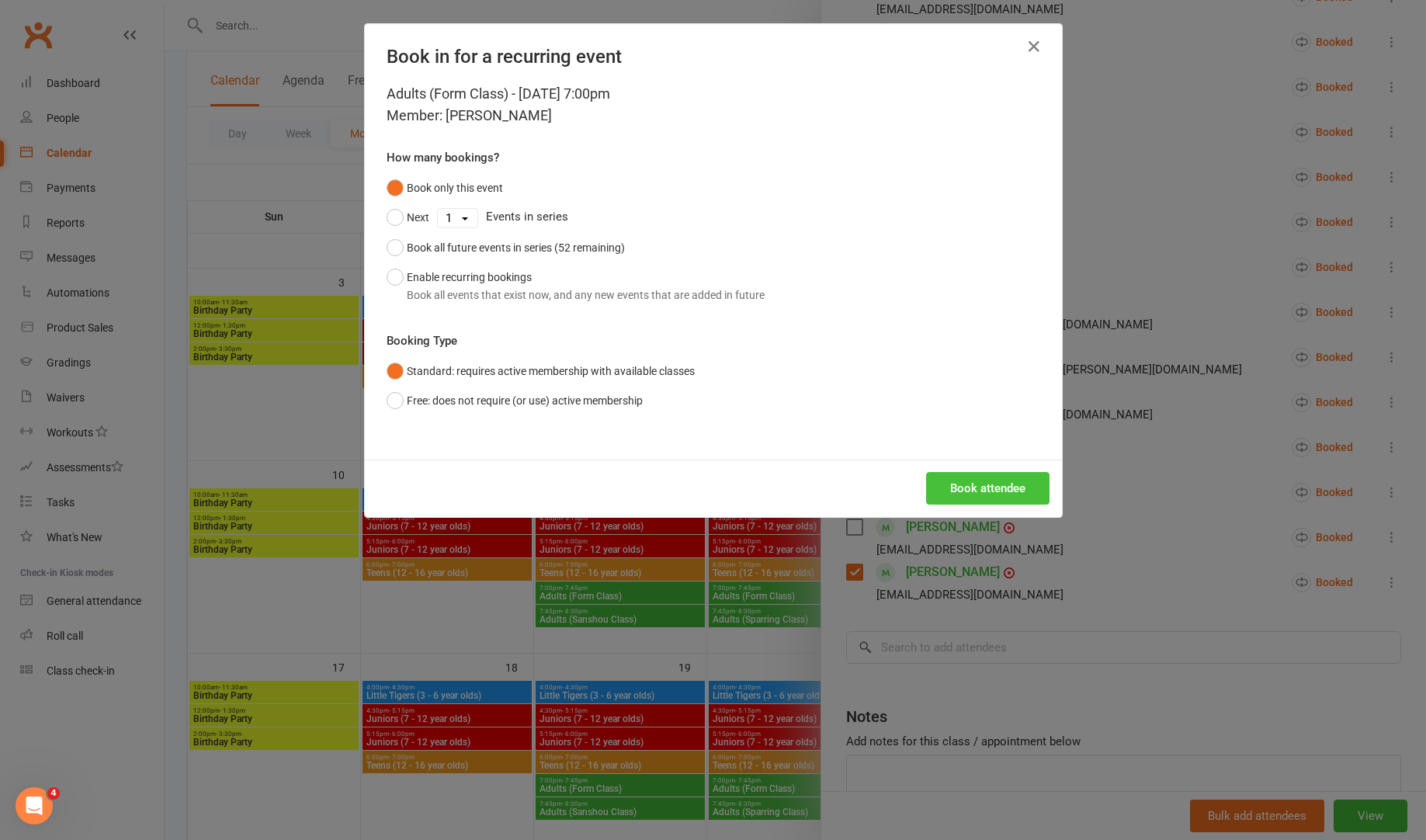
click at [968, 488] on button "Book attendee" at bounding box center [988, 488] width 124 height 33
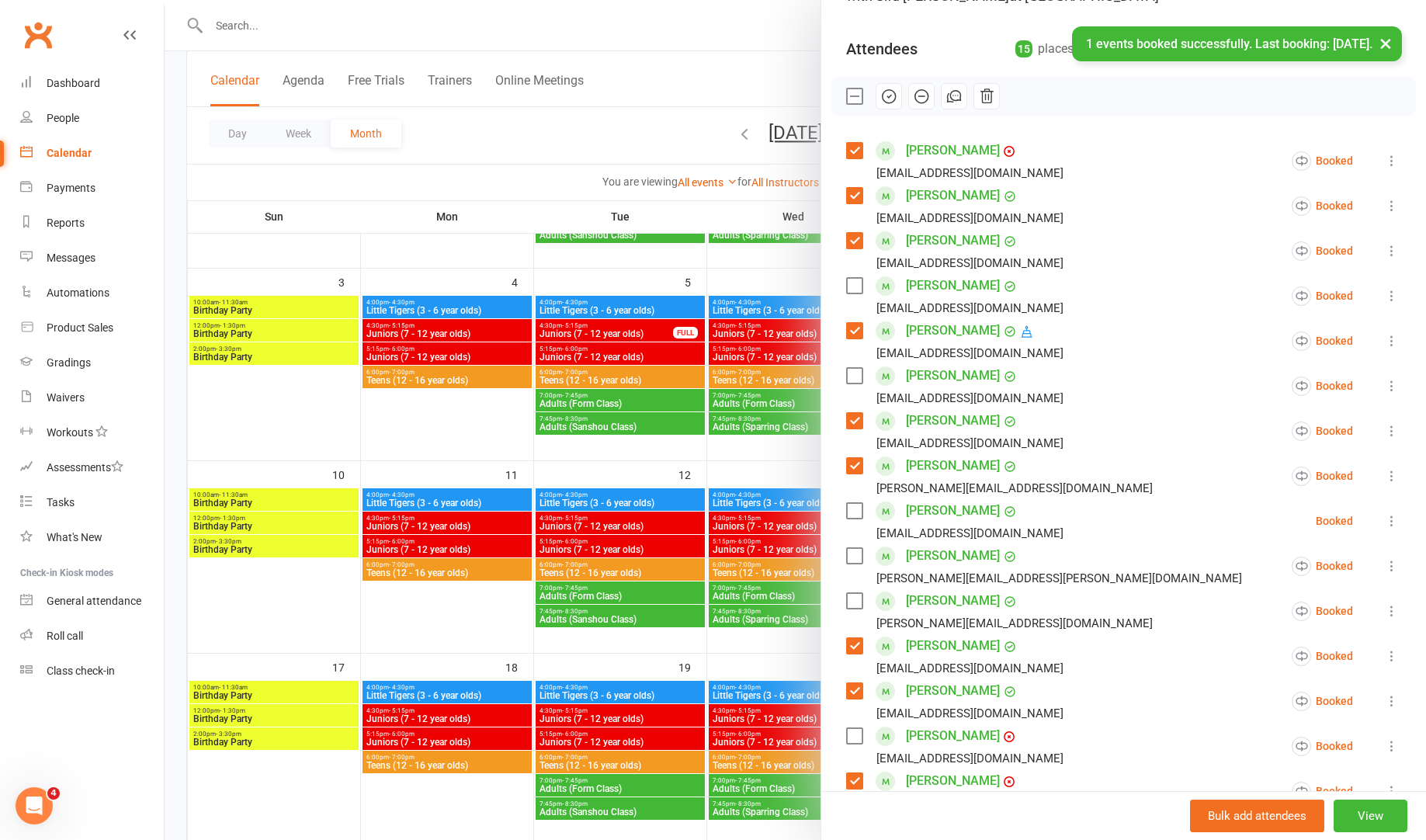
scroll to position [126, 0]
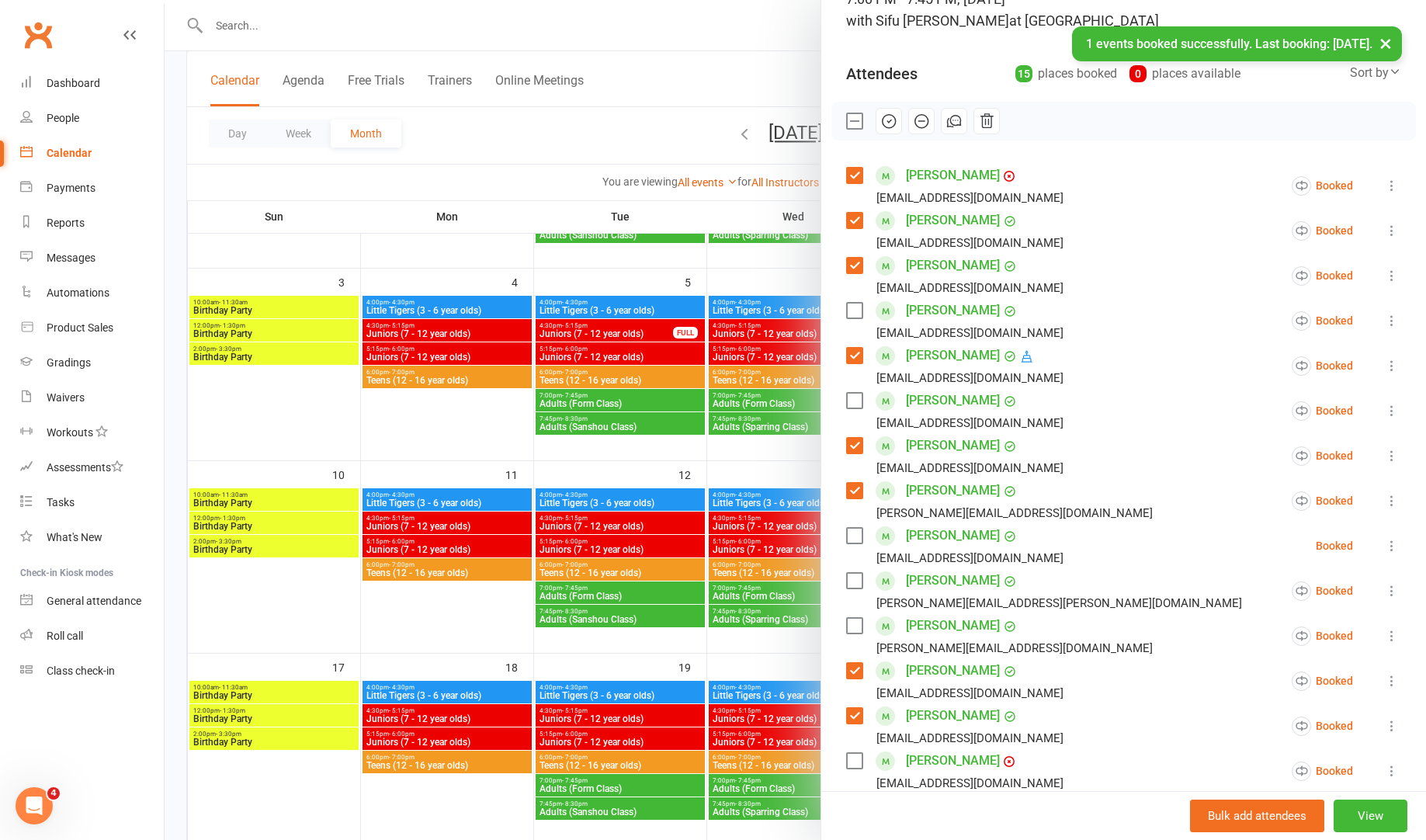
click at [848, 536] on label at bounding box center [853, 535] width 16 height 16
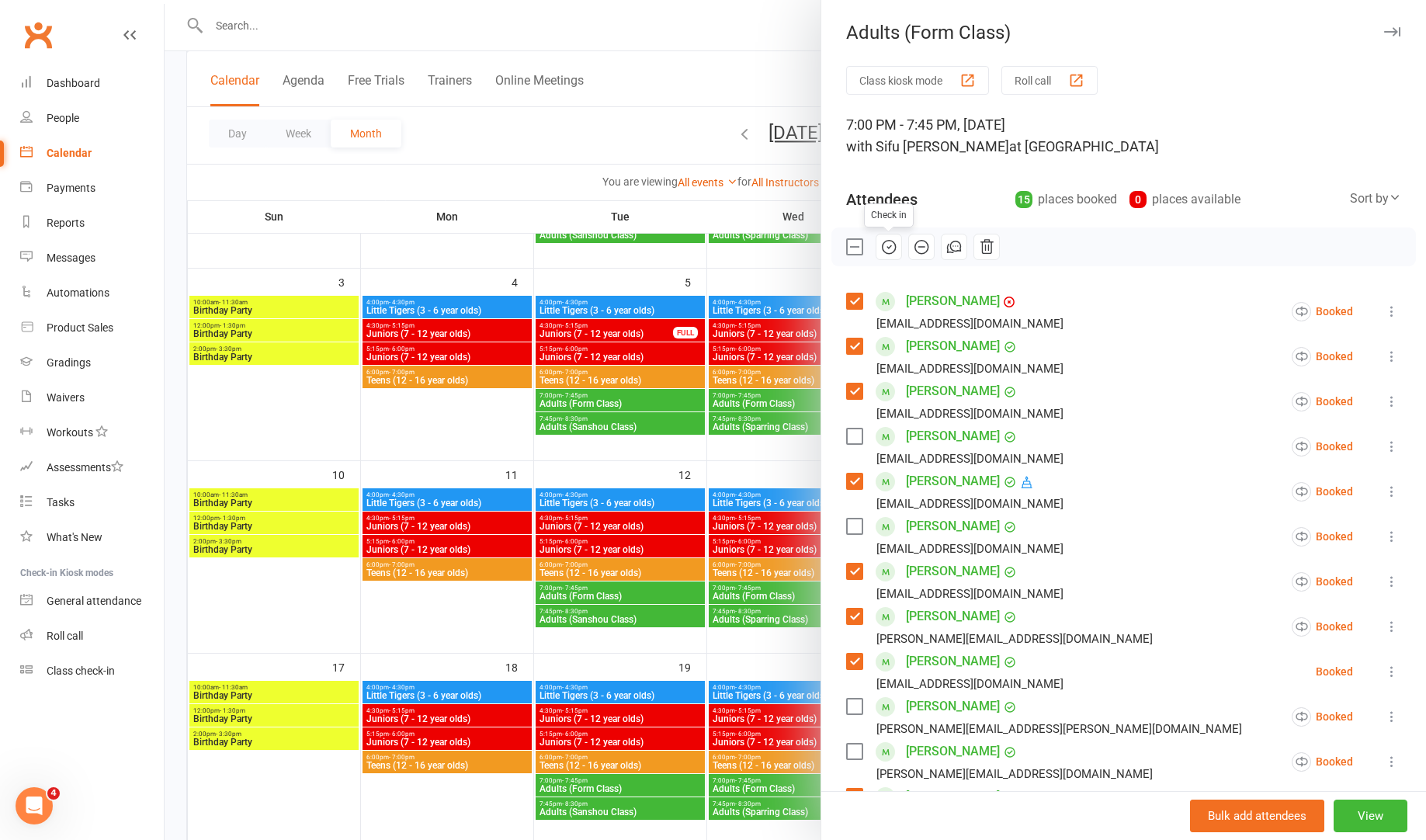
click at [895, 245] on icon "button" at bounding box center [890, 247] width 13 height 13
click at [1397, 31] on icon "button" at bounding box center [1392, 31] width 16 height 9
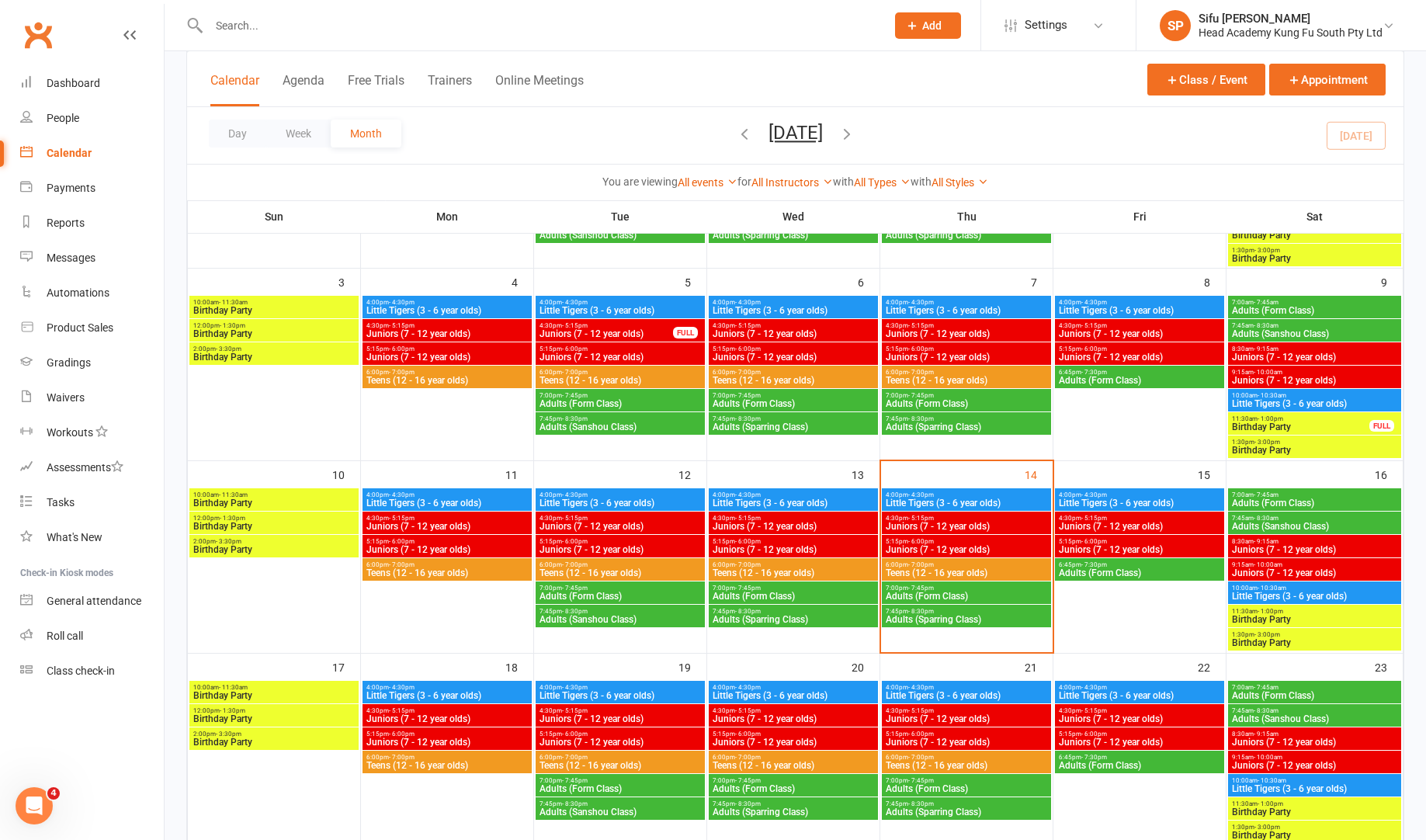
click at [792, 608] on span "7:45pm - 8:30pm" at bounding box center [793, 611] width 163 height 7
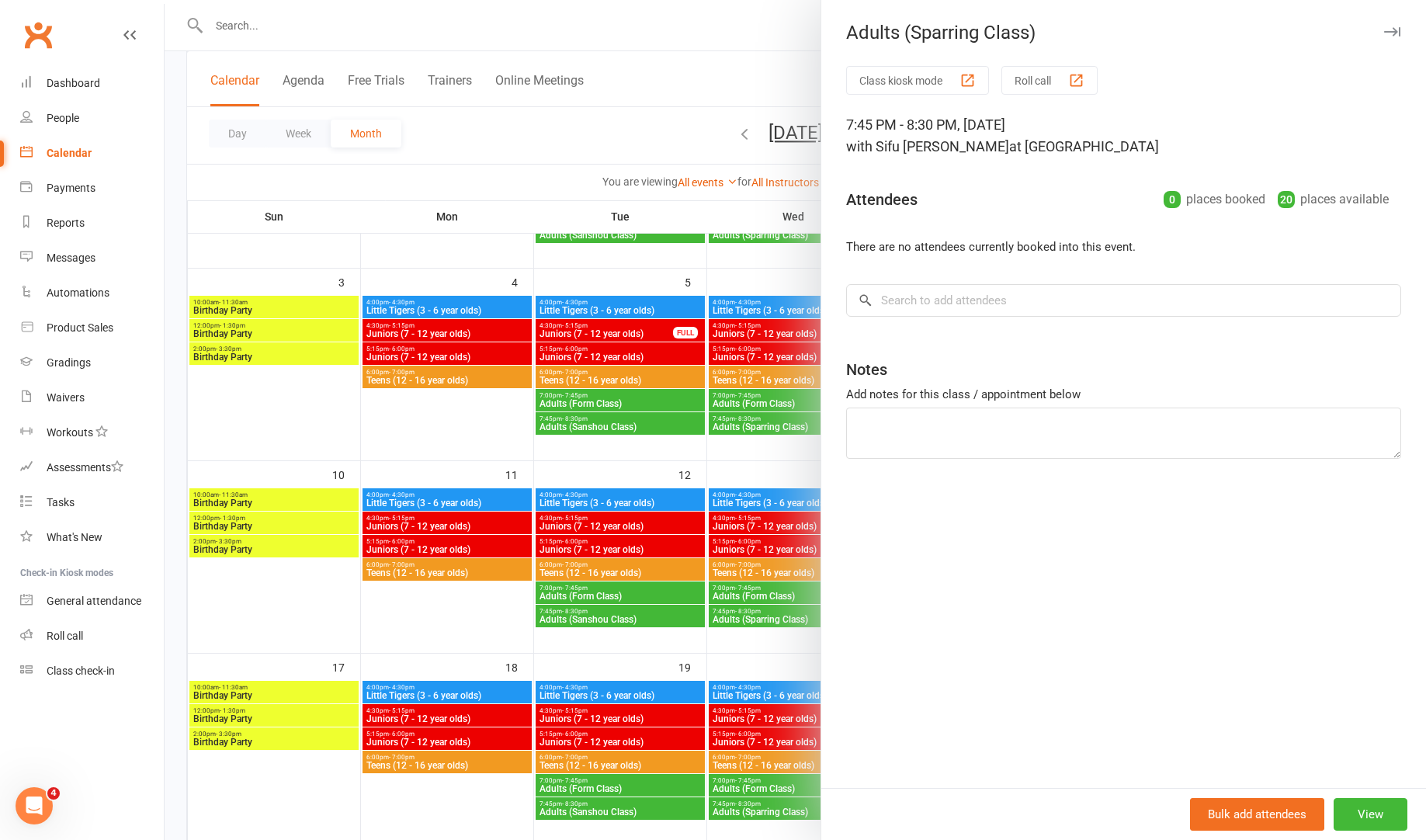
click at [783, 619] on div at bounding box center [795, 420] width 1261 height 840
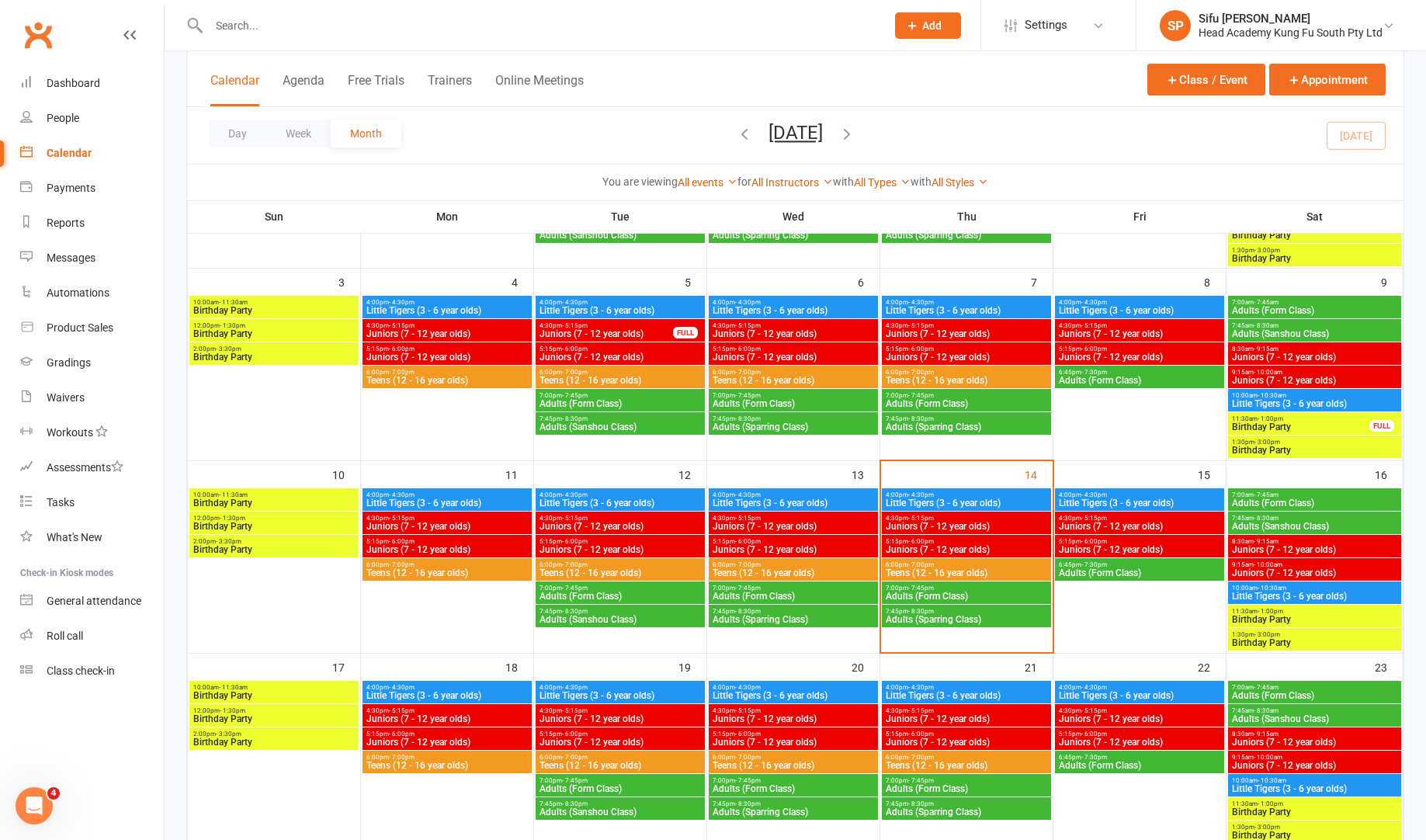
click at [809, 590] on span "7:00pm - 7:45pm" at bounding box center [793, 588] width 163 height 7
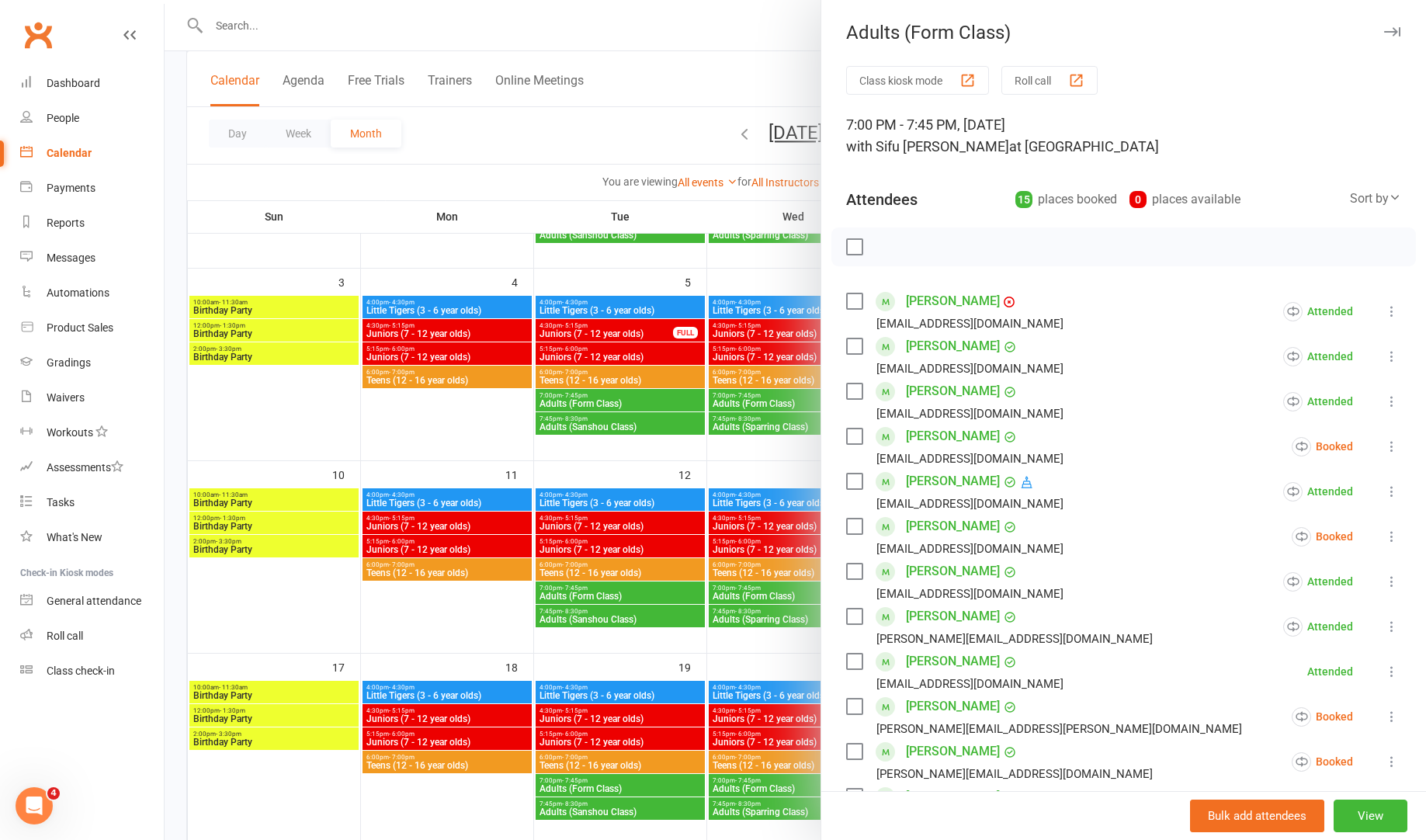
click at [789, 594] on div at bounding box center [795, 420] width 1261 height 840
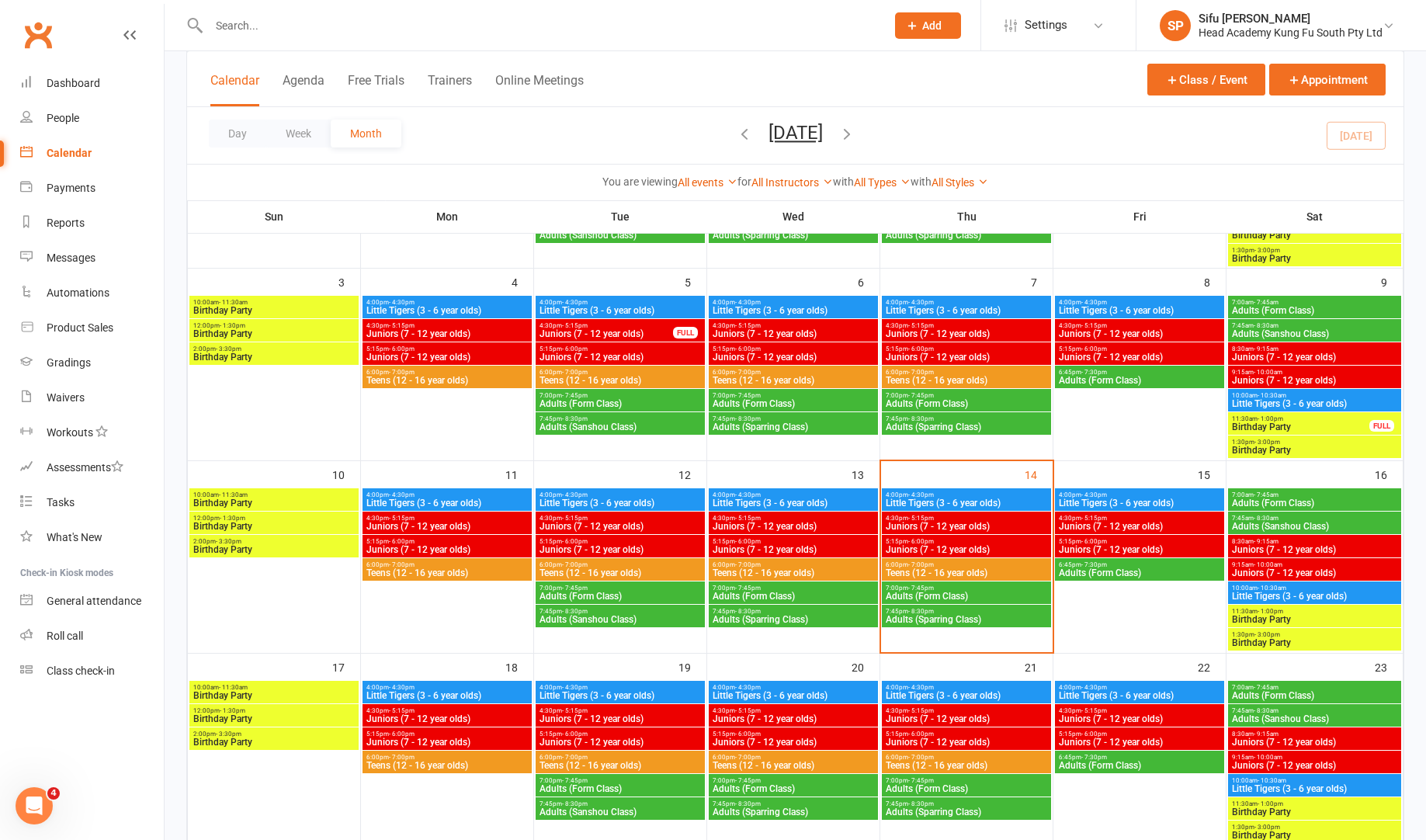
click at [799, 594] on span "Adults (Form Class)" at bounding box center [793, 595] width 163 height 9
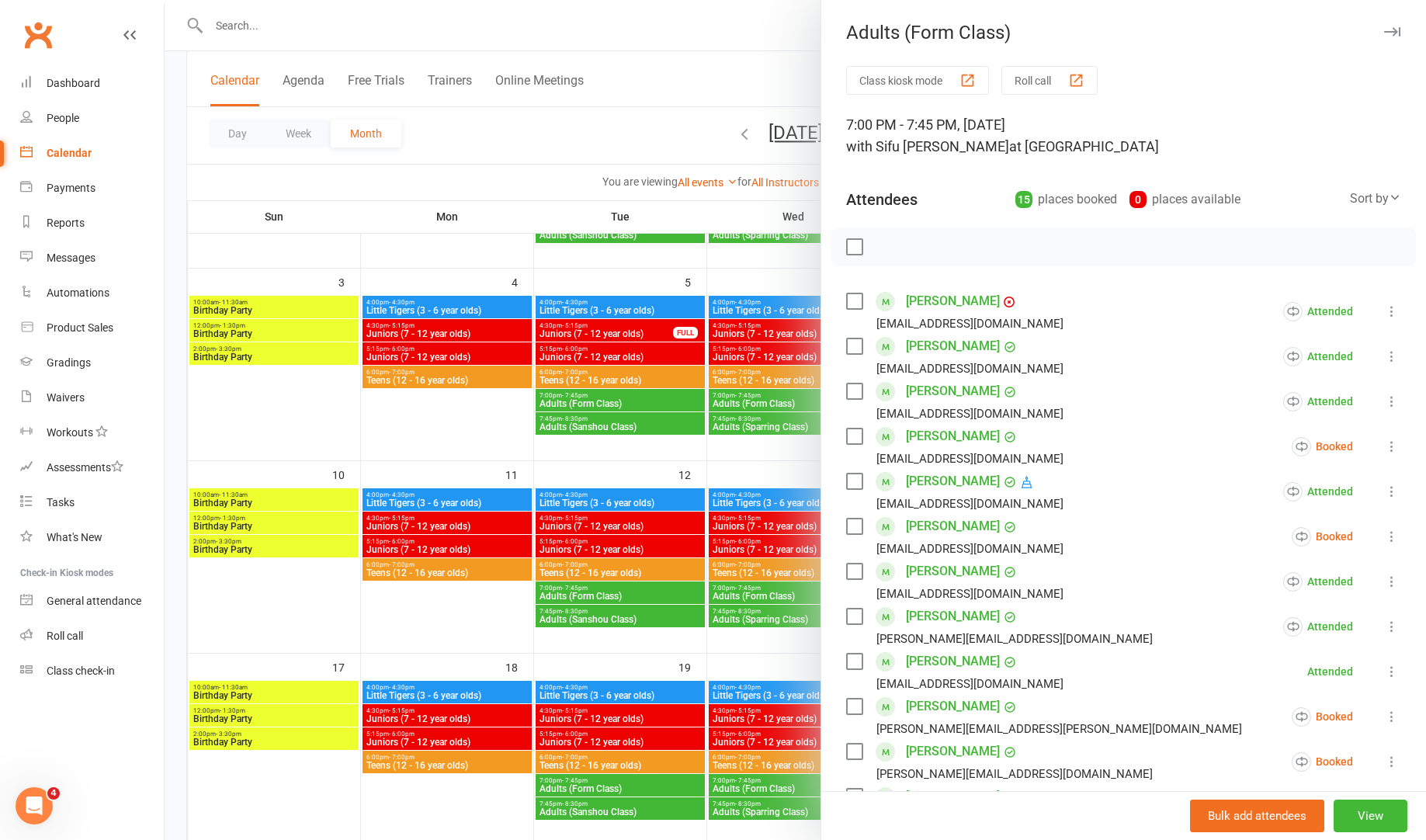
click at [924, 484] on link "[PERSON_NAME]" at bounding box center [953, 481] width 94 height 25
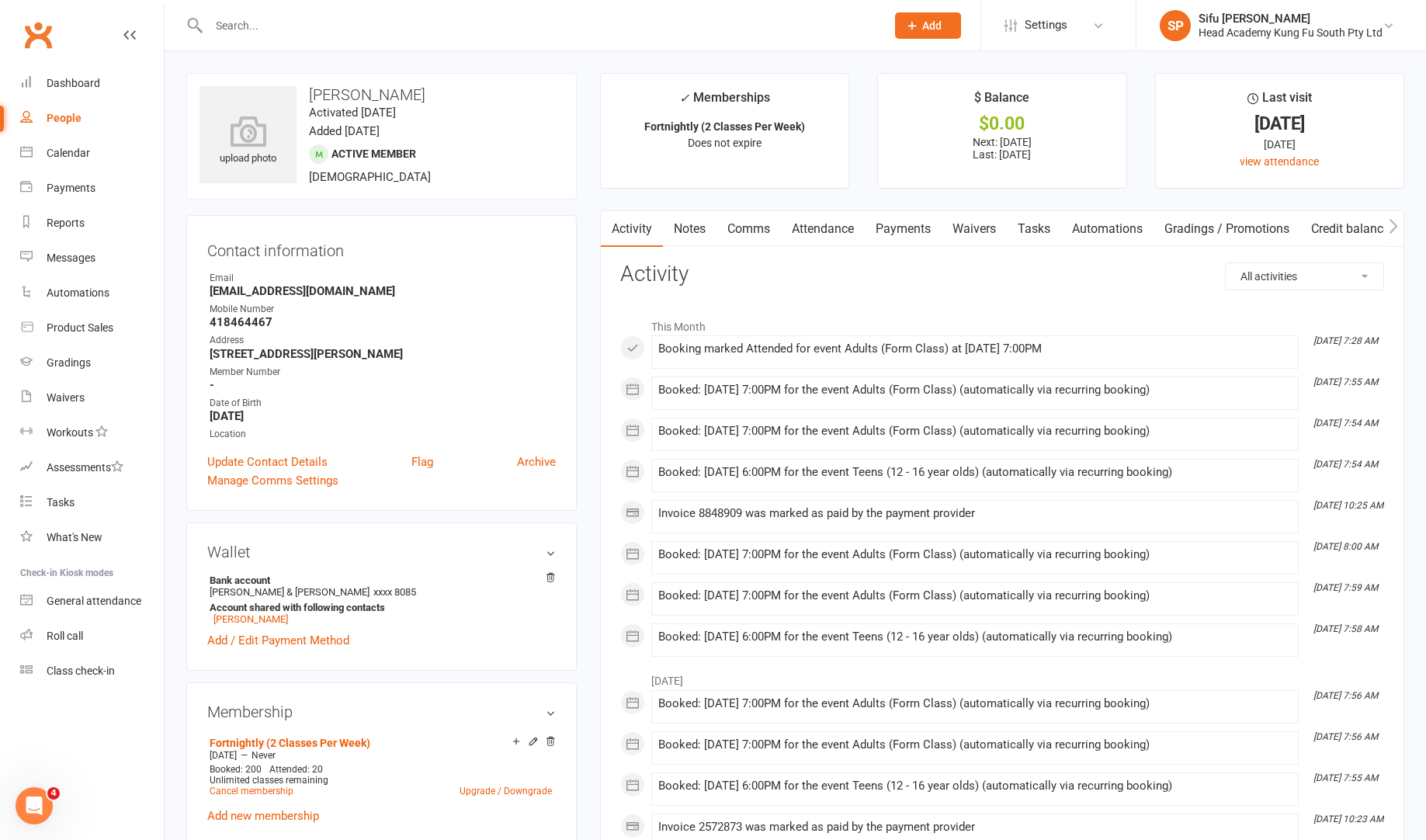
click at [591, 366] on main "✓ Memberships Fortnightly (2 Classes Per Week) Does not expire $ Balance $0.00 …" at bounding box center [1002, 838] width 828 height 1531
click at [63, 116] on div "People" at bounding box center [64, 118] width 35 height 12
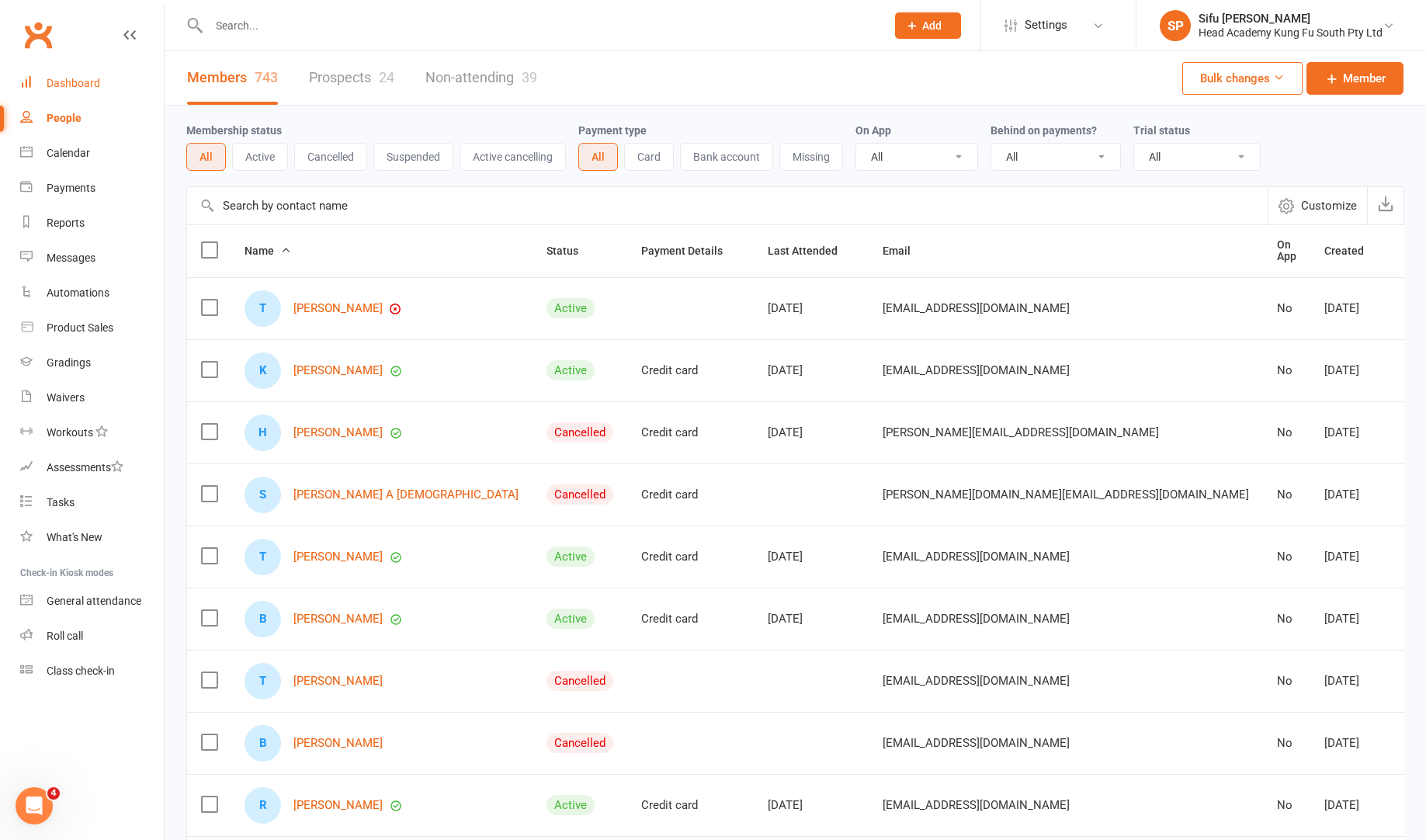
click at [95, 87] on div "Dashboard" at bounding box center [73, 82] width 54 height 12
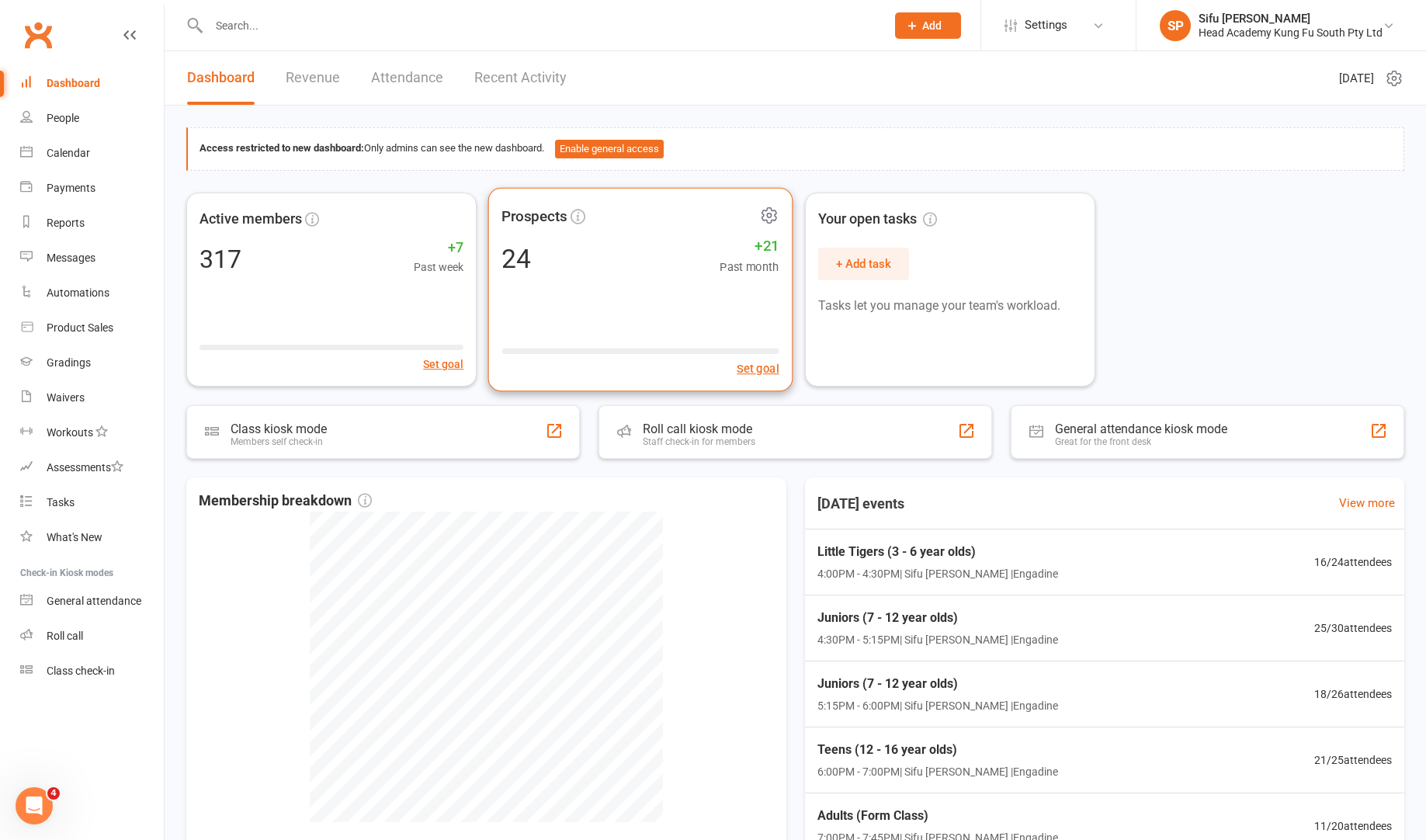
click at [604, 297] on div "Prospects 24 +21 Past month Set goal" at bounding box center [641, 289] width 305 height 204
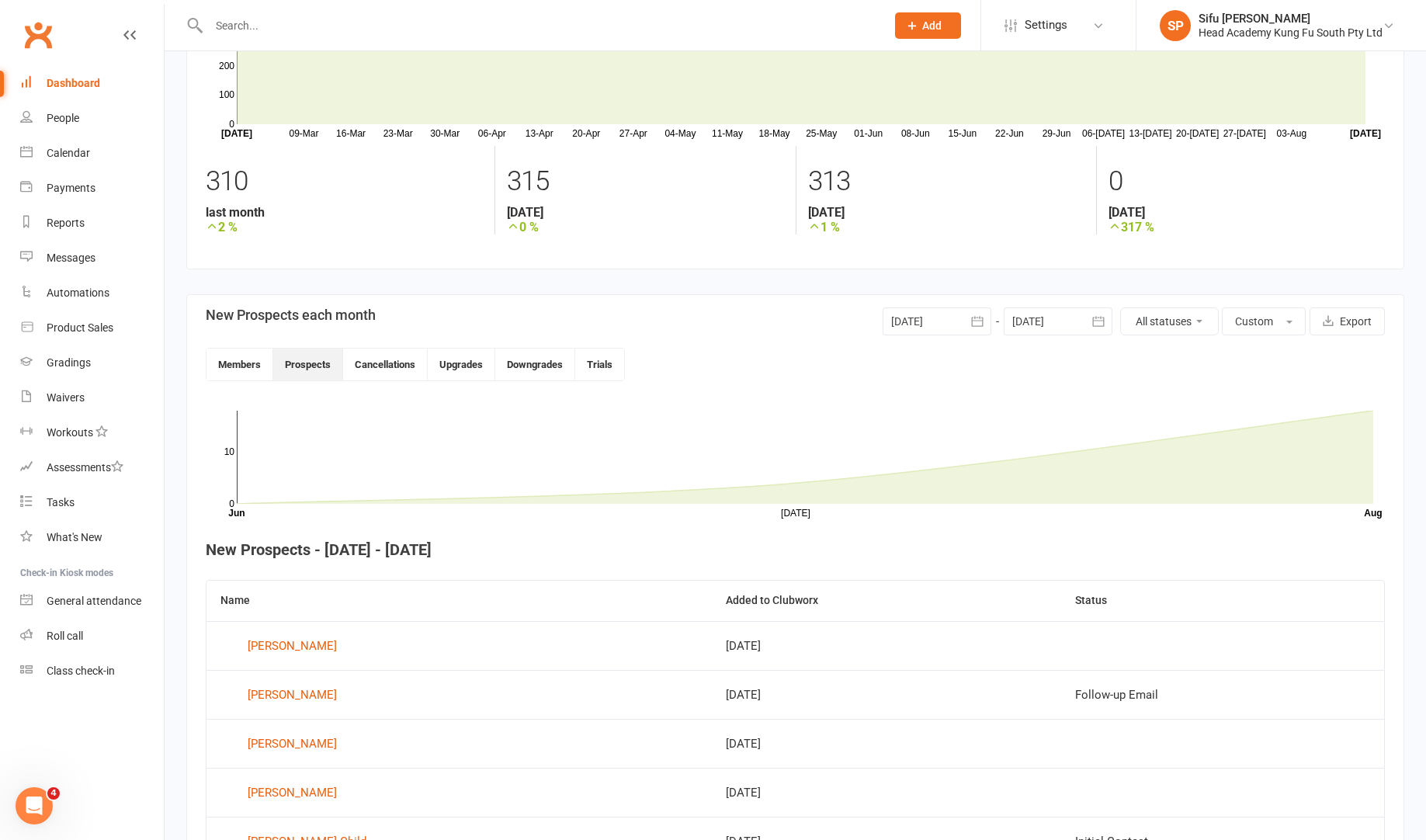
scroll to position [101, 0]
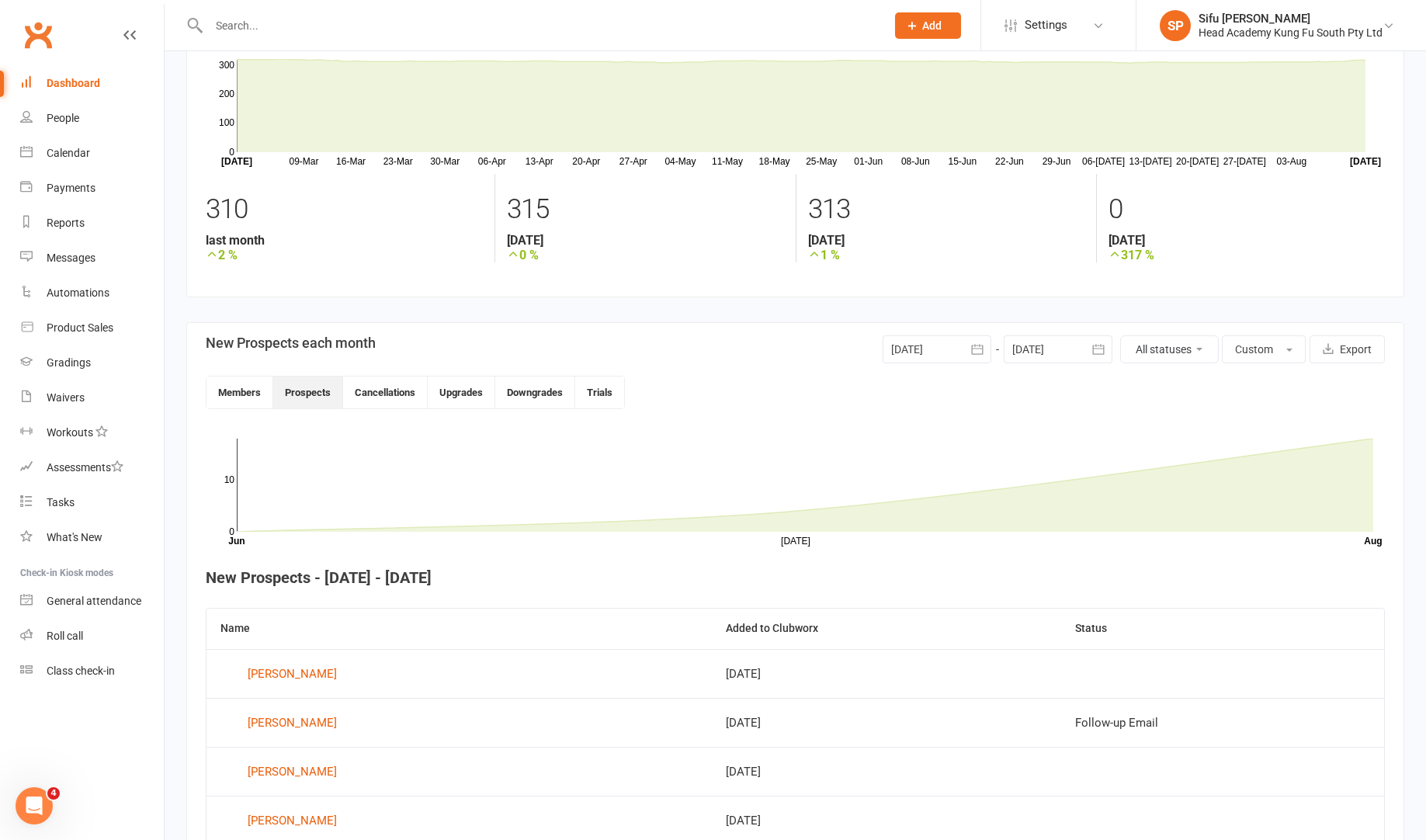
click at [71, 79] on div "Dashboard" at bounding box center [73, 82] width 54 height 12
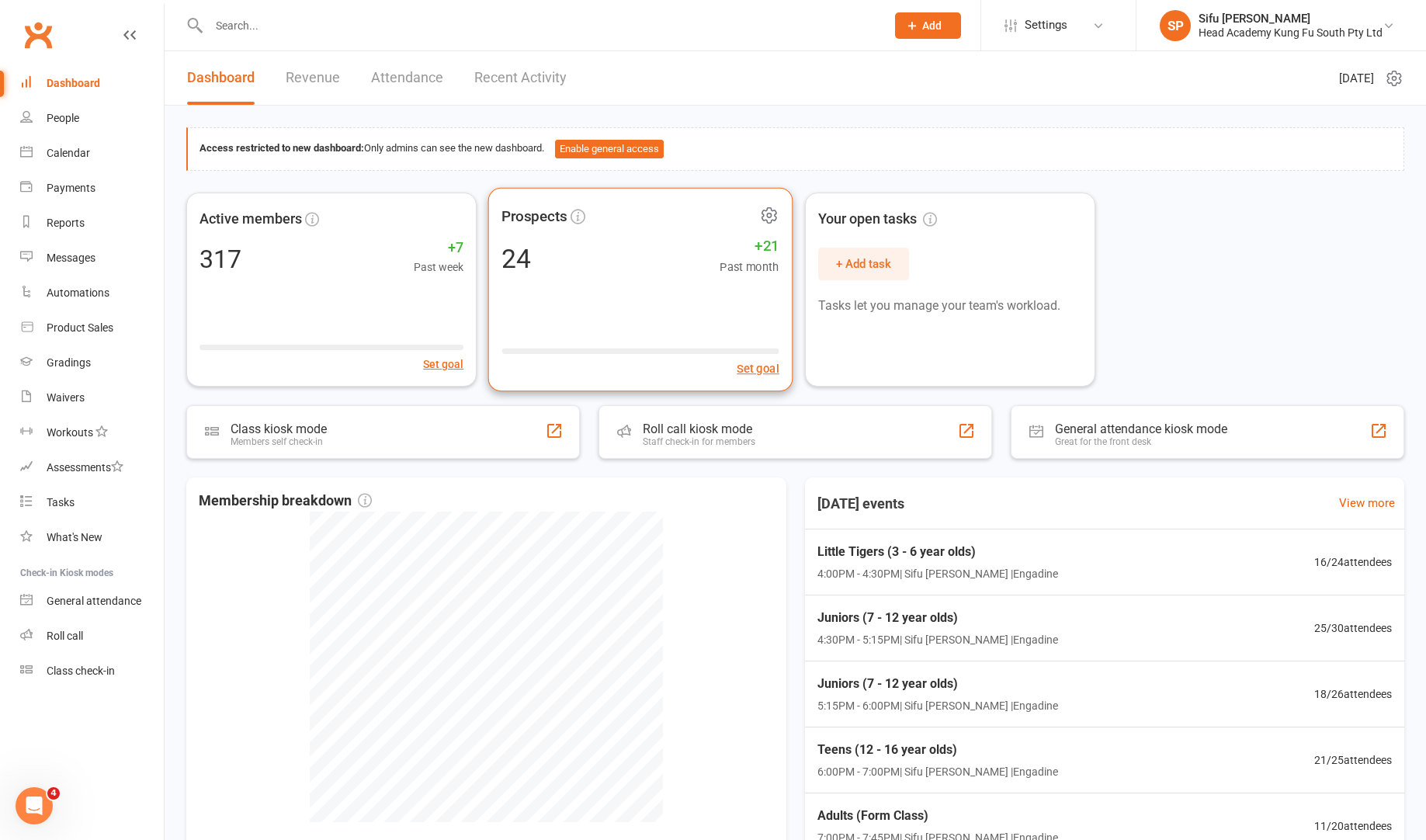
click at [677, 267] on div "24 +21 Past month" at bounding box center [641, 258] width 277 height 35
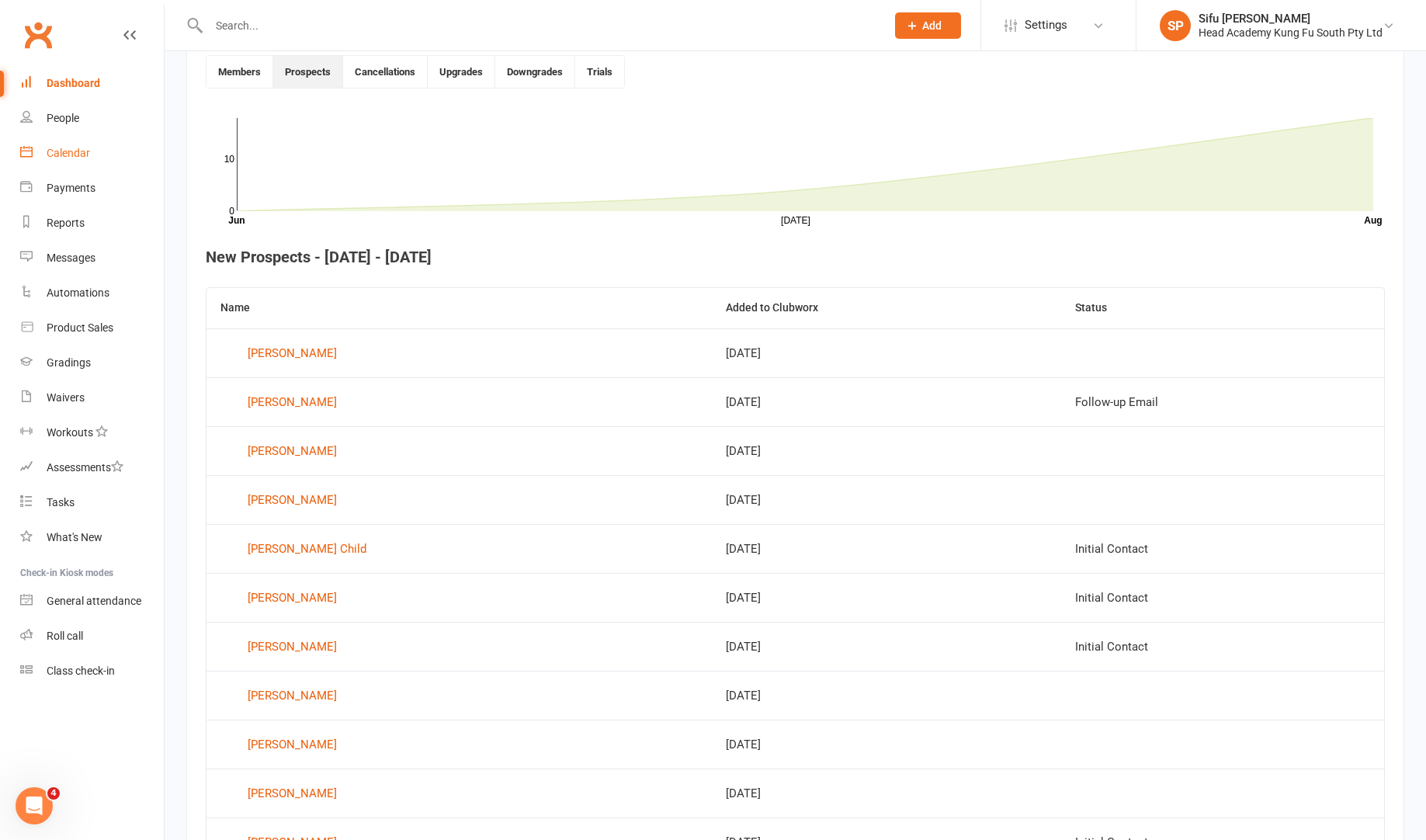
scroll to position [424, 0]
click at [70, 118] on div "People" at bounding box center [63, 118] width 33 height 12
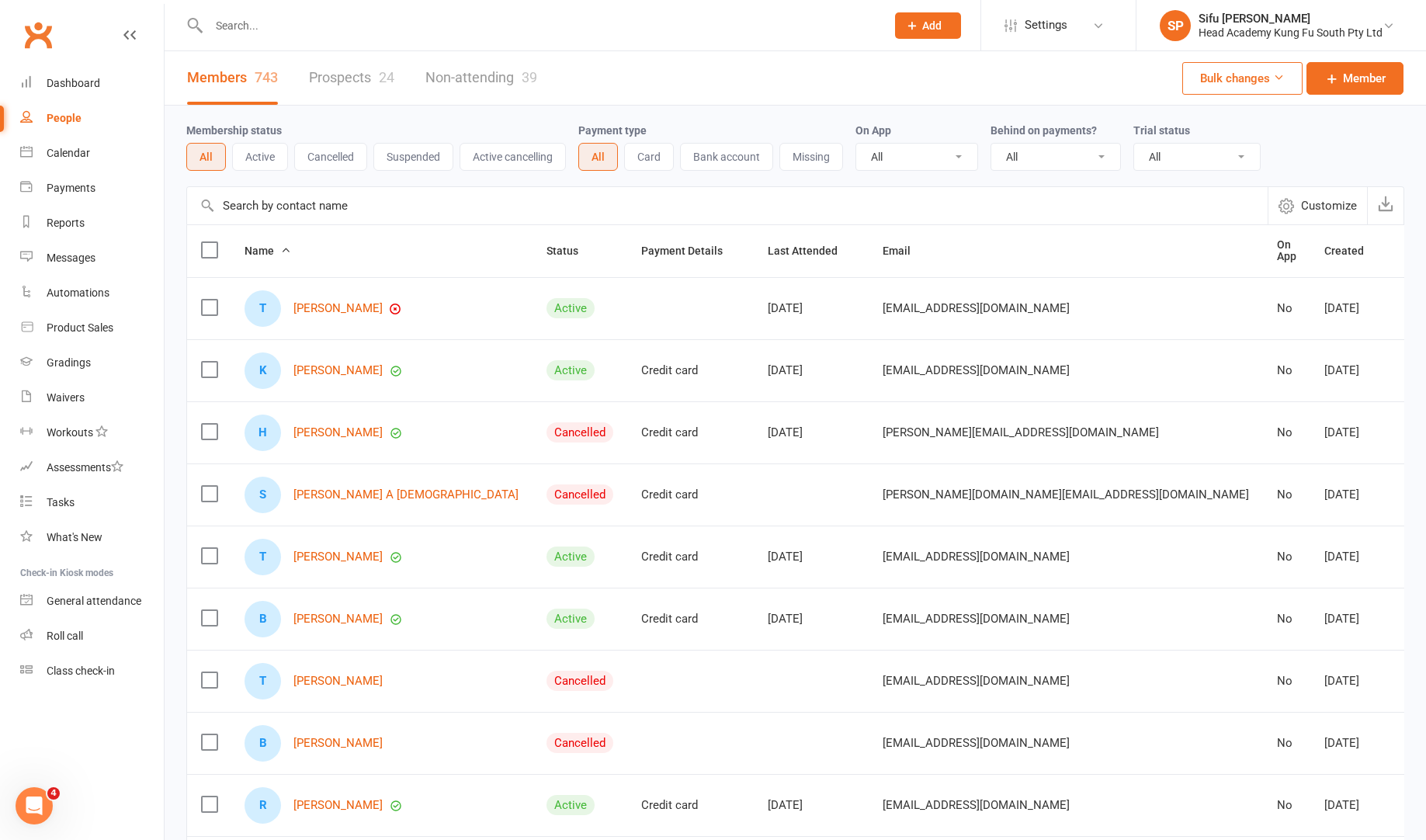
click at [330, 77] on link "Prospects 24" at bounding box center [352, 77] width 86 height 54
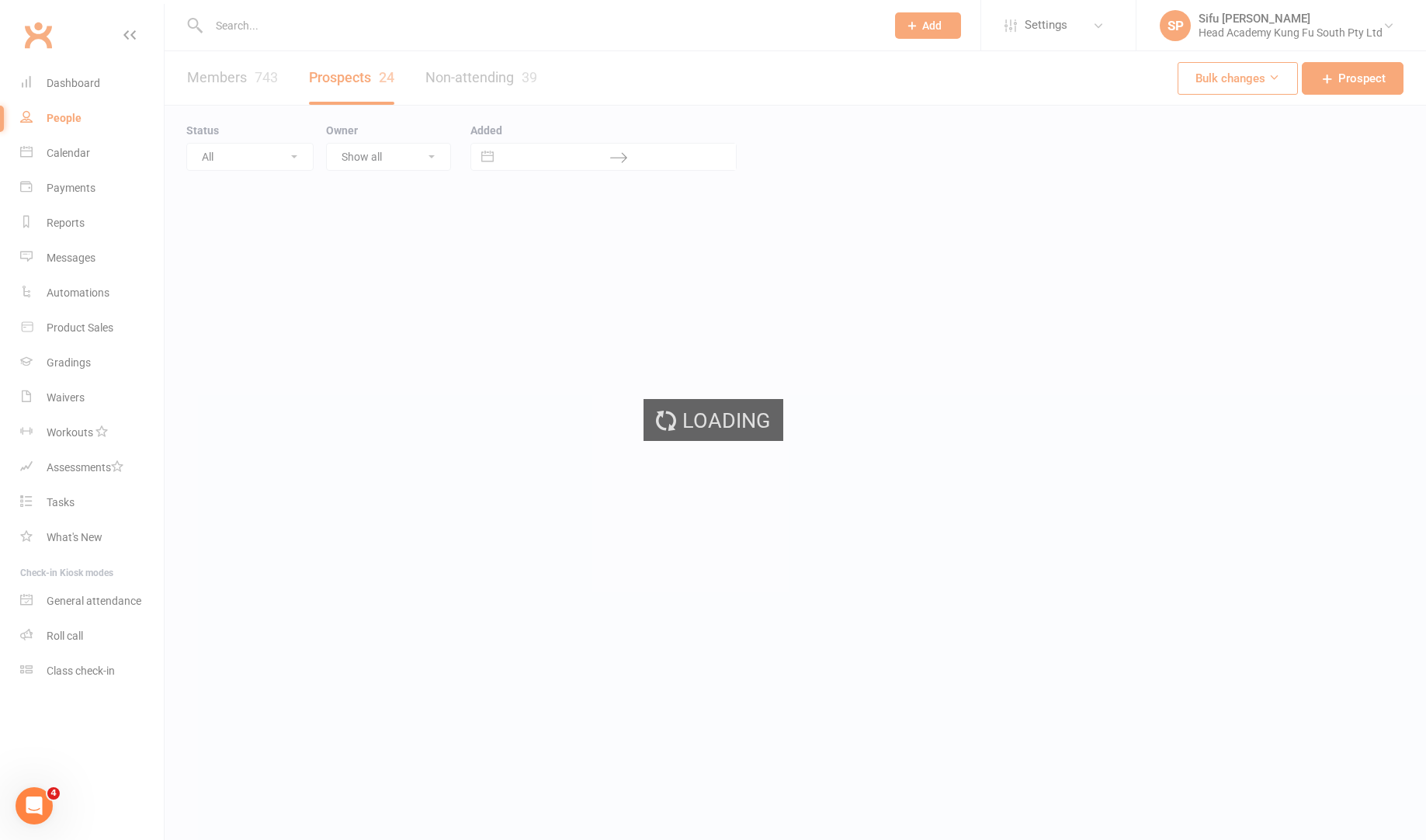
select select "25"
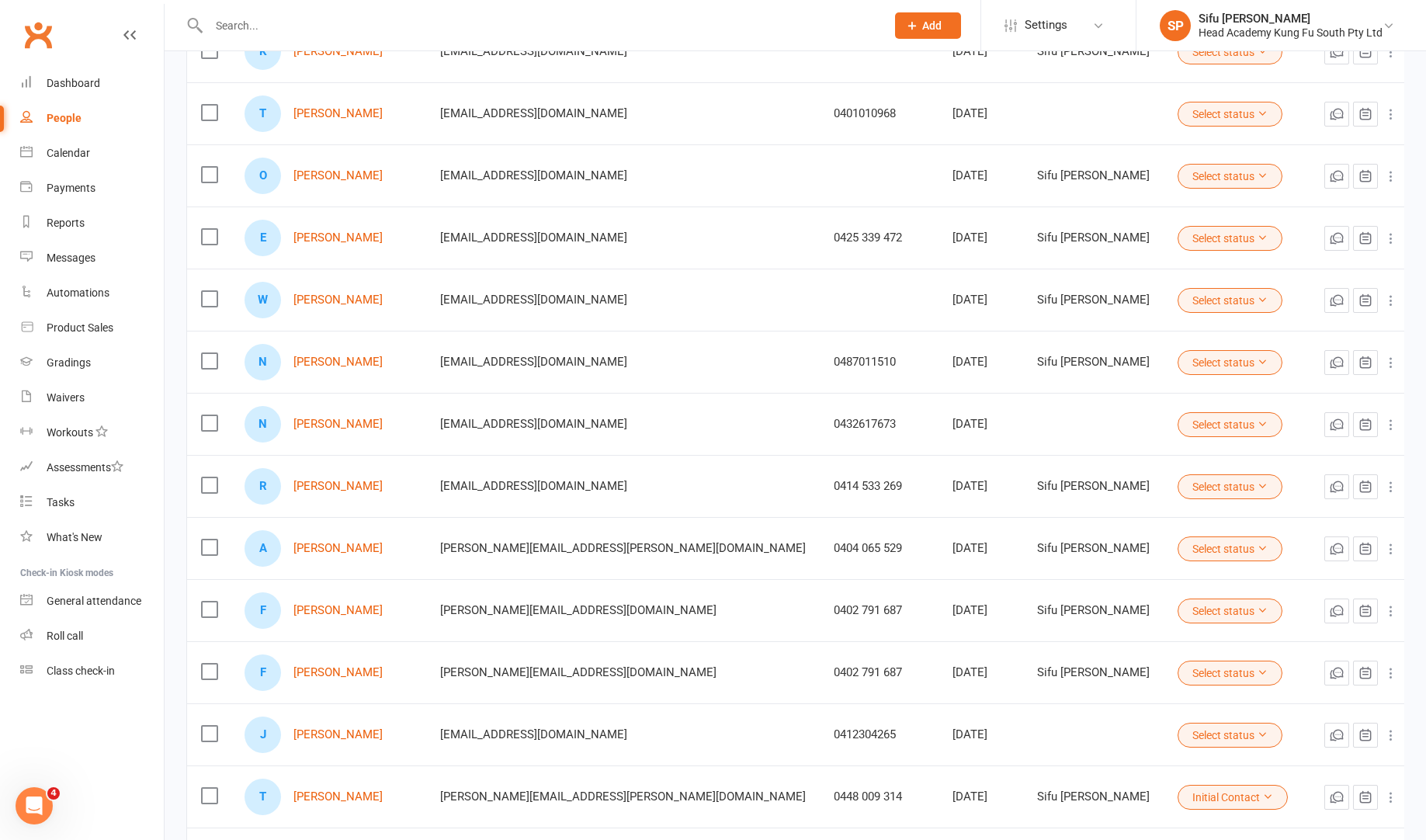
scroll to position [320, 0]
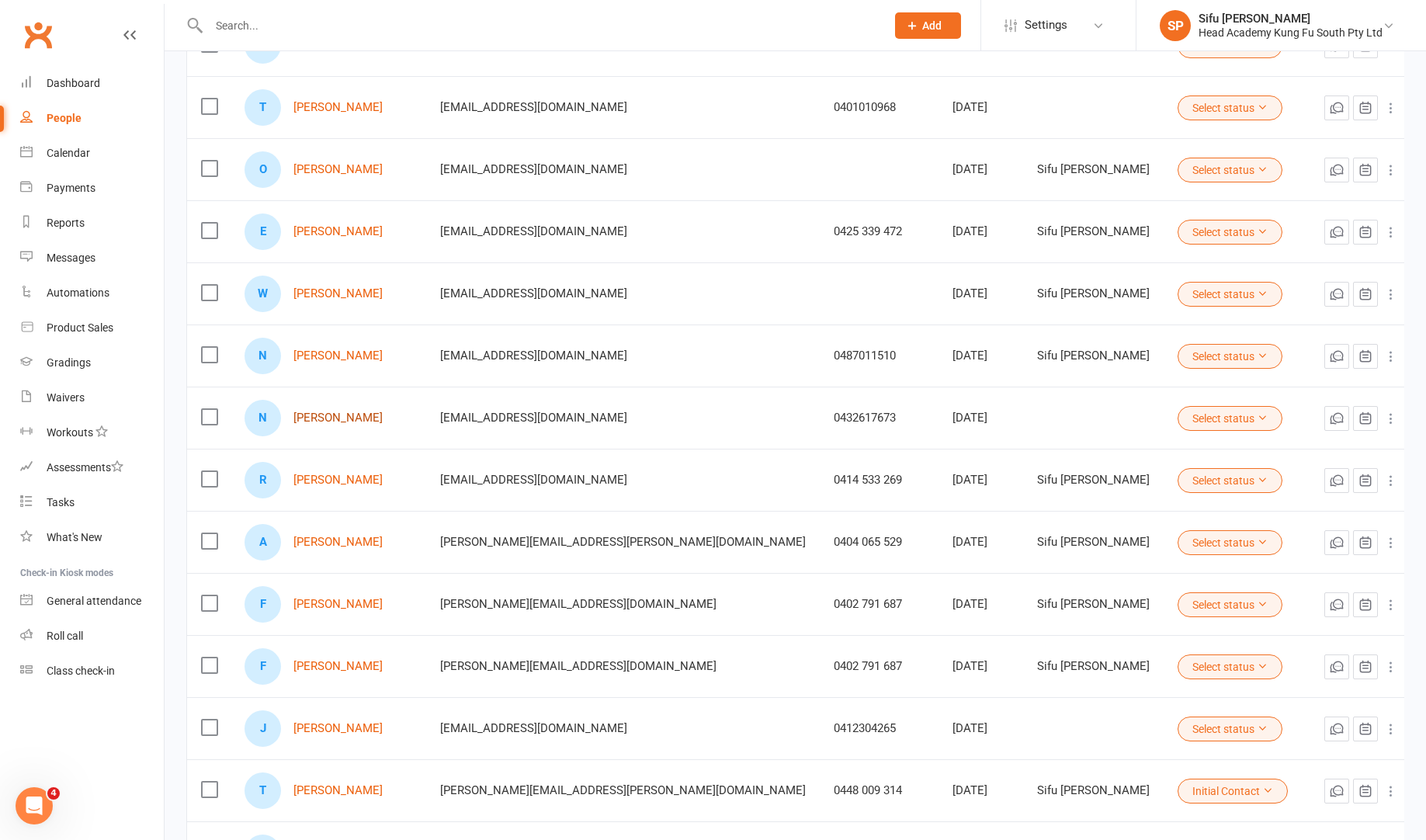
click at [350, 421] on link "[PERSON_NAME]" at bounding box center [338, 418] width 89 height 13
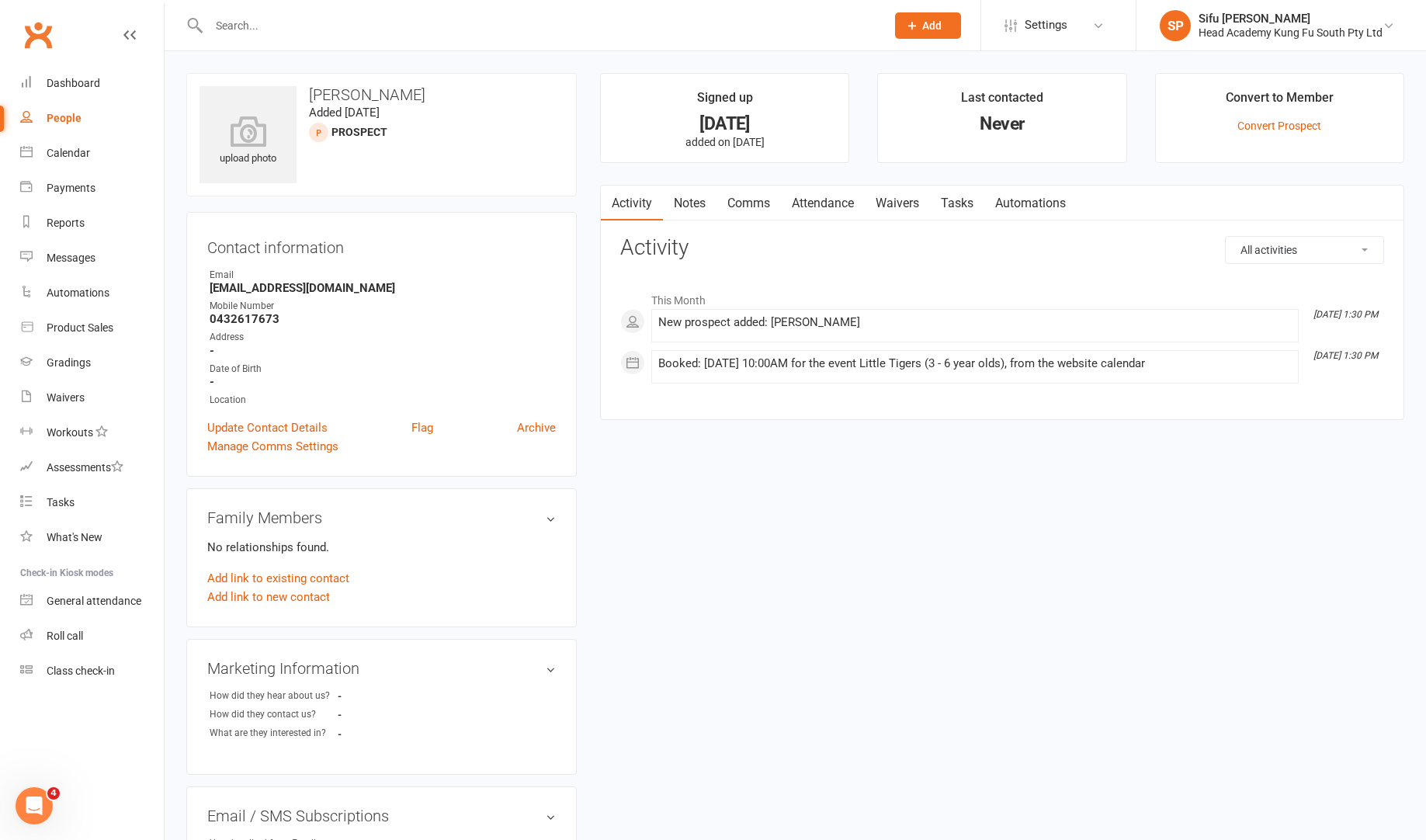
select select "25"
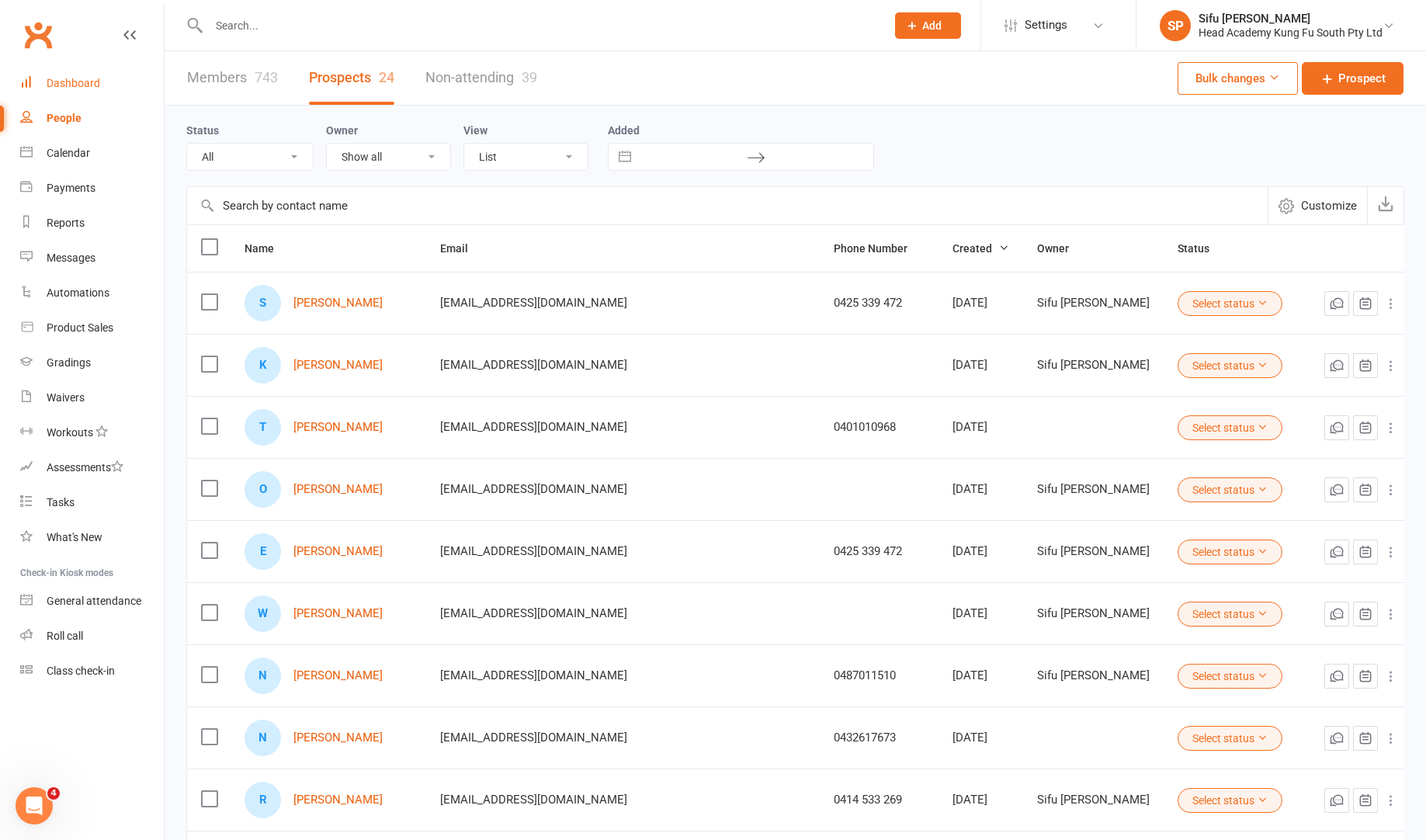
click at [79, 79] on div "Dashboard" at bounding box center [73, 82] width 54 height 12
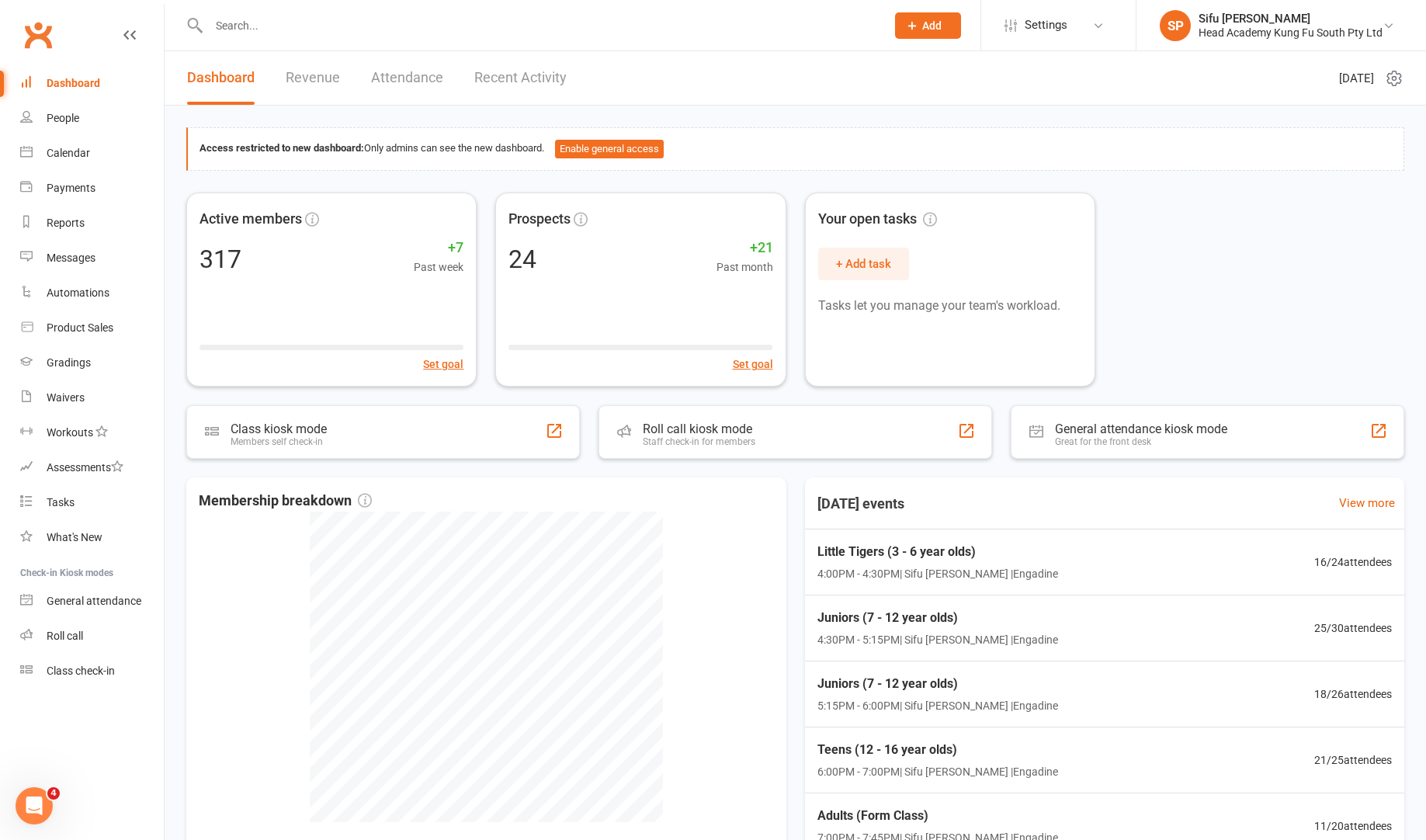
click at [1124, 271] on div "Active members 317 +7 Past week Set goal Prospects 24 +21 Past month Set goal Y…" at bounding box center [795, 290] width 1218 height 194
